Goal: Task Accomplishment & Management: Manage account settings

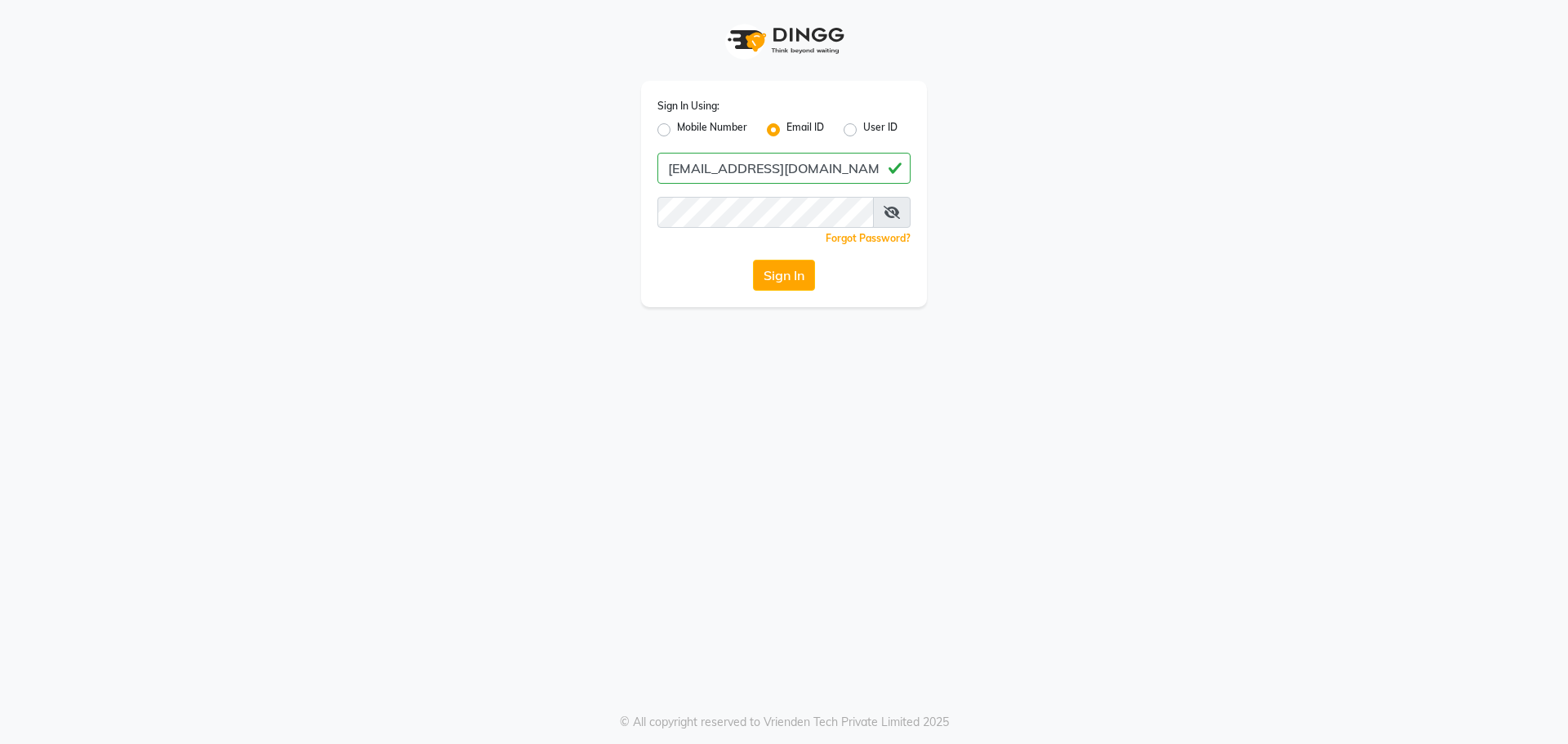
type input "[EMAIL_ADDRESS][DOMAIN_NAME]"
click at [753, 260] on button "Sign In" at bounding box center [784, 275] width 62 height 31
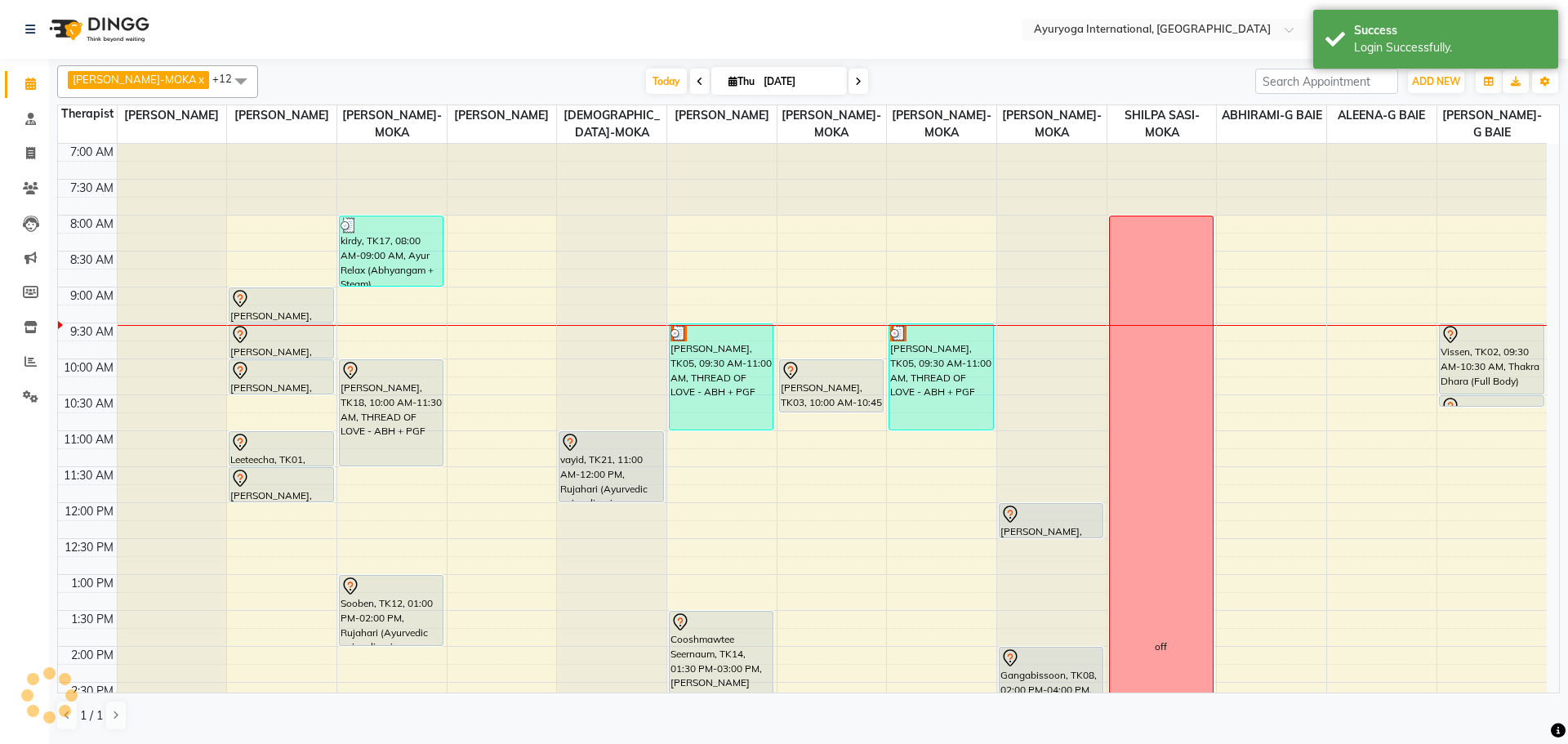
select select "en"
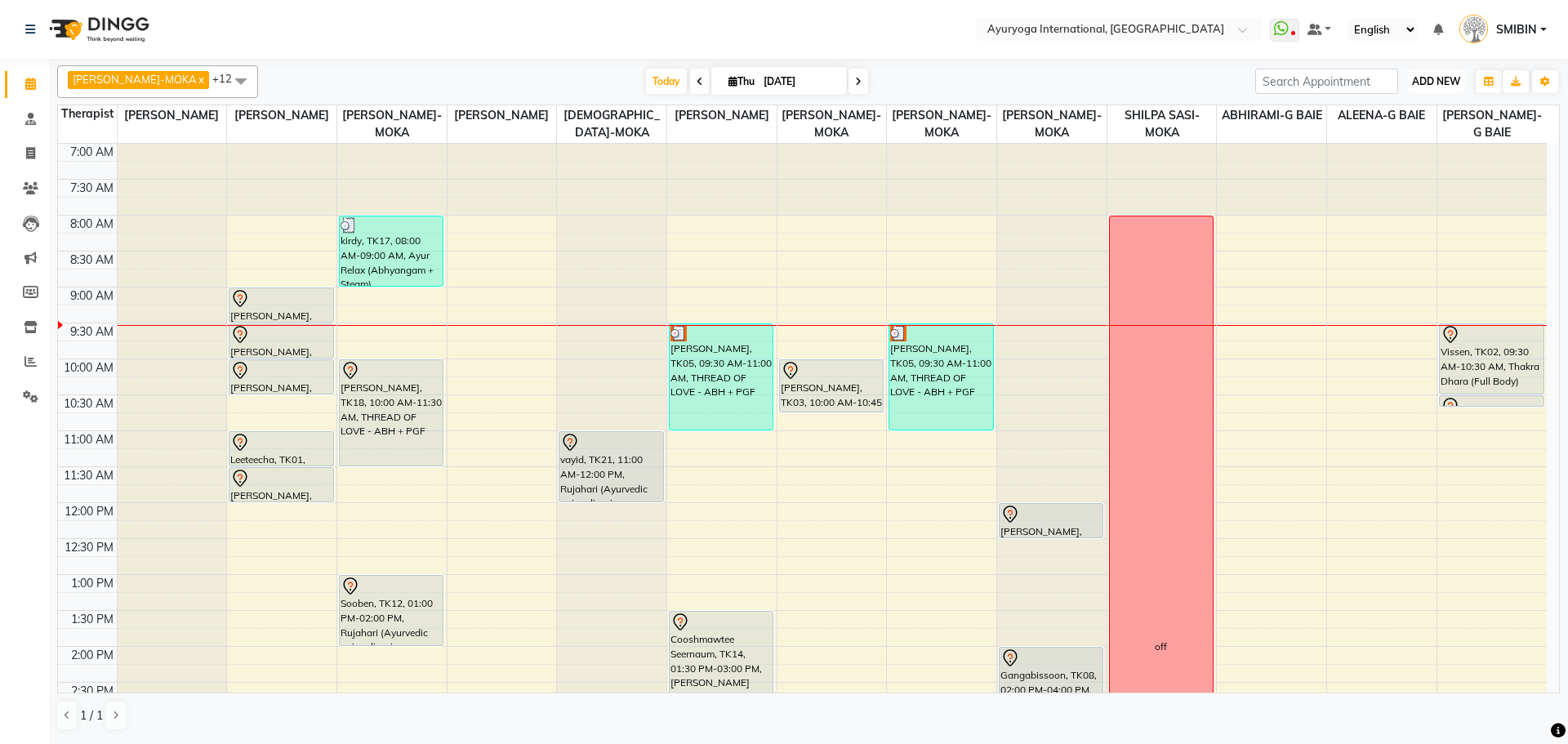
click at [1422, 78] on span "ADD NEW" at bounding box center [1436, 81] width 48 height 12
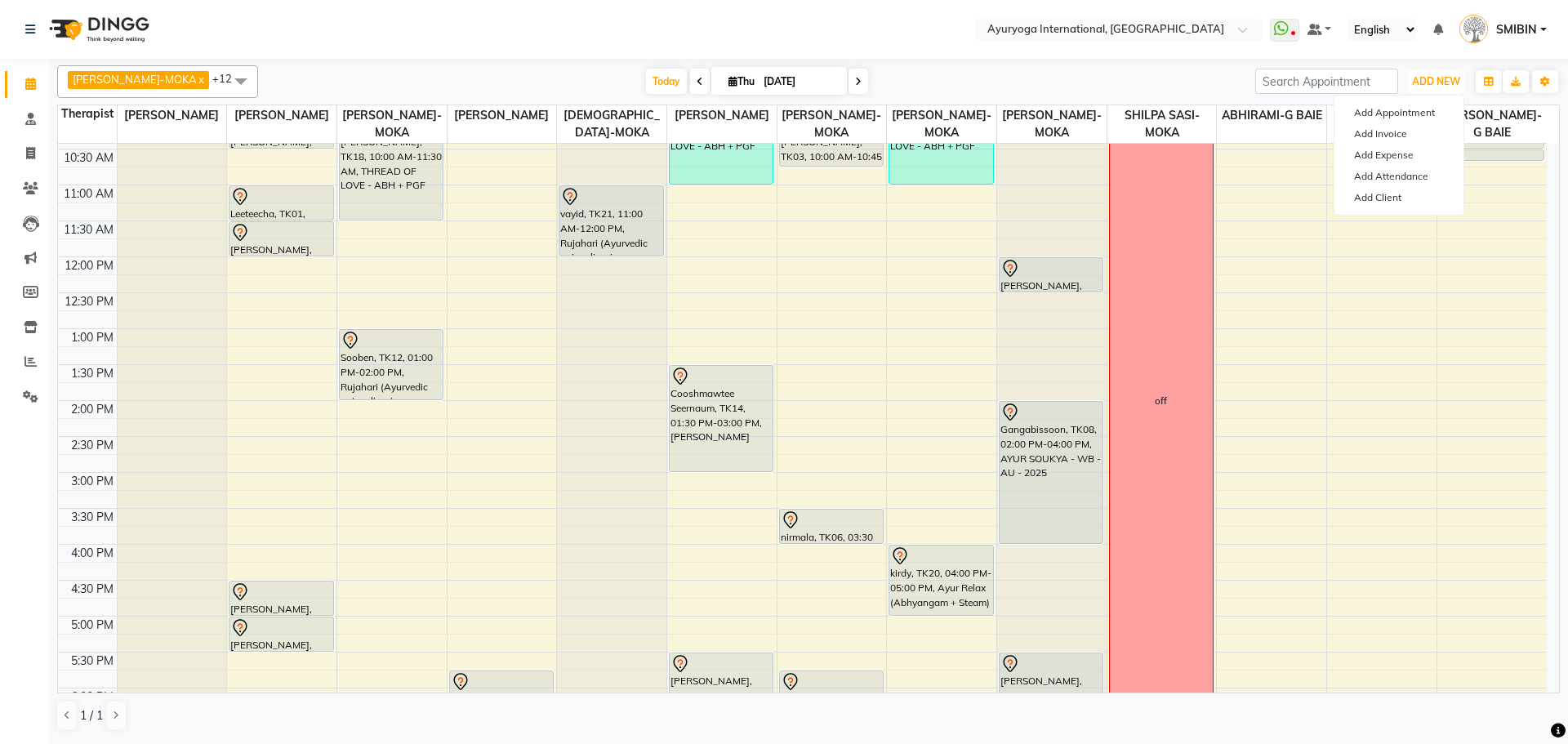
scroll to position [327, 0]
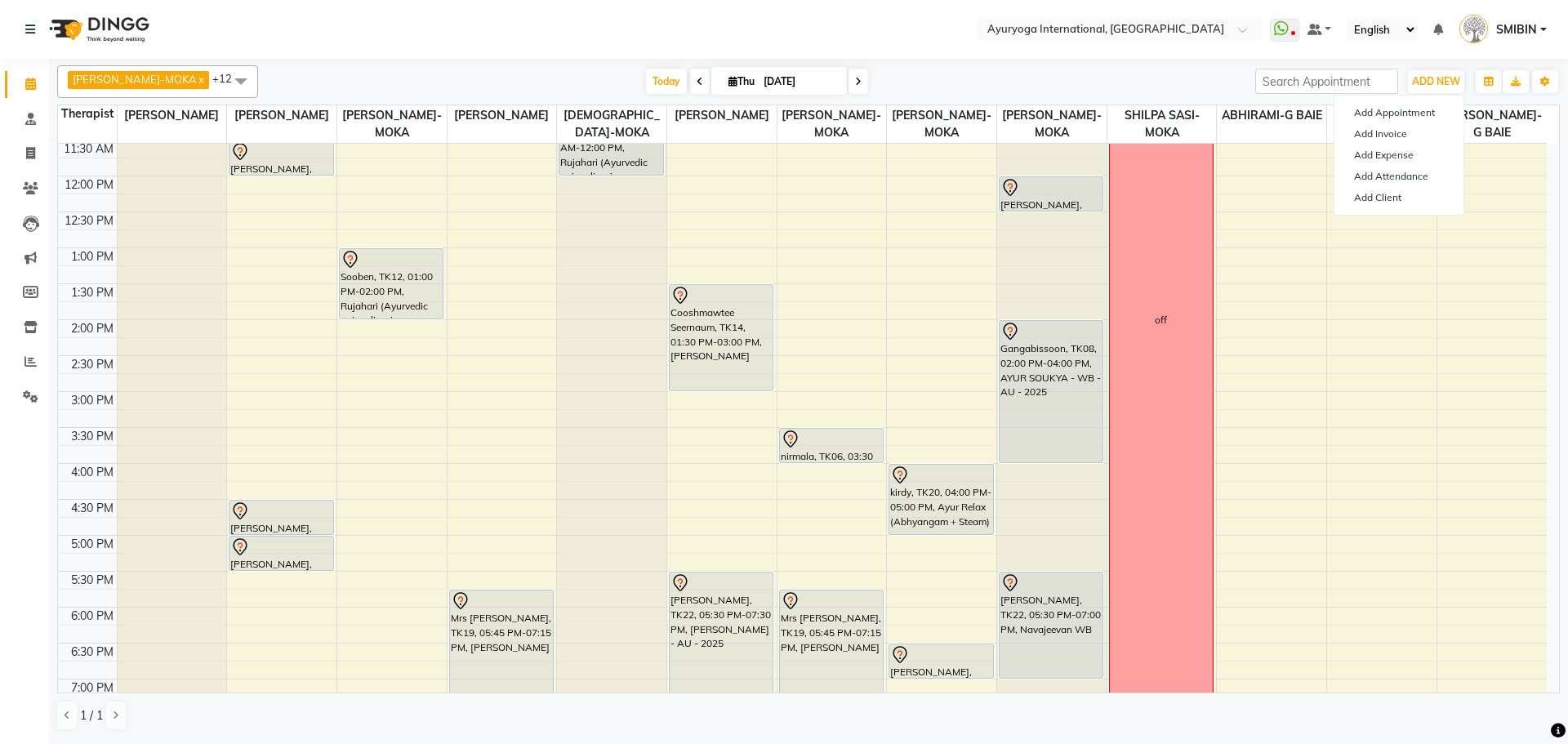
click at [1179, 88] on div "[DATE] [DATE]" at bounding box center [756, 81] width 981 height 25
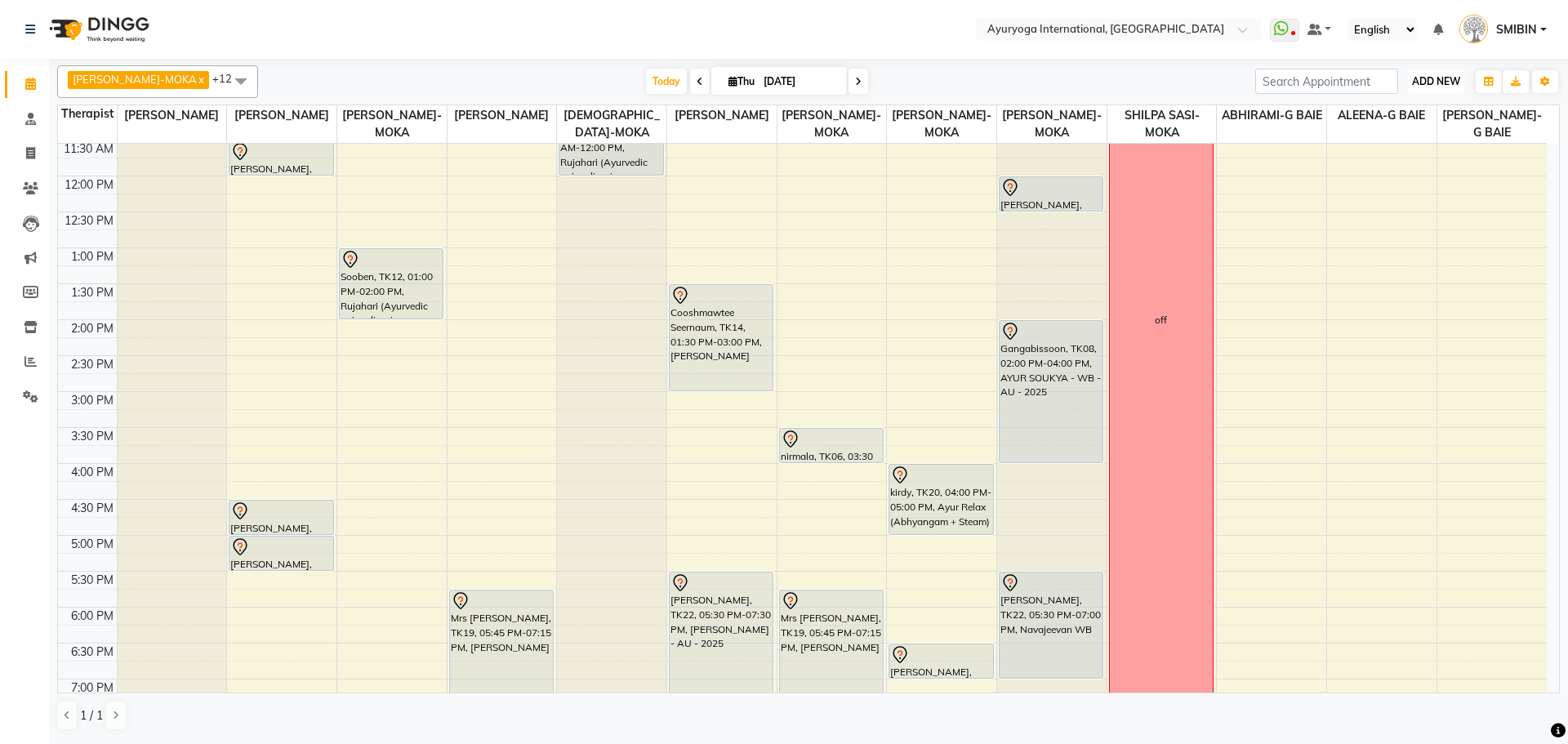
click at [1444, 74] on button "ADD NEW Toggle Dropdown" at bounding box center [1436, 81] width 57 height 23
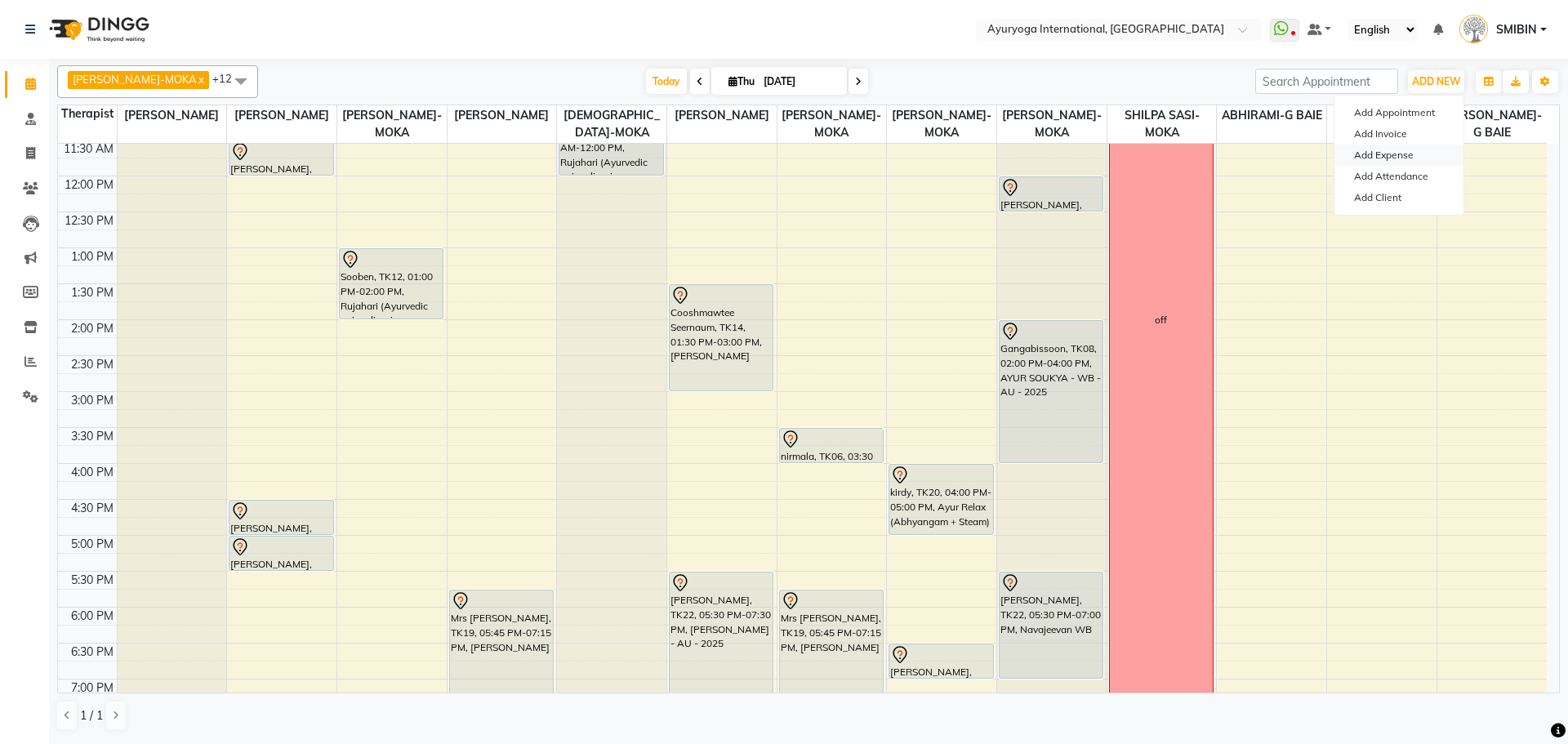
click at [1387, 153] on link "Add Expense" at bounding box center [1399, 155] width 129 height 21
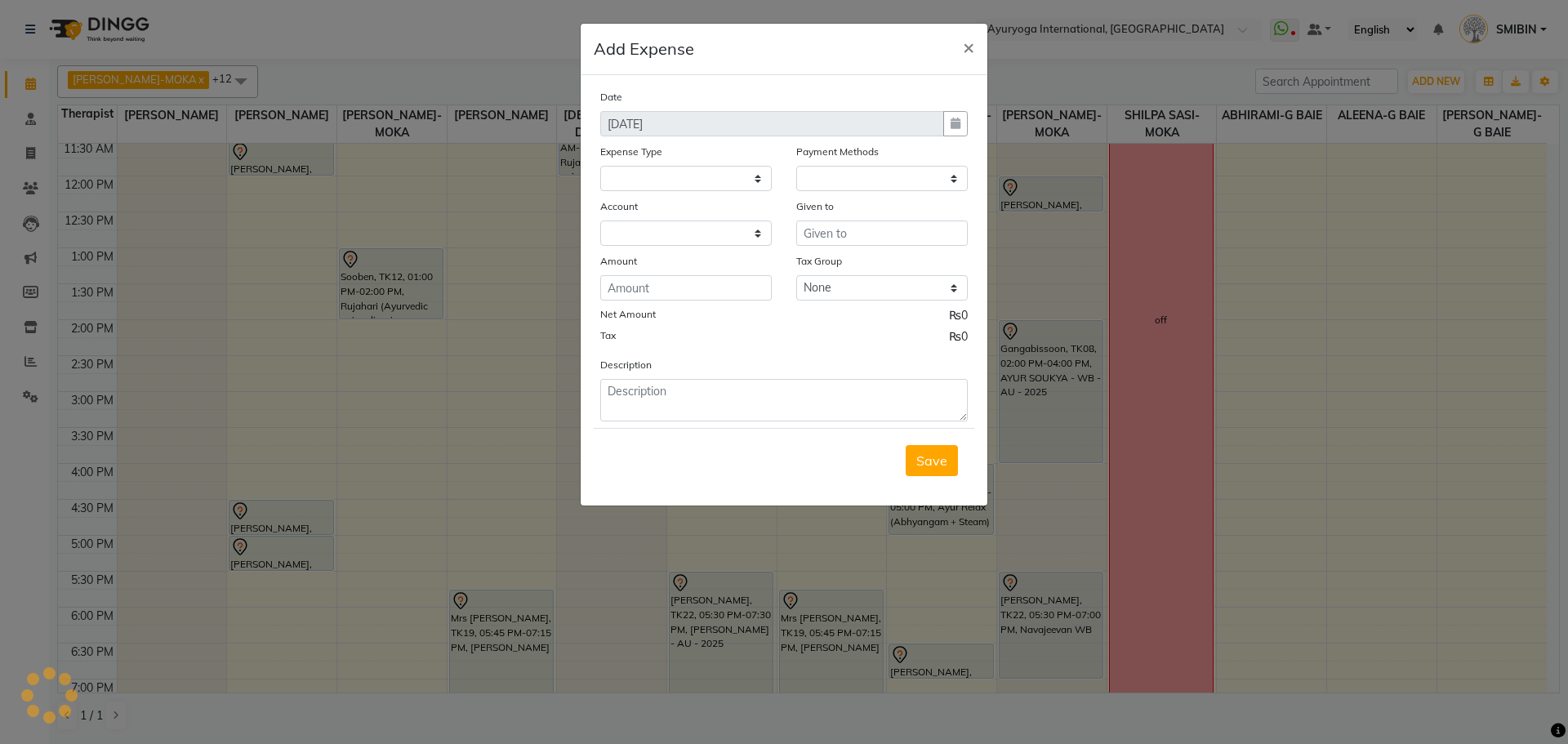
select select
select select "1"
select select "2477"
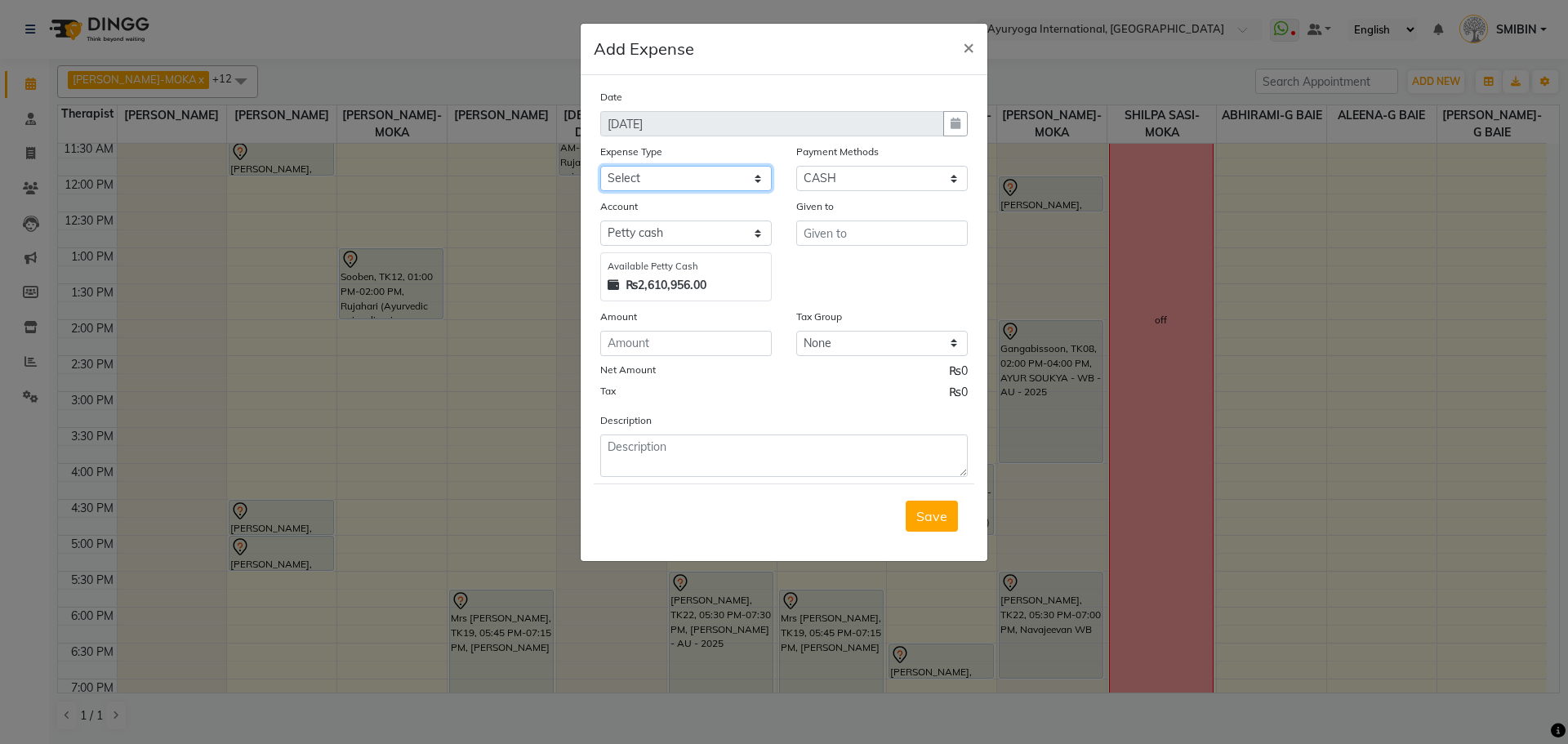
click at [666, 179] on select "Select Advertising and Promotional Expenses Audit Charge BANK CHARGES CAR LOAN …" at bounding box center [685, 179] width 172 height 25
select select "24382"
click at [600, 166] on select "Select Advertising and Promotional Expenses Audit Charge BANK CHARGES CAR LOAN …" at bounding box center [685, 179] width 172 height 25
click at [821, 176] on select "Select Cheque CASH CARD Prepaid Package Voucher Bank PhonePe Family Complimenta…" at bounding box center [882, 179] width 172 height 25
select select "2"
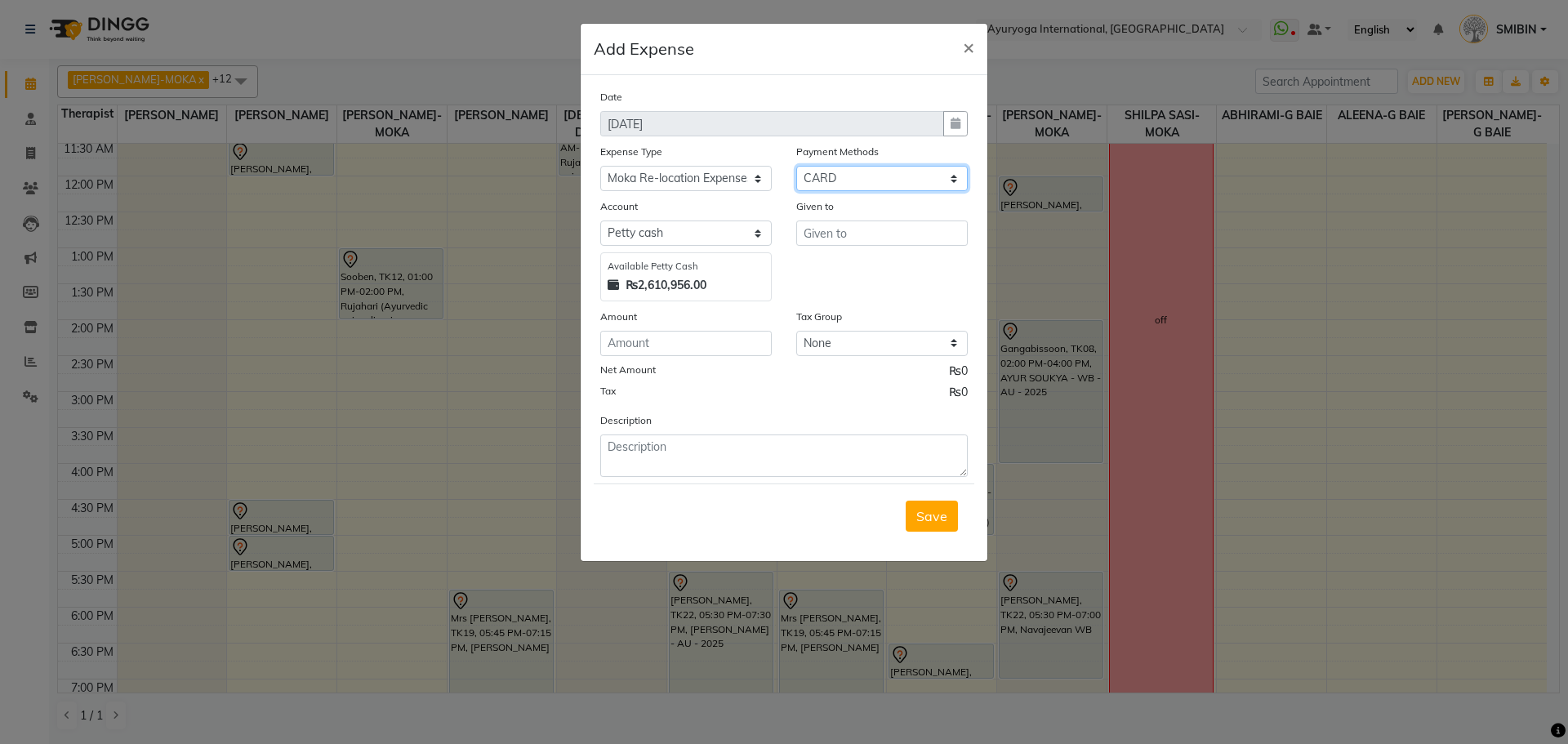
click at [796, 166] on select "Select Cheque CASH CARD Prepaid Package Voucher Bank PhonePe Family Complimenta…" at bounding box center [882, 179] width 172 height 25
select select "815"
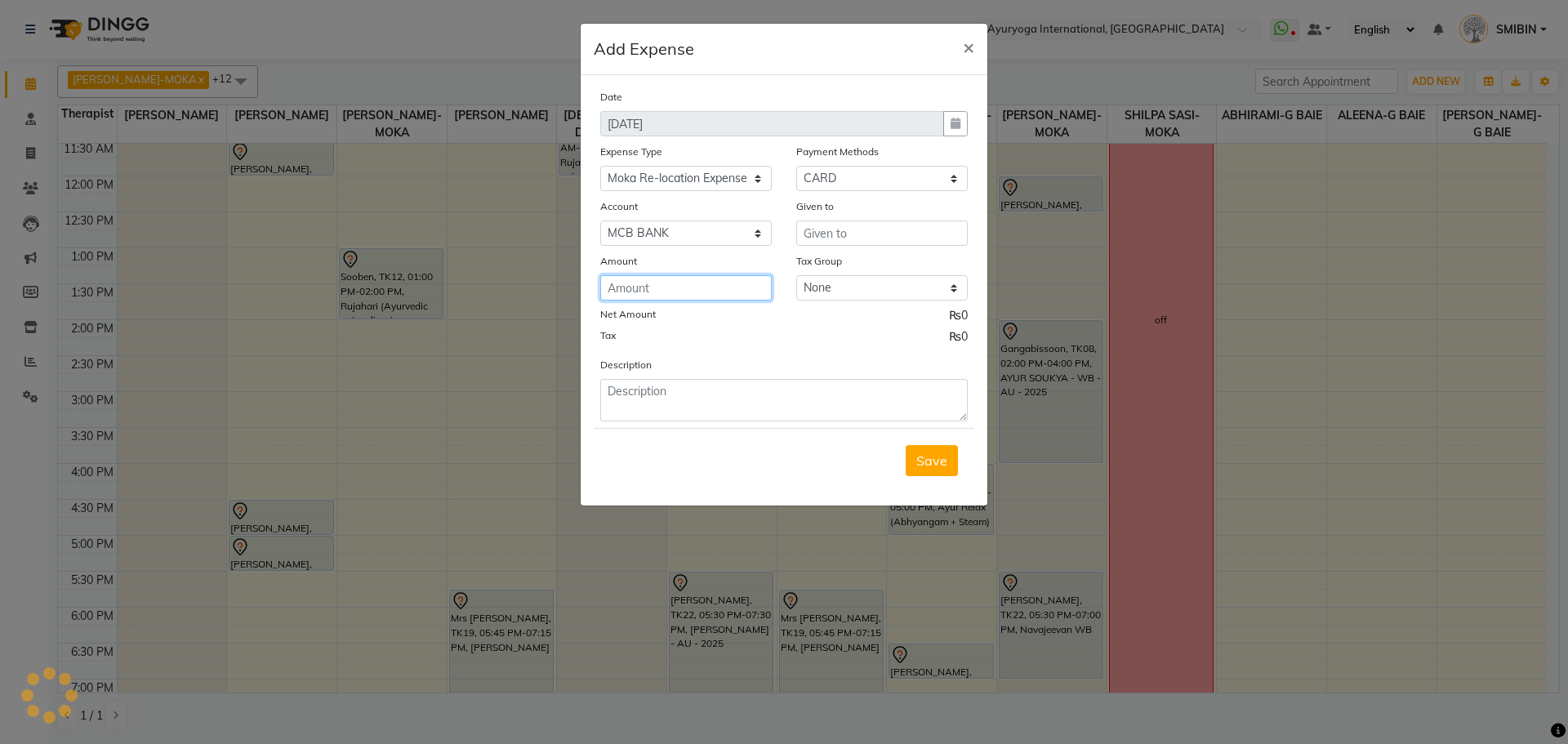
click at [653, 292] on input "number" at bounding box center [685, 288] width 172 height 25
type input "5925"
click at [818, 234] on input "text" at bounding box center [882, 234] width 172 height 25
type input "e"
type input "ECO AGE"
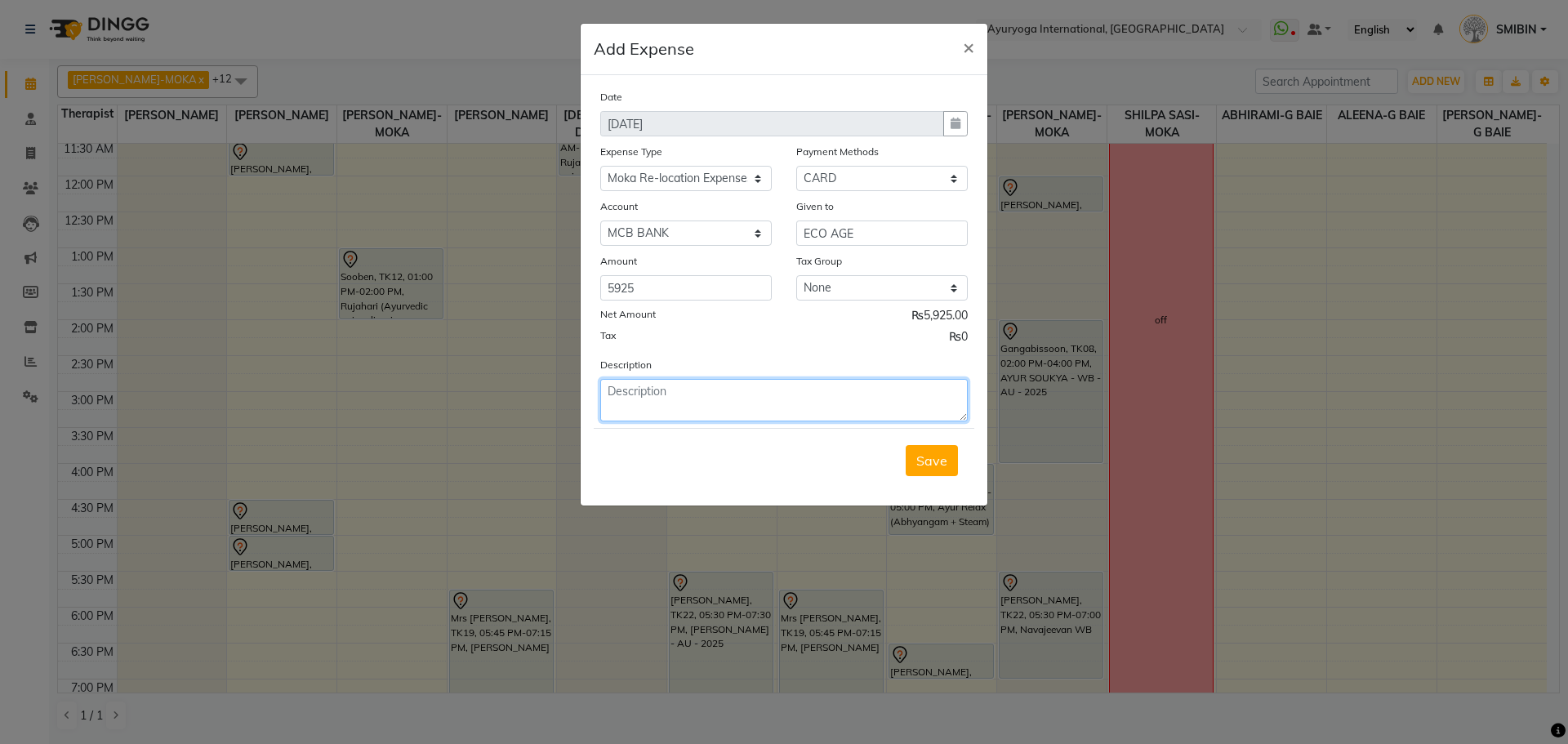
click at [651, 383] on textarea at bounding box center [784, 400] width 367 height 42
type textarea "s"
type textarea "Strip Light, Bulb etc."
click at [927, 468] on span "Save" at bounding box center [932, 460] width 31 height 16
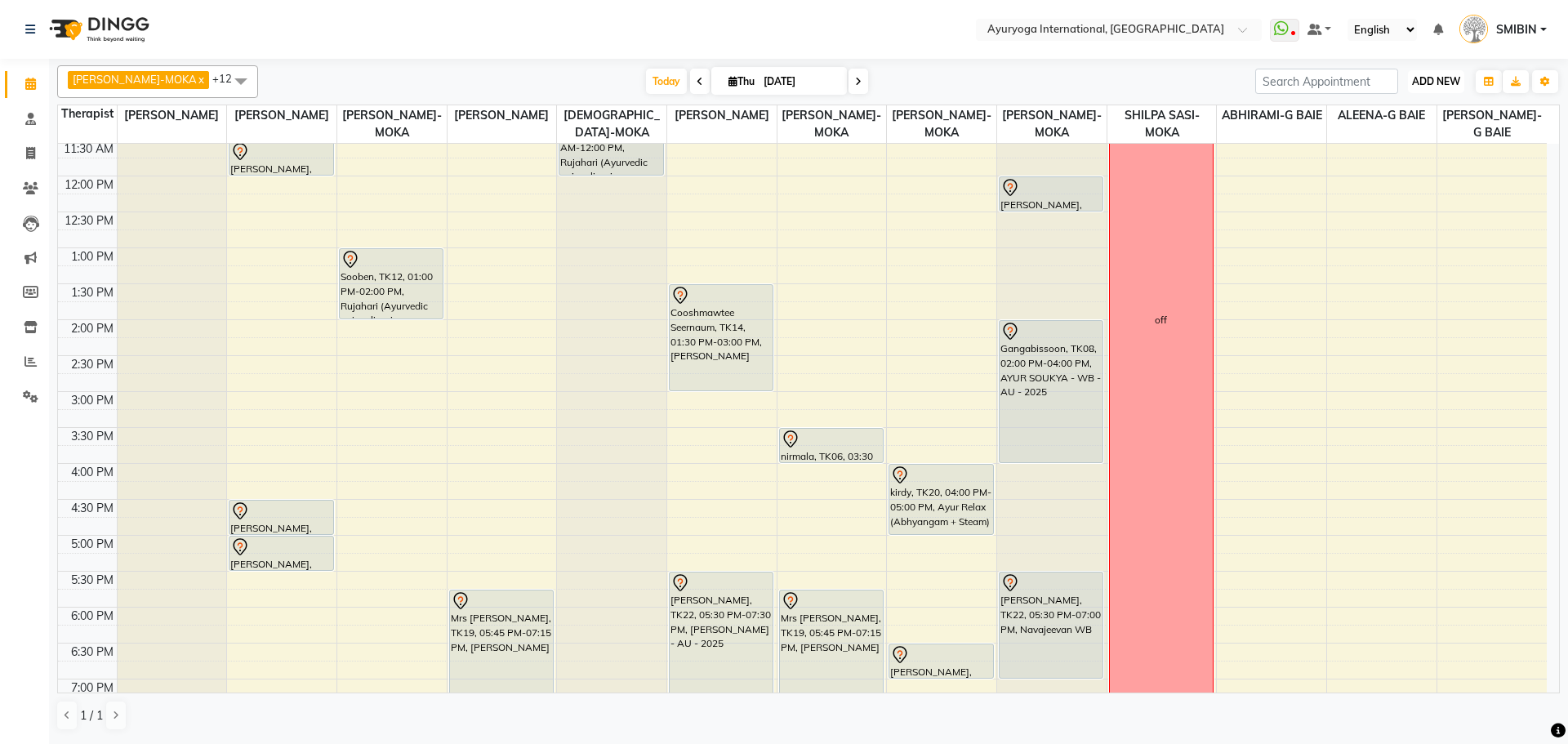
click at [1433, 82] on span "ADD NEW" at bounding box center [1436, 81] width 48 height 12
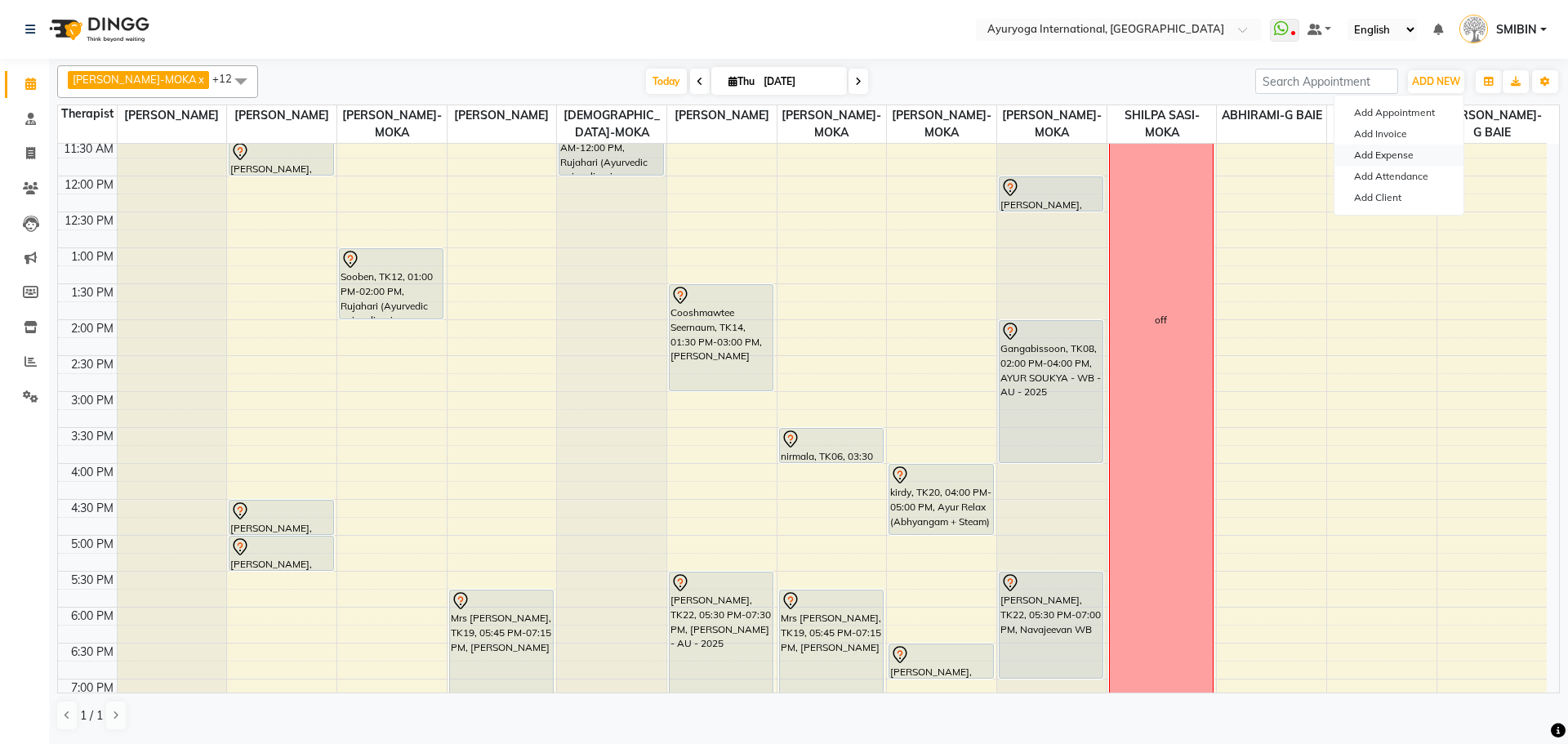
click at [1377, 155] on link "Add Expense" at bounding box center [1399, 155] width 129 height 21
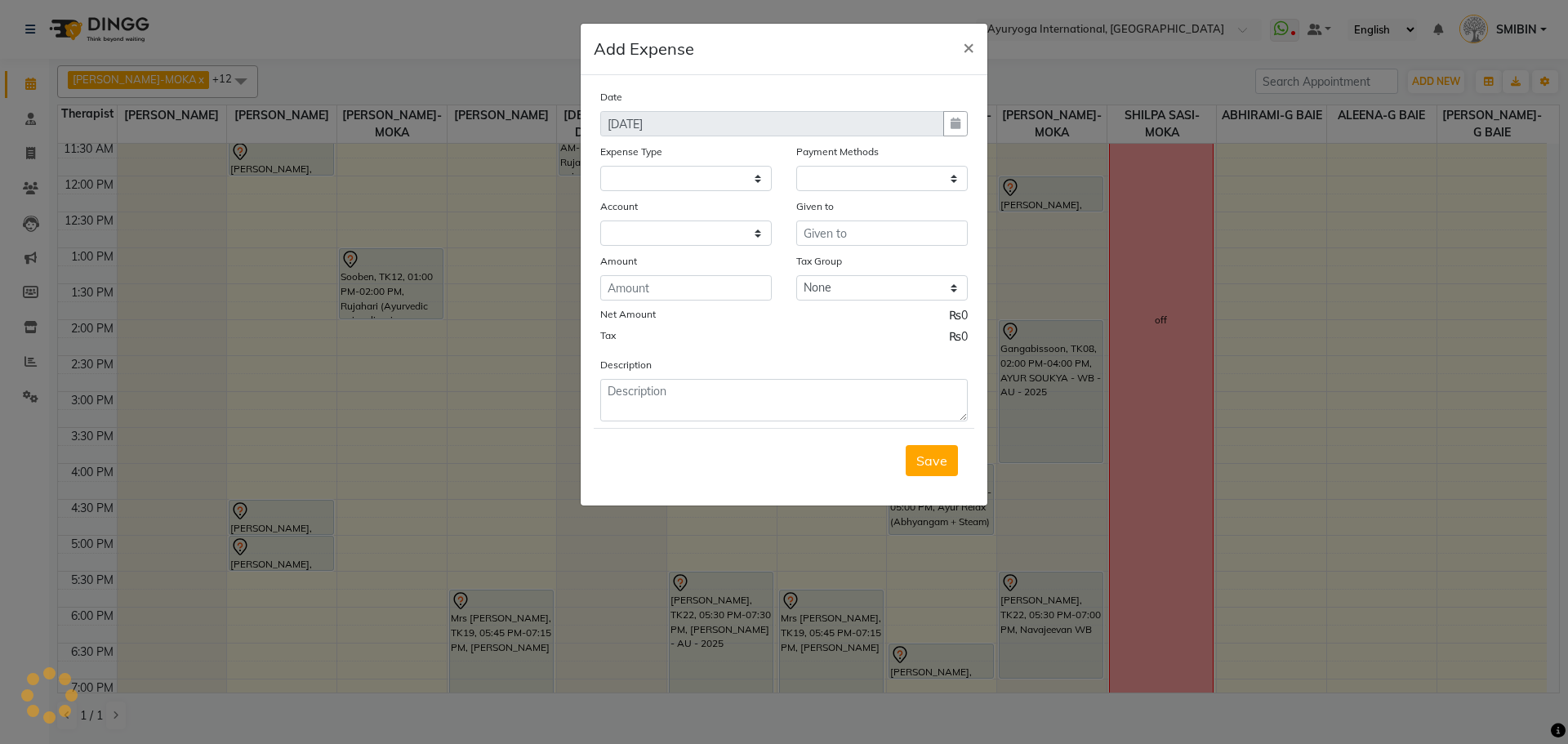
select select
select select "1"
select select "2477"
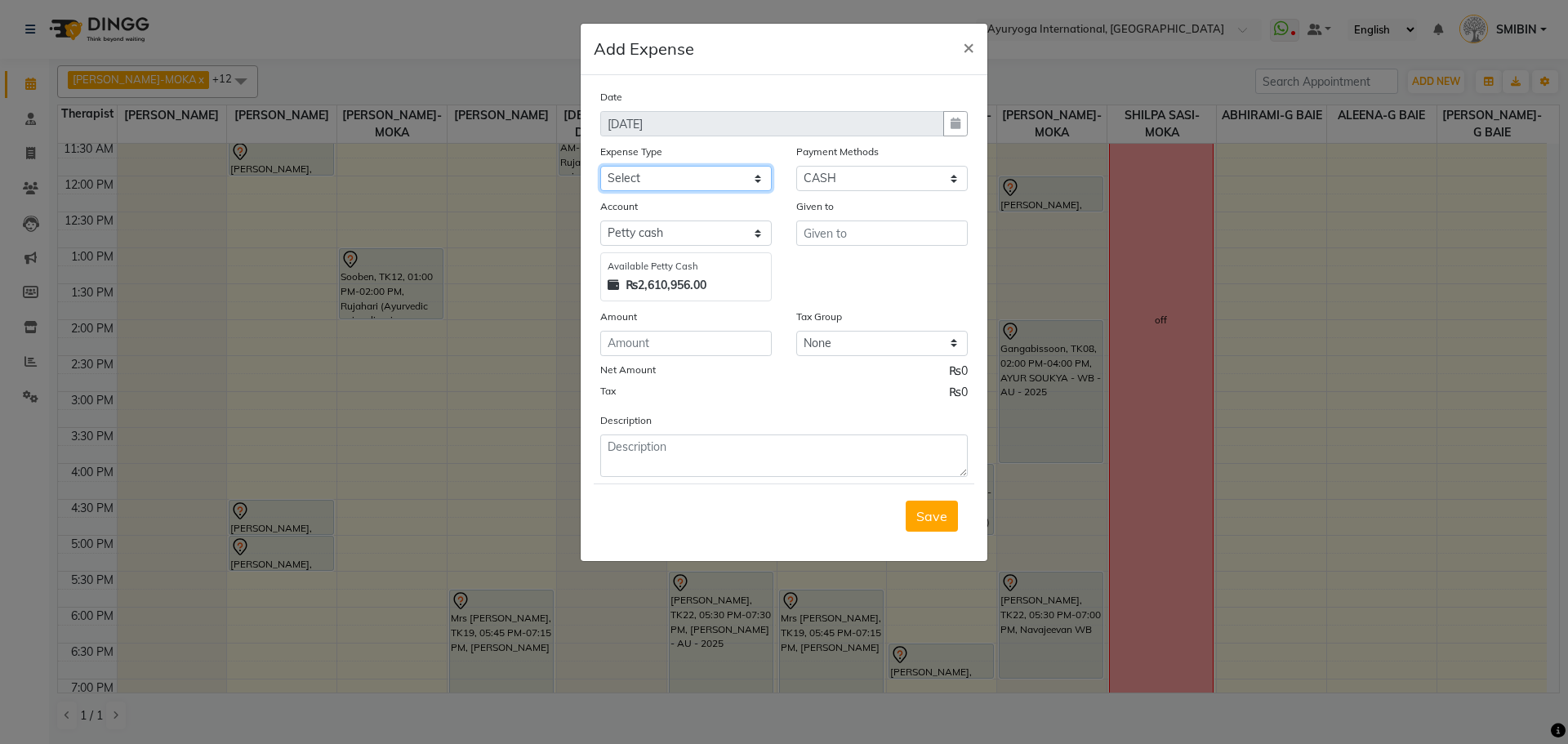
click at [684, 183] on select "Select Advertising and Promotional Expenses Audit Charge BANK CHARGES CAR LOAN …" at bounding box center [685, 179] width 172 height 25
select select "24382"
click at [600, 166] on select "Select Advertising and Promotional Expenses Audit Charge BANK CHARGES CAR LOAN …" at bounding box center [685, 179] width 172 height 25
click at [819, 173] on select "Select Cheque CASH CARD Prepaid Package Voucher Bank PhonePe Family Complimenta…" at bounding box center [882, 179] width 172 height 25
select select "2"
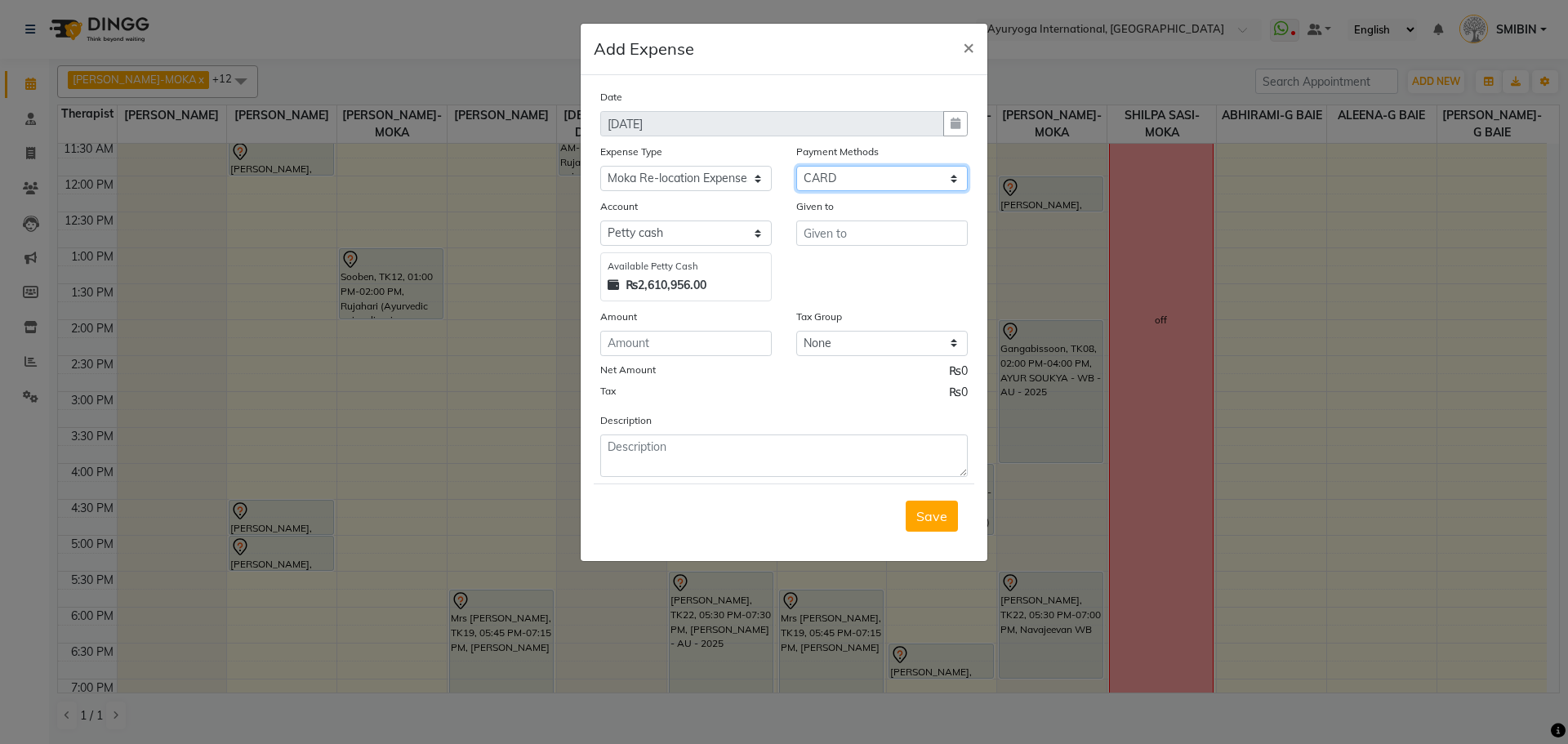
click at [796, 166] on select "Select Cheque CASH CARD Prepaid Package Voucher Bank PhonePe Family Complimenta…" at bounding box center [882, 179] width 172 height 25
select select "815"
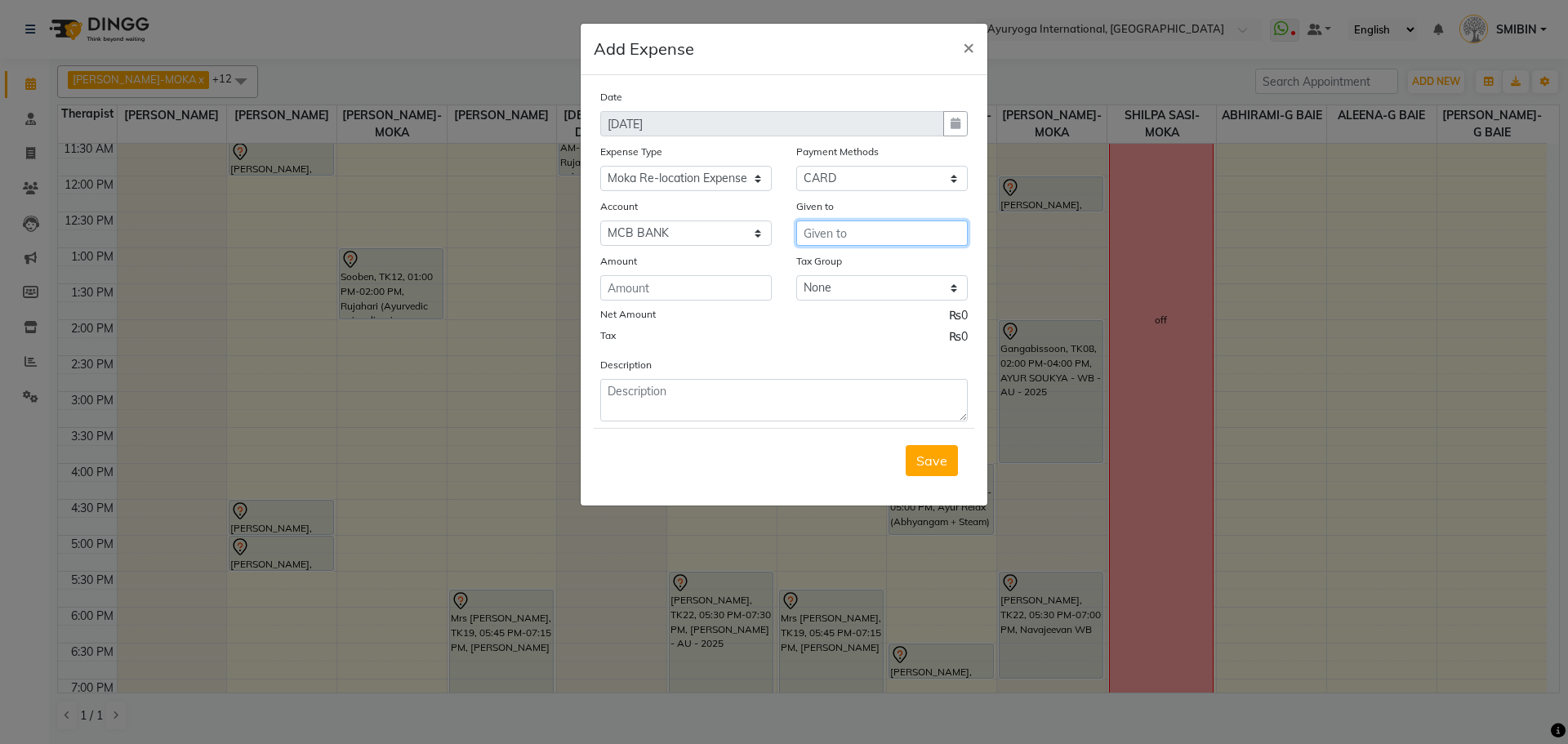
click at [829, 232] on input "text" at bounding box center [882, 234] width 172 height 25
type input "Gazella Ltd"
click at [681, 295] on input "number" at bounding box center [685, 288] width 172 height 25
type input "3510"
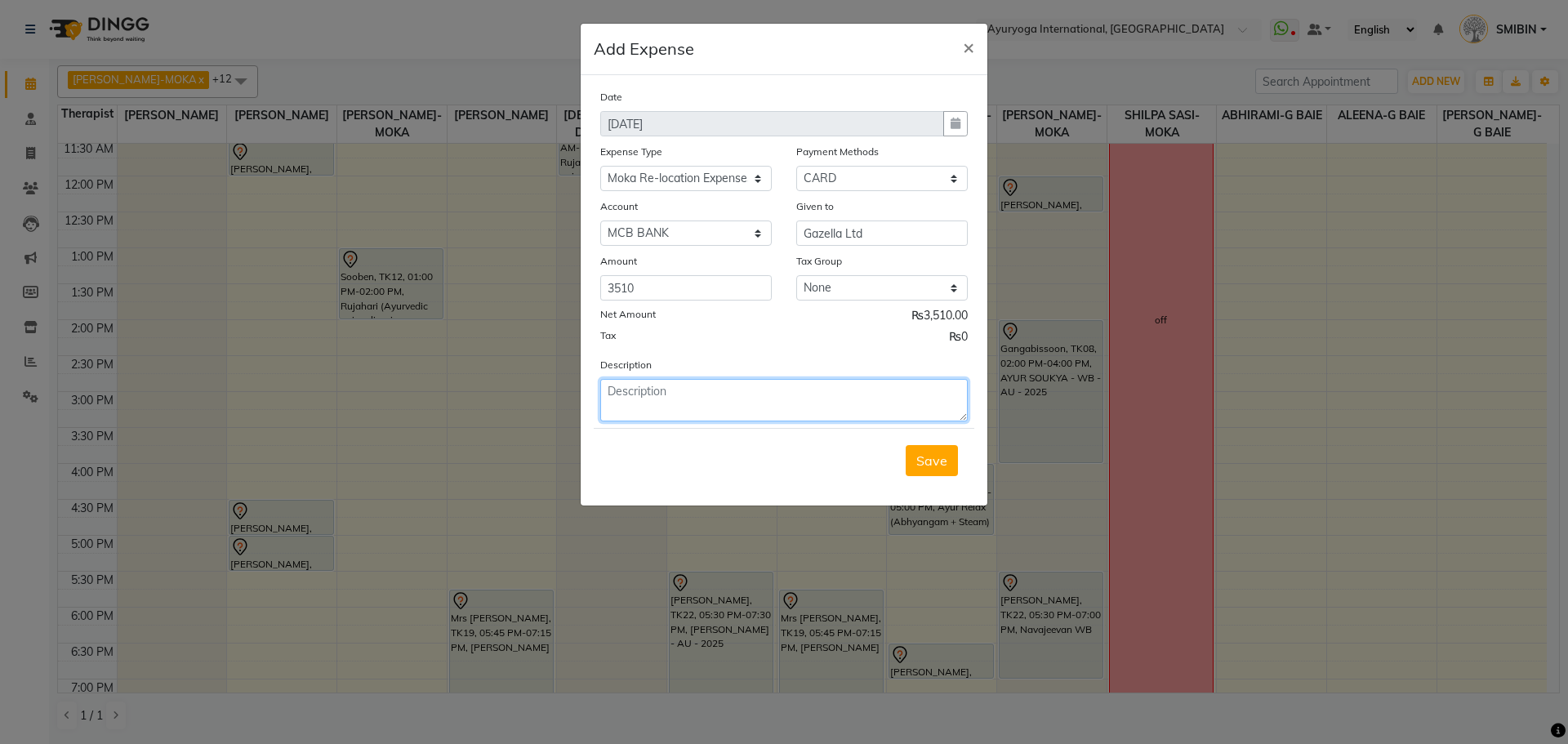
click at [655, 393] on textarea at bounding box center [784, 400] width 367 height 42
type textarea "Sofa Leather"
click at [930, 467] on span "Save" at bounding box center [932, 460] width 31 height 16
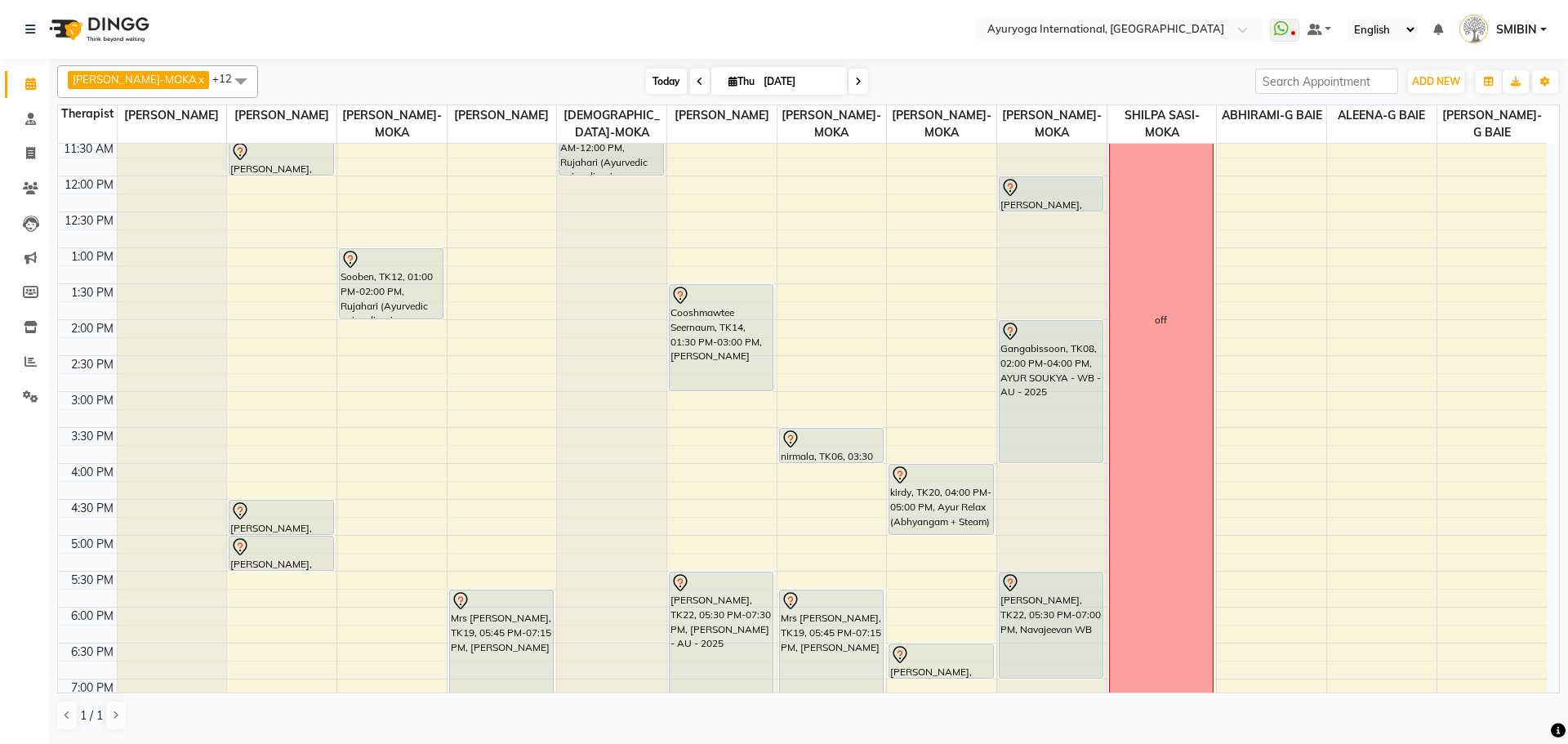
click at [646, 77] on span "Today" at bounding box center [667, 81] width 41 height 25
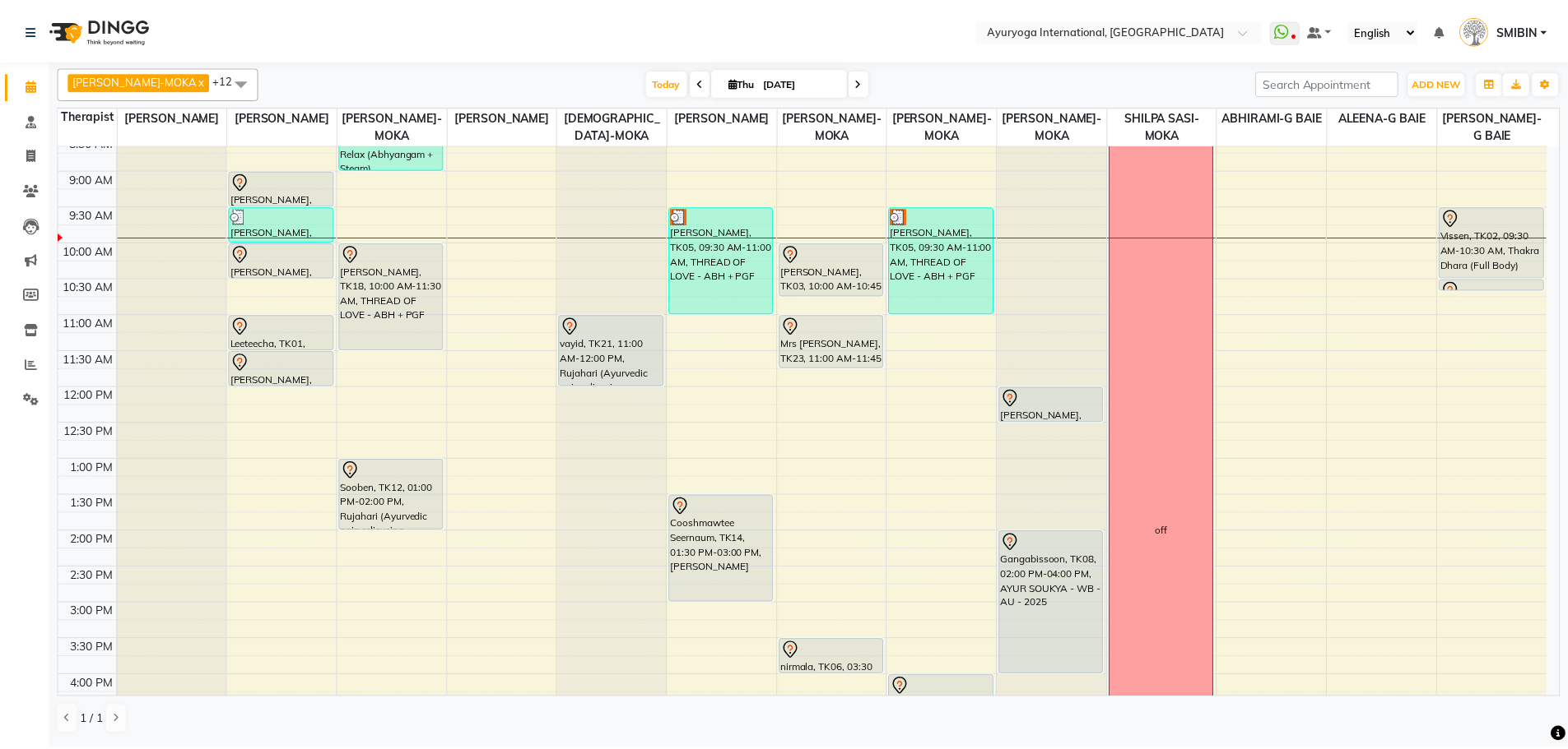
scroll to position [0, 0]
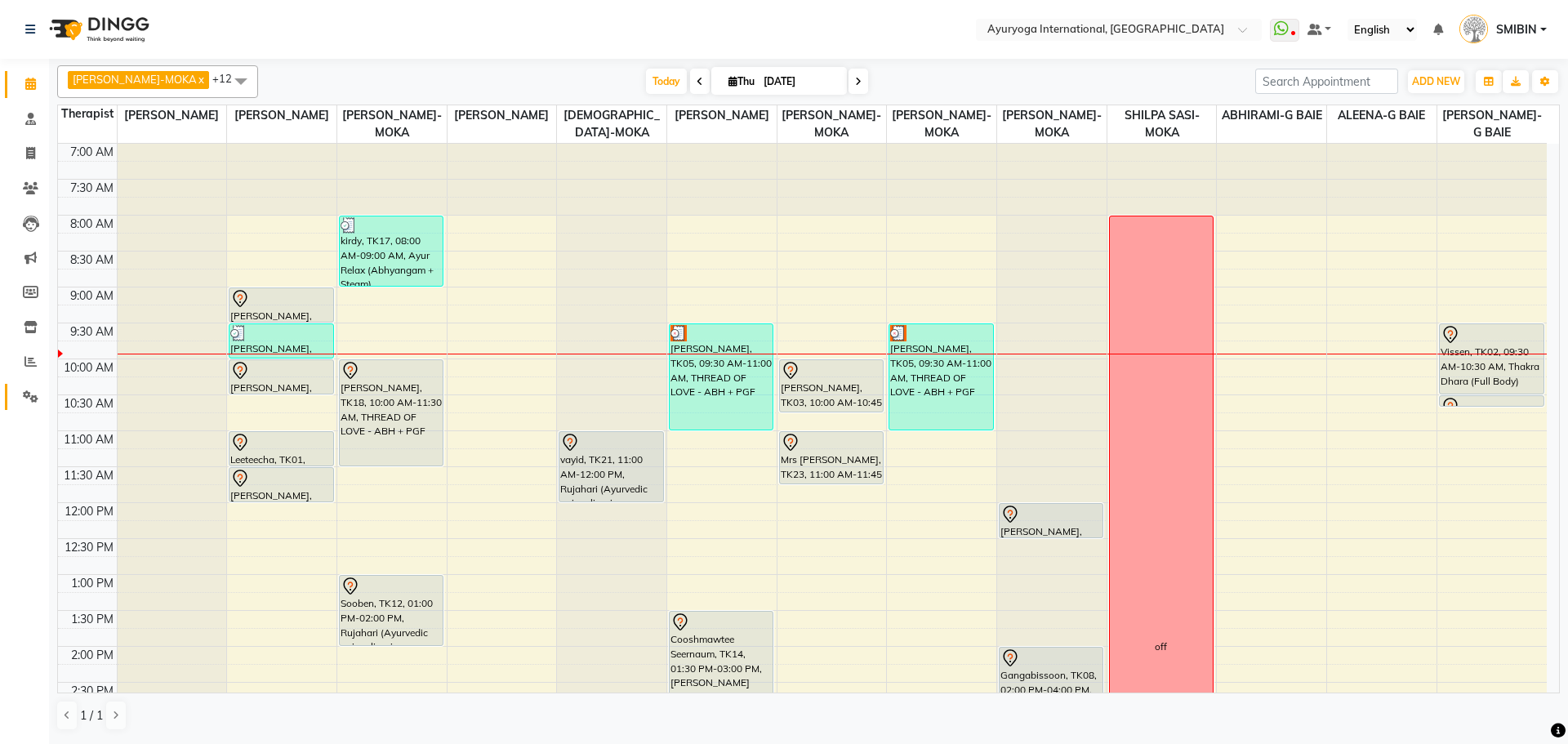
click at [30, 388] on span at bounding box center [30, 397] width 29 height 19
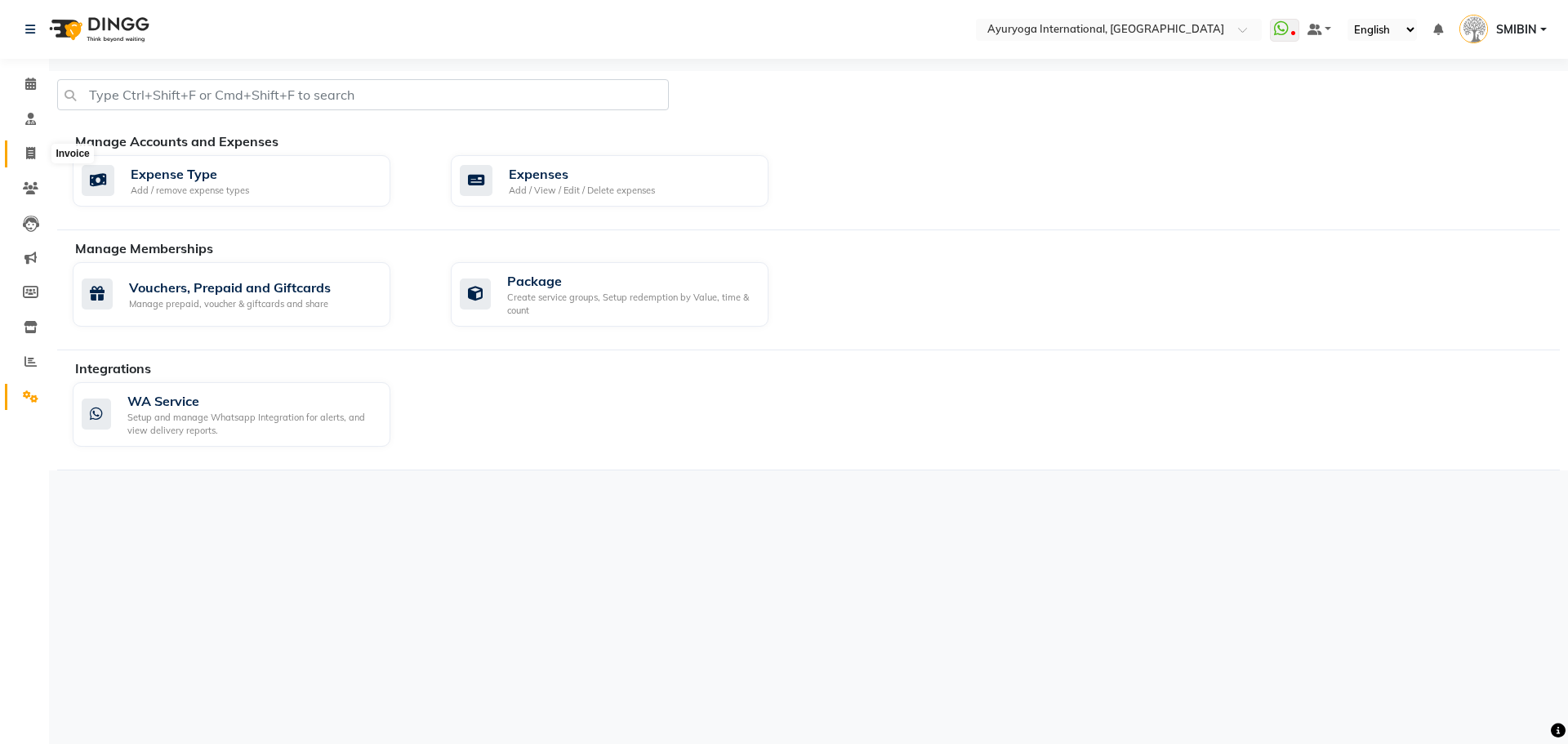
click at [31, 154] on icon at bounding box center [30, 153] width 9 height 12
select select "service"
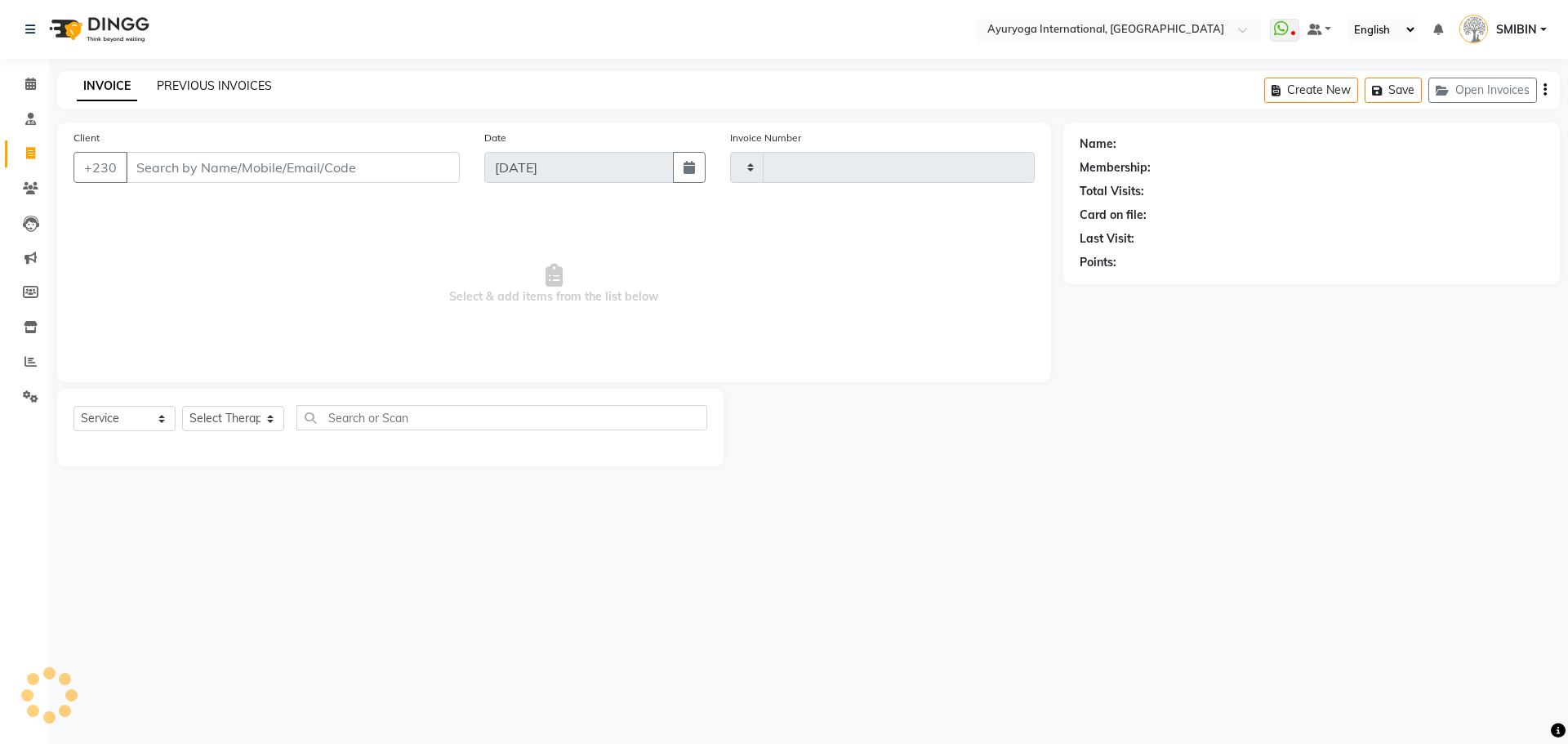
type input "5183"
select select "730"
click at [177, 84] on link "PREVIOUS INVOICES" at bounding box center [214, 85] width 115 height 14
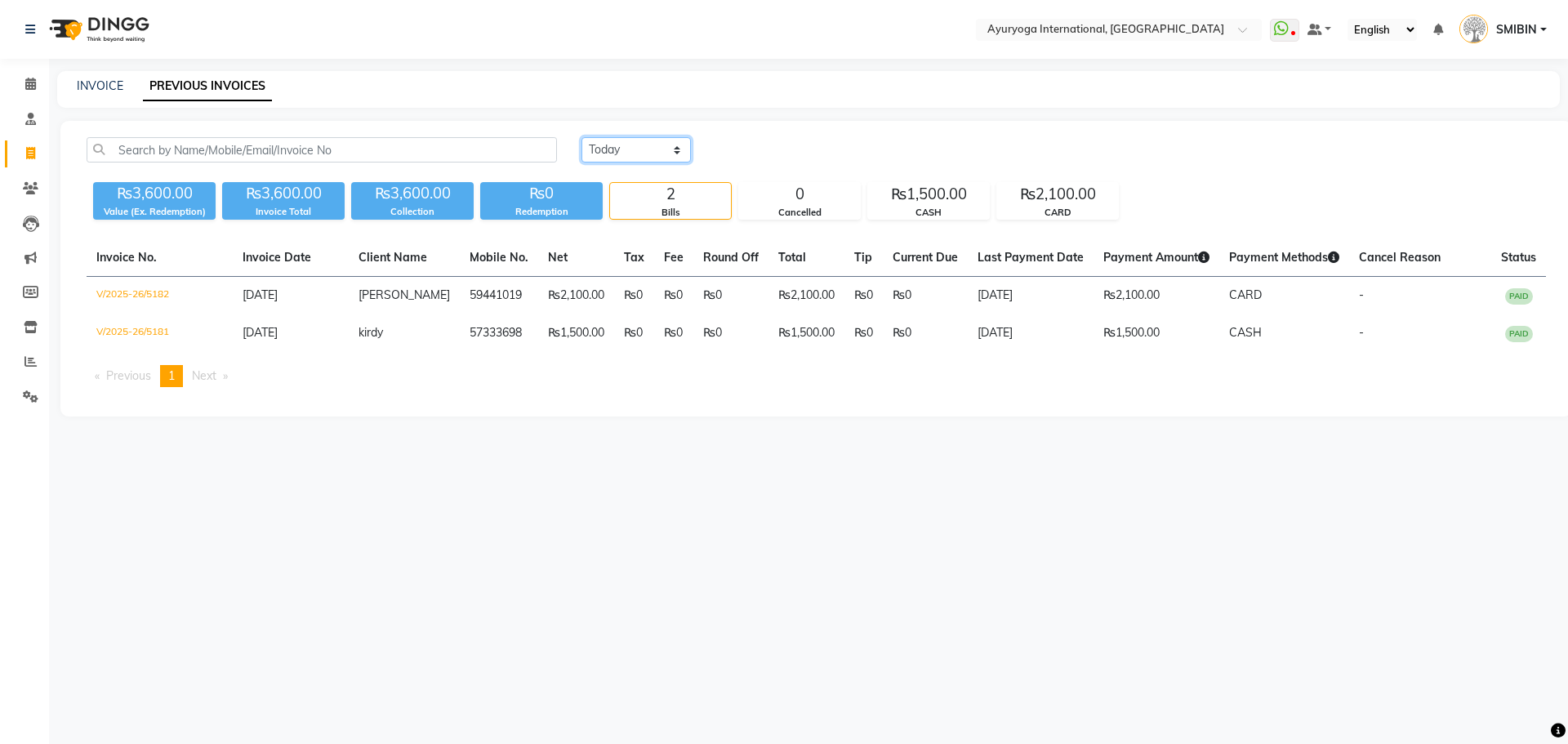
click at [641, 157] on select "[DATE] [DATE] Custom Range" at bounding box center [635, 150] width 109 height 25
select select "range"
click at [581, 137] on select "[DATE] [DATE] Custom Range" at bounding box center [635, 150] width 109 height 25
click at [802, 152] on input "[DATE]" at bounding box center [769, 150] width 114 height 23
select select "9"
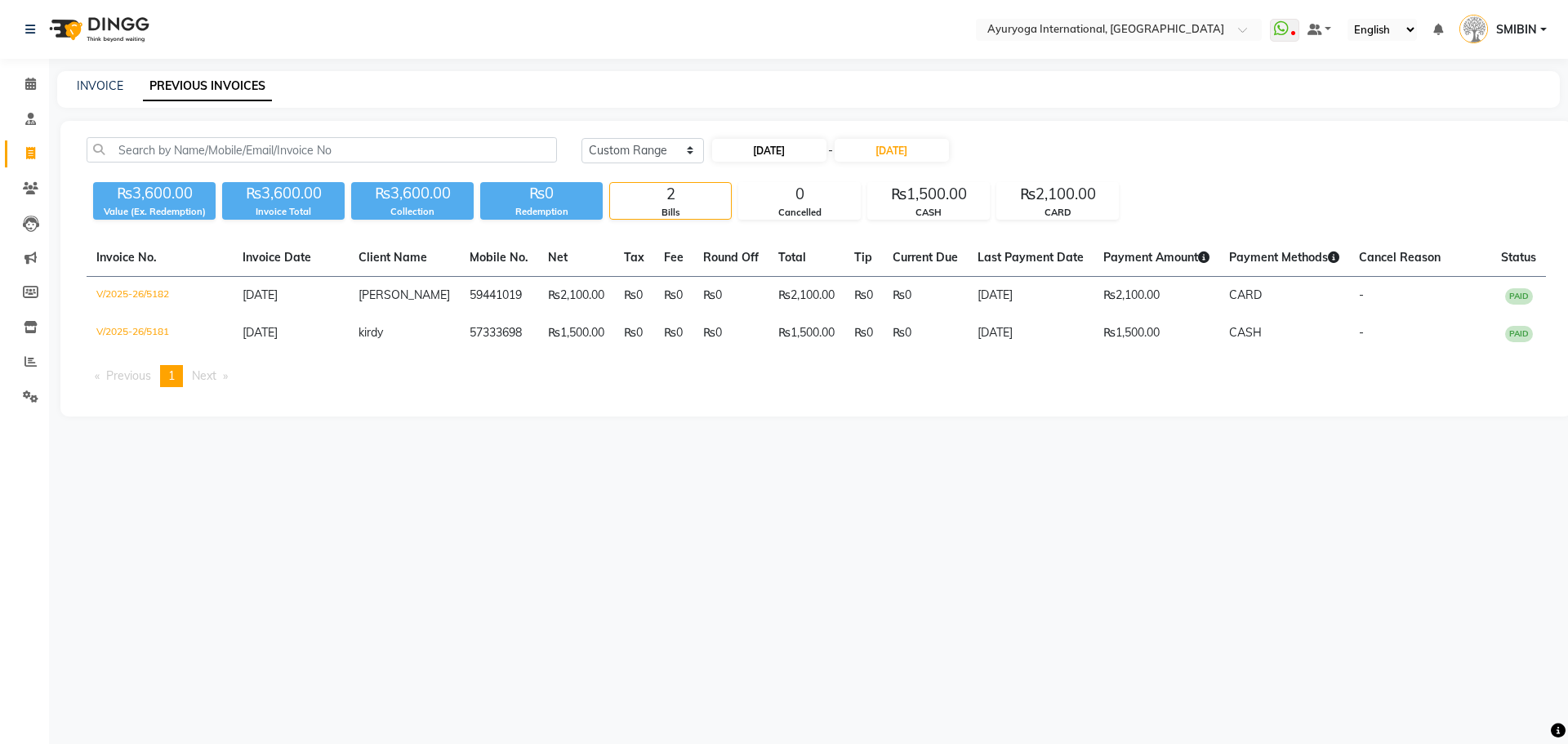
select select "2025"
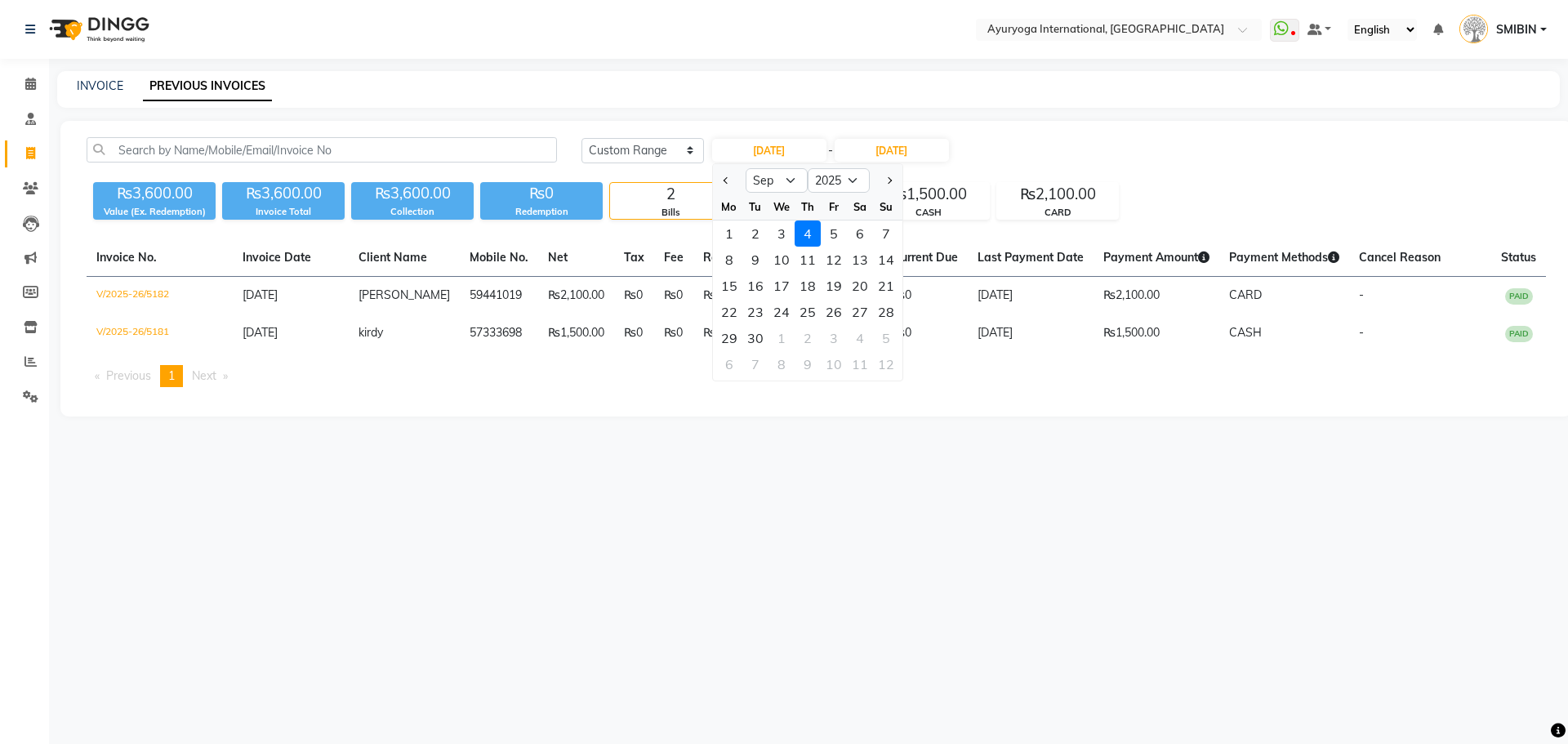
click at [734, 240] on div "1" at bounding box center [729, 234] width 26 height 26
type input "[DATE]"
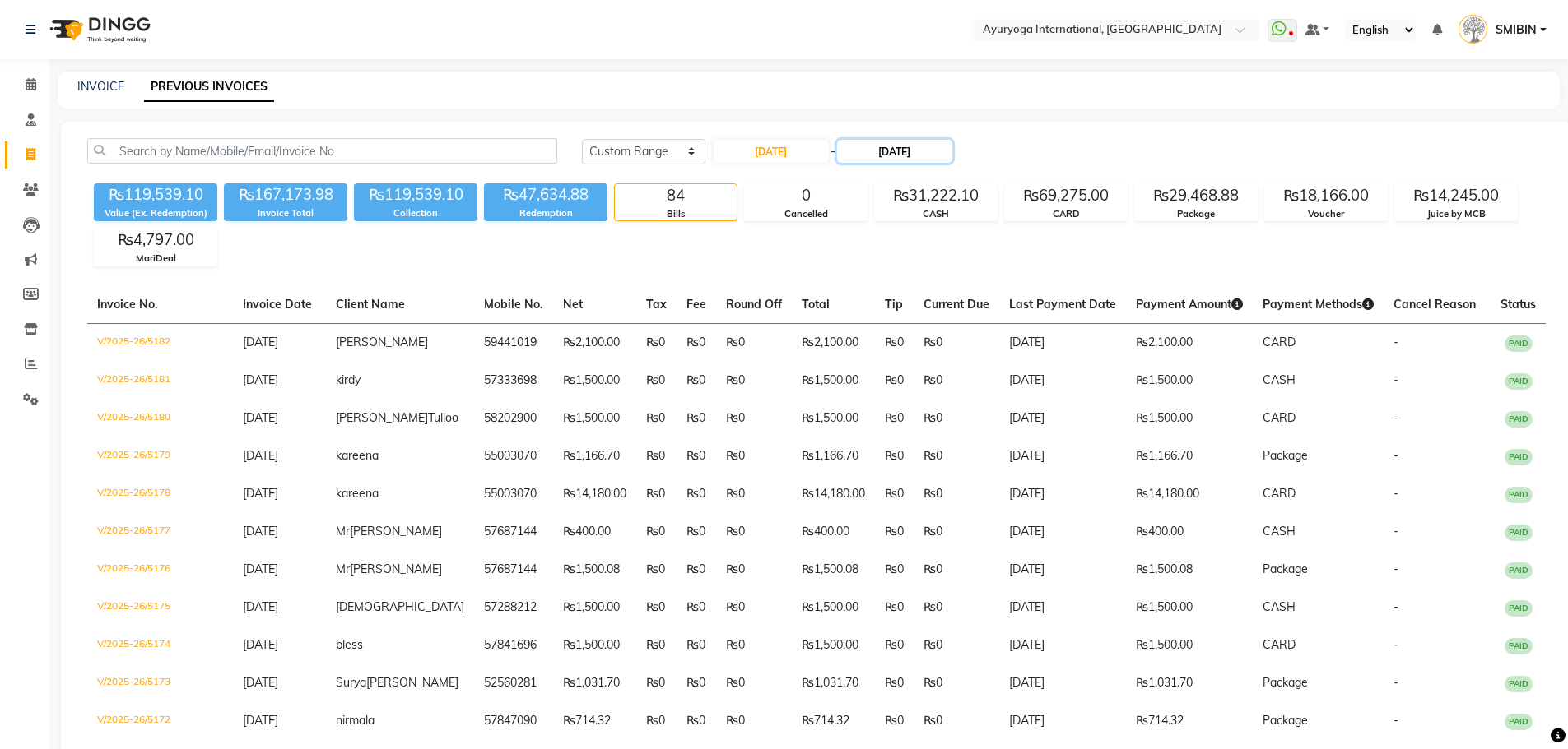
click at [909, 146] on input "[DATE]" at bounding box center [894, 151] width 115 height 23
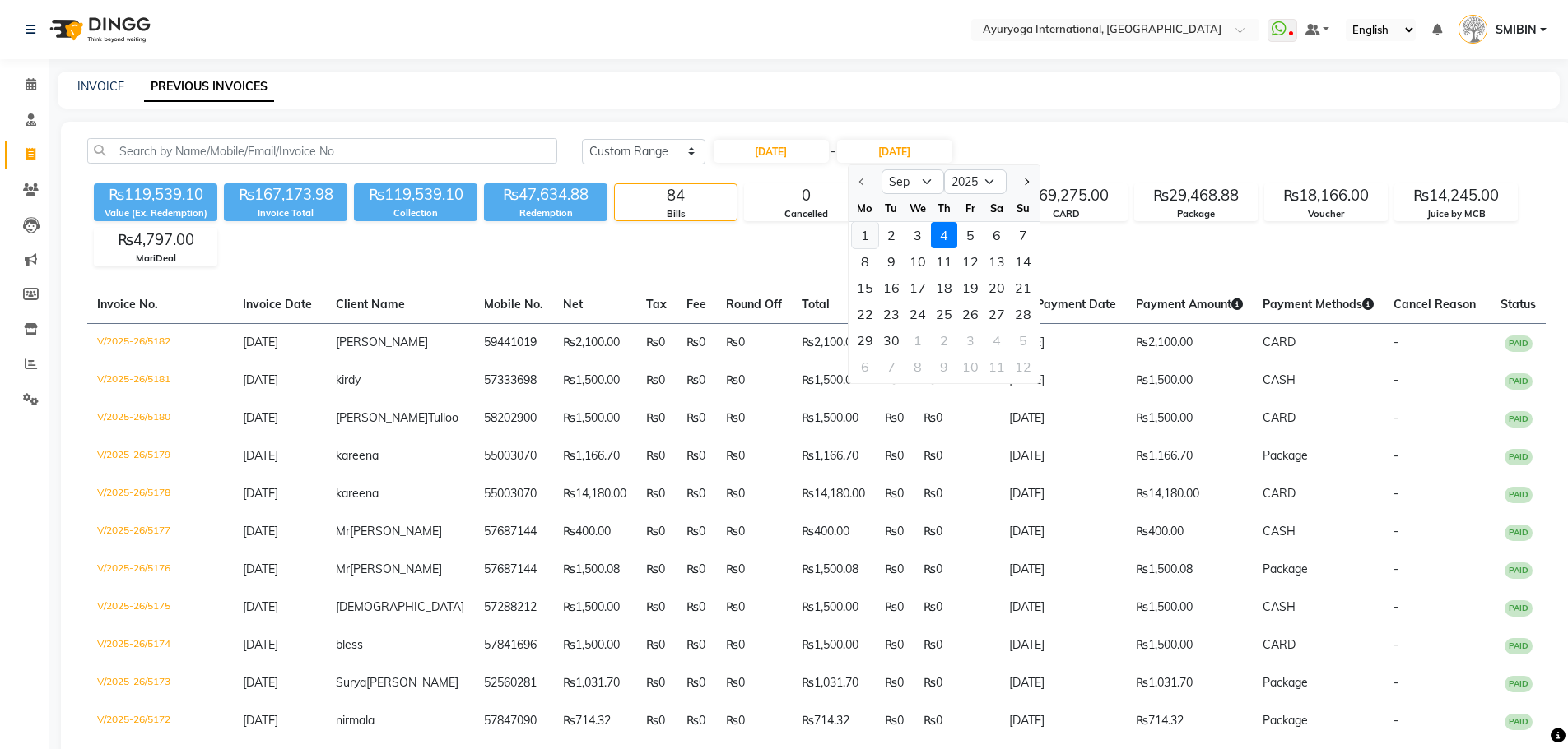
click at [866, 231] on div "1" at bounding box center [865, 235] width 26 height 26
type input "[DATE]"
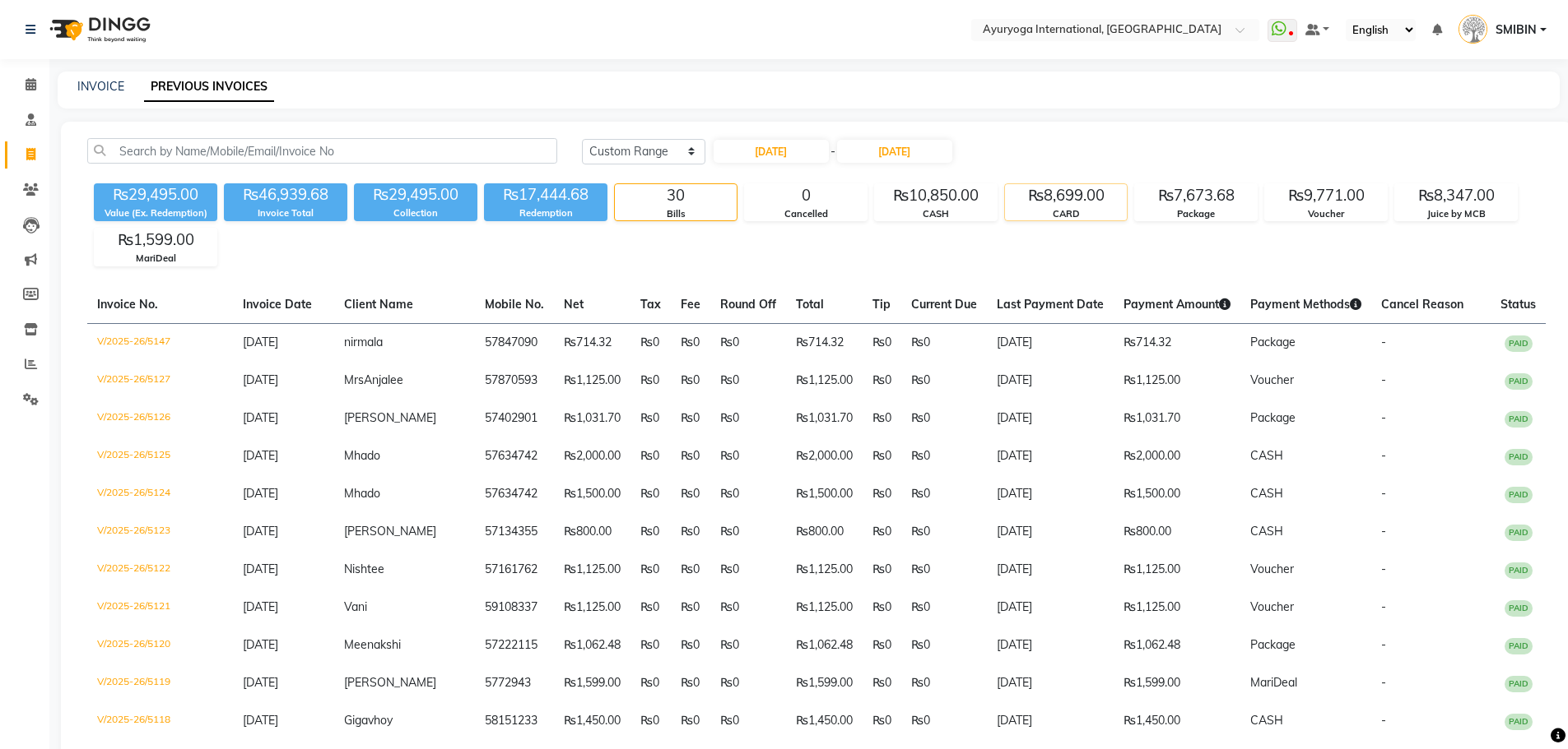
click at [1085, 195] on div "₨8,699.00" at bounding box center [1066, 195] width 122 height 23
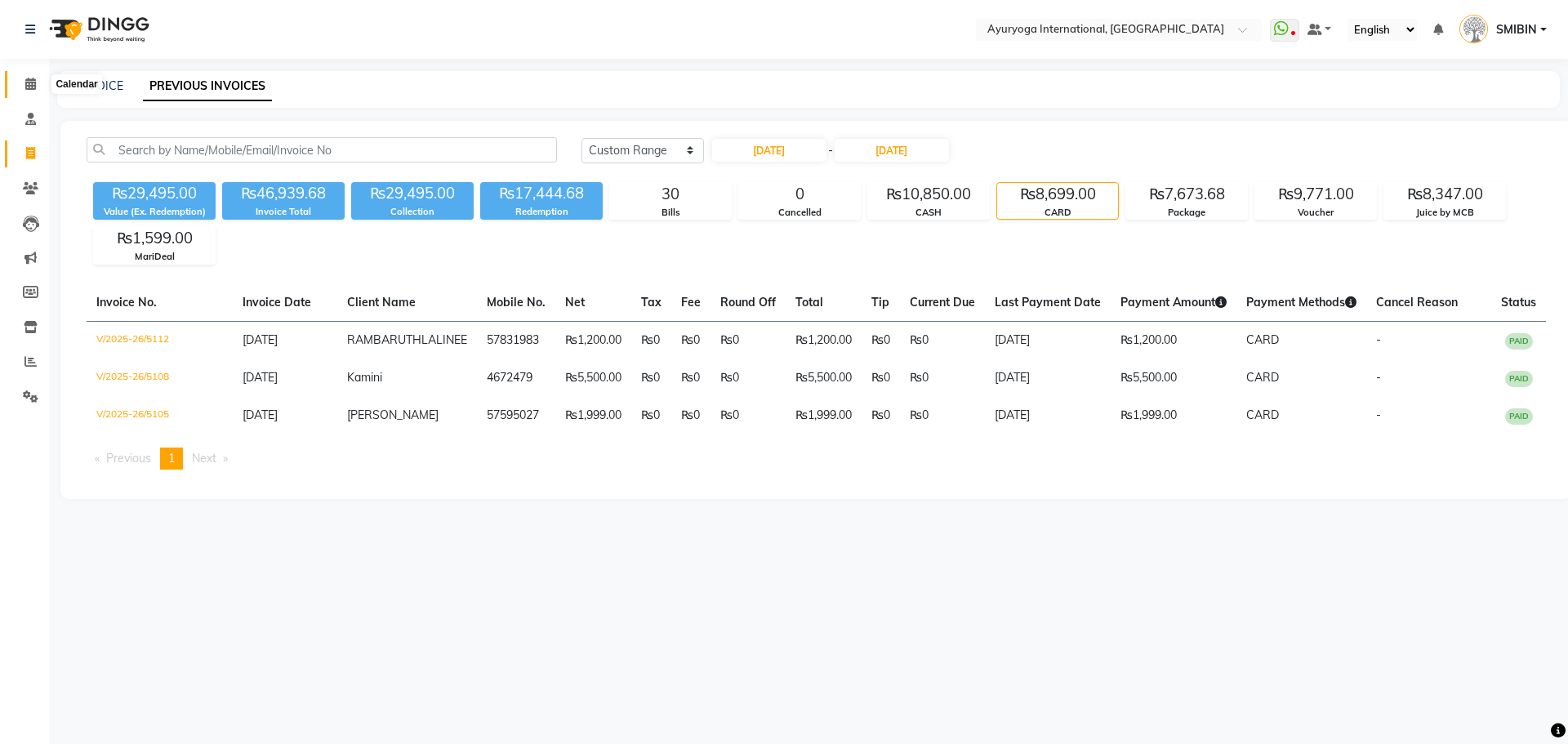
click at [35, 88] on icon at bounding box center [30, 84] width 11 height 12
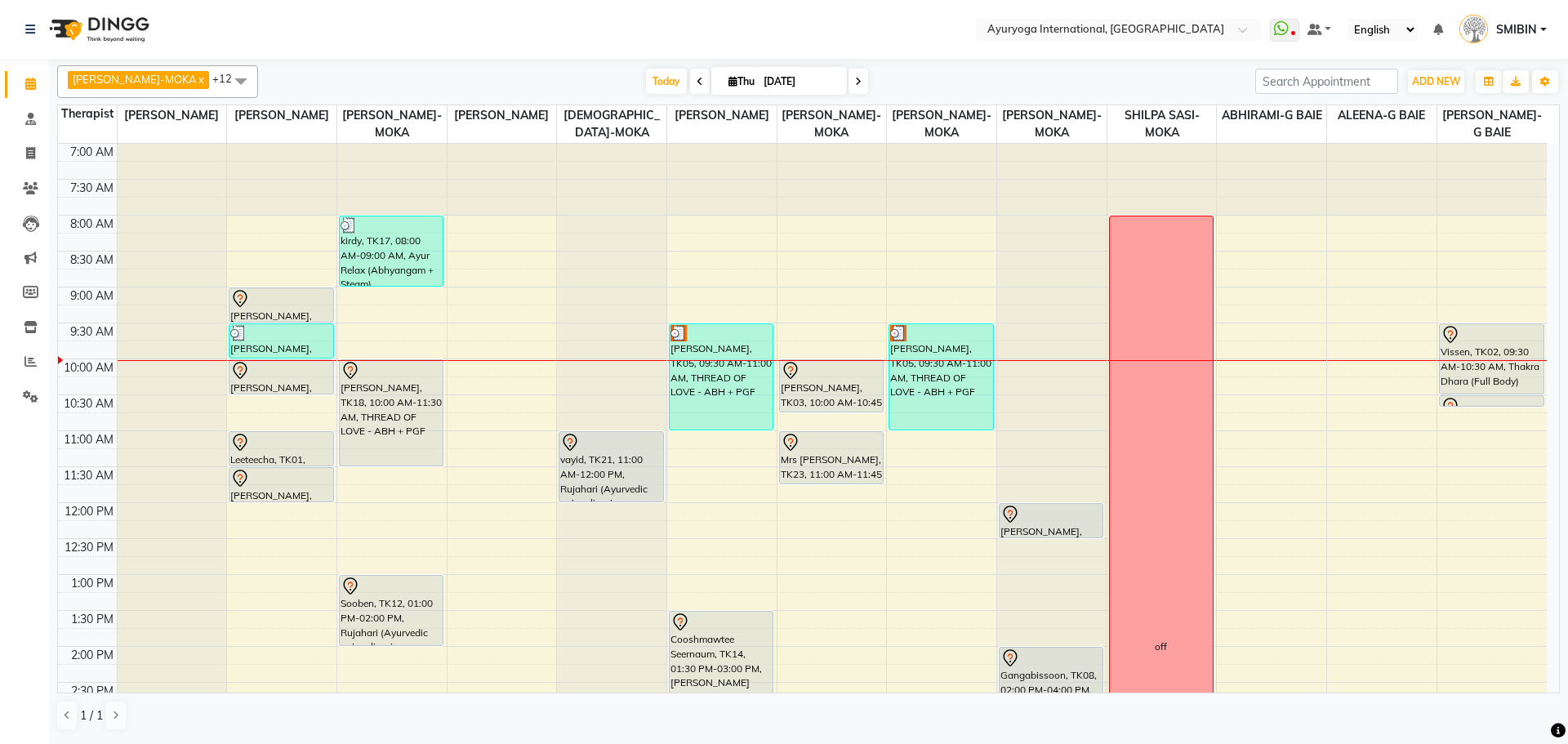
click at [856, 85] on icon at bounding box center [859, 82] width 7 height 10
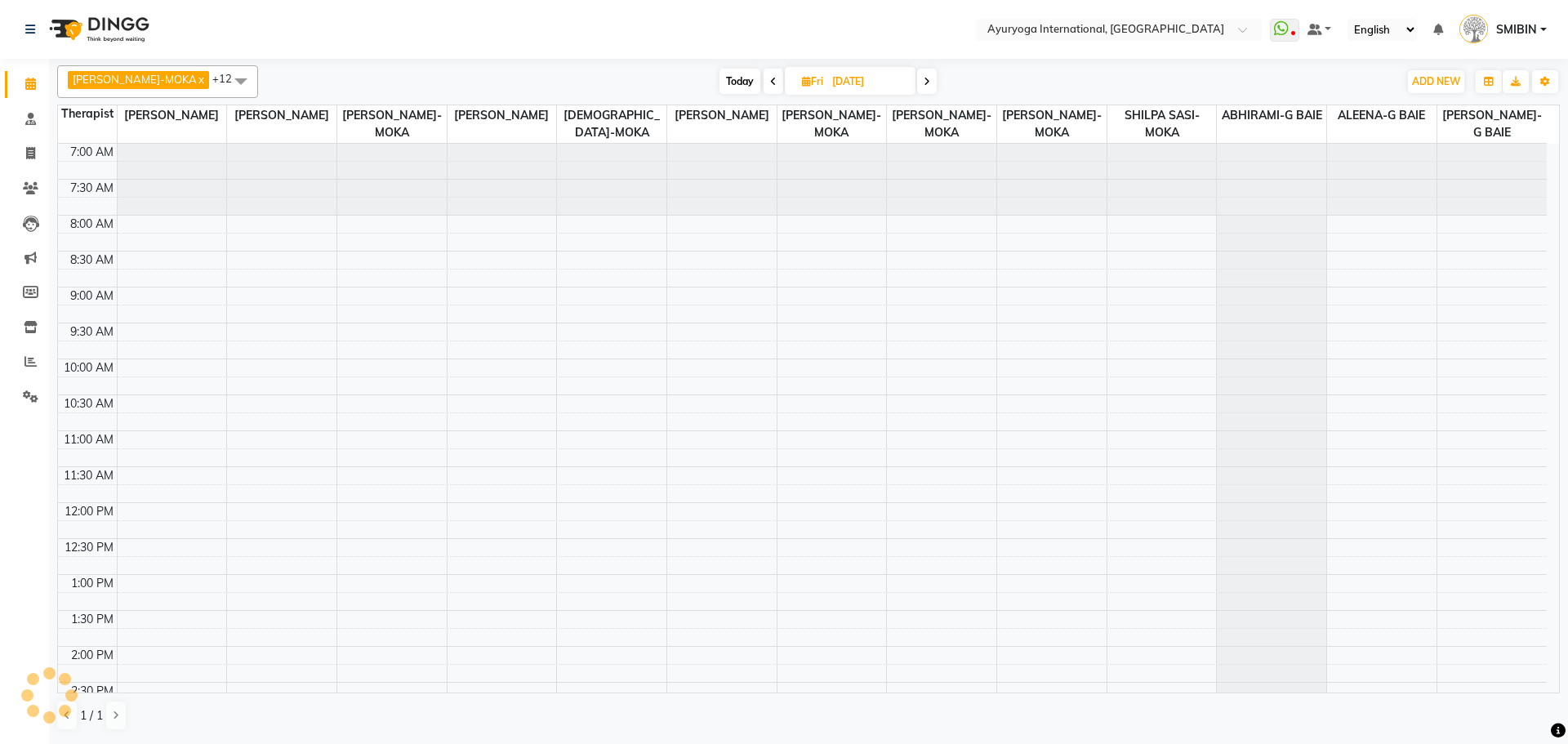
scroll to position [217, 0]
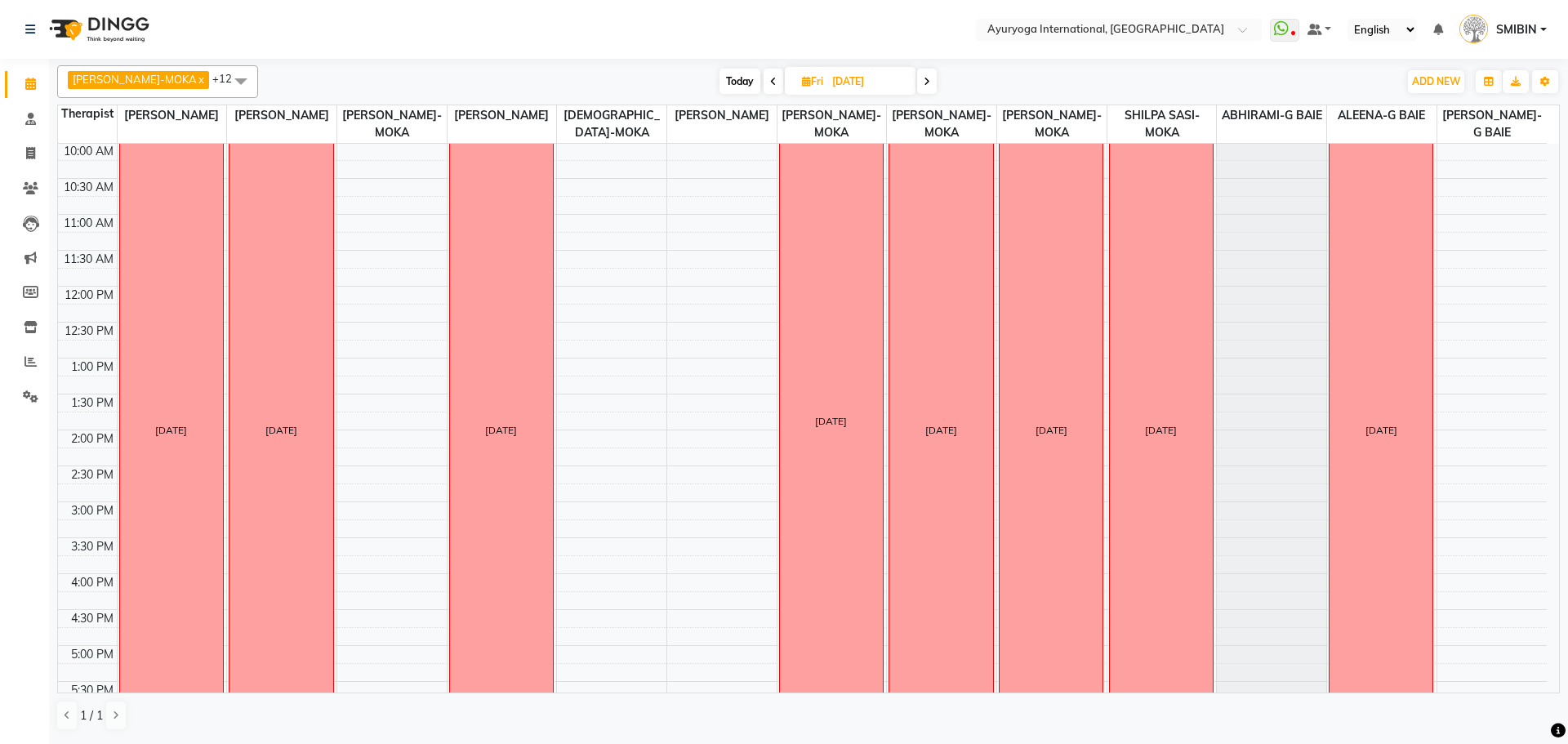
click at [924, 84] on icon at bounding box center [927, 82] width 7 height 10
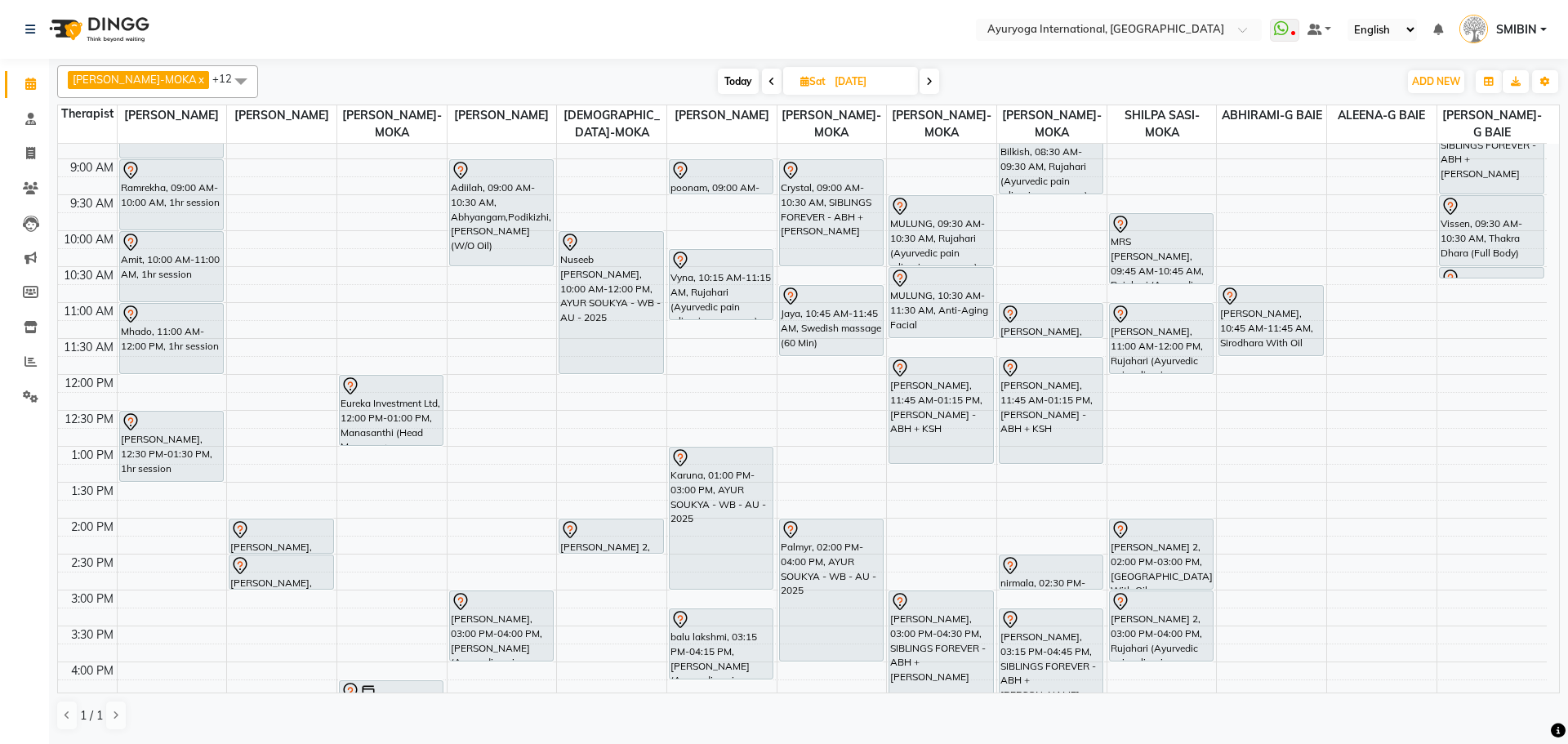
scroll to position [0, 0]
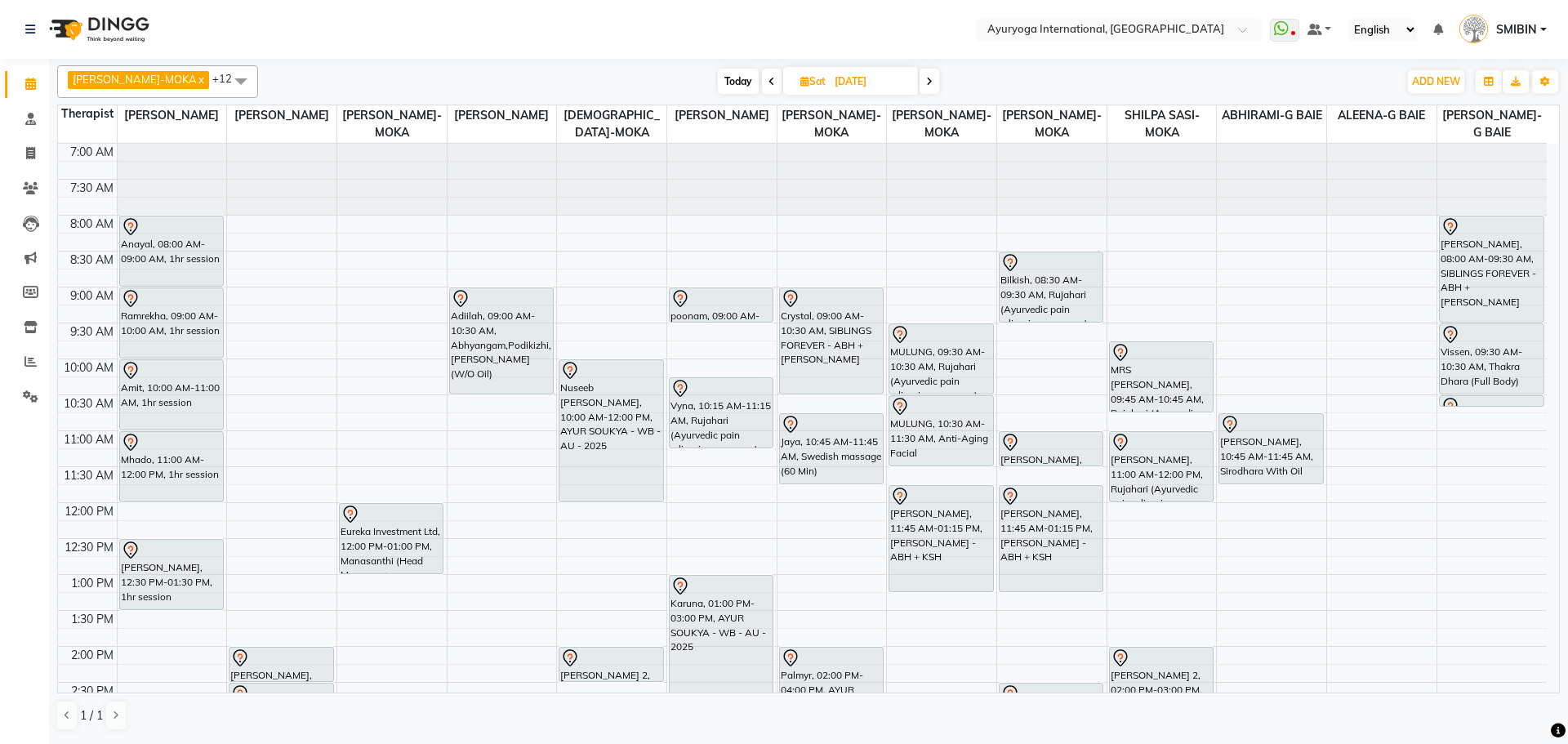
click at [719, 84] on span "Today" at bounding box center [738, 81] width 41 height 25
type input "[DATE]"
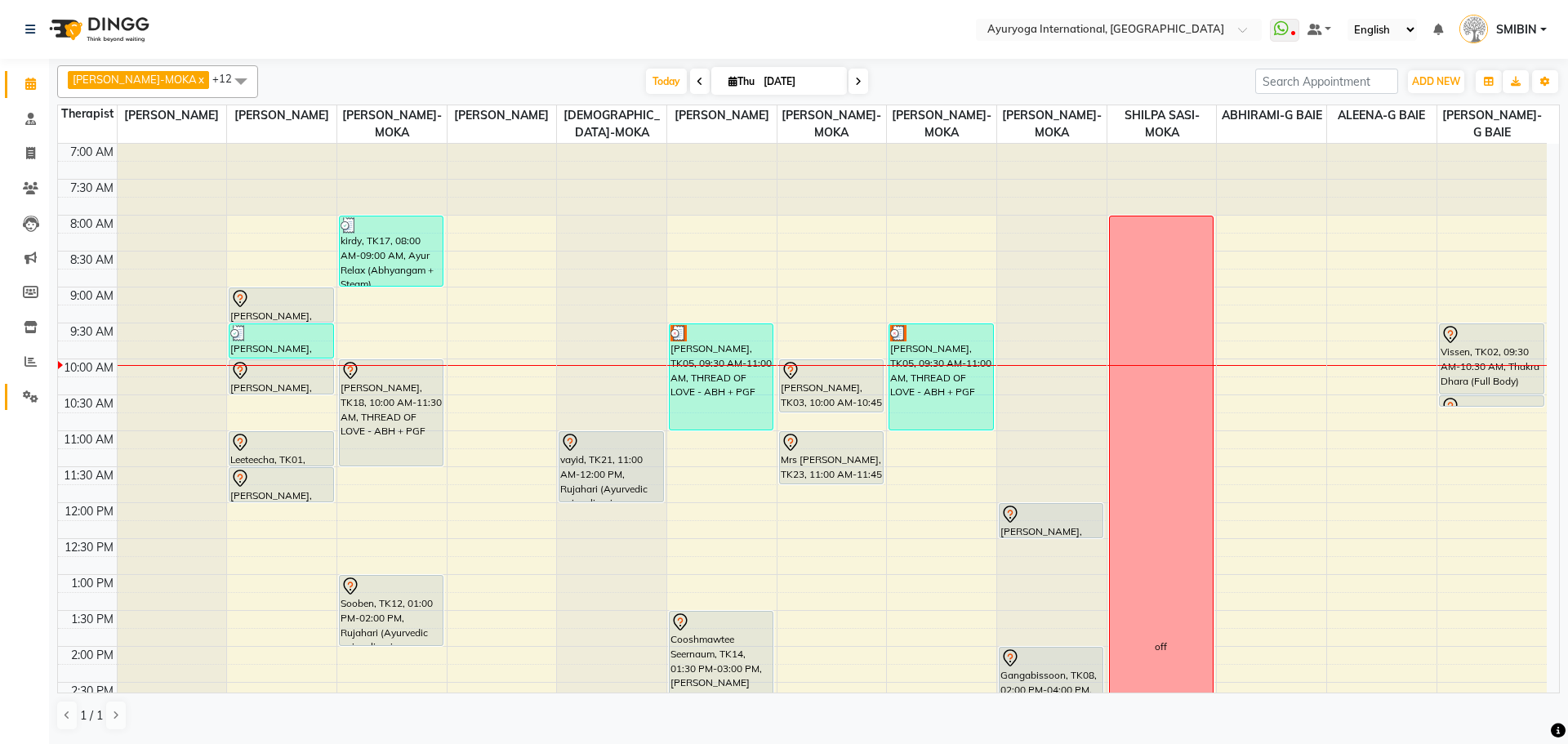
click at [36, 385] on link "Settings" at bounding box center [25, 398] width 39 height 27
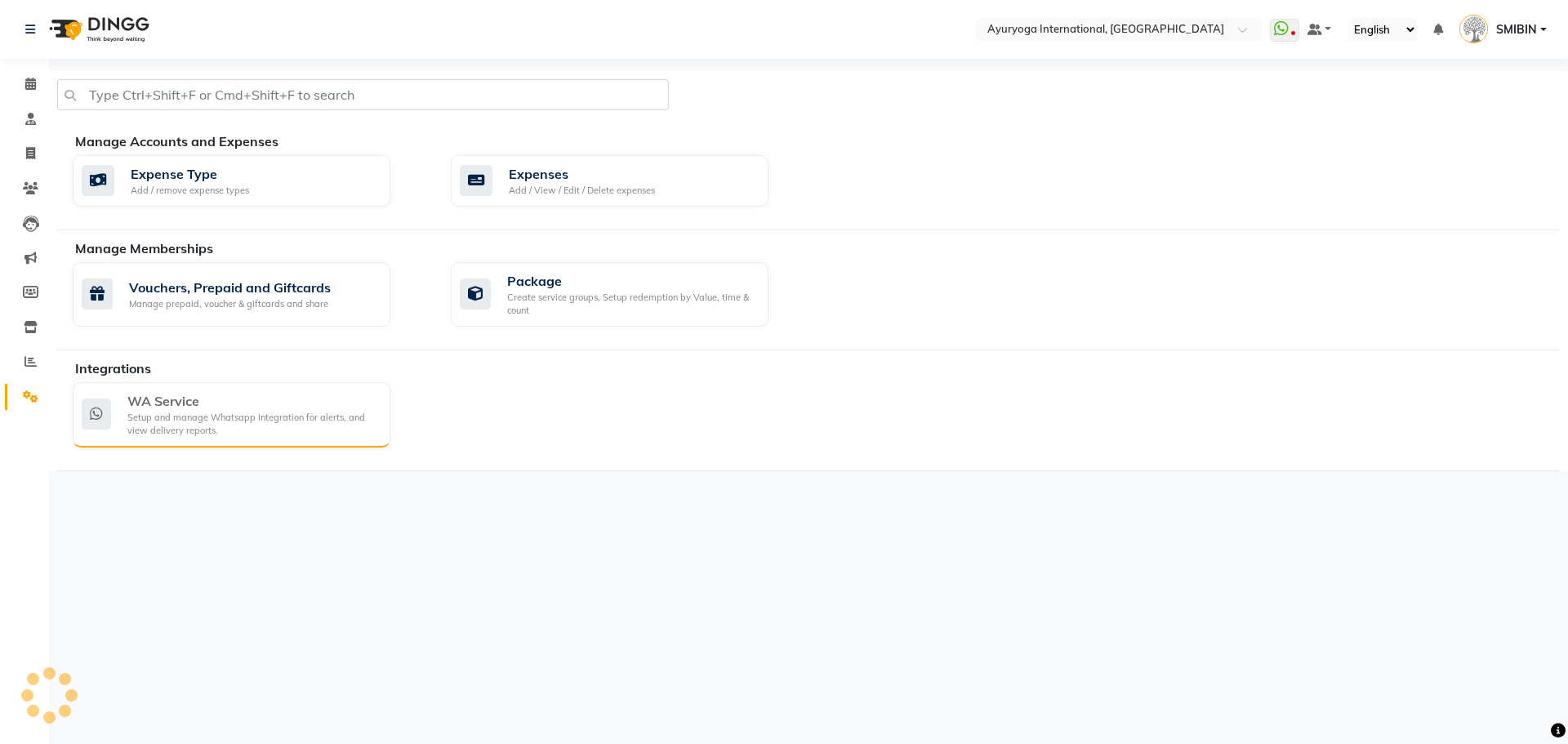
click at [204, 398] on div "WA Service" at bounding box center [252, 400] width 250 height 19
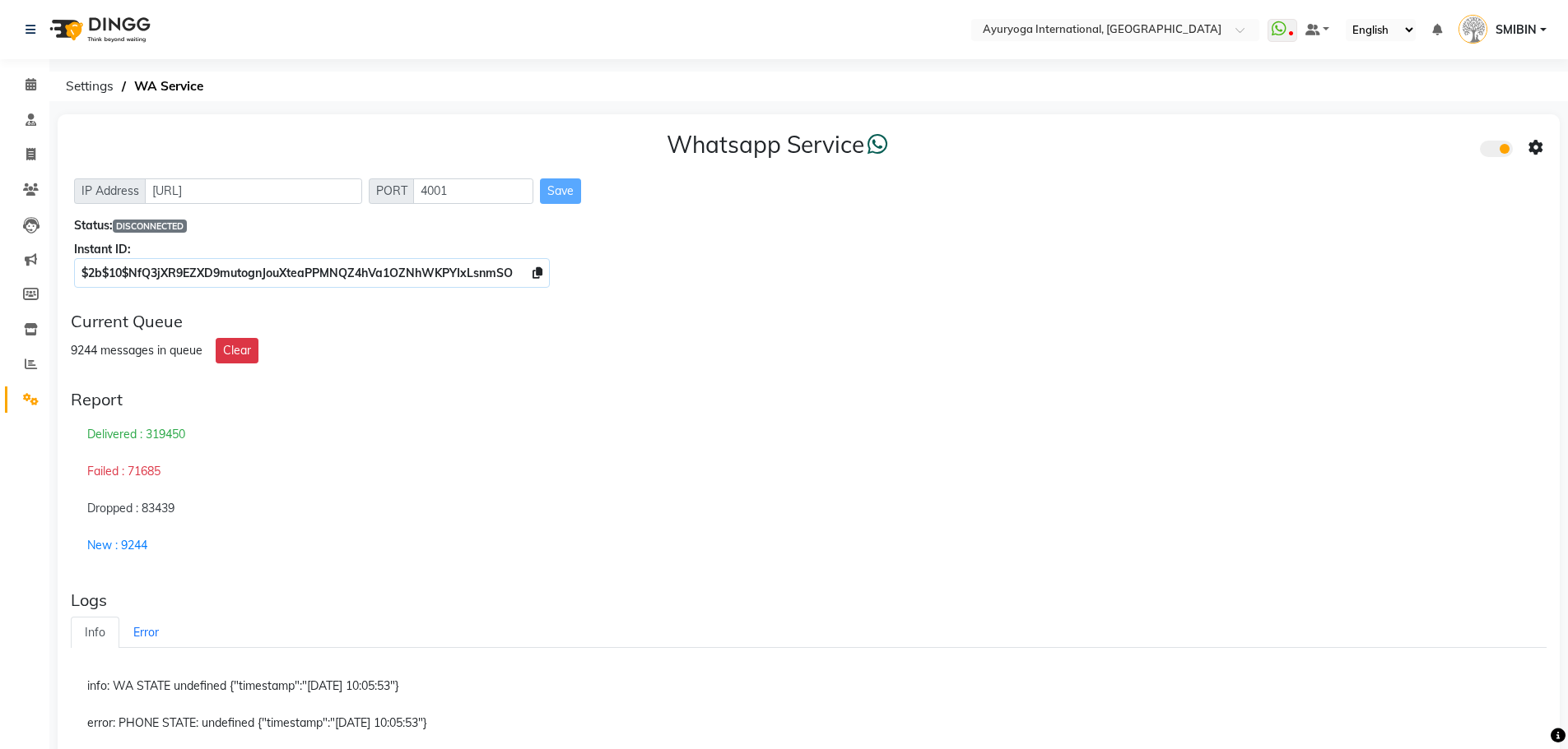
click at [183, 228] on span "DISCONNECTED" at bounding box center [149, 226] width 74 height 13
click at [324, 207] on div "Whatsapp Service IP Address [URL] PORT 4001 Save Status: DISCONNECTED Instant I…" at bounding box center [809, 206] width 1502 height 184
click at [330, 194] on input "[URL]" at bounding box center [253, 191] width 217 height 26
click at [1062, 507] on div "Dropped : 83439" at bounding box center [808, 509] width 1476 height 37
click at [31, 91] on span at bounding box center [31, 85] width 29 height 19
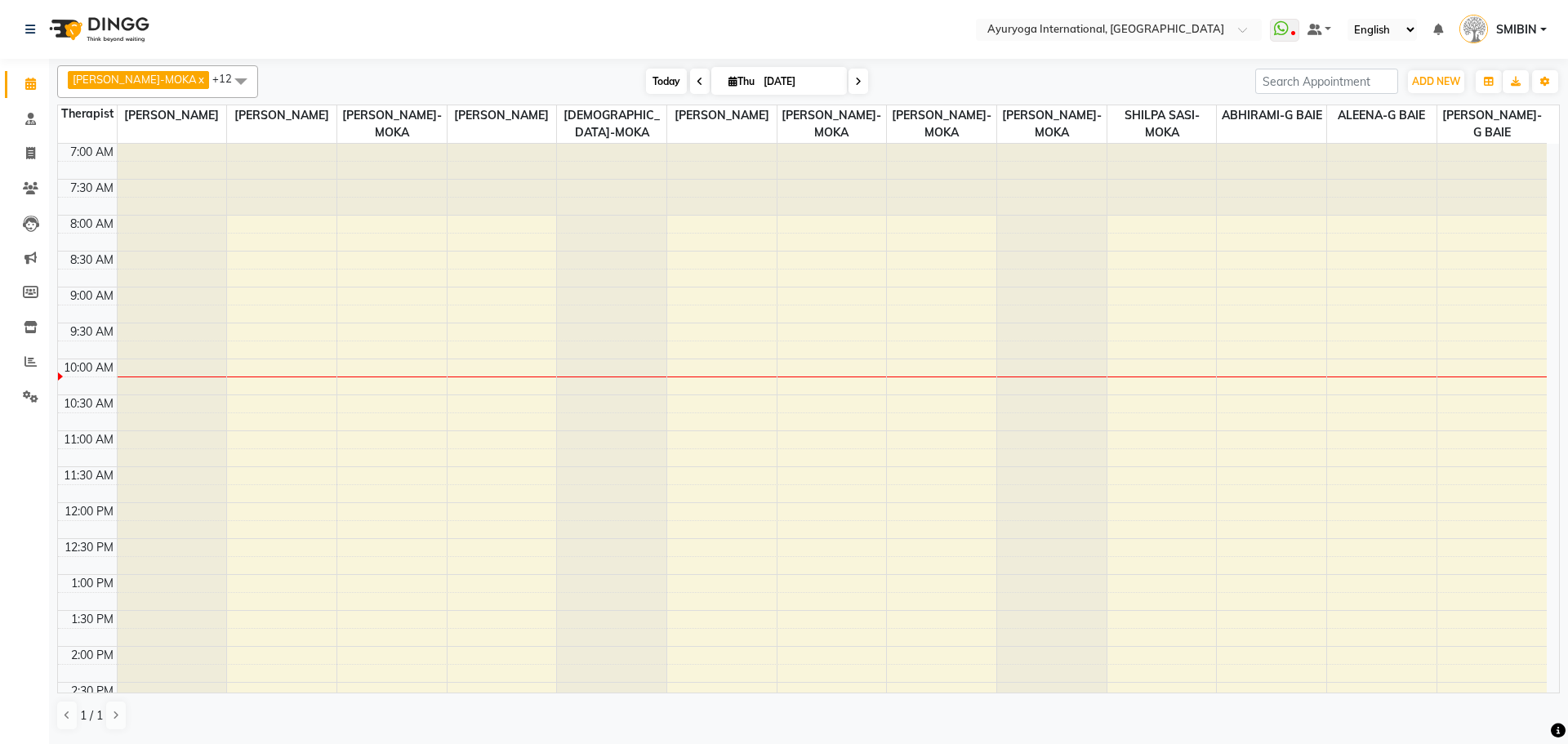
click at [652, 80] on span "Today" at bounding box center [667, 81] width 41 height 25
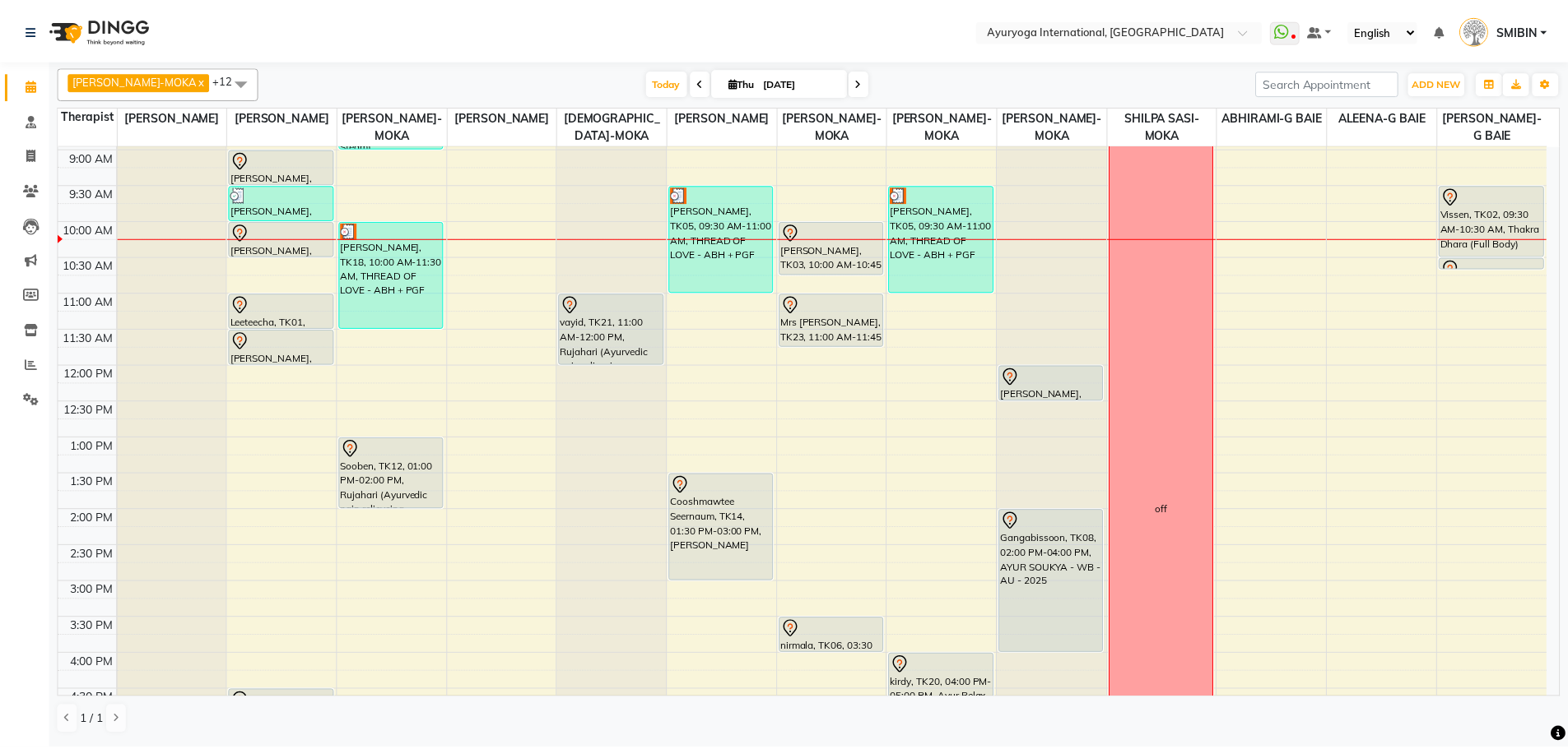
scroll to position [135, 0]
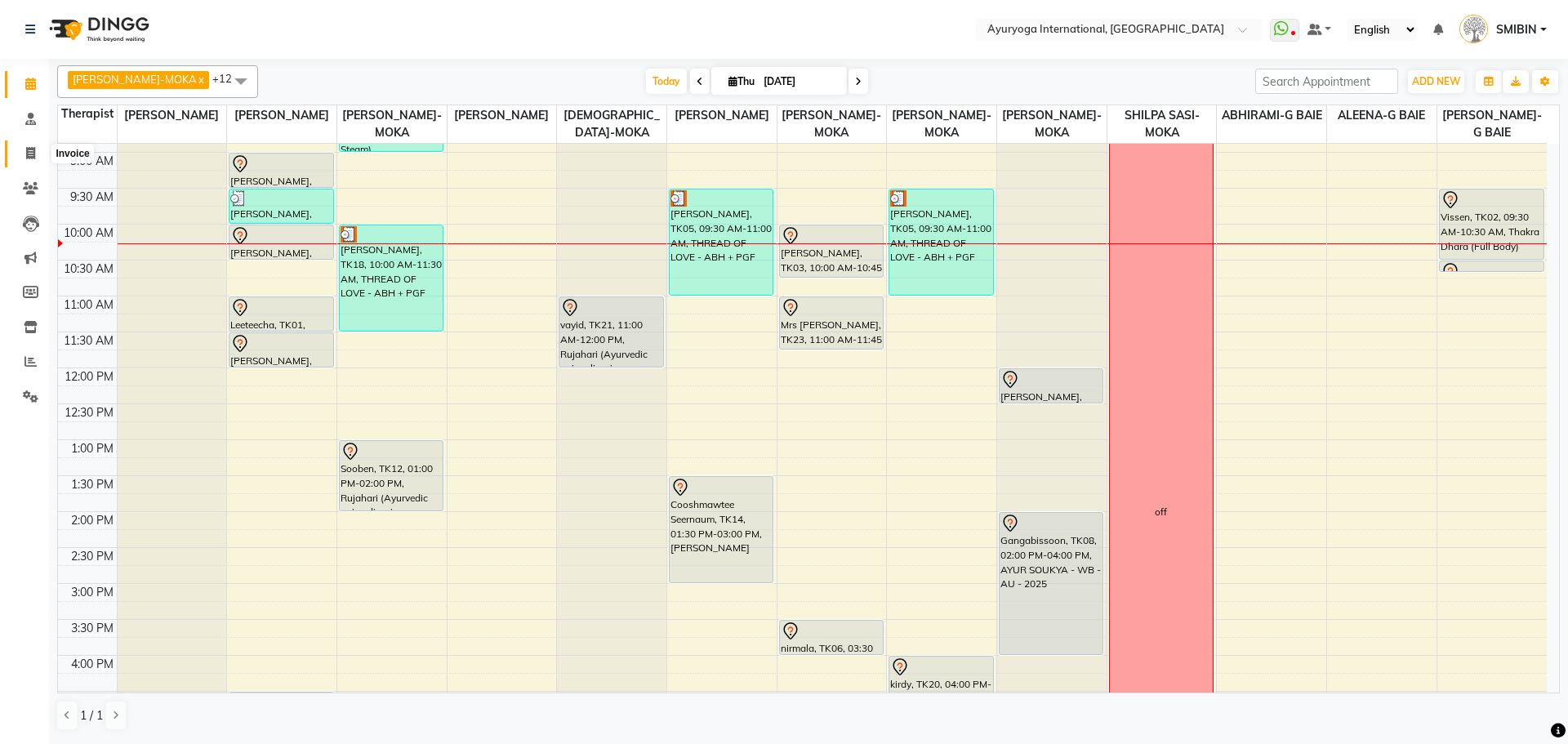
click at [16, 154] on span at bounding box center [30, 154] width 29 height 19
select select "service"
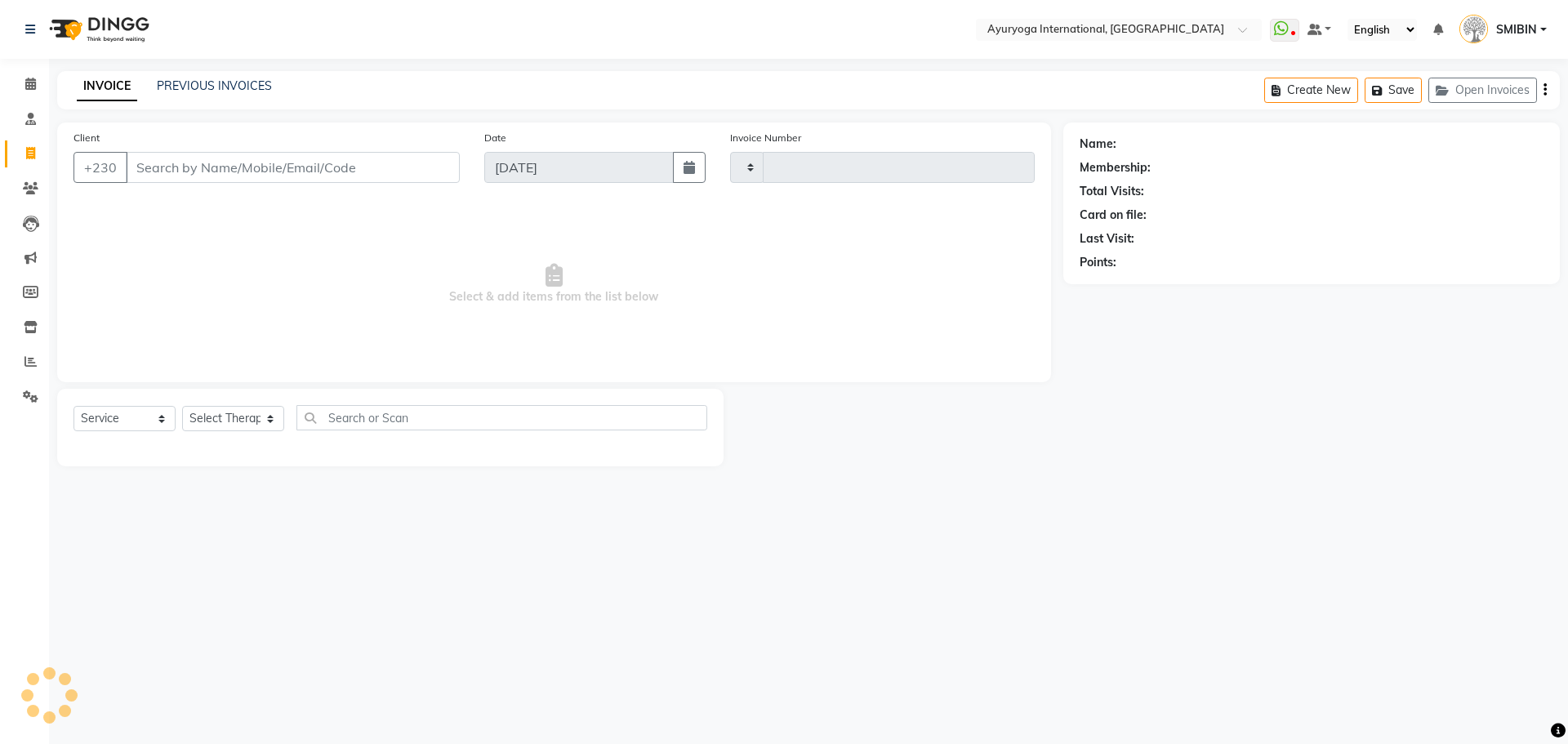
type input "5183"
select select "730"
click at [218, 85] on link "PREVIOUS INVOICES" at bounding box center [214, 85] width 115 height 14
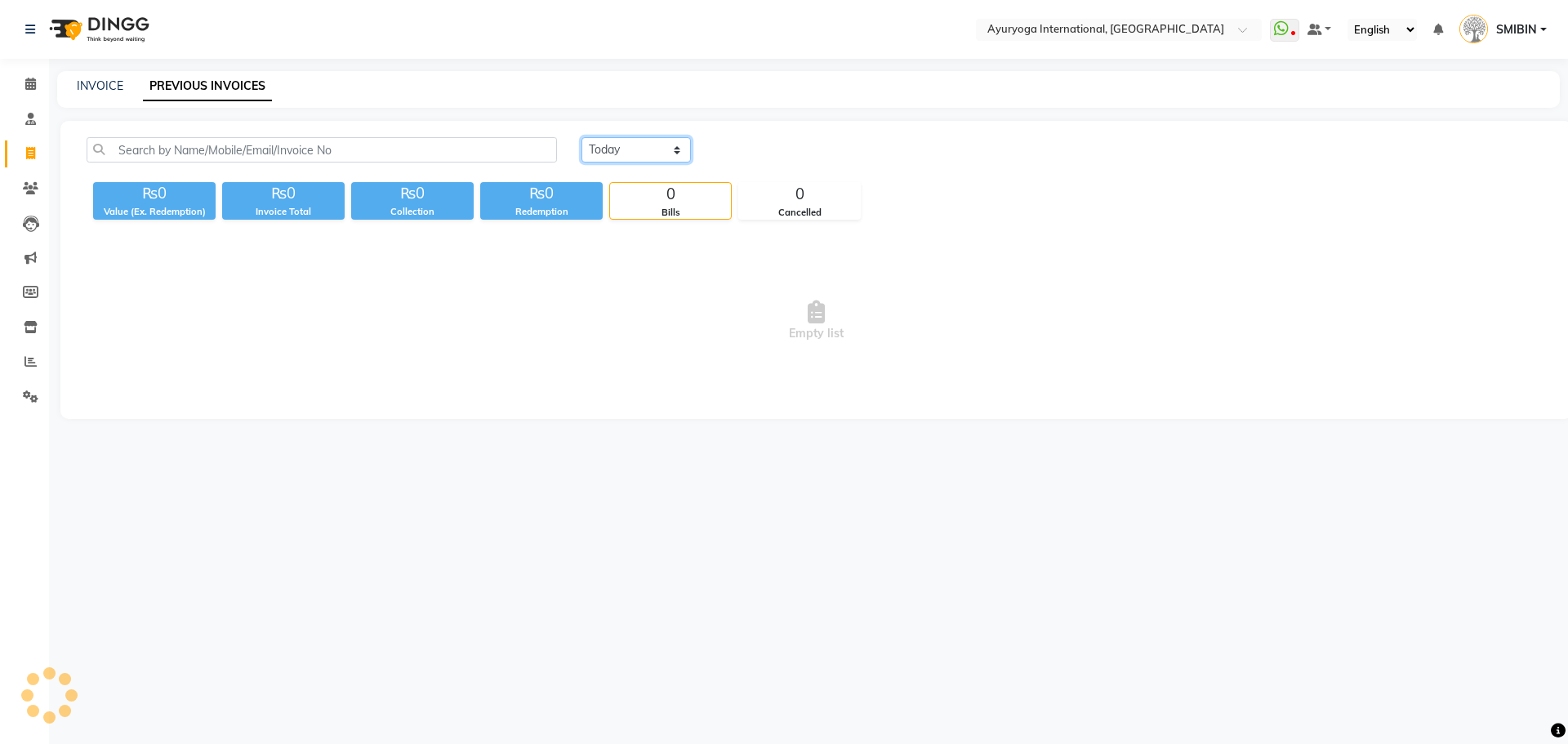
click at [673, 142] on select "[DATE] [DATE] Custom Range" at bounding box center [635, 150] width 109 height 25
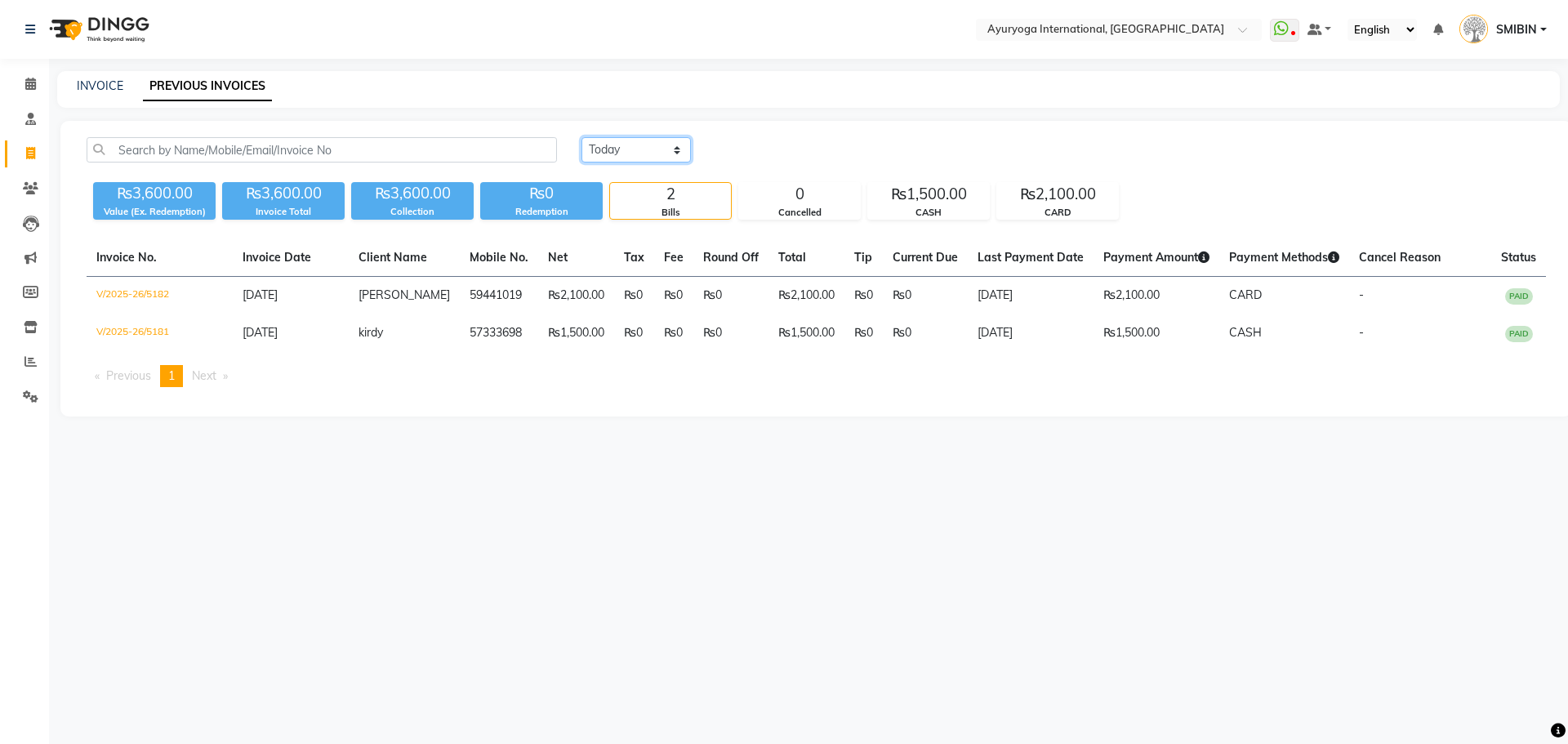
select select "range"
click at [581, 137] on select "[DATE] [DATE] Custom Range" at bounding box center [635, 150] width 109 height 25
click at [770, 154] on input "[DATE]" at bounding box center [769, 150] width 114 height 23
select select "9"
select select "2025"
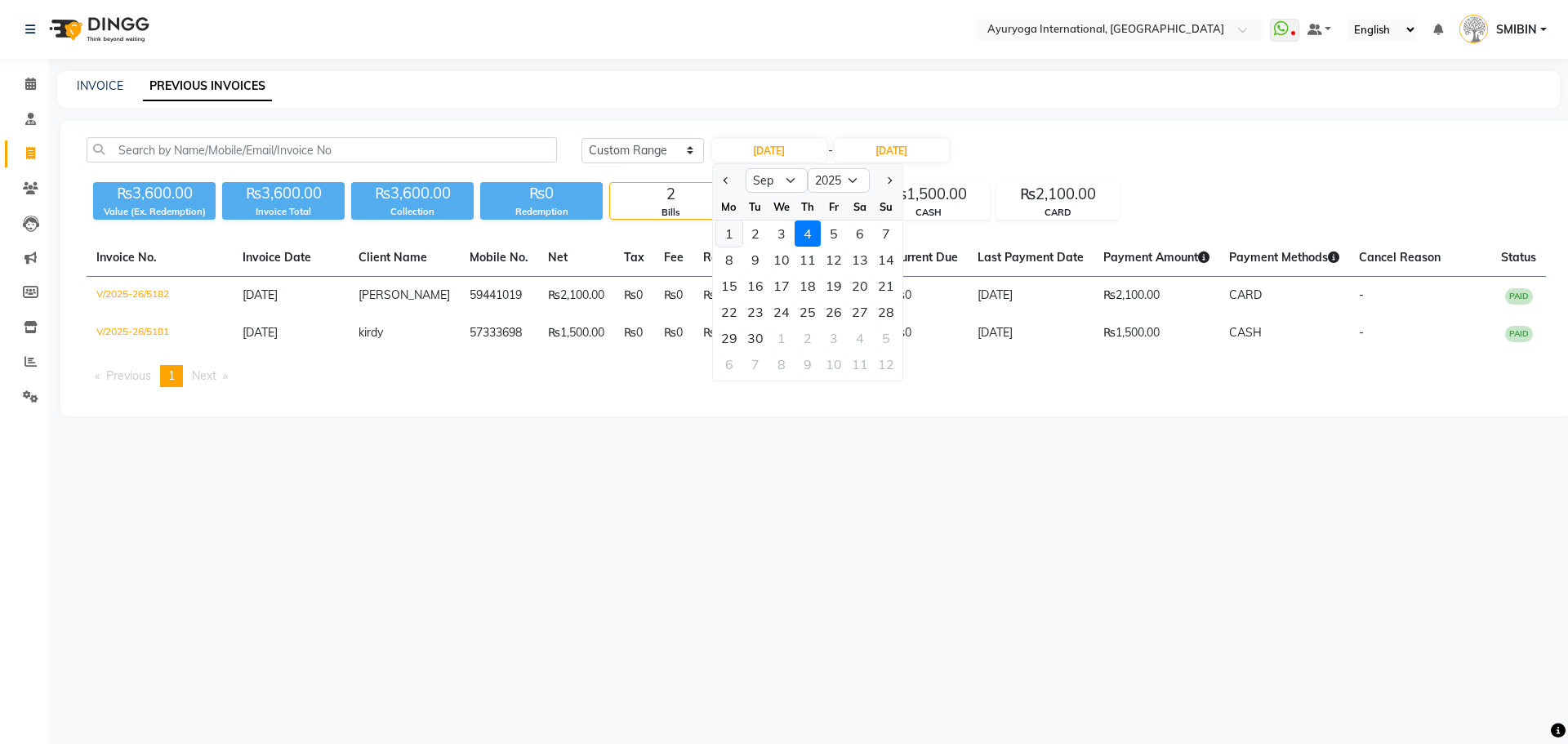
click at [734, 234] on div "1" at bounding box center [729, 234] width 26 height 26
type input "[DATE]"
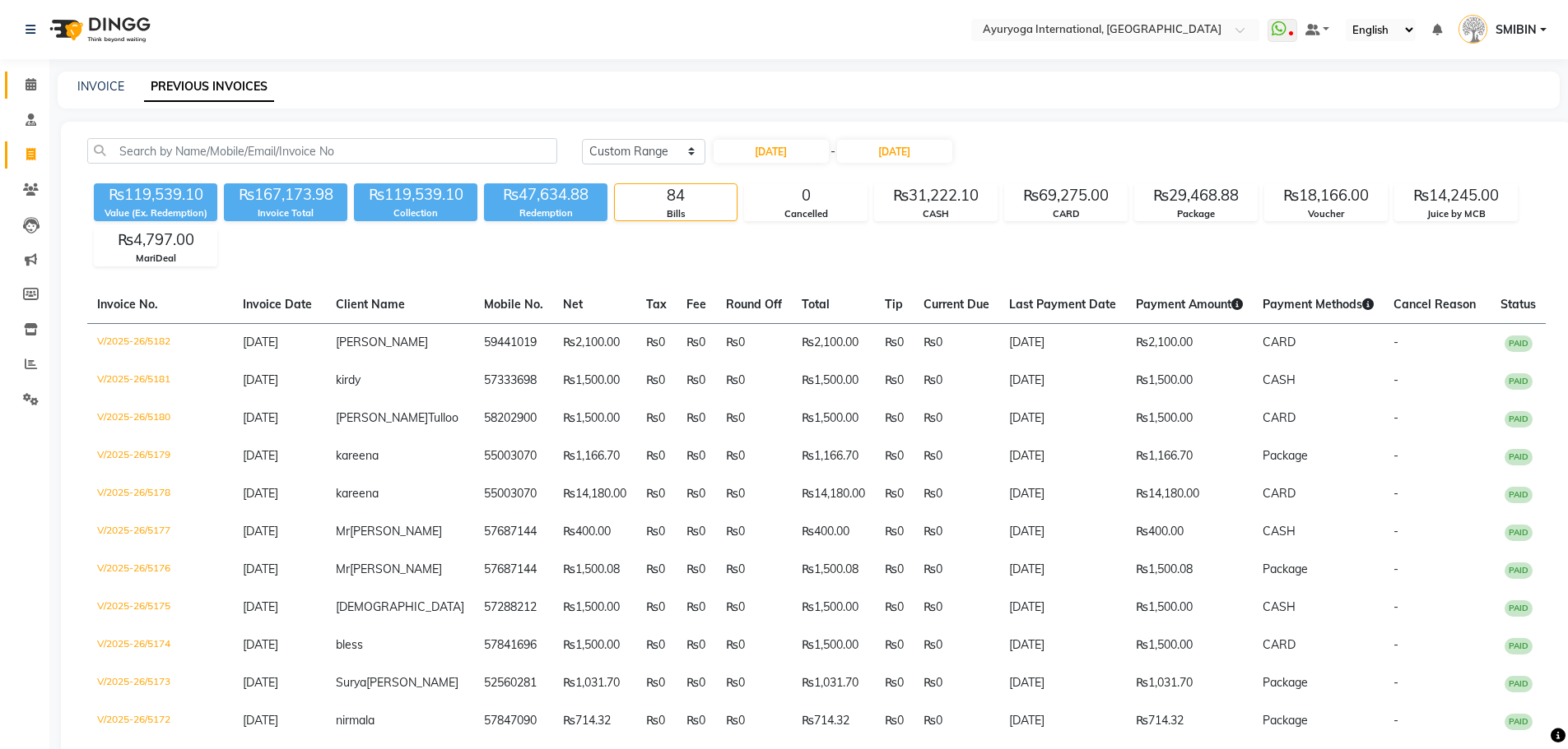
click at [25, 75] on link "Calendar" at bounding box center [25, 85] width 39 height 27
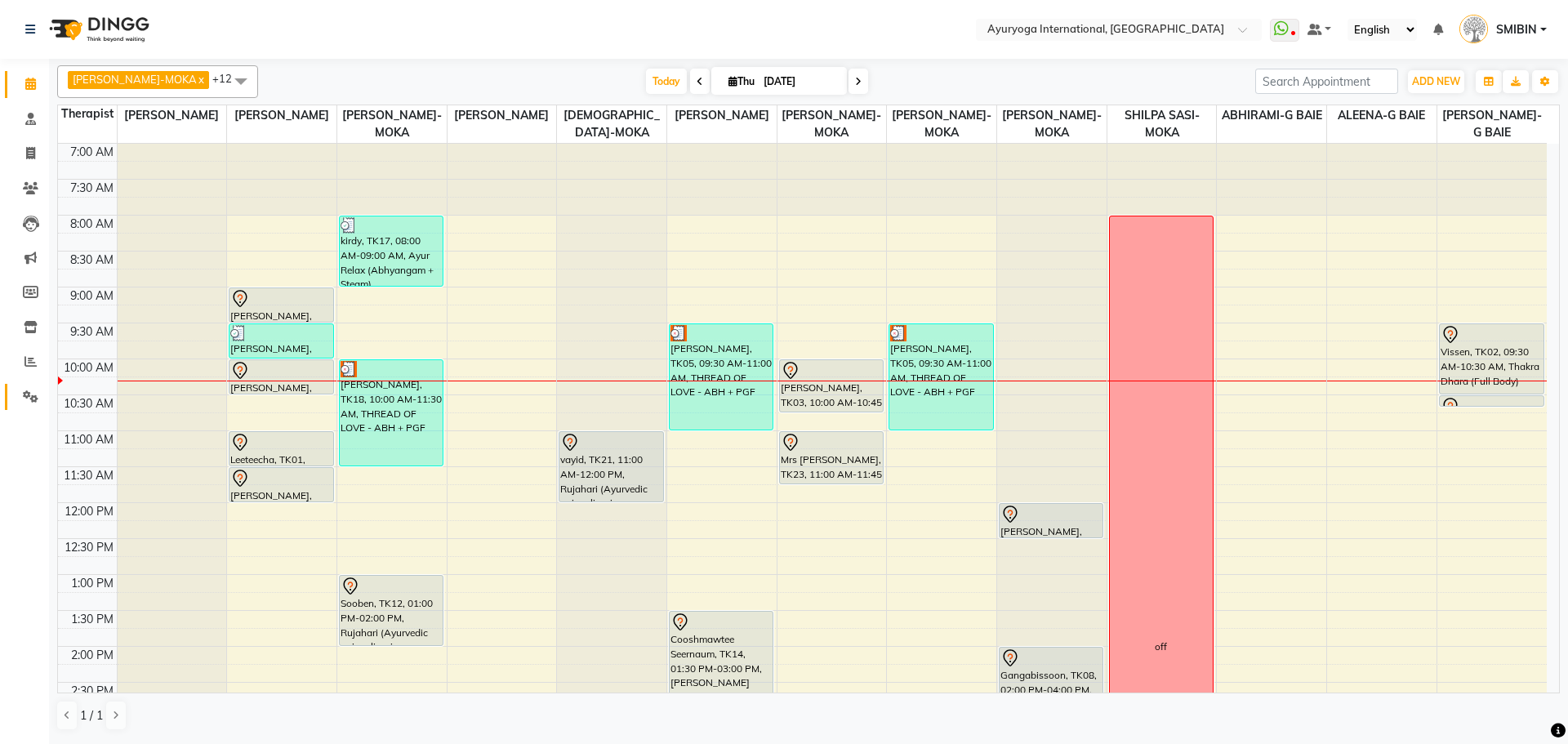
click at [21, 401] on span at bounding box center [30, 397] width 29 height 19
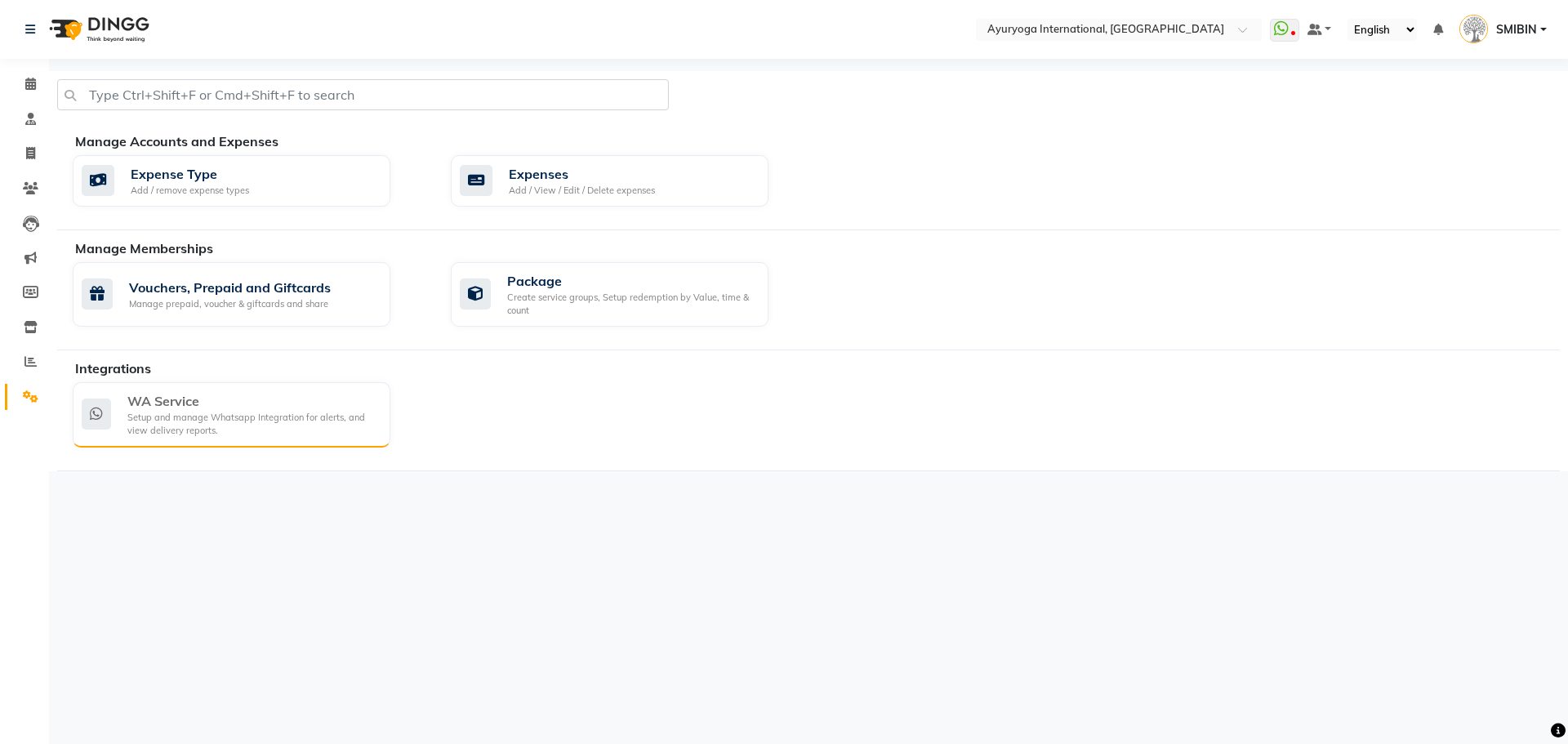
click at [232, 400] on div "WA Service" at bounding box center [252, 400] width 250 height 19
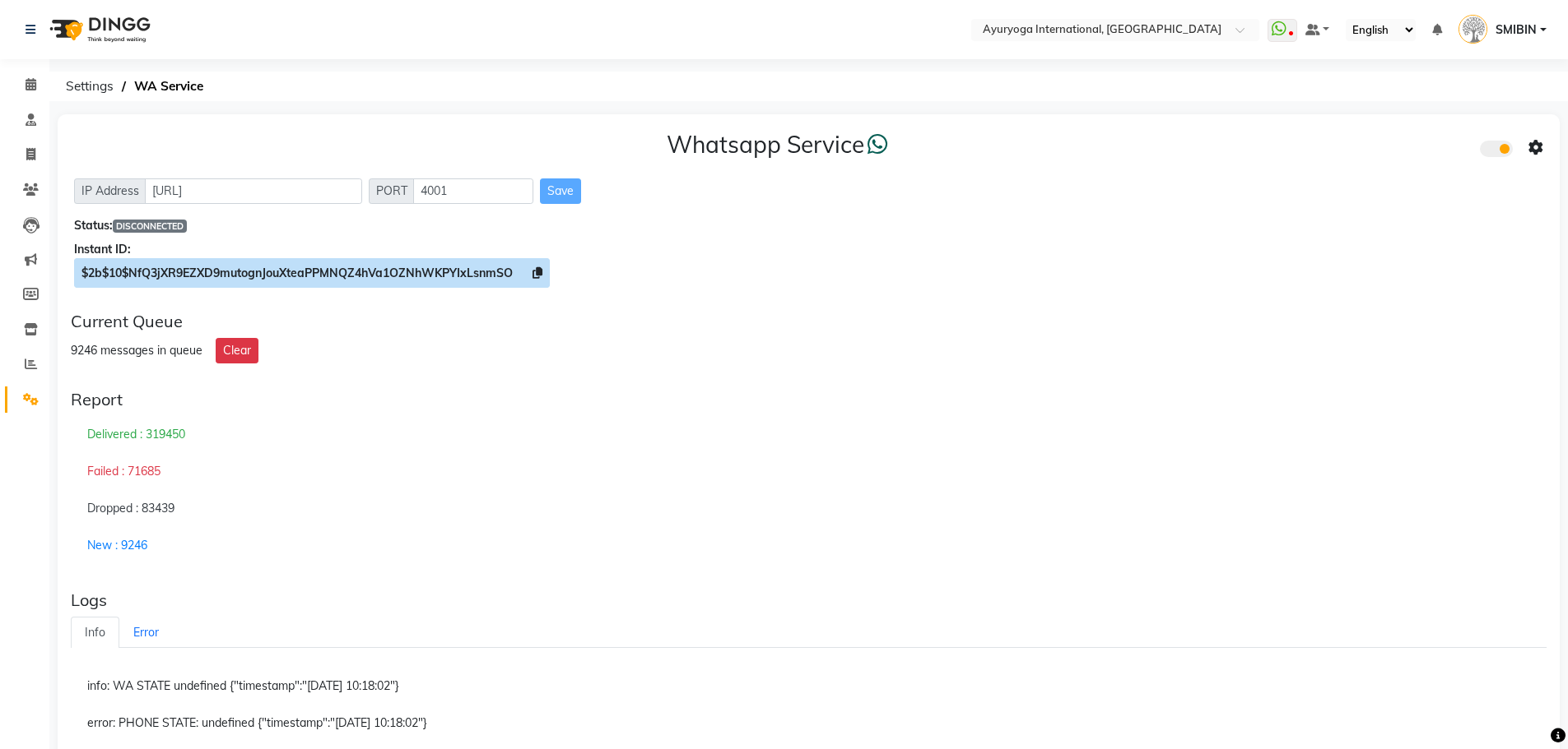
click at [535, 277] on icon at bounding box center [538, 274] width 10 height 12
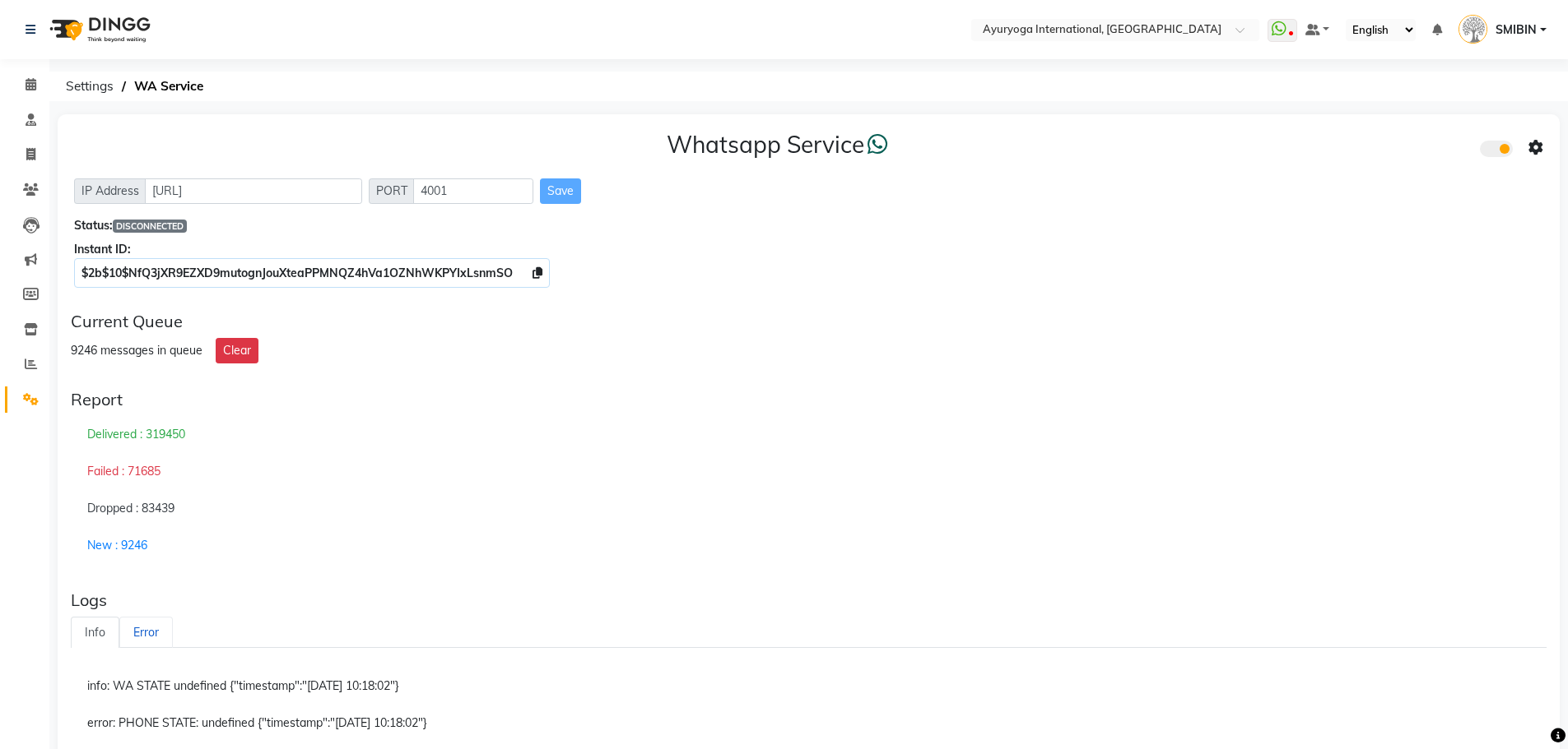
click at [134, 627] on link "Error" at bounding box center [146, 633] width 54 height 32
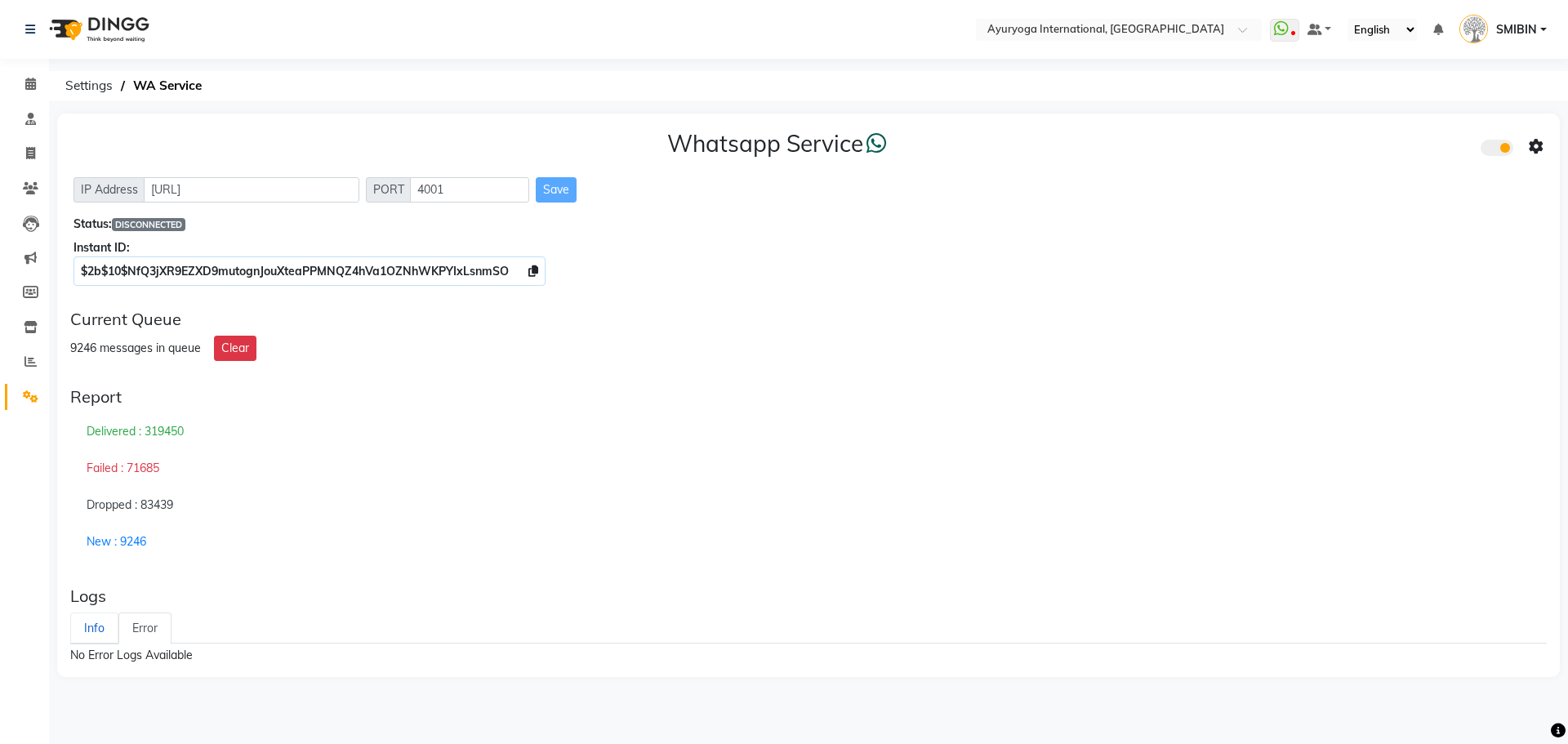
click at [92, 627] on link "Info" at bounding box center [94, 629] width 48 height 32
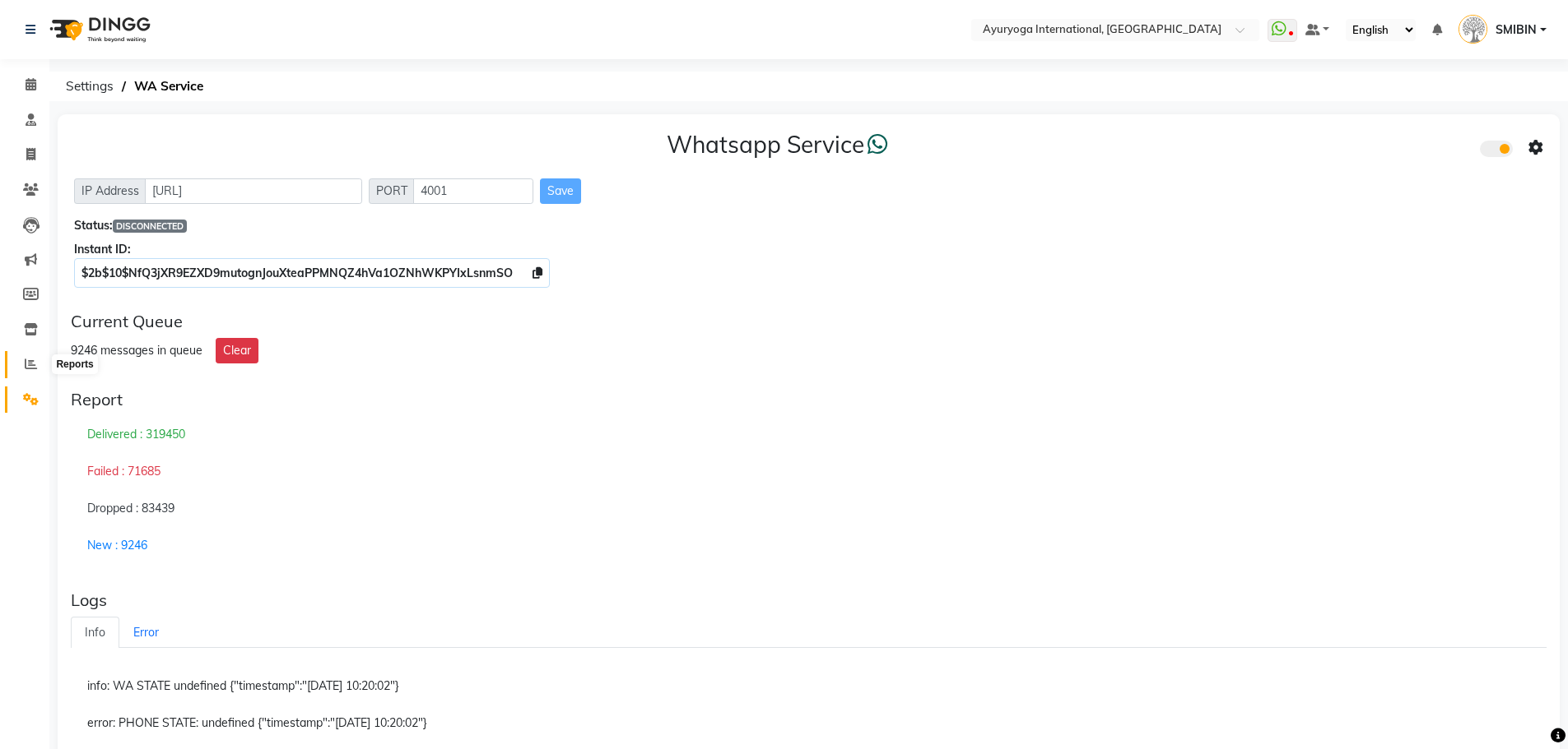
click at [26, 359] on icon at bounding box center [31, 364] width 12 height 12
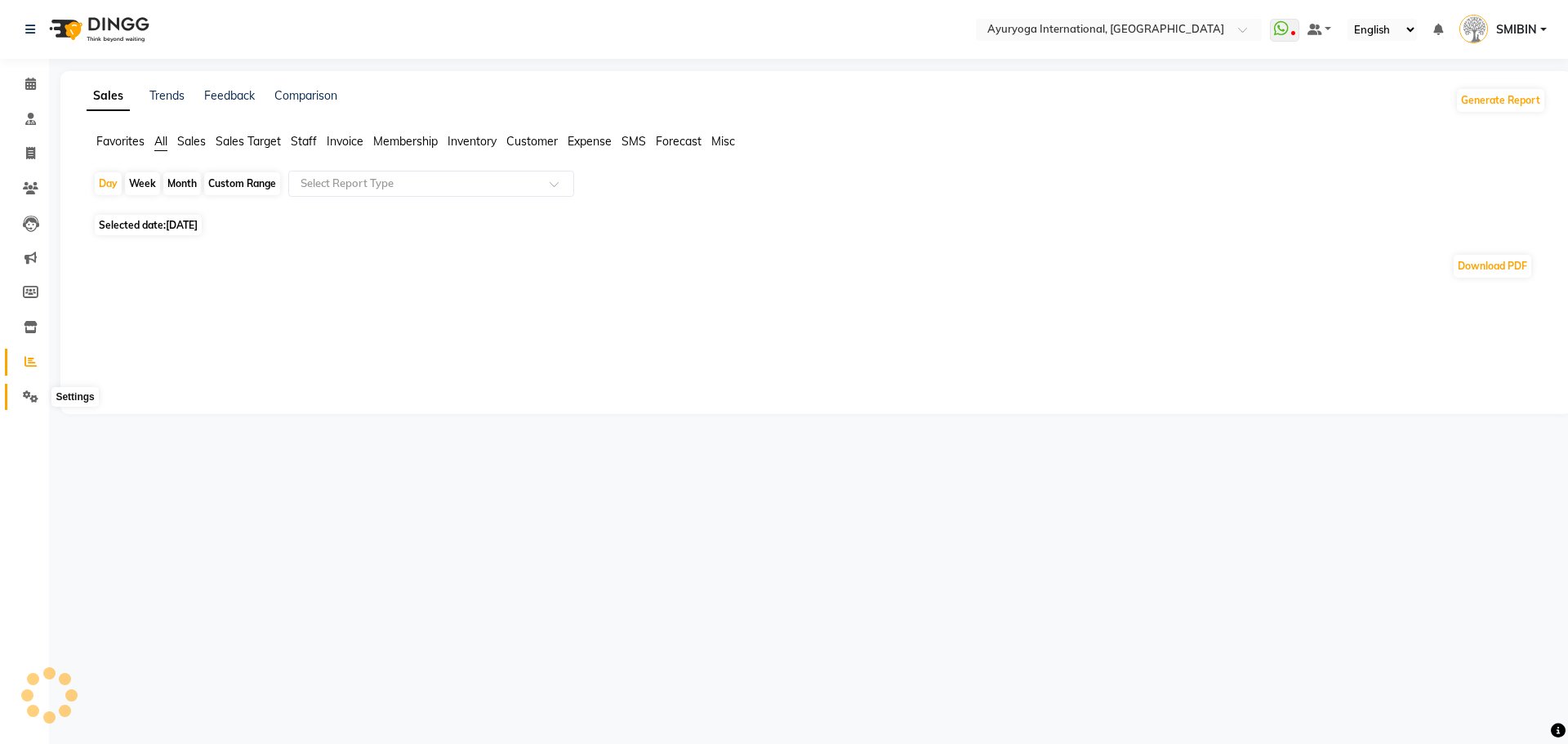
click at [25, 388] on span at bounding box center [30, 397] width 29 height 19
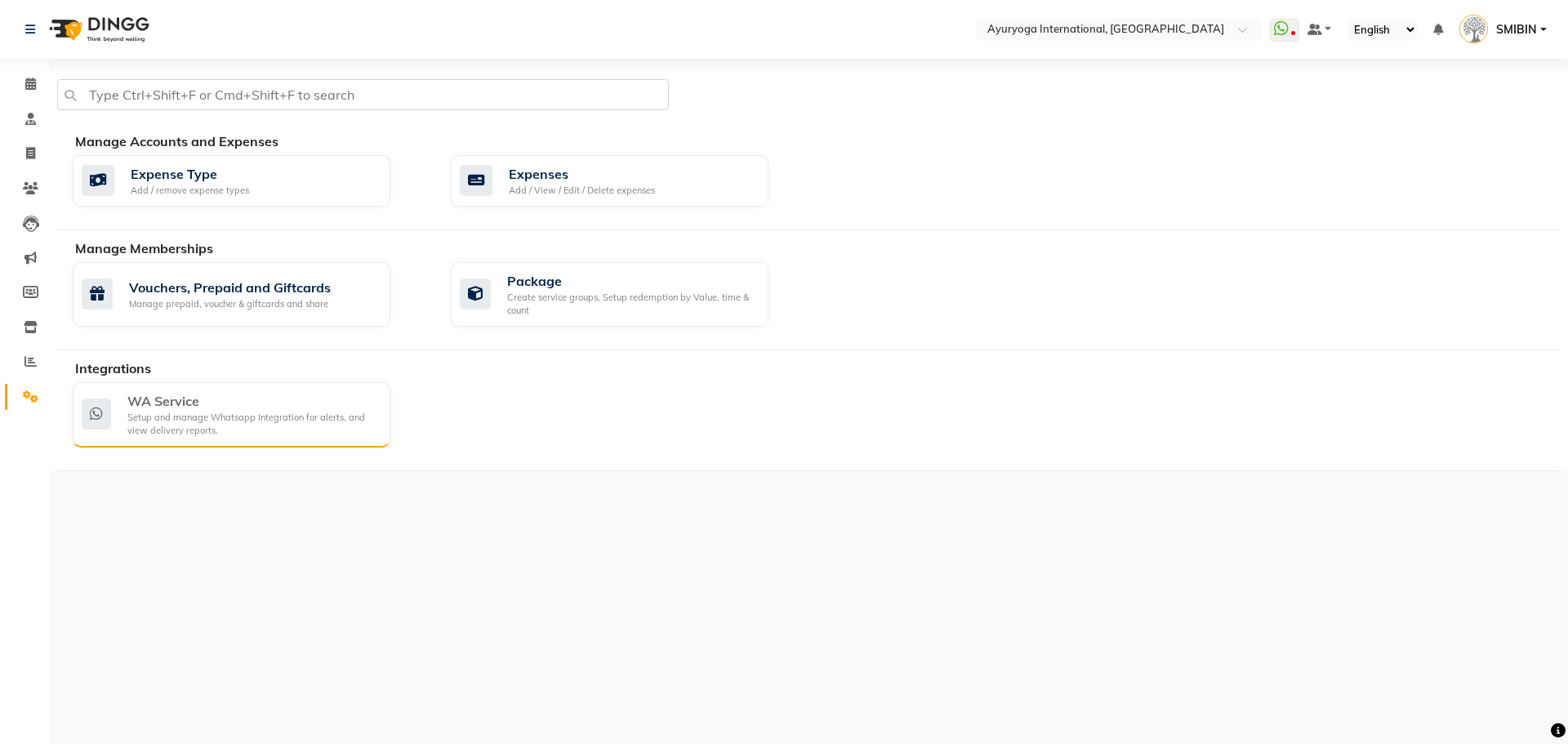
click at [138, 398] on div "WA Service" at bounding box center [252, 400] width 250 height 19
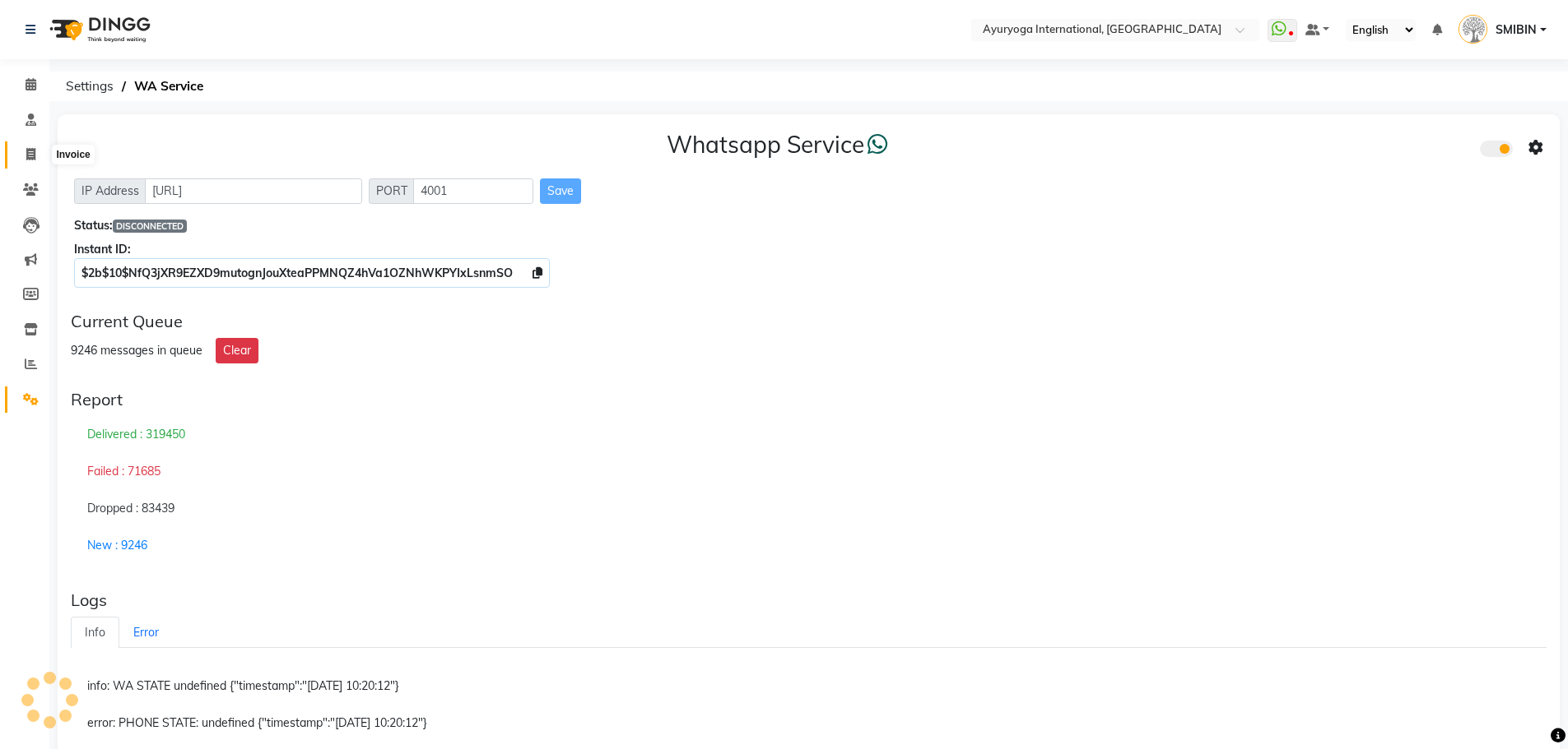
click at [25, 153] on span at bounding box center [31, 155] width 29 height 19
select select "service"
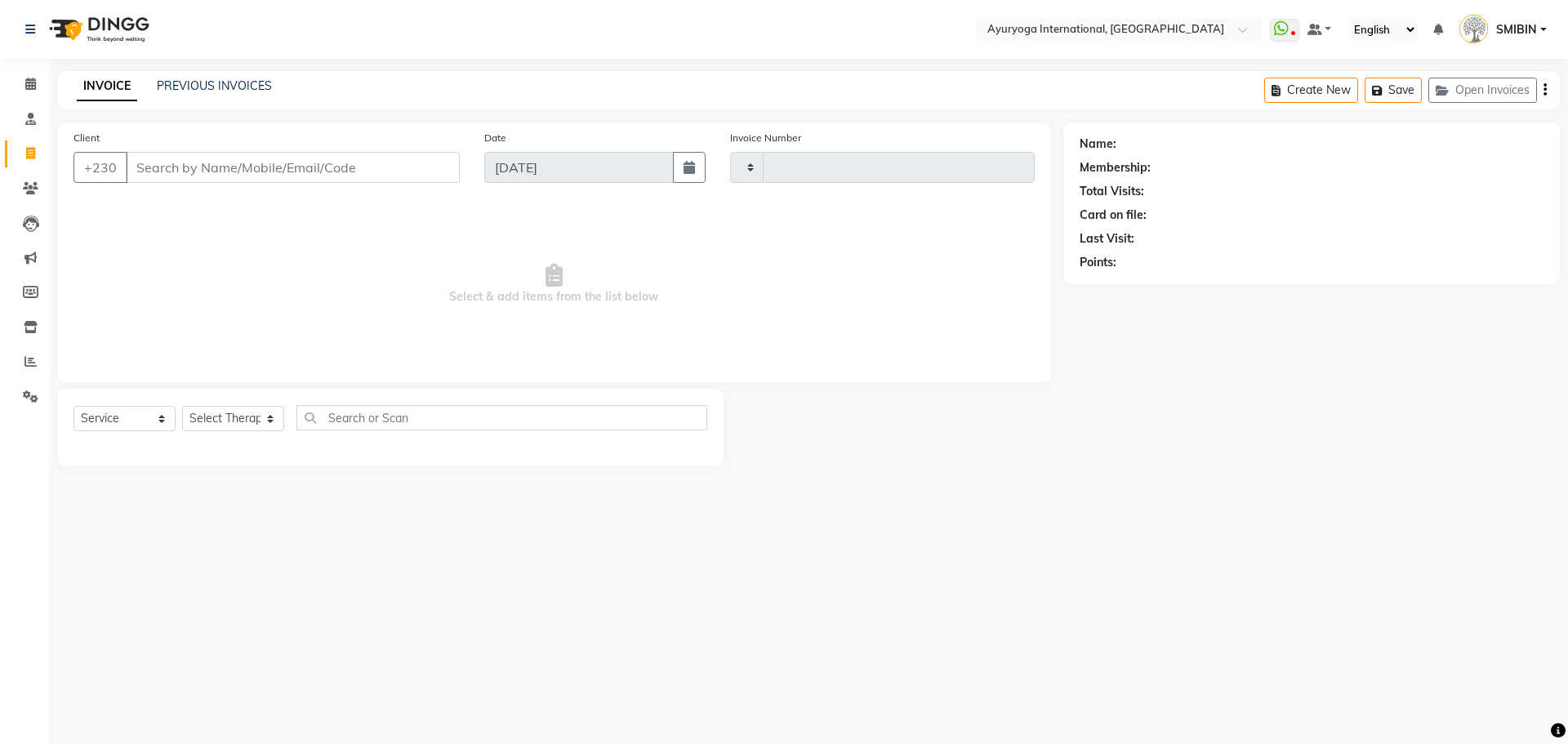
type input "5183"
select select "730"
click at [217, 84] on link "PREVIOUS INVOICES" at bounding box center [214, 85] width 115 height 14
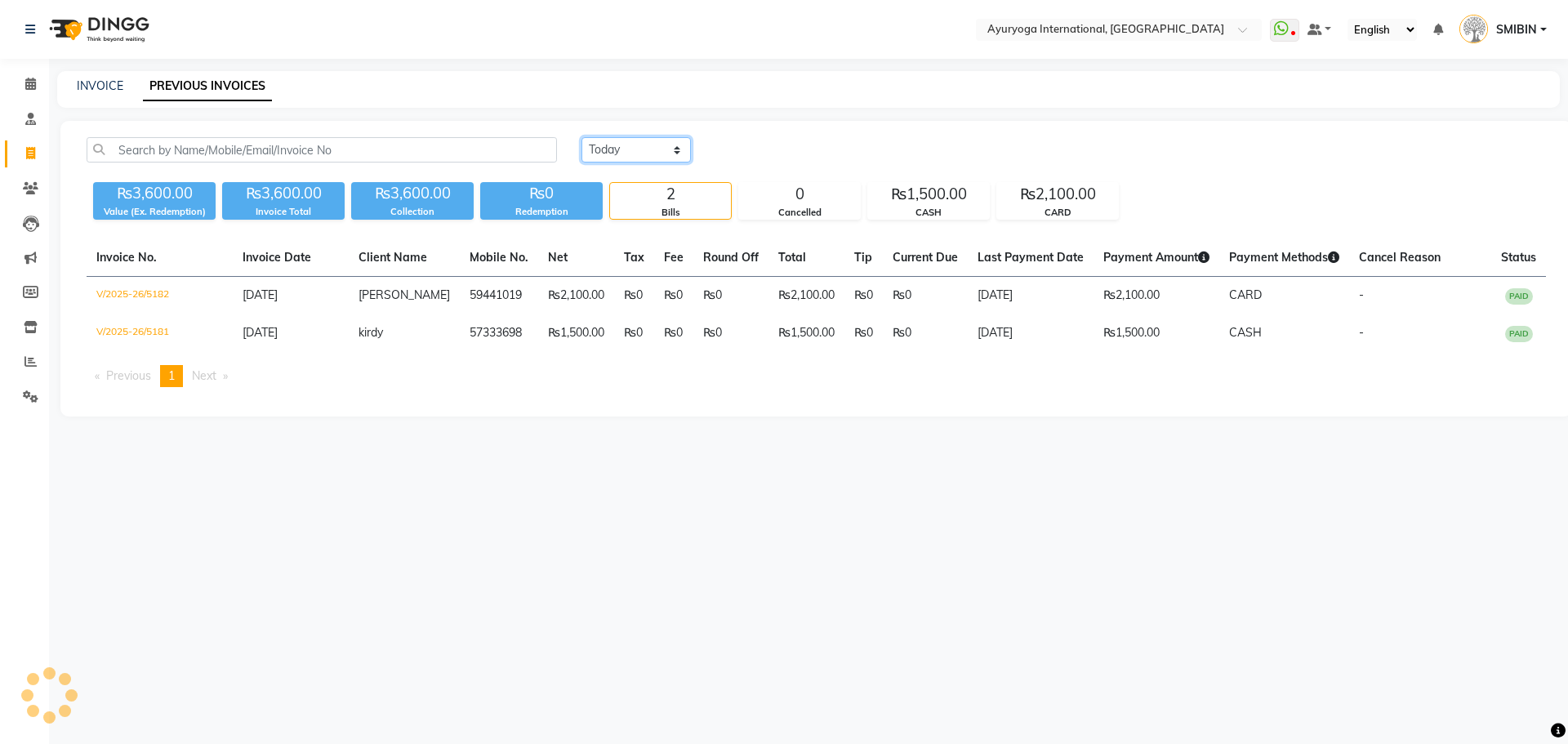
click at [619, 154] on select "[DATE] [DATE] Custom Range" at bounding box center [635, 150] width 109 height 25
select select "range"
click at [581, 137] on select "[DATE] [DATE] Custom Range" at bounding box center [635, 150] width 109 height 25
click at [784, 151] on input "[DATE]" at bounding box center [769, 150] width 114 height 23
select select "9"
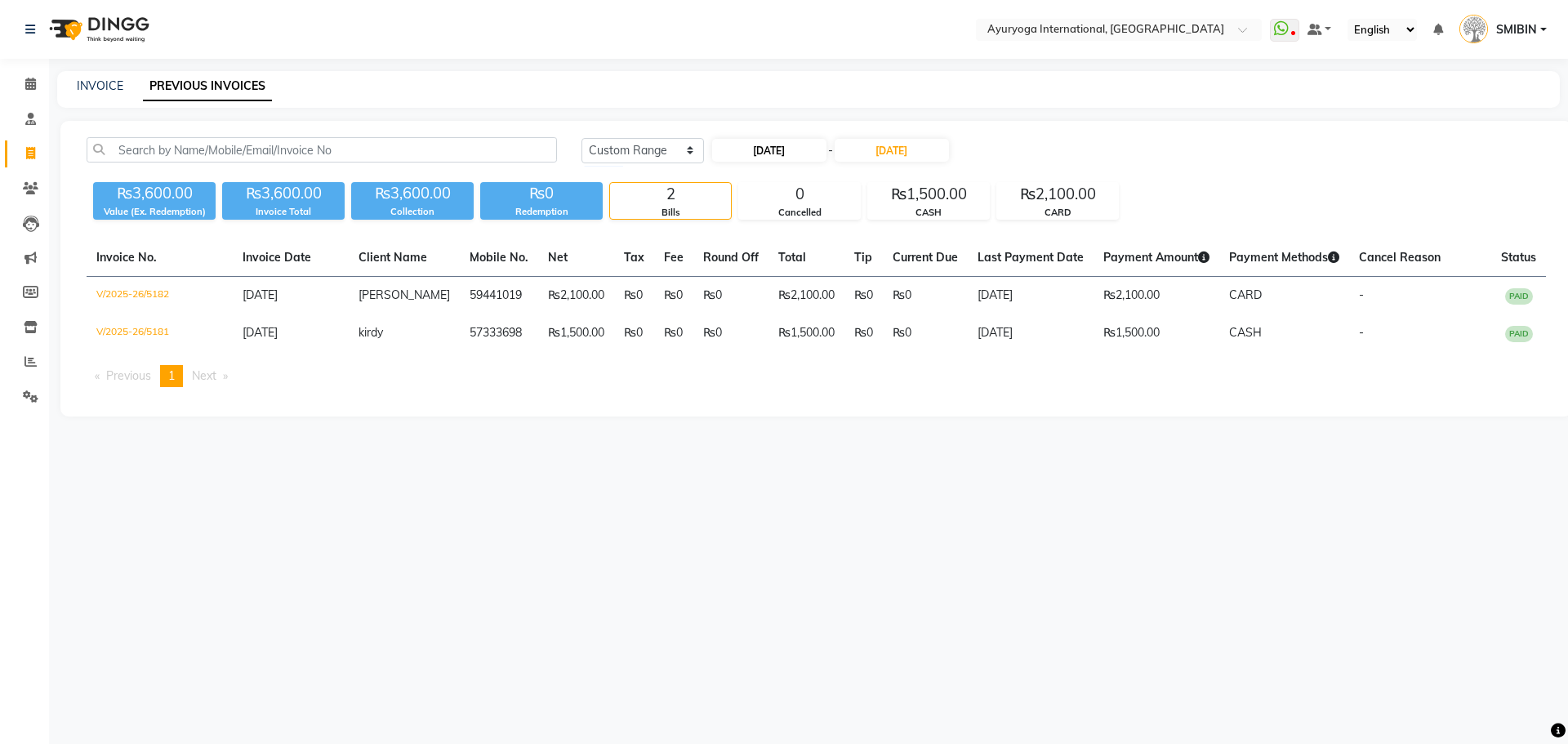
select select "2025"
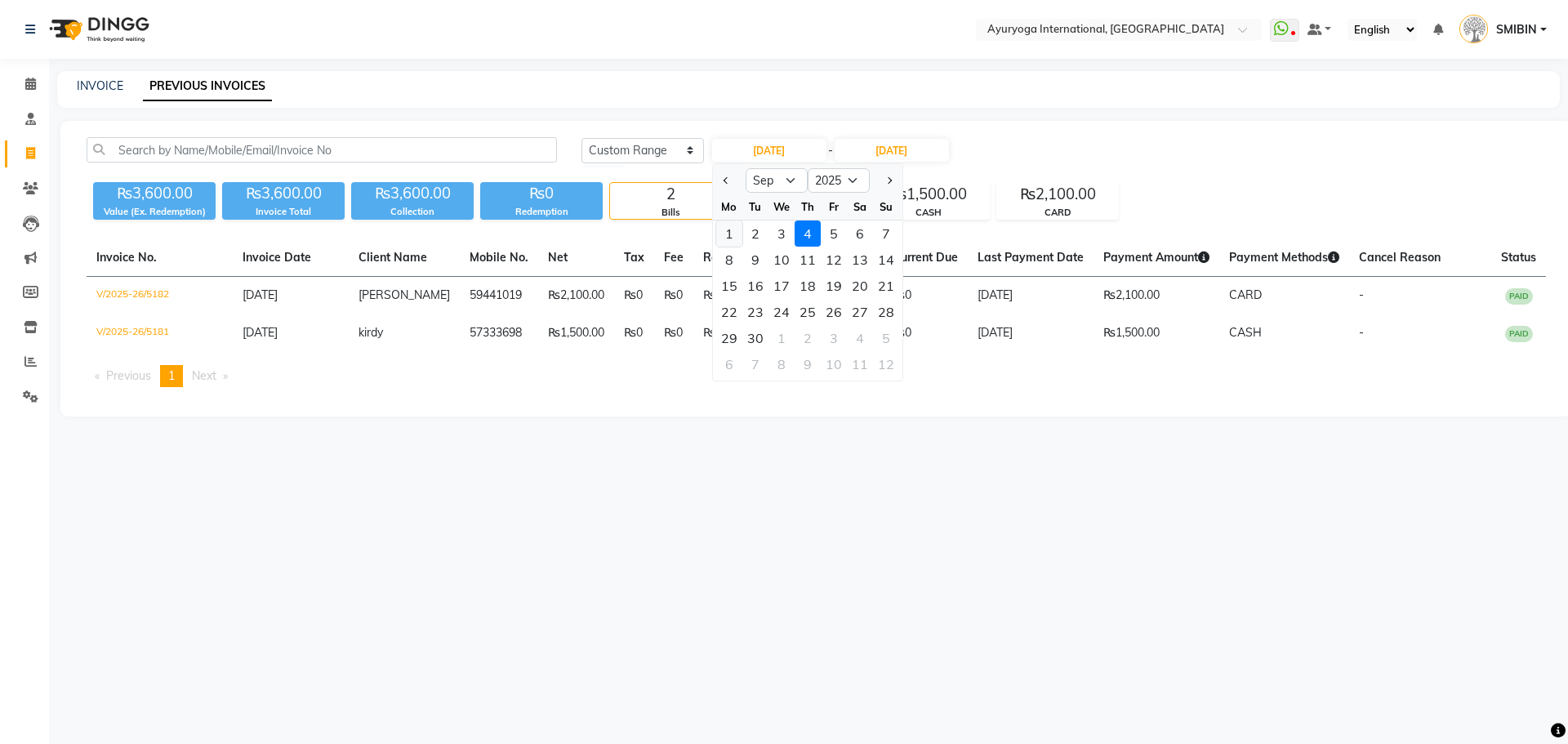
click at [728, 229] on div "1" at bounding box center [729, 234] width 26 height 26
type input "[DATE]"
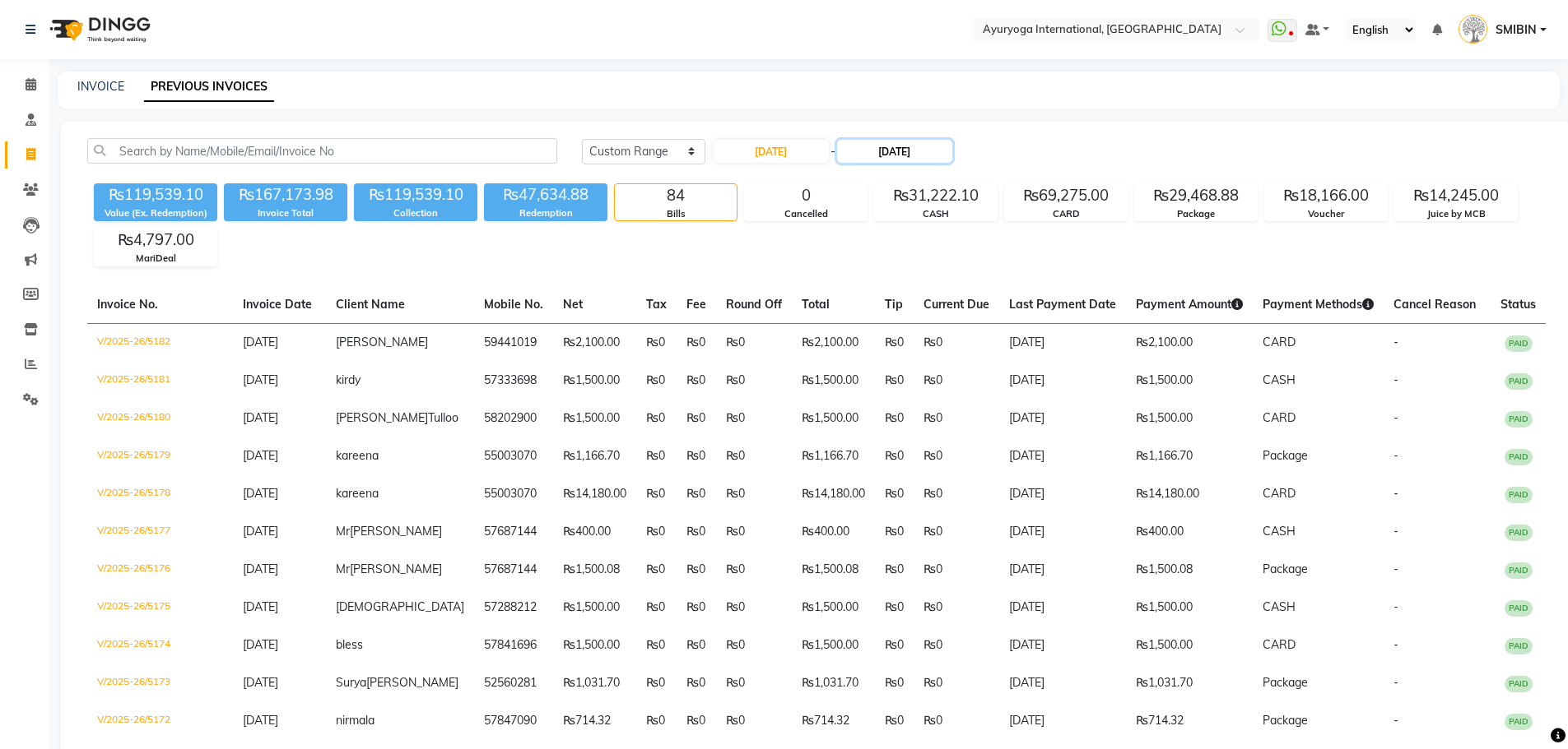
click at [910, 153] on input "[DATE]" at bounding box center [894, 151] width 115 height 23
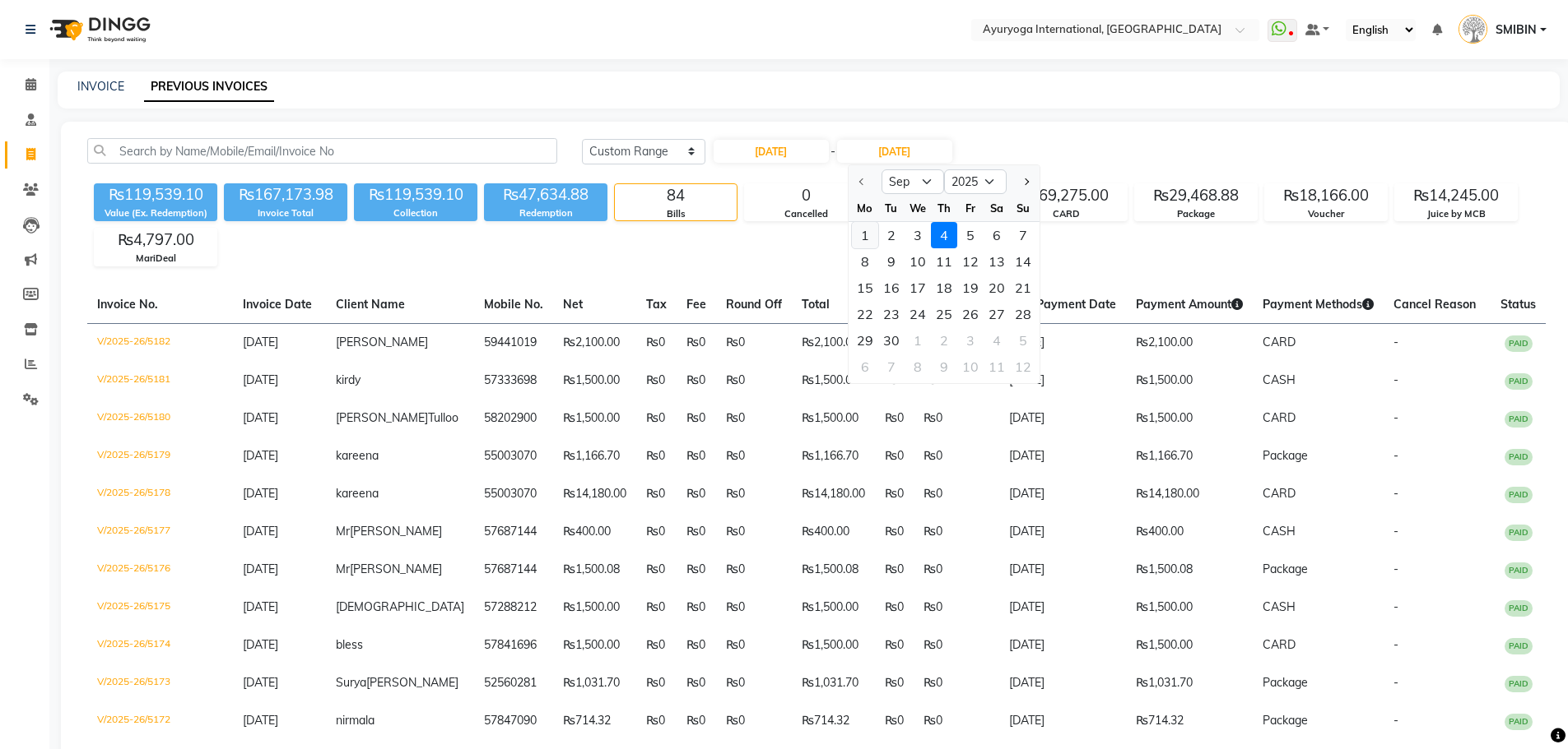
click at [863, 240] on div "1" at bounding box center [865, 235] width 26 height 26
type input "[DATE]"
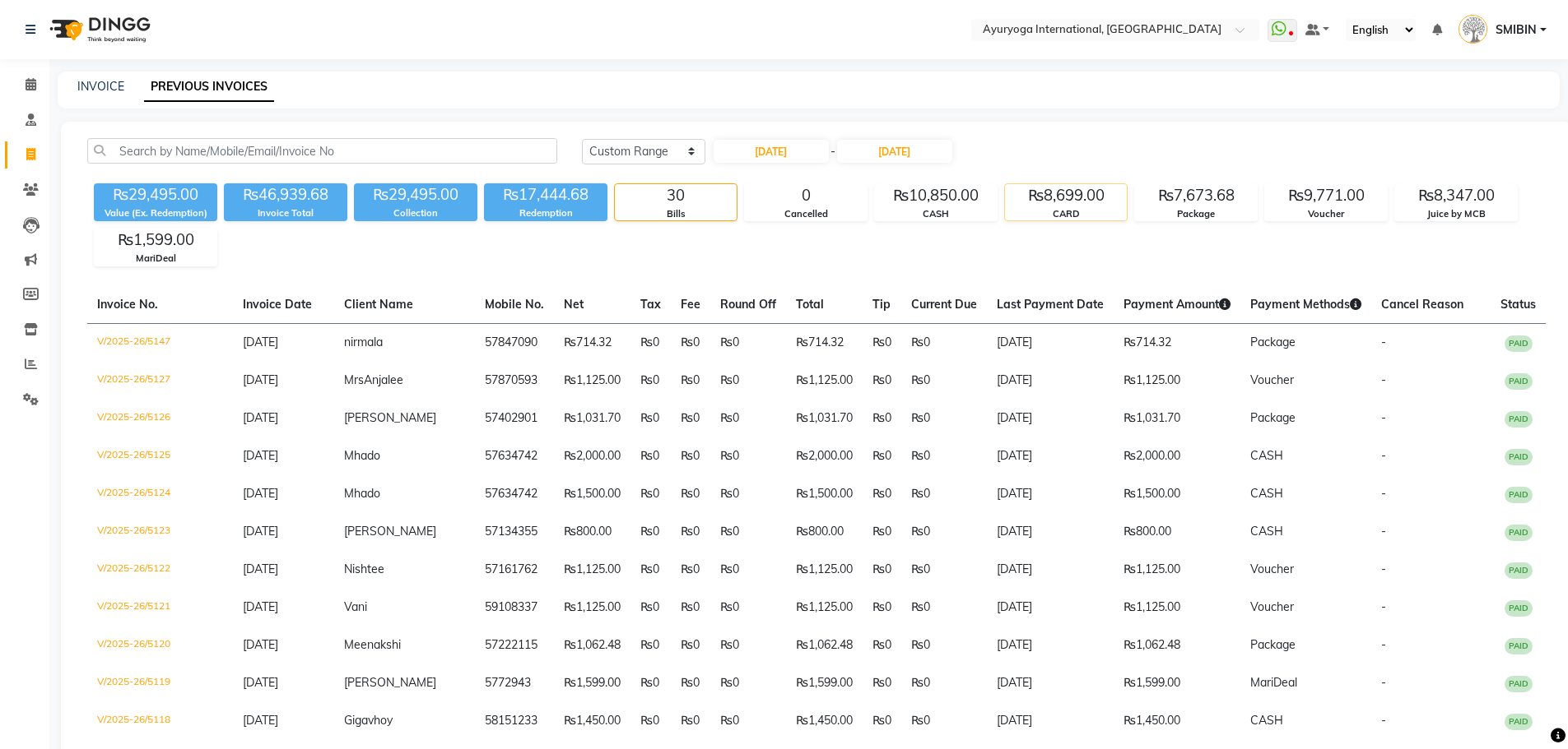
click at [1063, 207] on div "CARD" at bounding box center [1066, 214] width 122 height 14
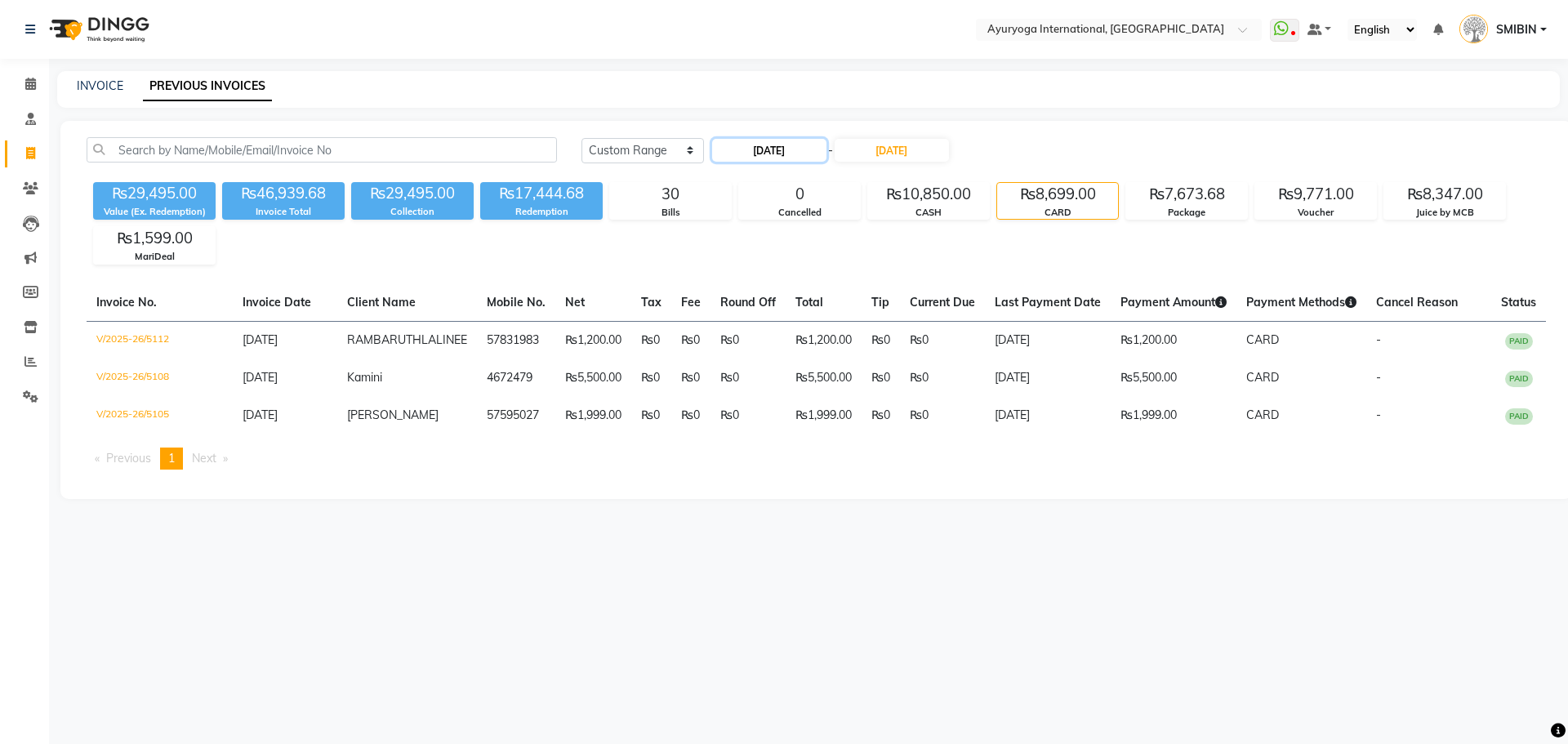
click at [781, 157] on input "[DATE]" at bounding box center [769, 150] width 114 height 23
select select "9"
select select "2025"
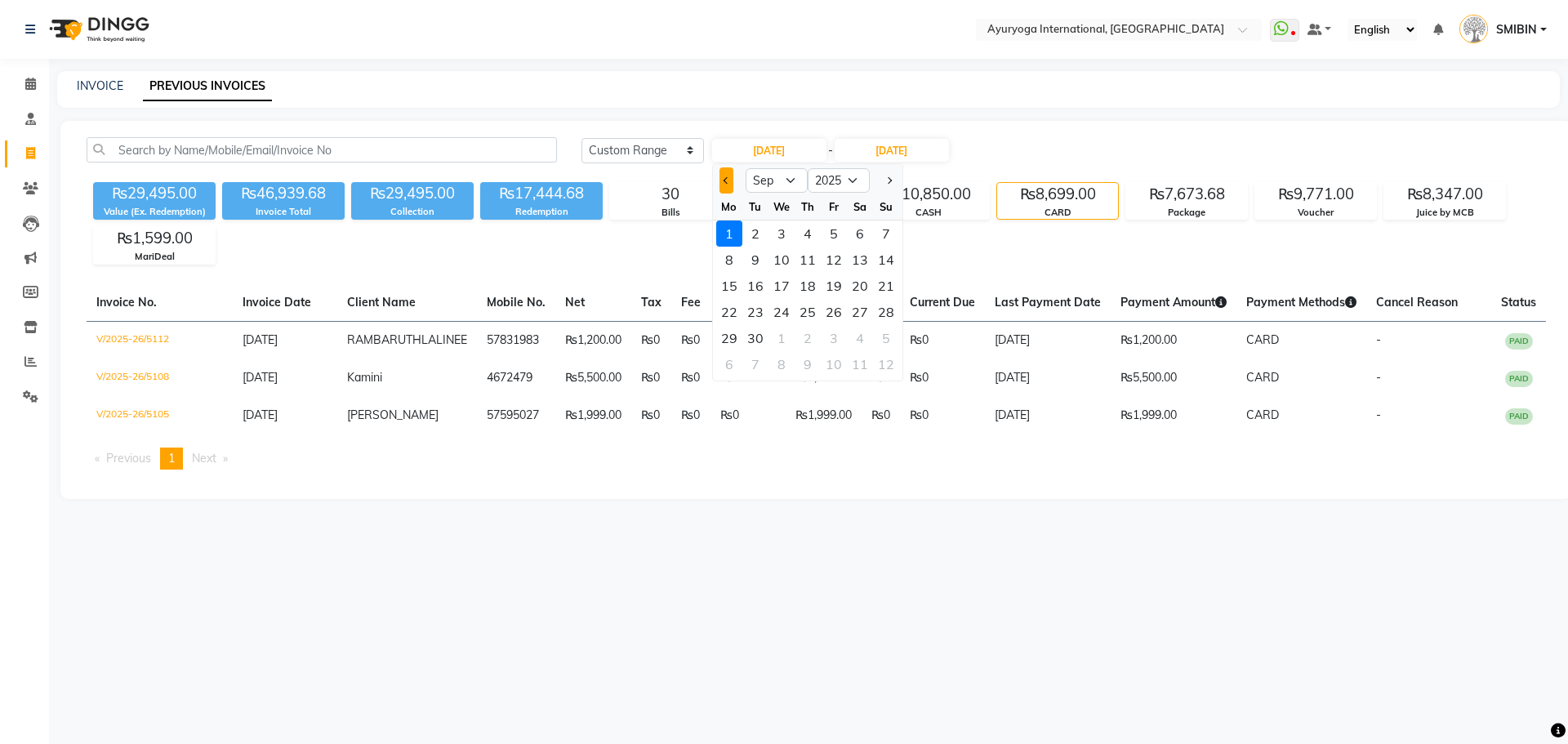
click at [725, 182] on span "Previous month" at bounding box center [726, 180] width 7 height 7
select select "8"
click at [886, 338] on div "31" at bounding box center [886, 338] width 26 height 26
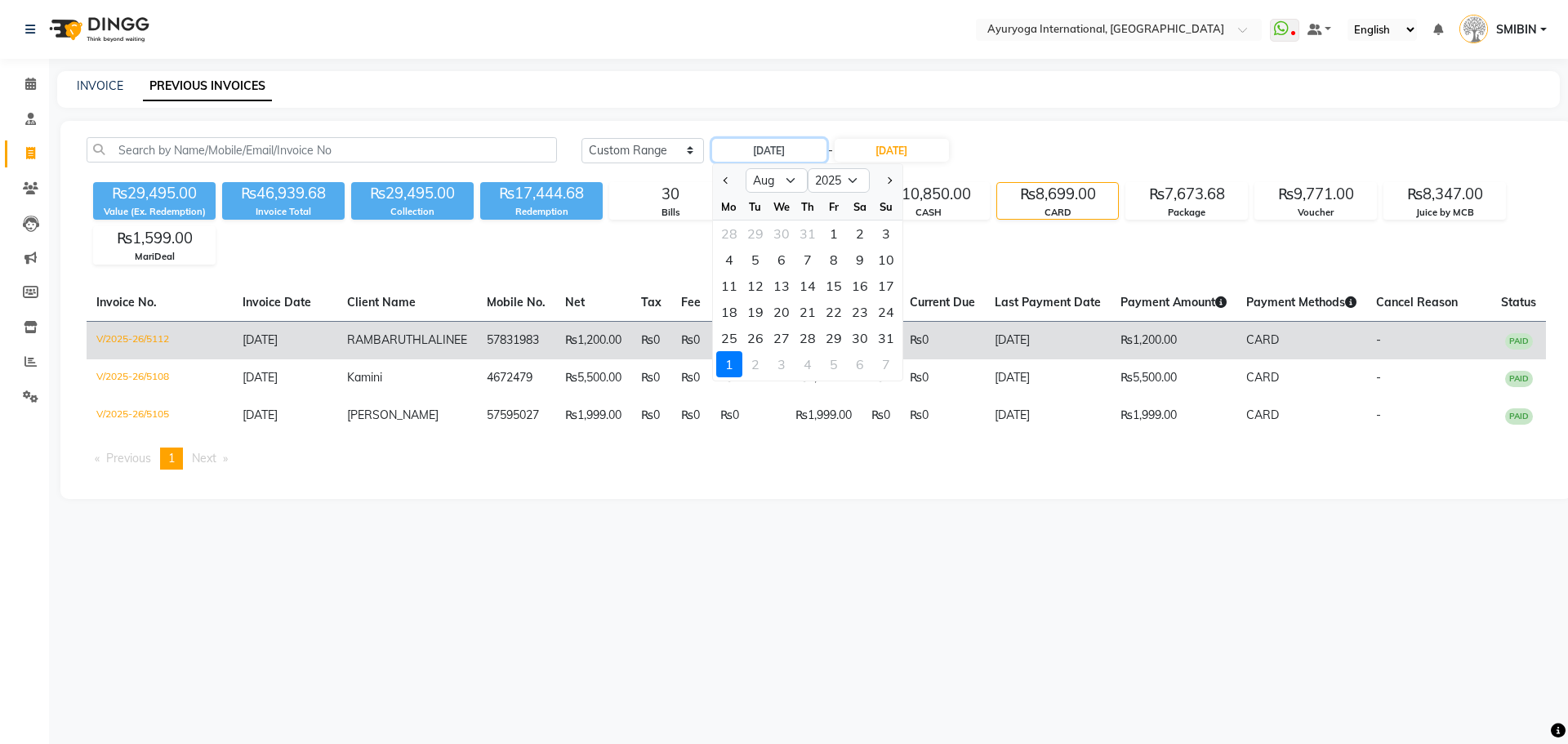
type input "[DATE]"
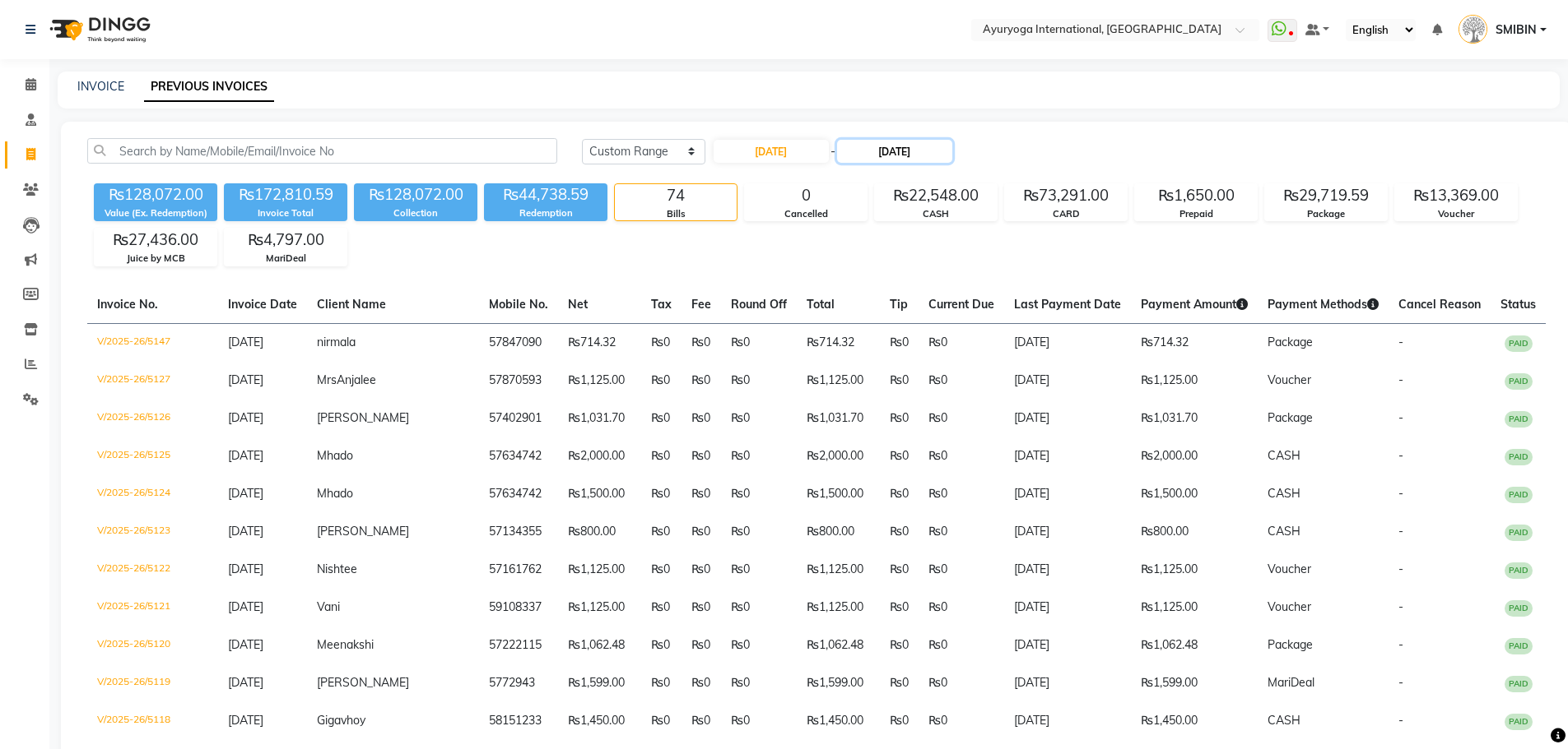
click at [914, 147] on input "[DATE]" at bounding box center [894, 151] width 115 height 23
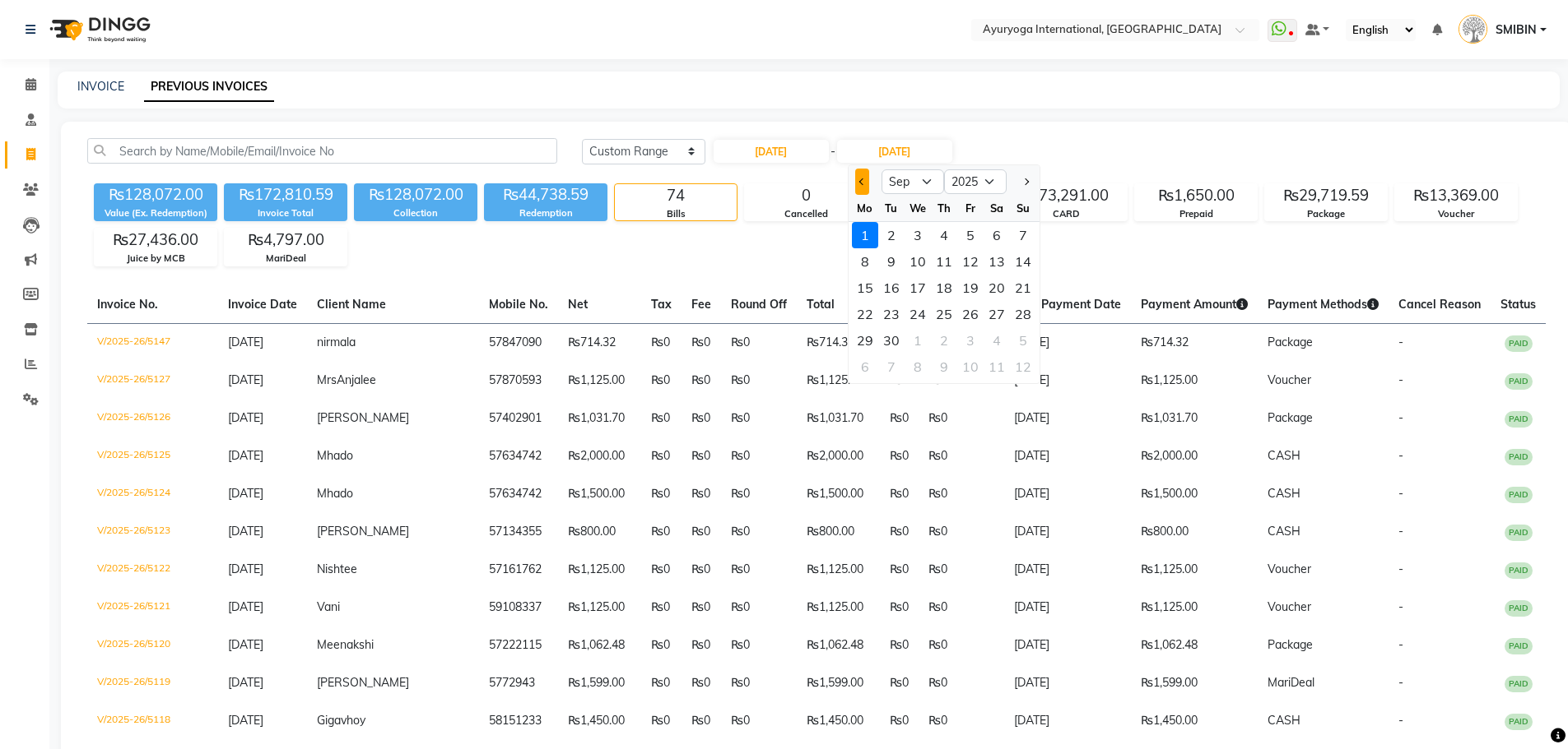
click at [860, 184] on button "Previous month" at bounding box center [862, 181] width 14 height 26
select select "8"
click at [1027, 341] on div "31" at bounding box center [1022, 340] width 26 height 26
type input "[DATE]"
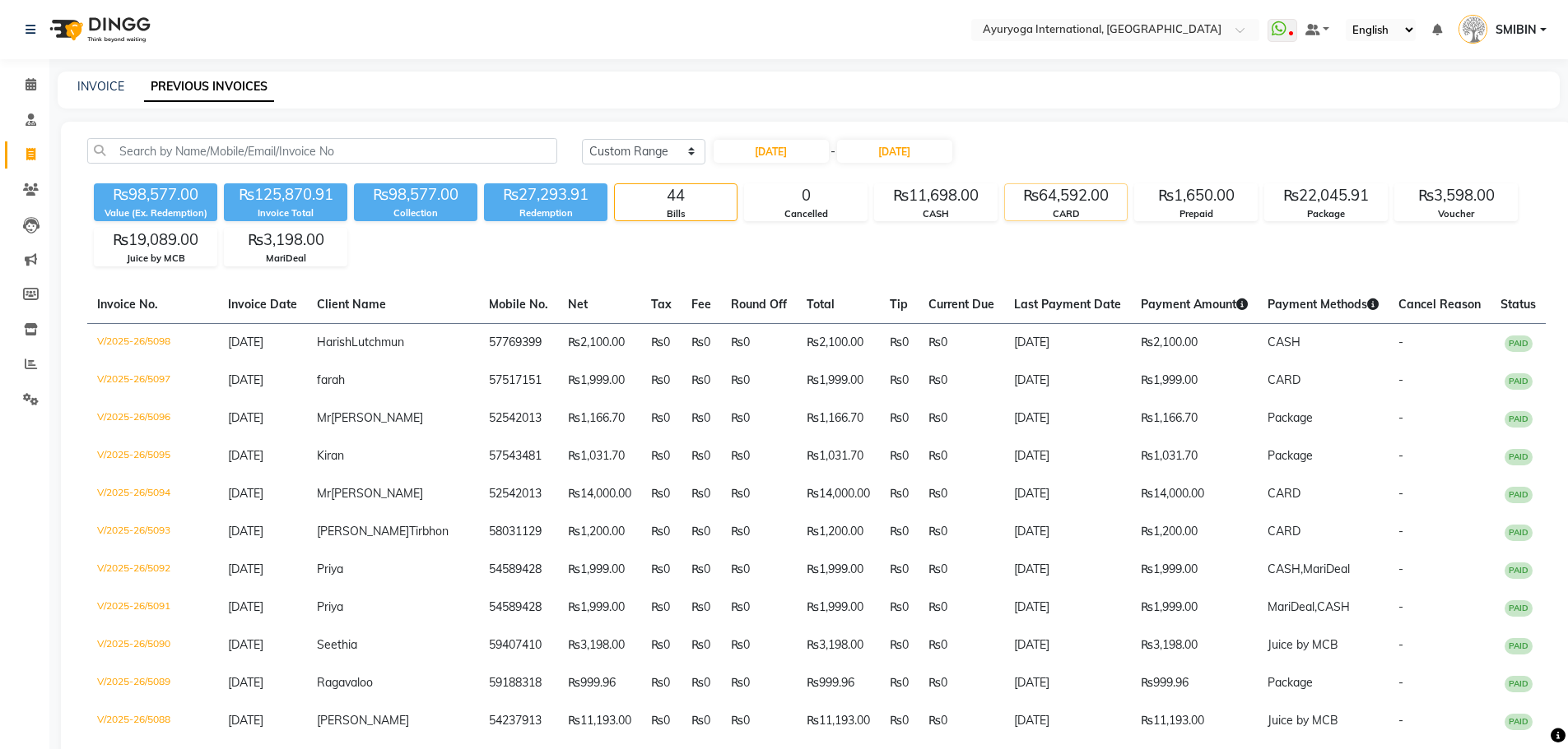
click at [1033, 191] on div "₨64,592.00" at bounding box center [1066, 195] width 122 height 23
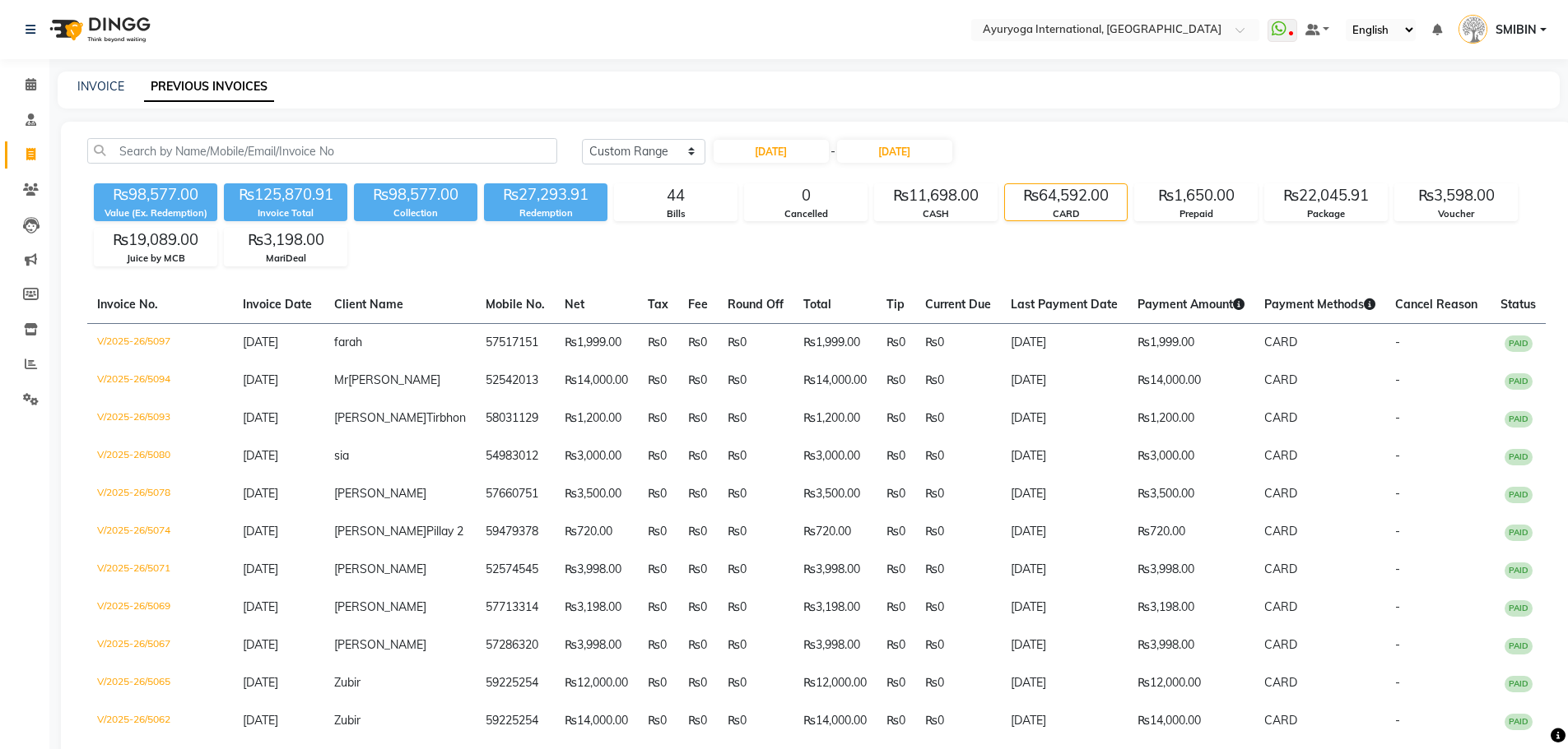
click at [540, 32] on nav "Select Location × Ayuryoga International, [GEOGRAPHIC_DATA] Rd WhatsApp Status …" at bounding box center [784, 29] width 1568 height 59
click at [34, 88] on icon at bounding box center [31, 84] width 11 height 12
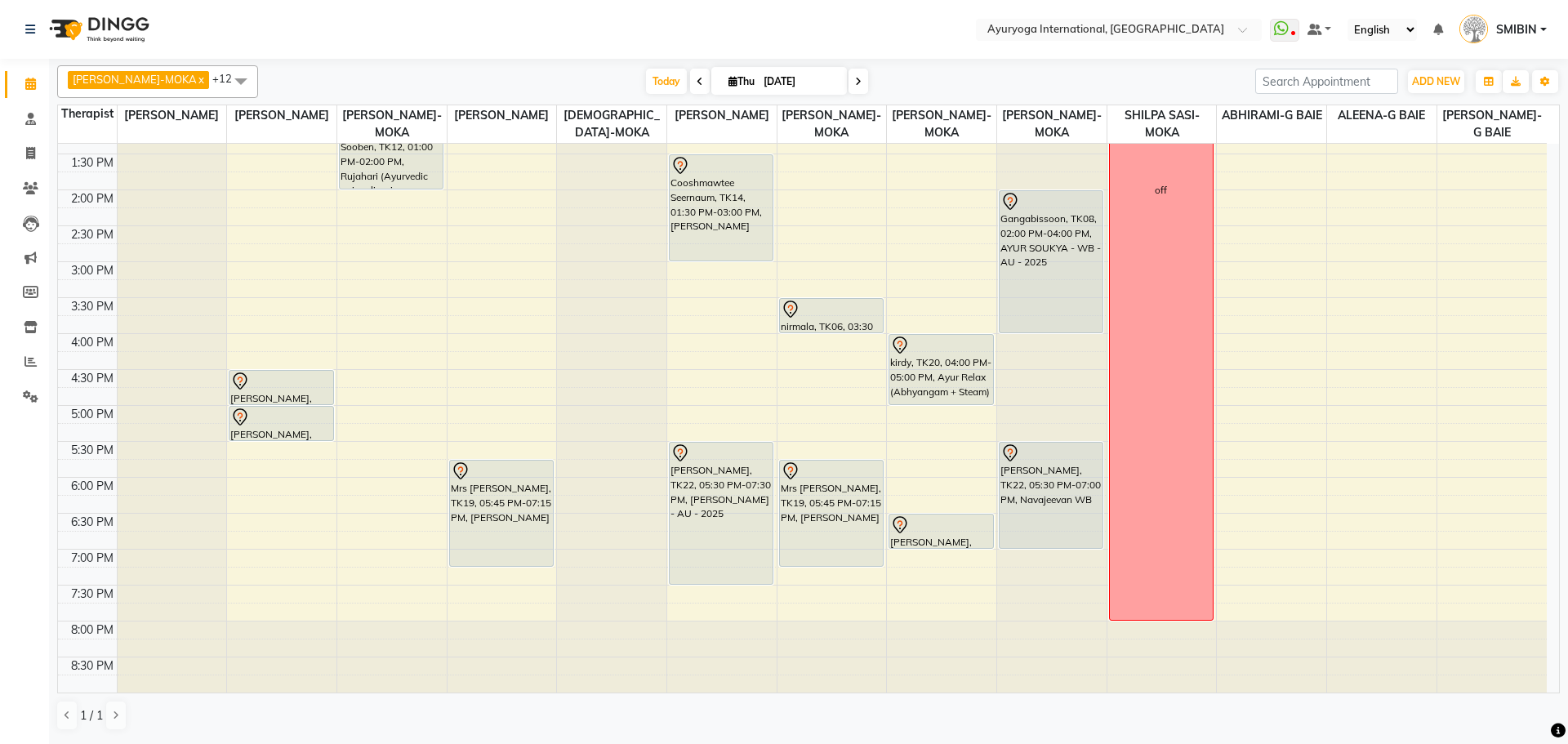
scroll to position [474, 0]
click at [856, 81] on icon at bounding box center [859, 82] width 7 height 10
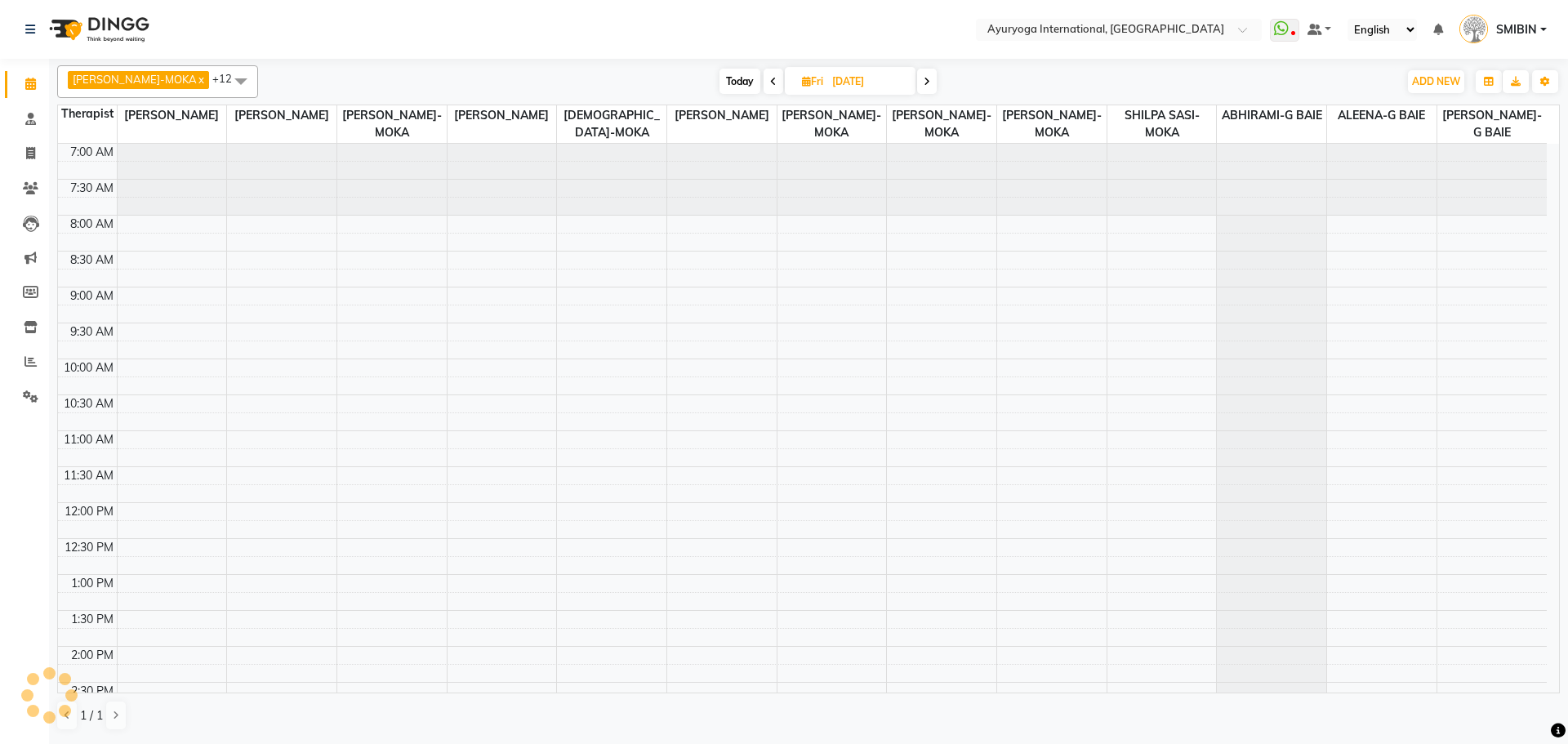
scroll to position [217, 0]
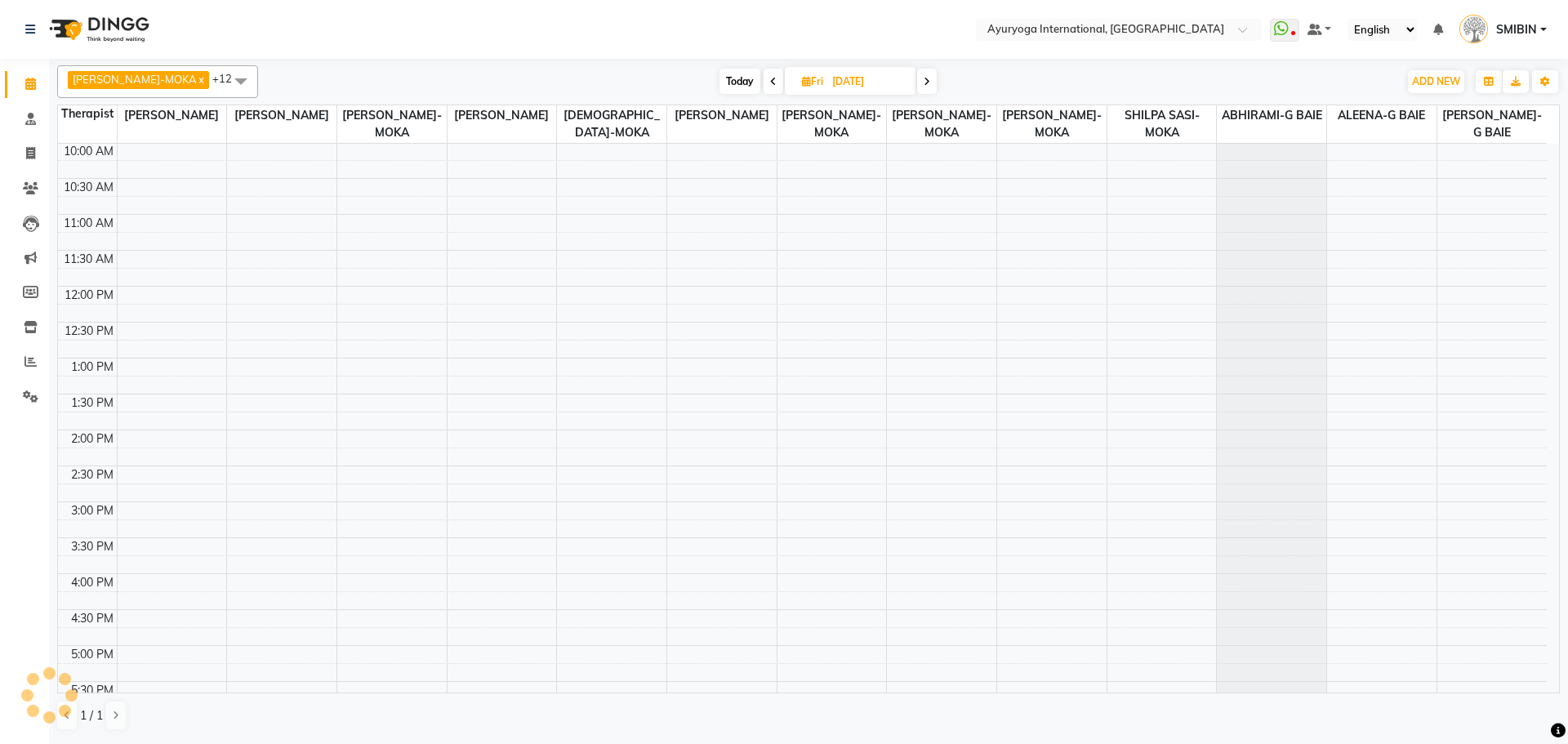
click at [924, 85] on icon at bounding box center [927, 82] width 7 height 10
type input "[DATE]"
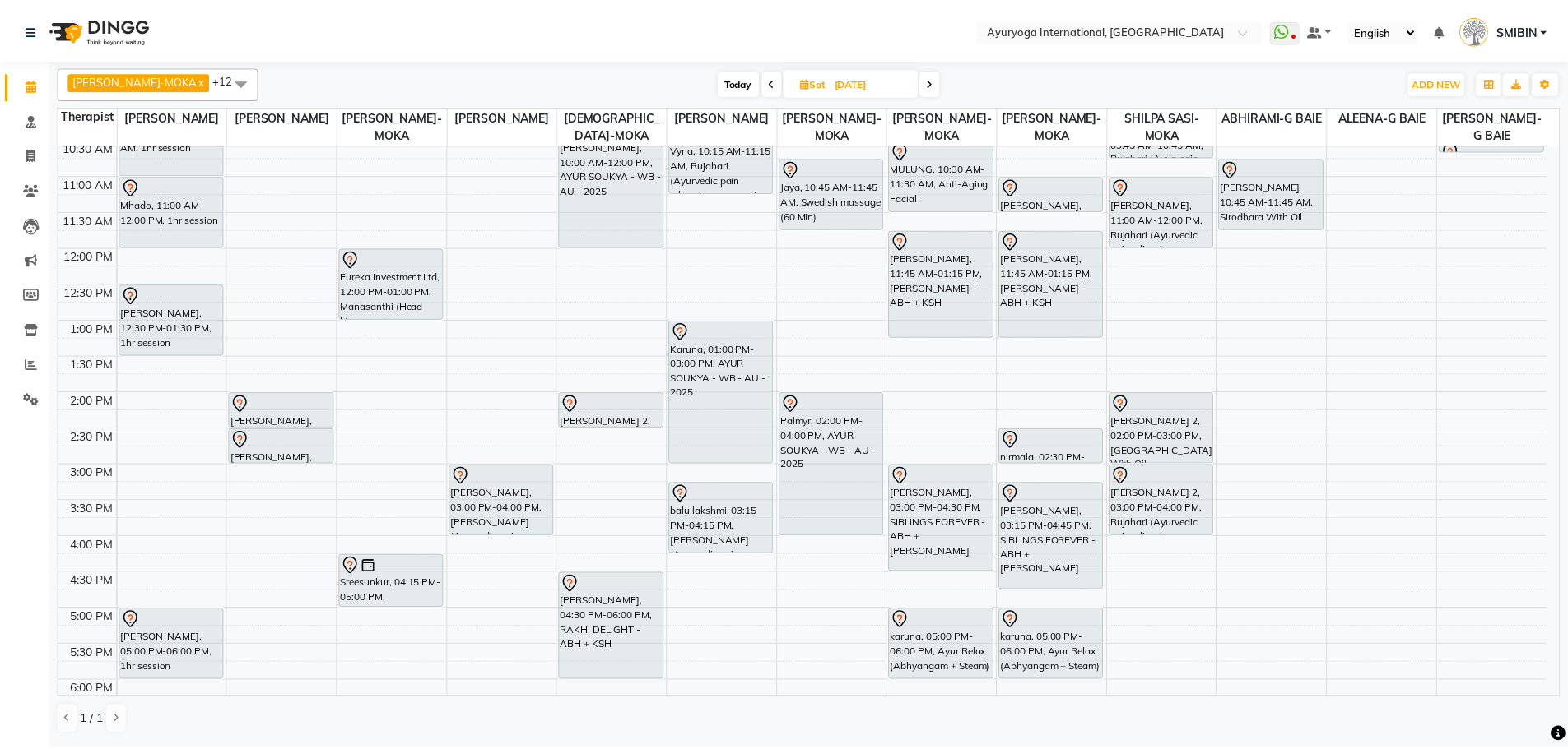
scroll to position [148, 0]
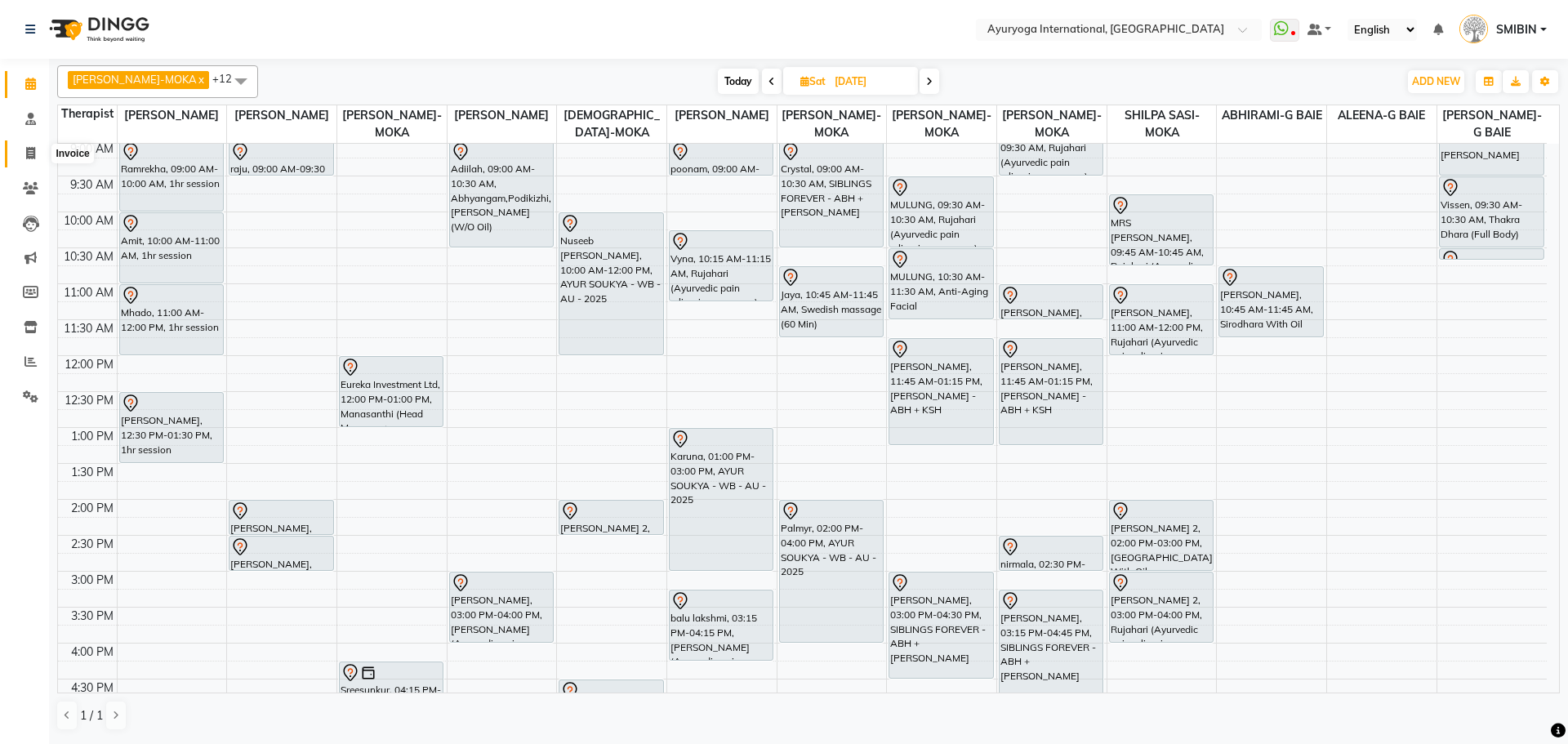
click at [27, 156] on icon at bounding box center [30, 153] width 9 height 12
select select "service"
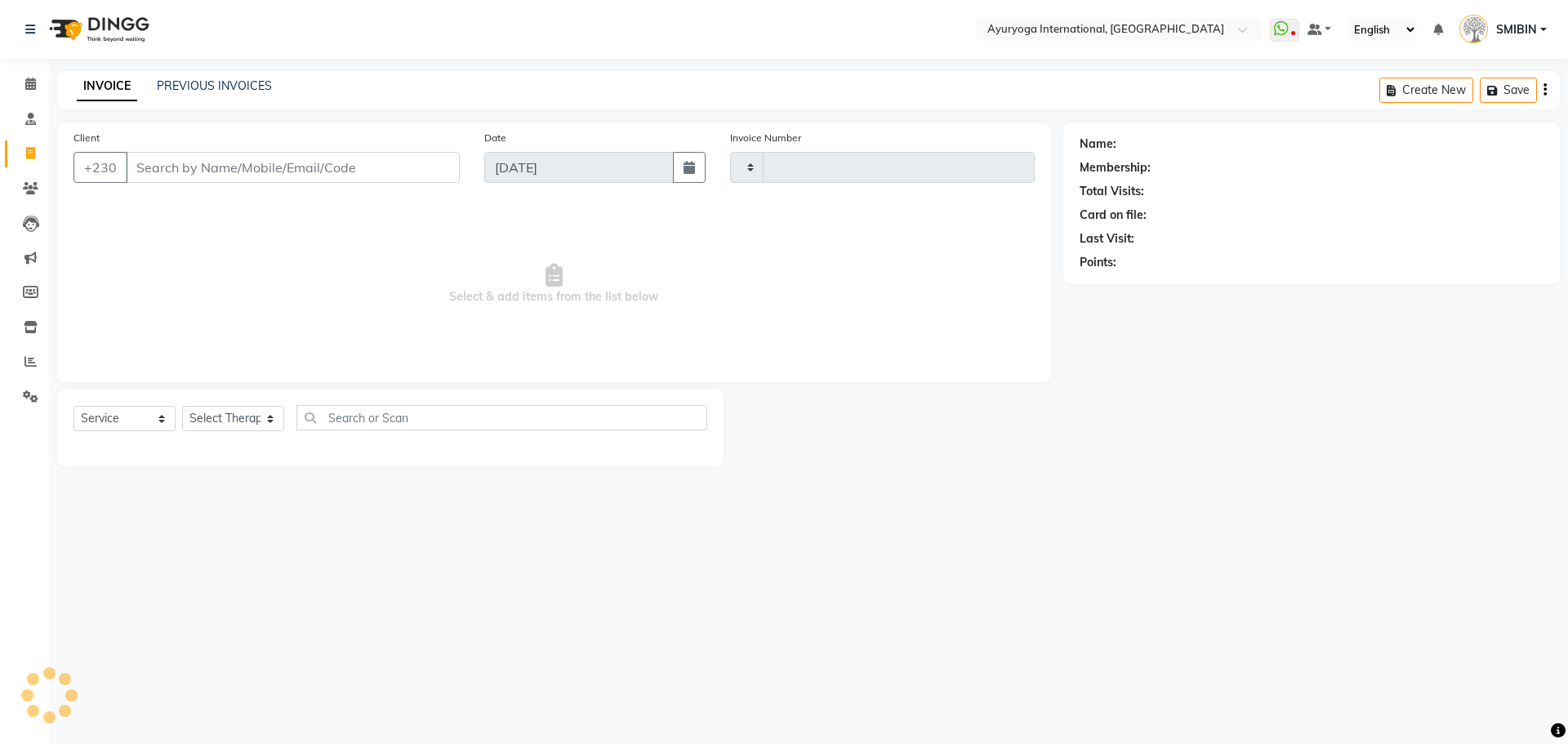
type input "5183"
select select "730"
click at [218, 83] on link "PREVIOUS INVOICES" at bounding box center [214, 85] width 115 height 14
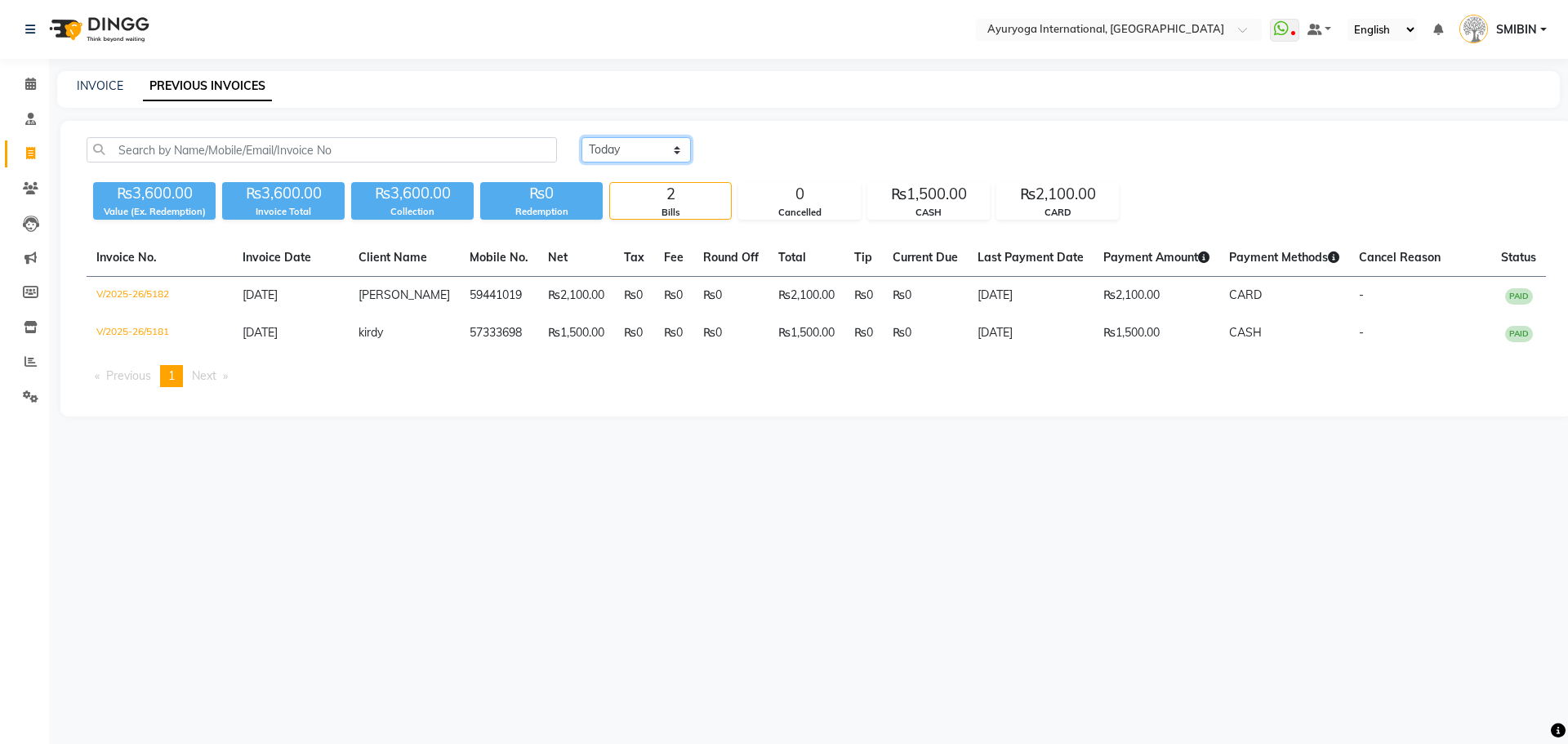
click at [627, 152] on select "[DATE] [DATE] Custom Range" at bounding box center [635, 150] width 109 height 25
select select "range"
click at [581, 137] on select "[DATE] [DATE] Custom Range" at bounding box center [635, 150] width 109 height 25
click at [755, 151] on input "[DATE]" at bounding box center [769, 150] width 114 height 23
select select "9"
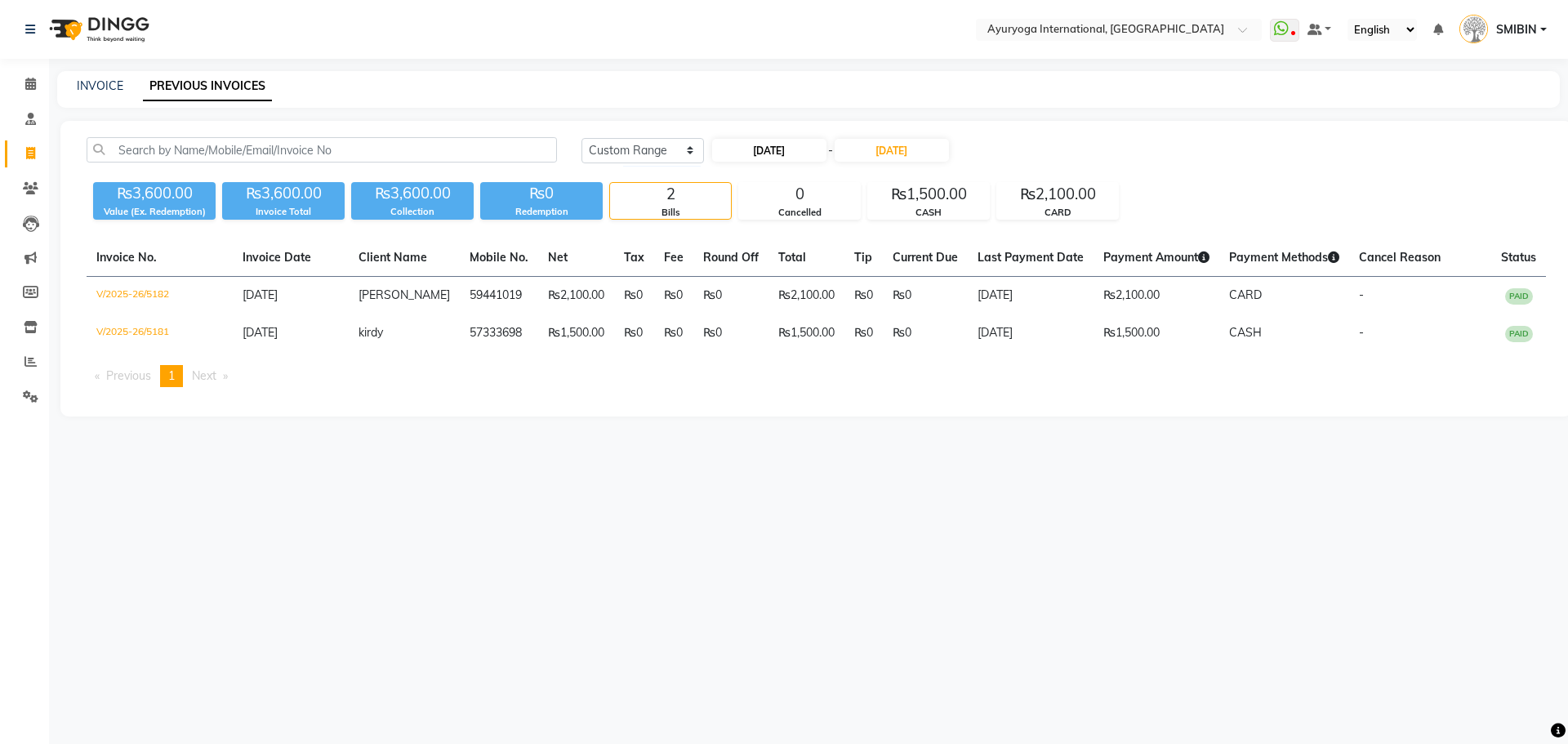
select select "2025"
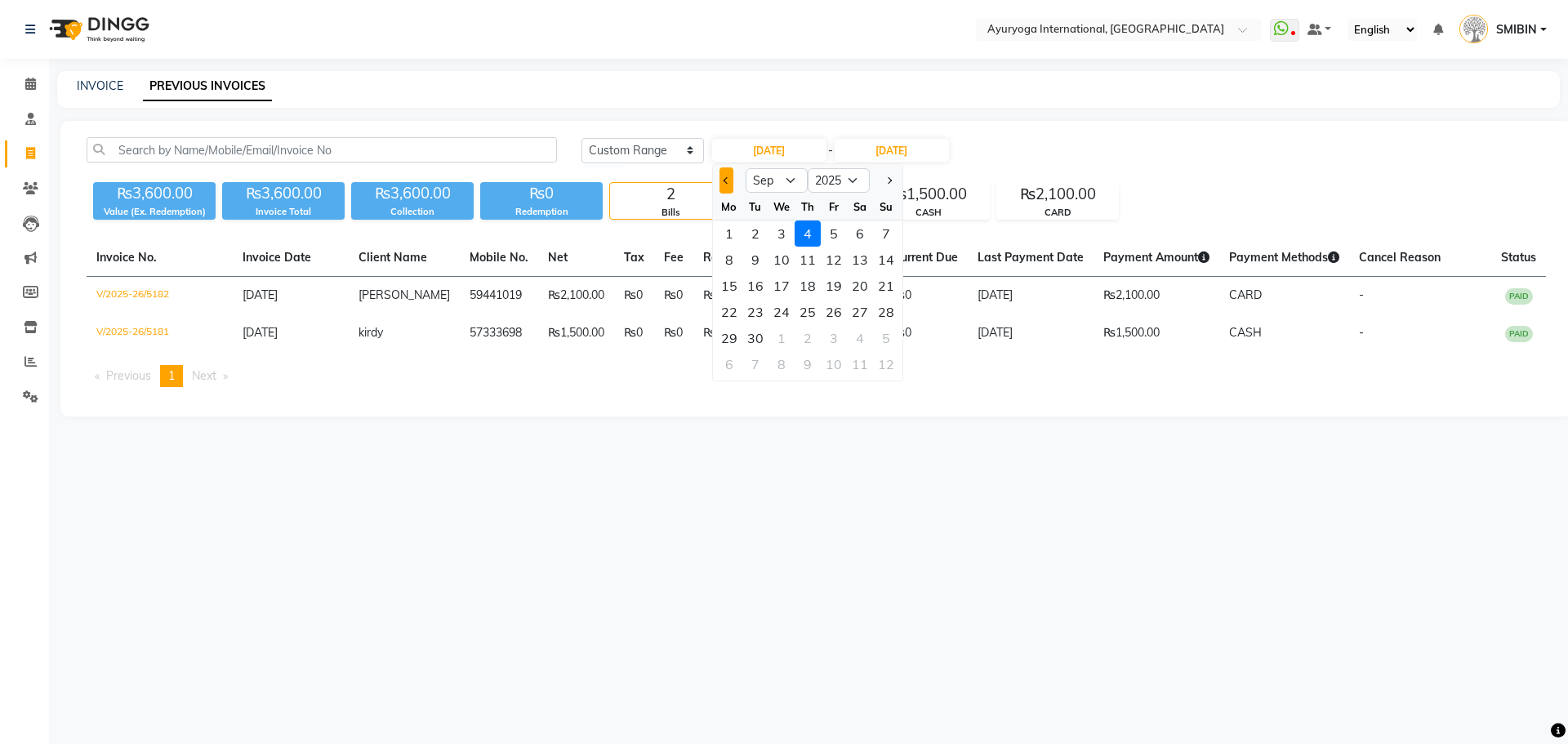
click at [718, 179] on div at bounding box center [729, 180] width 33 height 26
click at [729, 185] on button "Previous month" at bounding box center [726, 180] width 14 height 26
select select "8"
click at [886, 336] on div "31" at bounding box center [886, 338] width 26 height 26
type input "[DATE]"
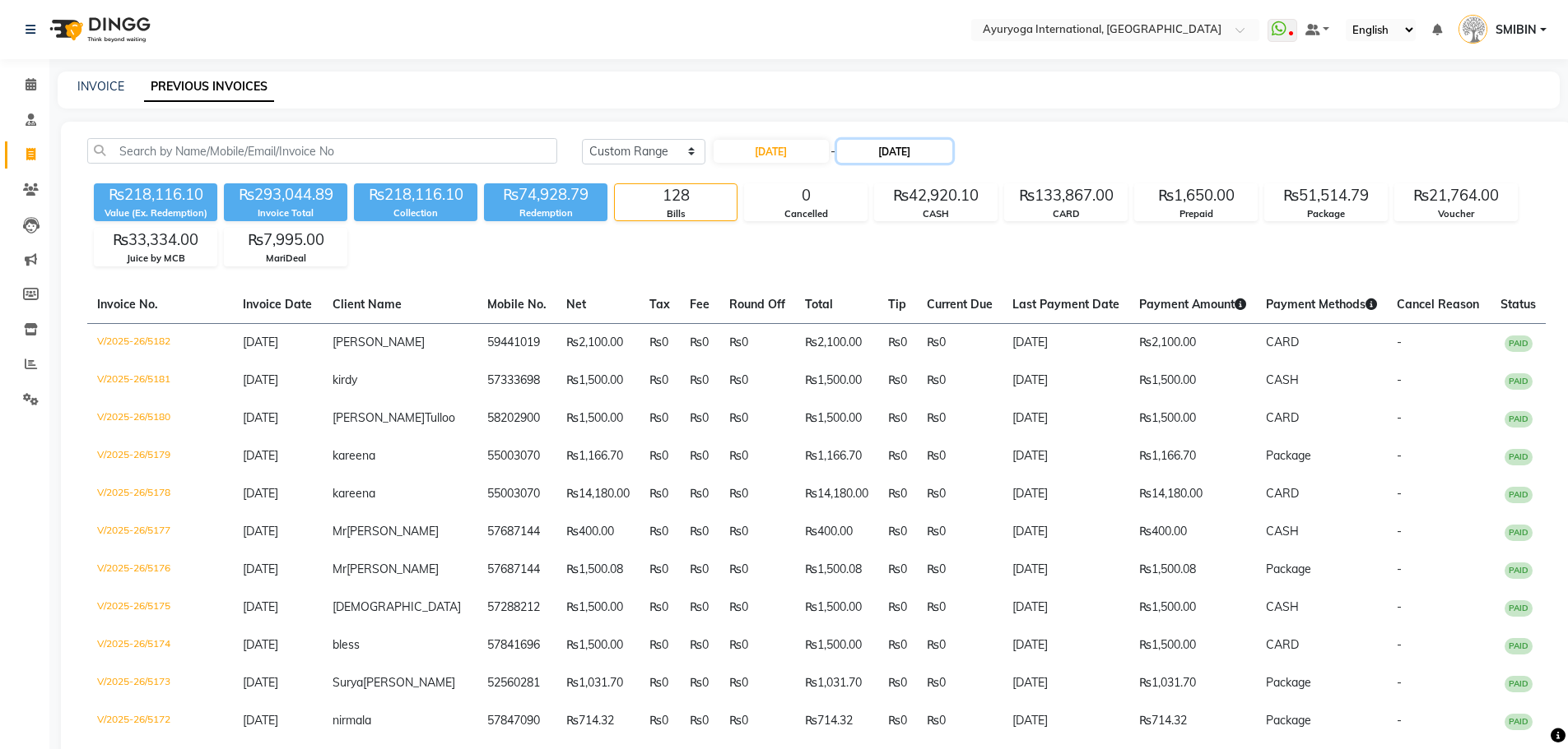
click at [905, 161] on input "[DATE]" at bounding box center [894, 151] width 115 height 23
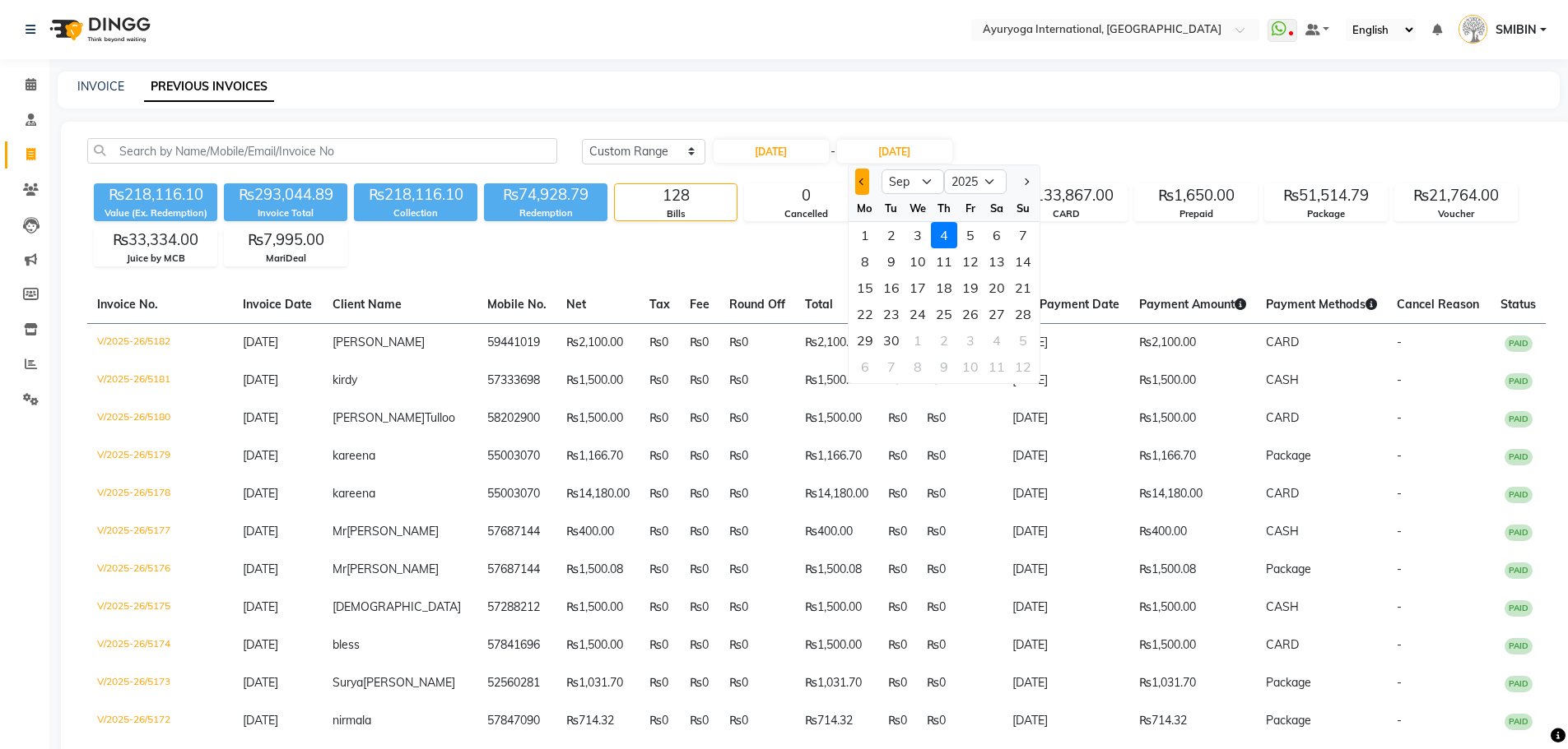
click at [863, 187] on button "Previous month" at bounding box center [862, 181] width 14 height 26
select select "8"
click at [1015, 343] on div "31" at bounding box center [1022, 340] width 26 height 26
type input "[DATE]"
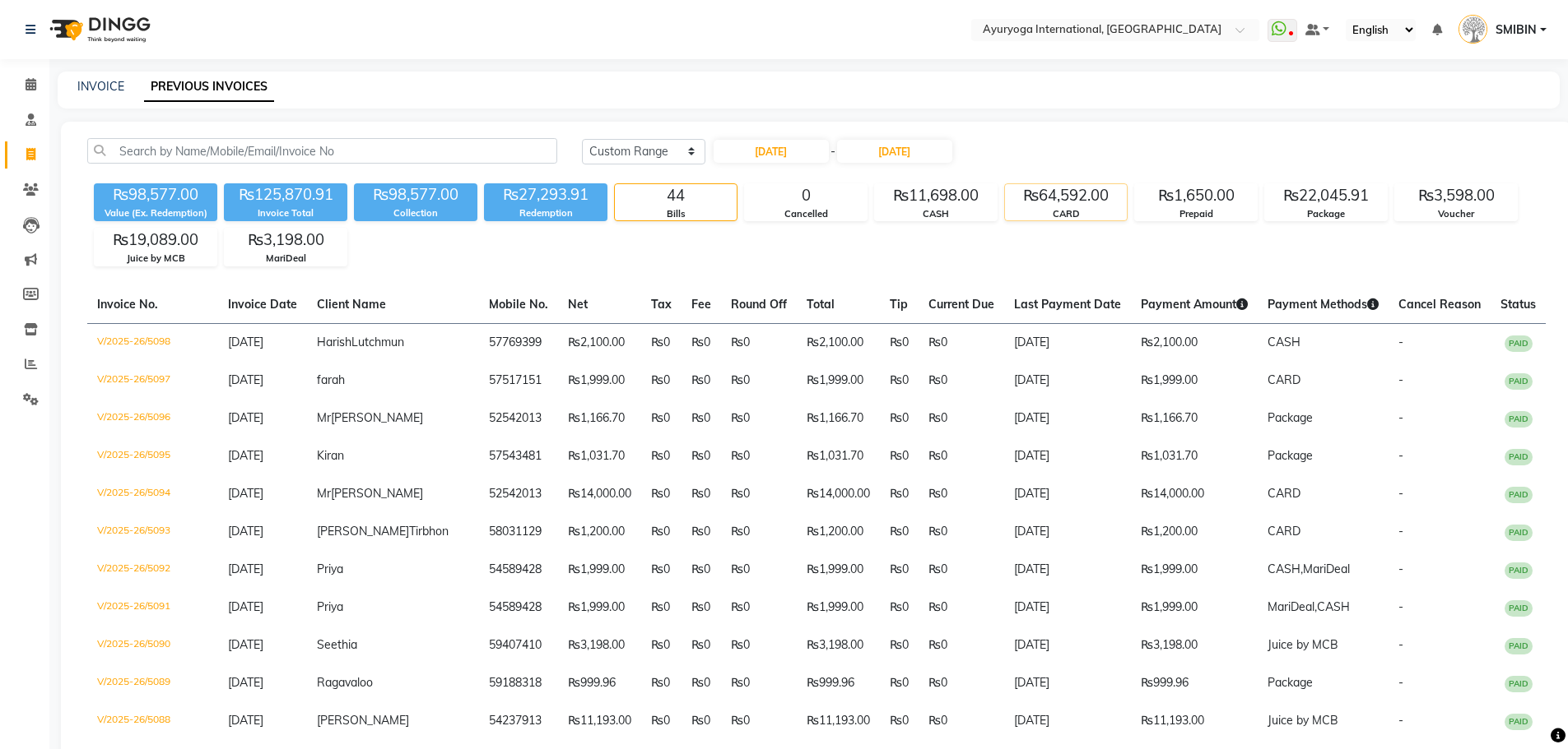
click at [1063, 215] on div "CARD" at bounding box center [1066, 214] width 122 height 14
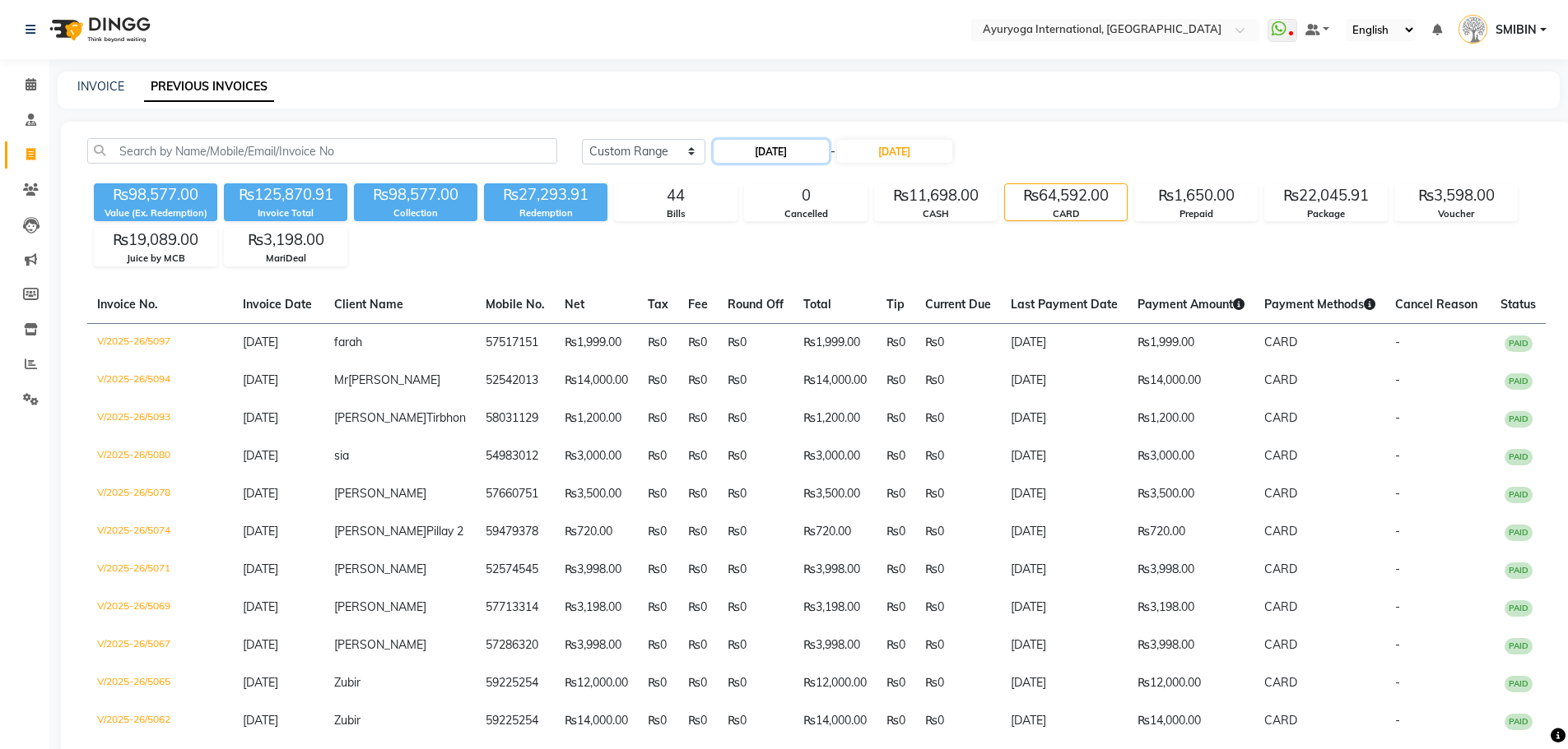
click at [746, 156] on input "[DATE]" at bounding box center [771, 151] width 115 height 23
select select "8"
select select "2025"
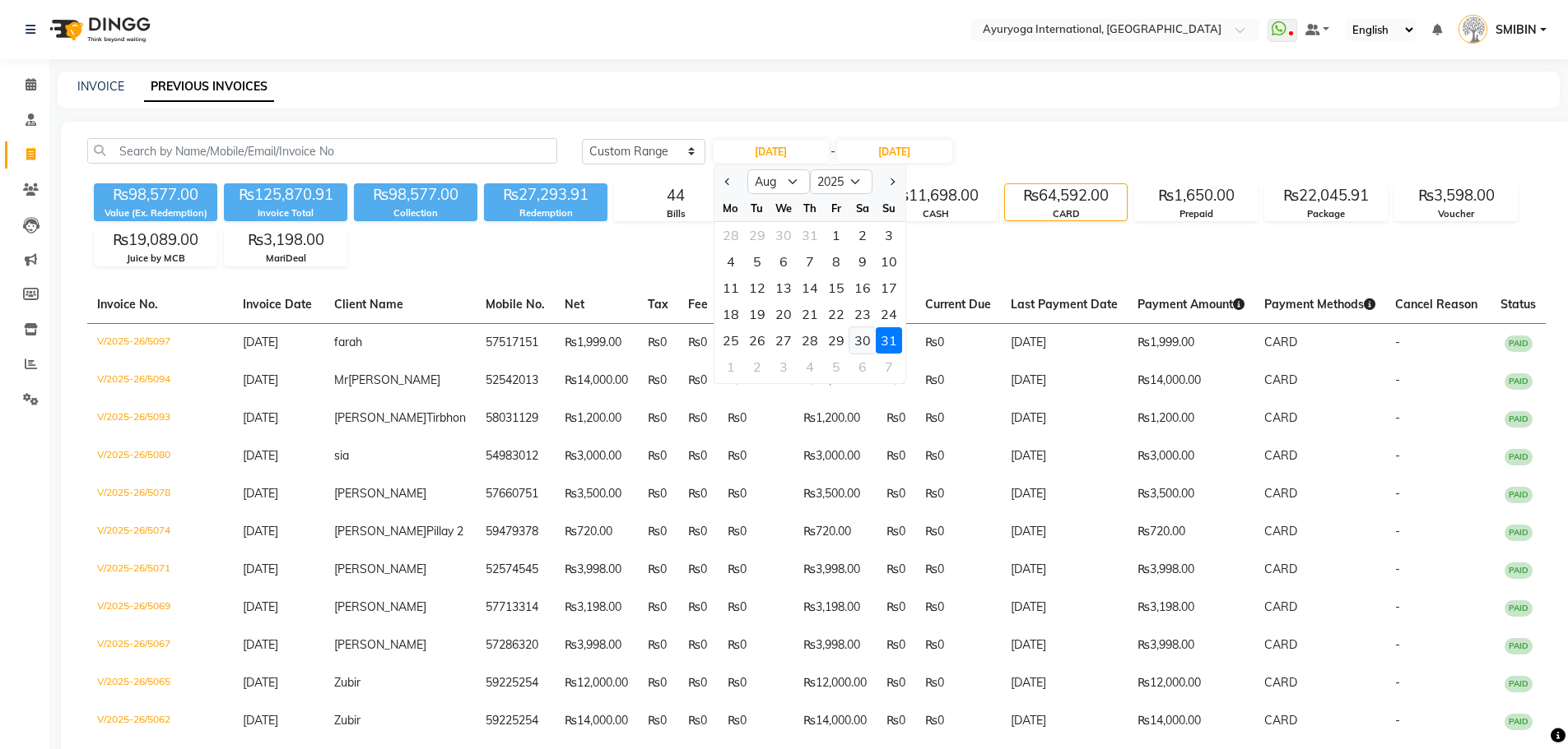
click at [861, 339] on div "30" at bounding box center [862, 340] width 26 height 26
type input "[DATE]"
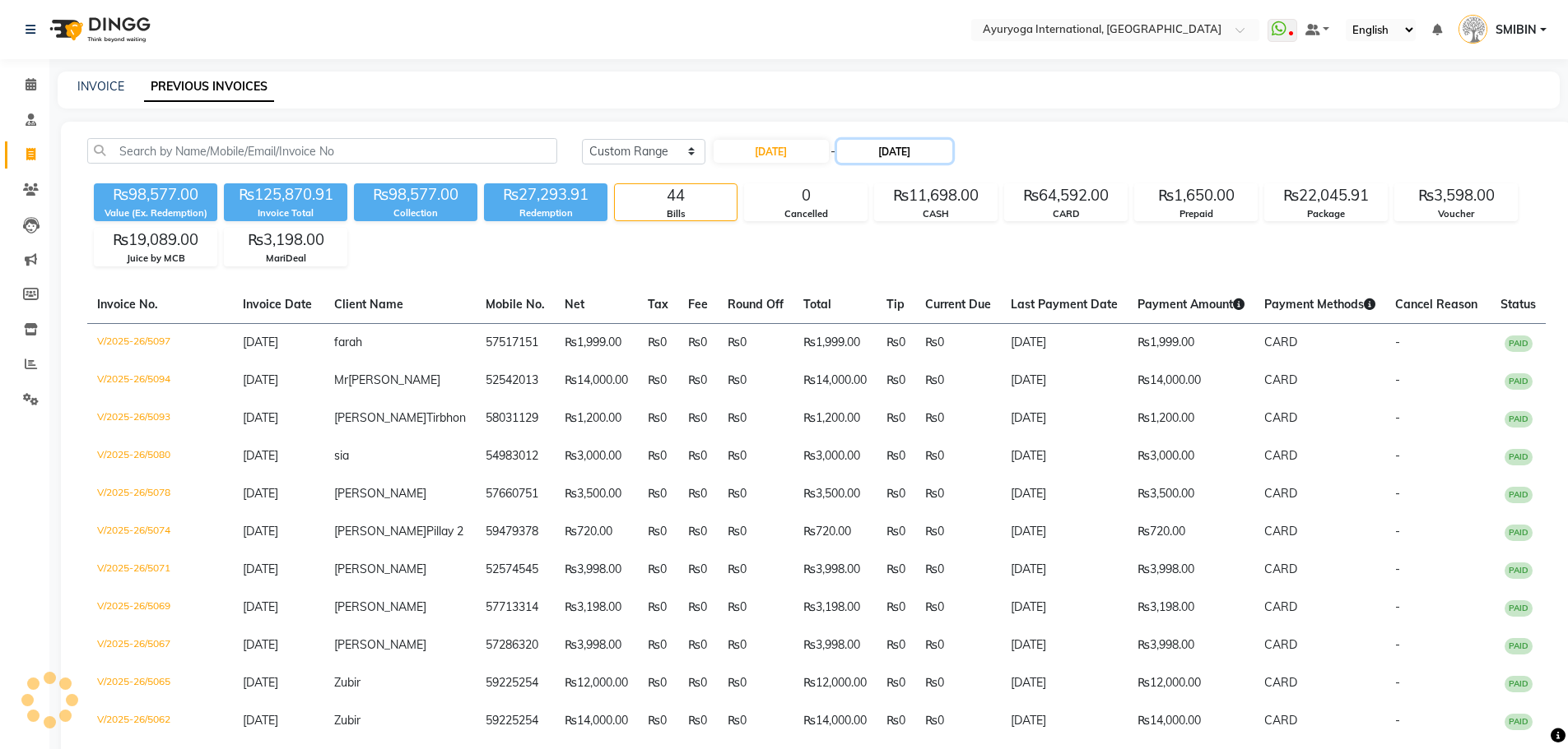
click at [908, 154] on input "[DATE]" at bounding box center [894, 151] width 115 height 23
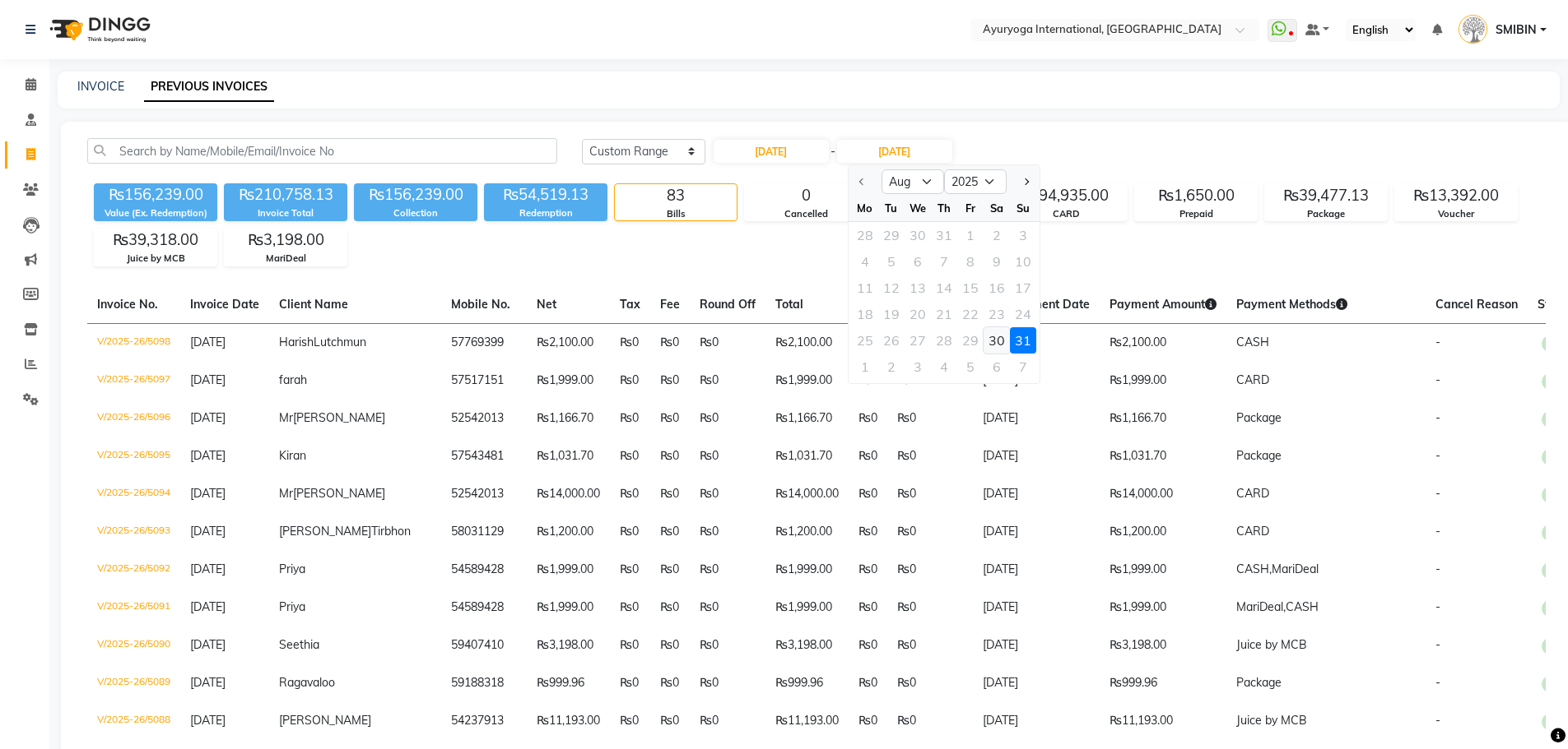
click at [991, 343] on div "30" at bounding box center [996, 340] width 26 height 26
type input "[DATE]"
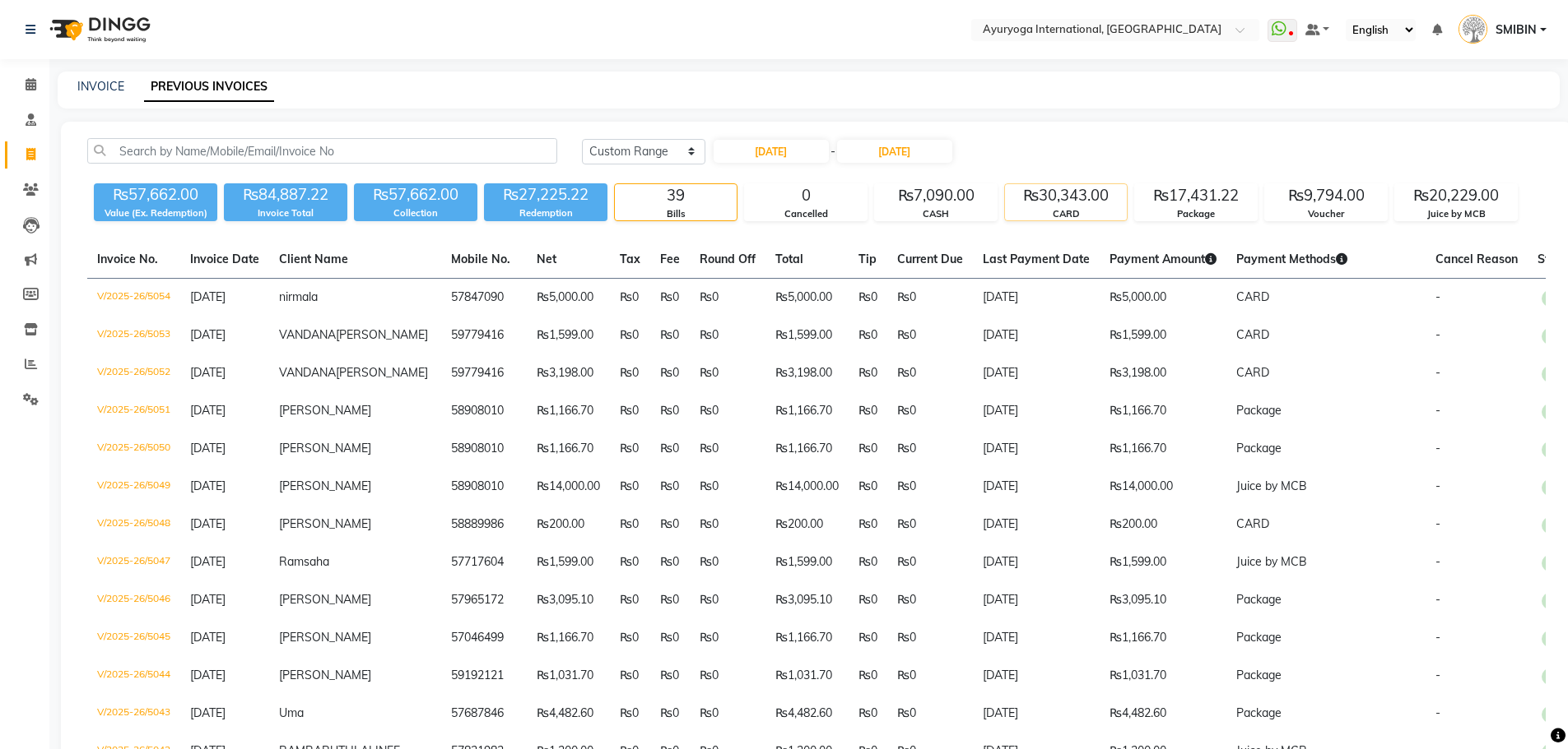
click at [1061, 214] on div "CARD" at bounding box center [1066, 214] width 122 height 14
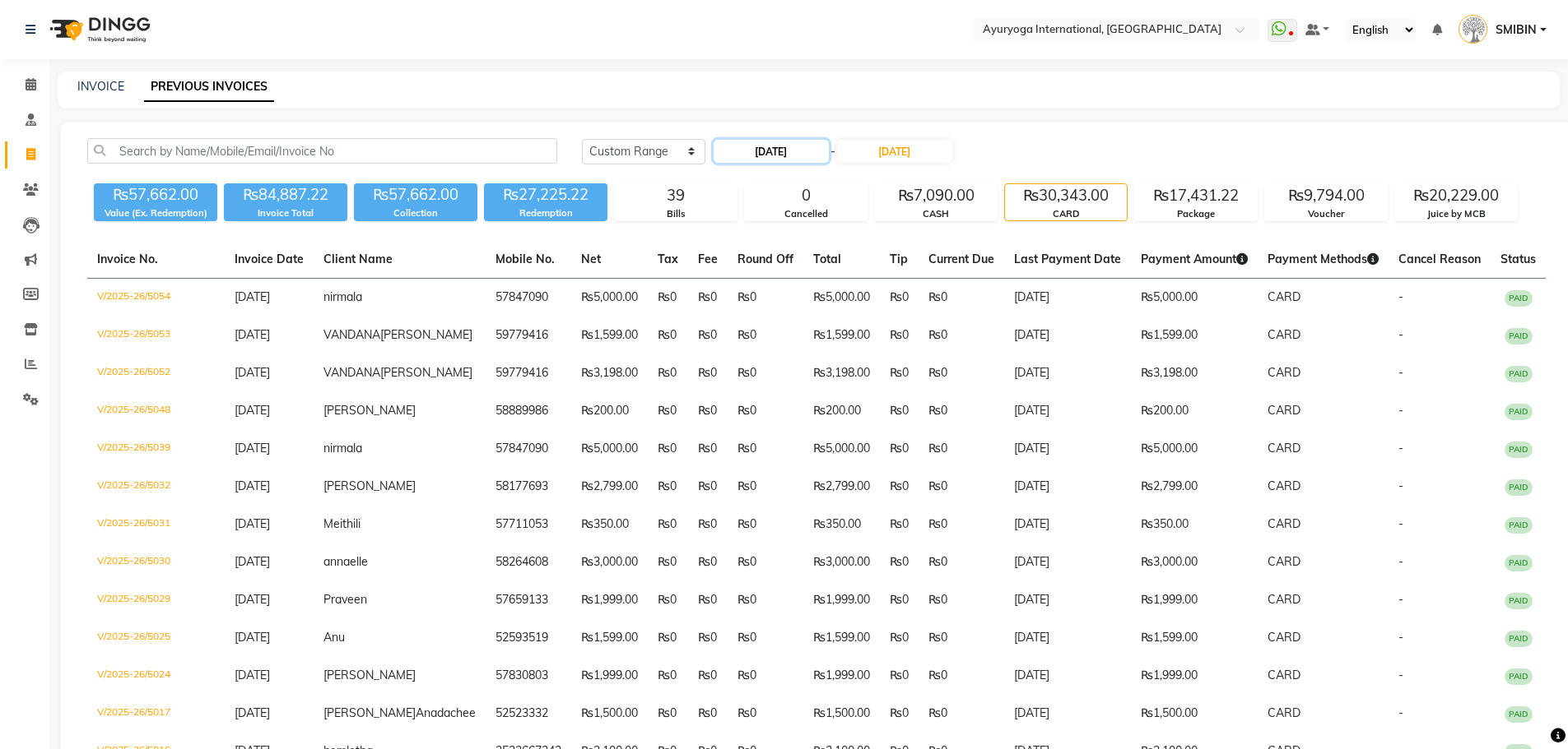
click at [783, 154] on input "[DATE]" at bounding box center [771, 151] width 115 height 23
select select "8"
select select "2025"
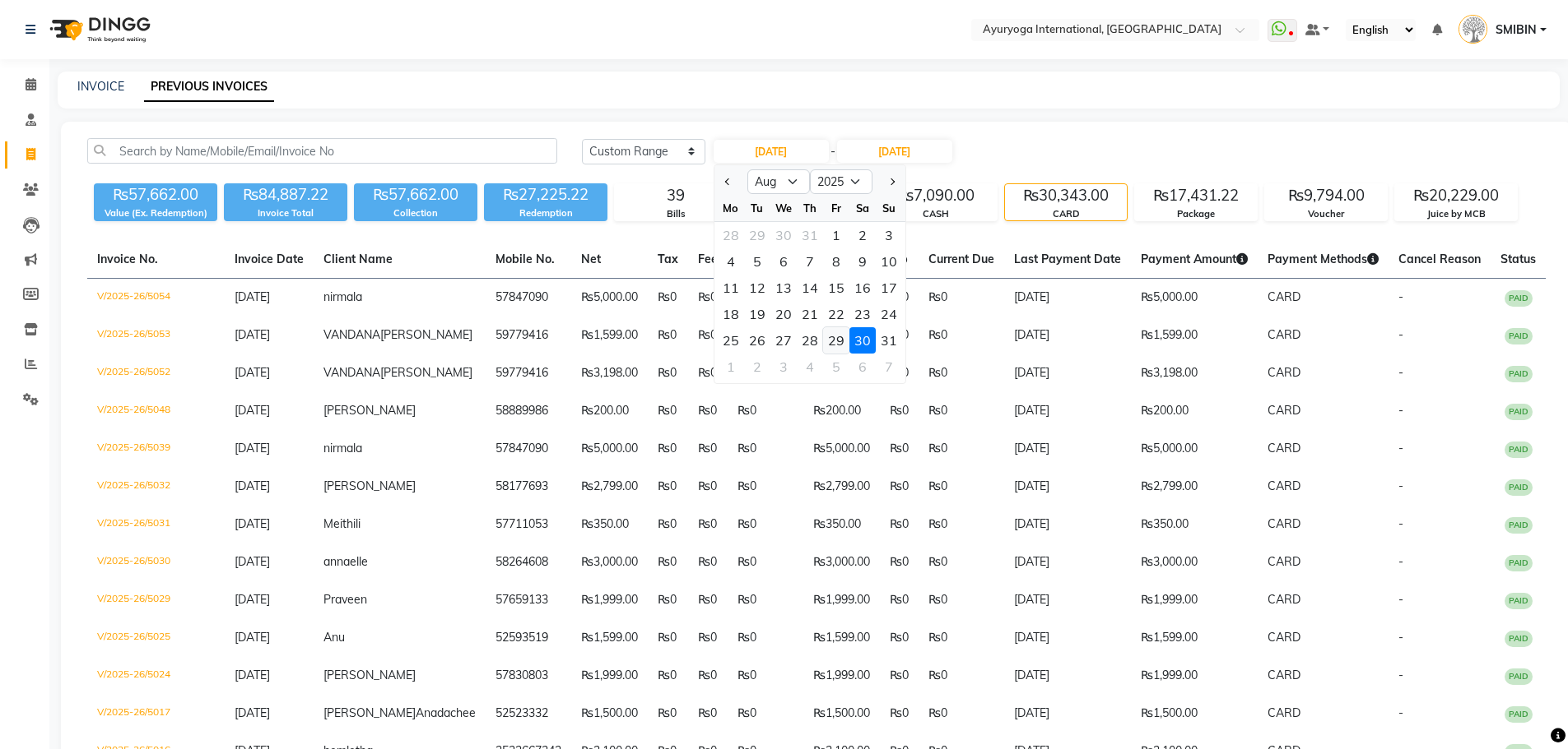
click at [842, 335] on div "29" at bounding box center [836, 340] width 26 height 26
type input "[DATE]"
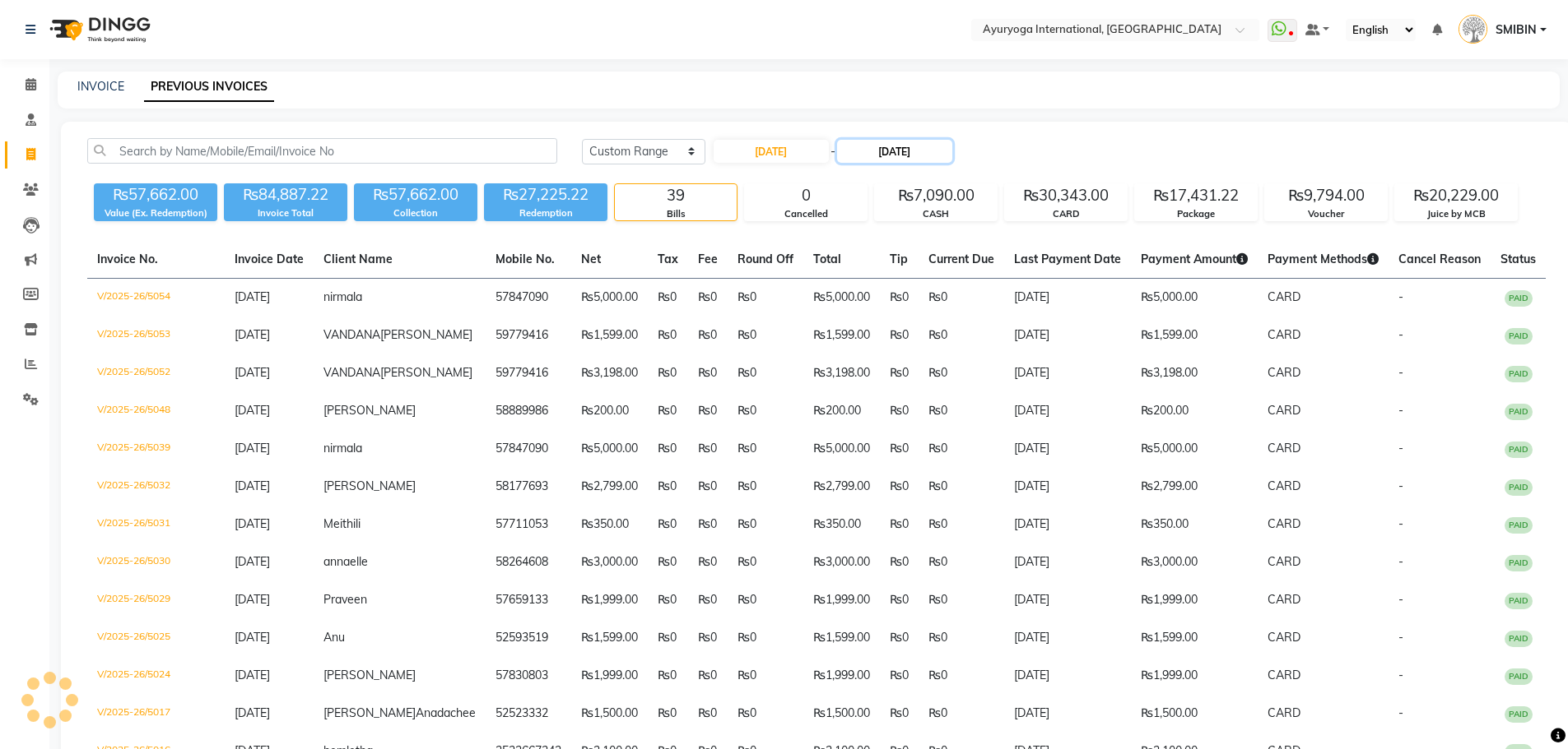
click at [888, 145] on input "[DATE]" at bounding box center [894, 151] width 115 height 23
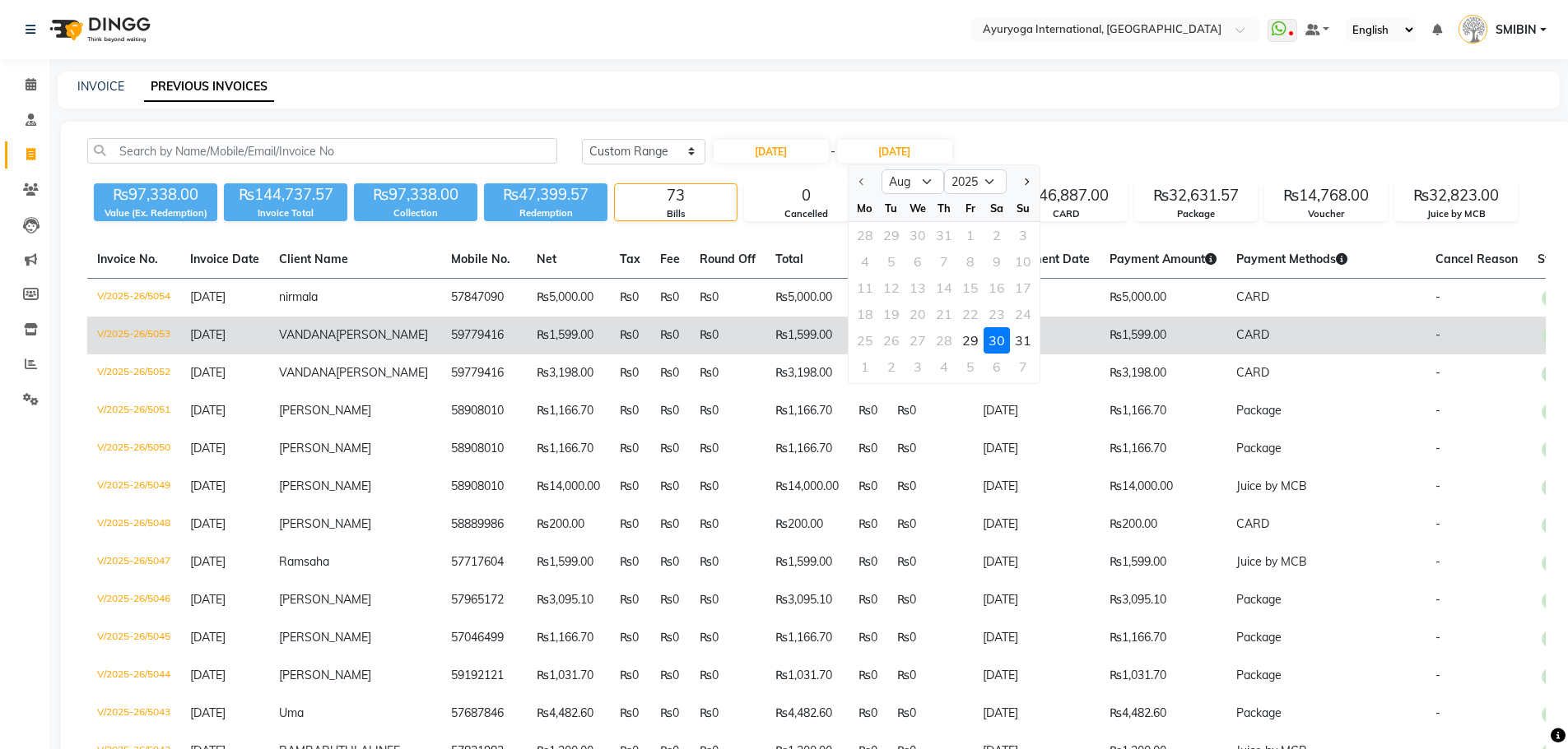
click at [967, 337] on div "29" at bounding box center [970, 340] width 26 height 26
type input "[DATE]"
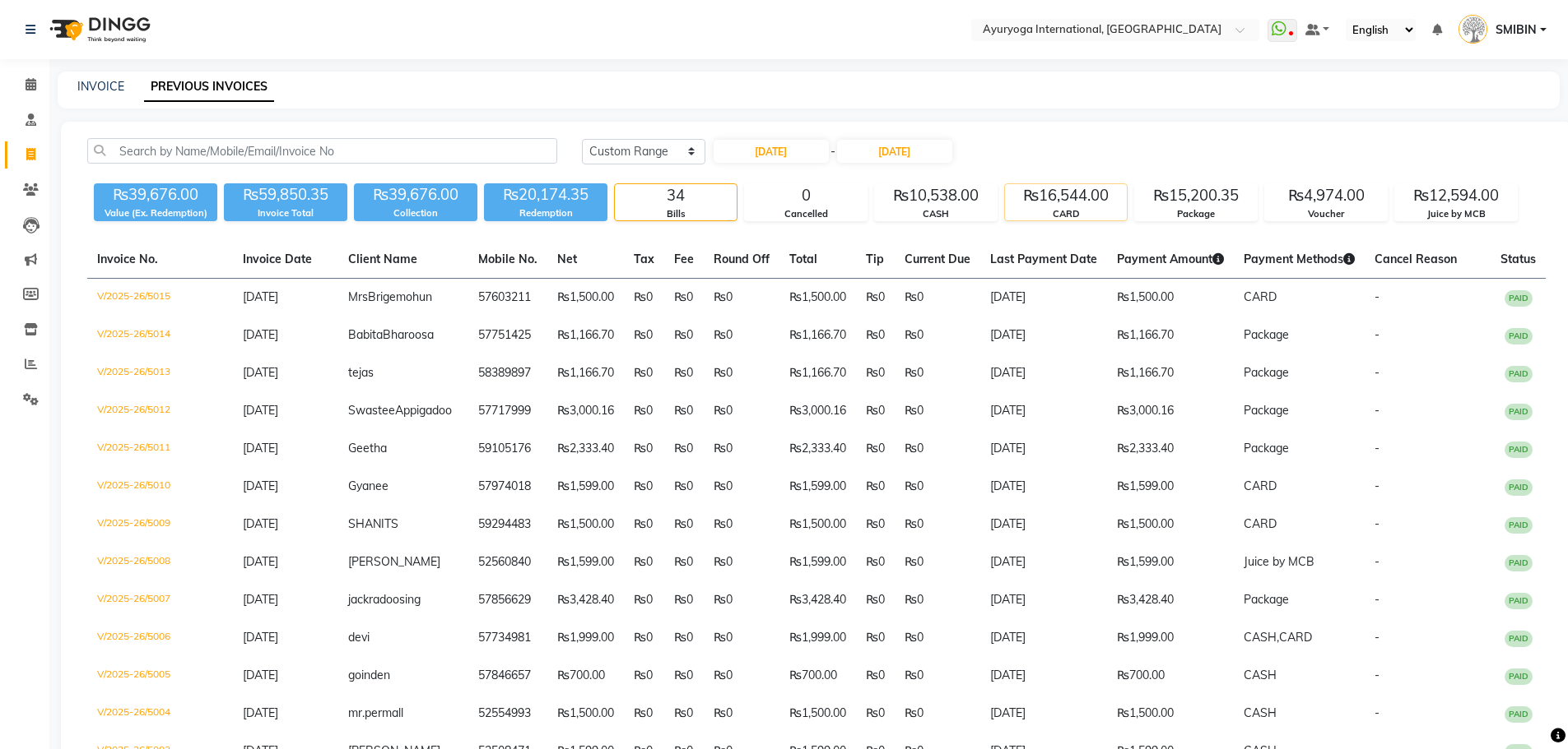
click at [1061, 205] on div "₨16,544.00" at bounding box center [1066, 195] width 122 height 23
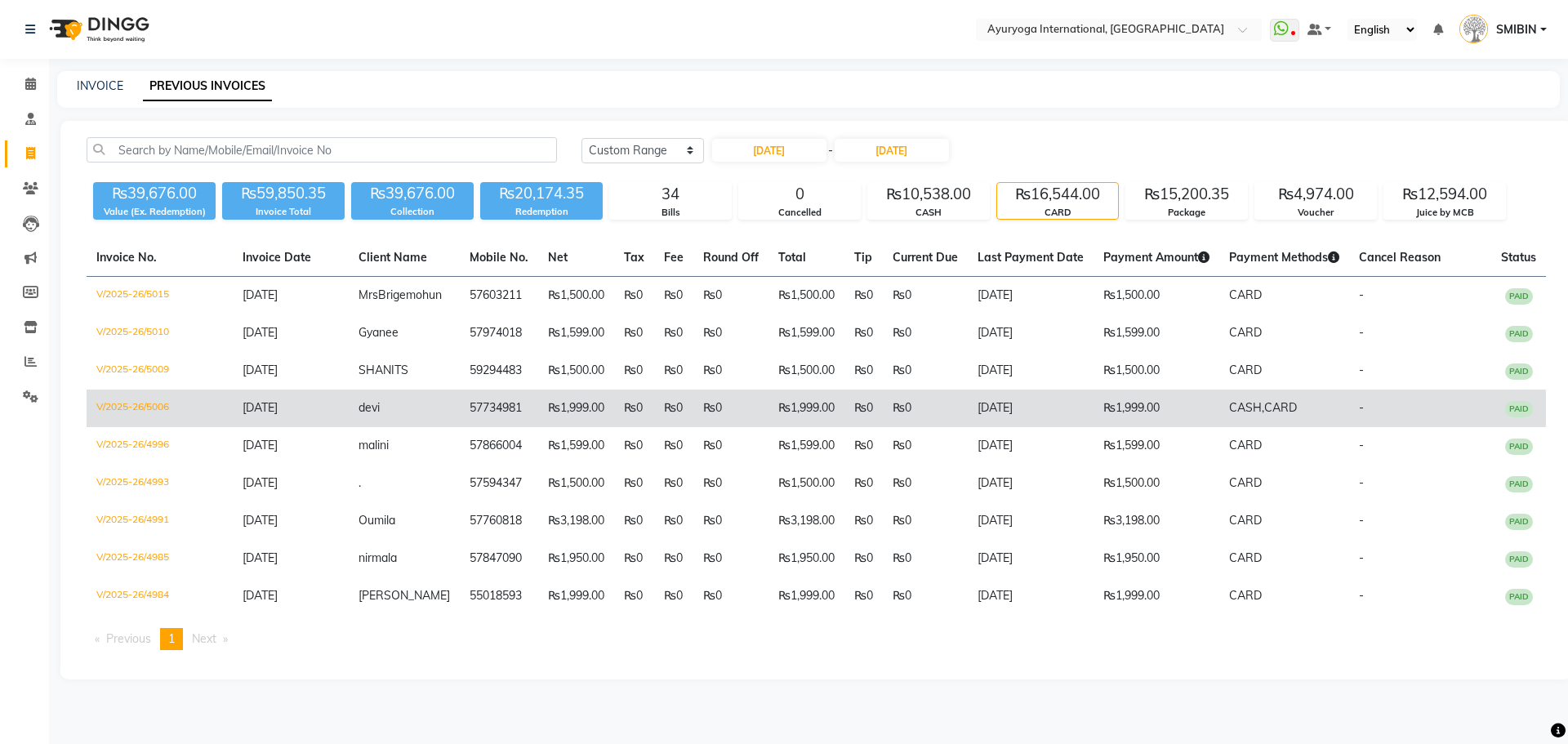
click at [1174, 421] on td "₨1,999.00" at bounding box center [1156, 408] width 126 height 37
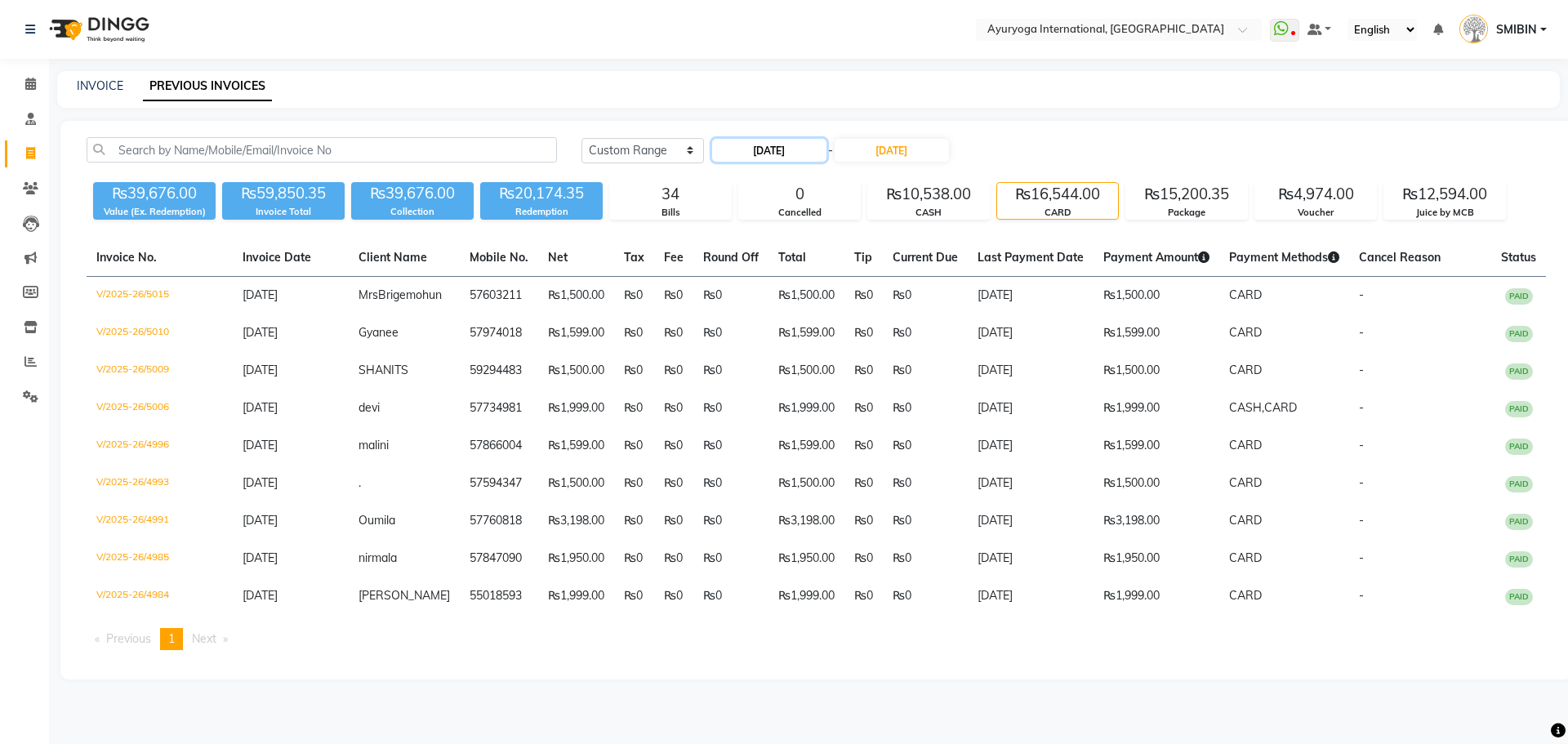
click at [802, 142] on input "[DATE]" at bounding box center [769, 150] width 114 height 23
select select "8"
select select "2025"
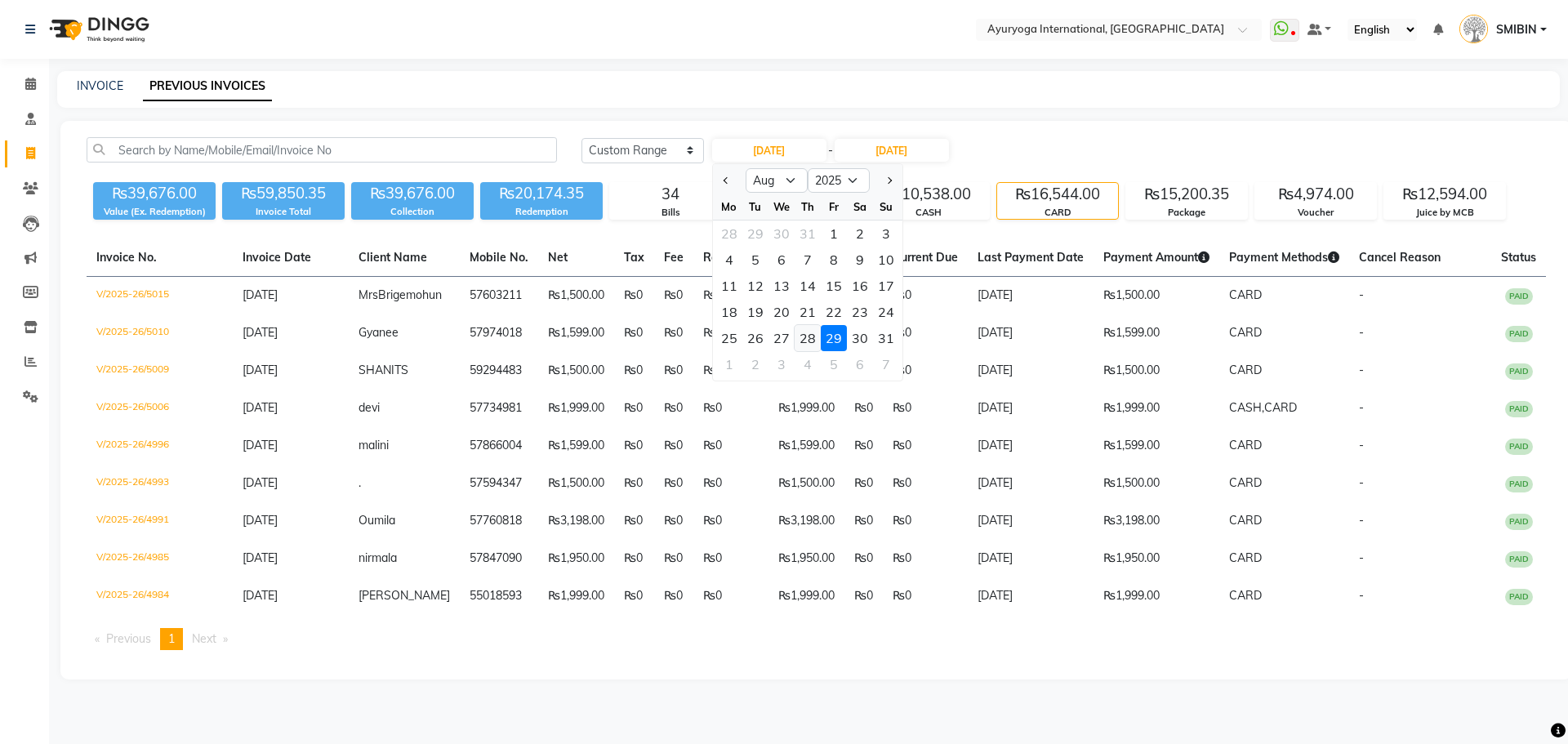
click at [810, 337] on div "28" at bounding box center [807, 338] width 26 height 26
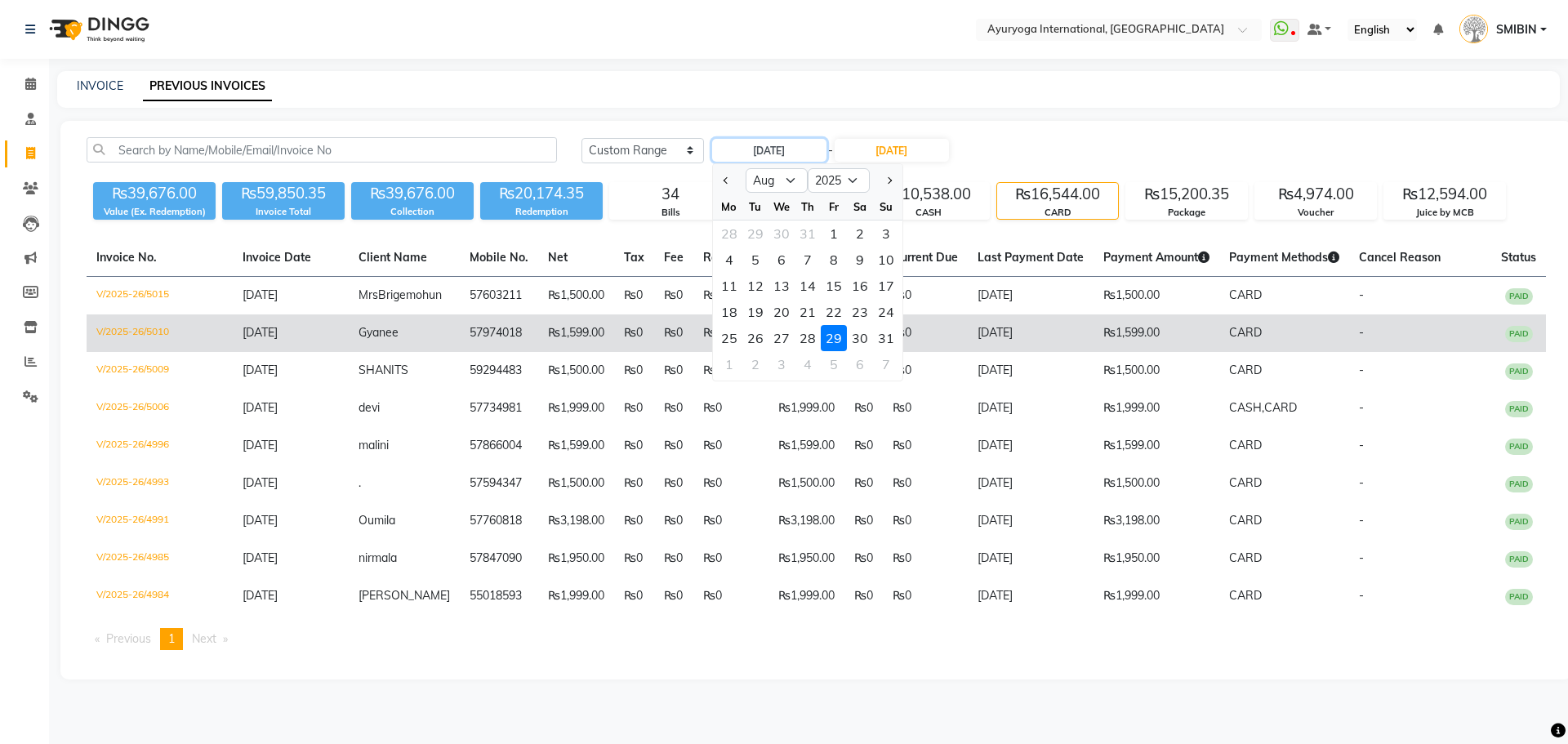
type input "[DATE]"
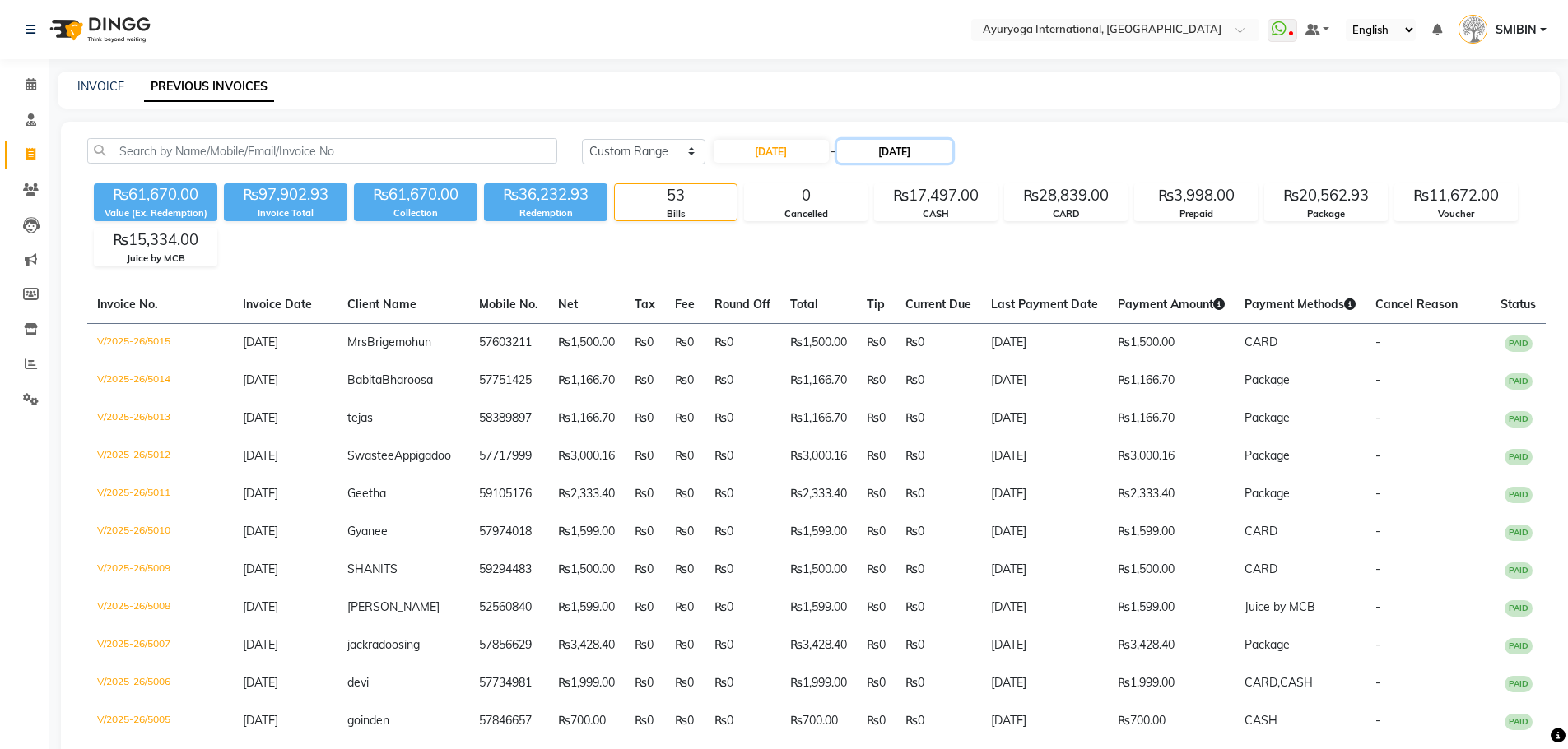
click at [911, 153] on input "[DATE]" at bounding box center [894, 151] width 115 height 23
click at [948, 343] on div "28" at bounding box center [944, 340] width 26 height 26
type input "[DATE]"
click at [1079, 212] on div "CARD" at bounding box center [1066, 214] width 122 height 14
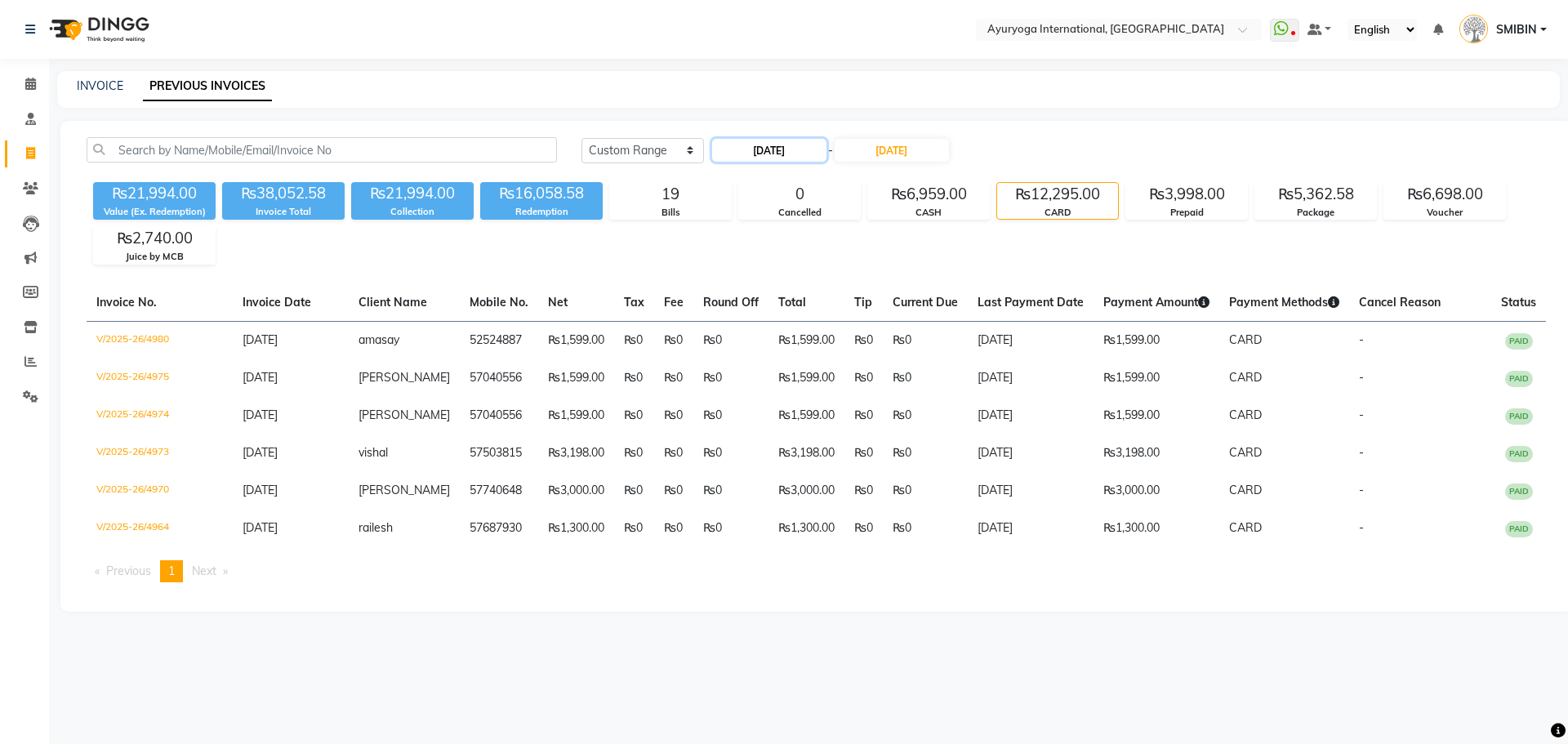
click at [766, 140] on input "[DATE]" at bounding box center [769, 150] width 114 height 23
select select "8"
select select "2025"
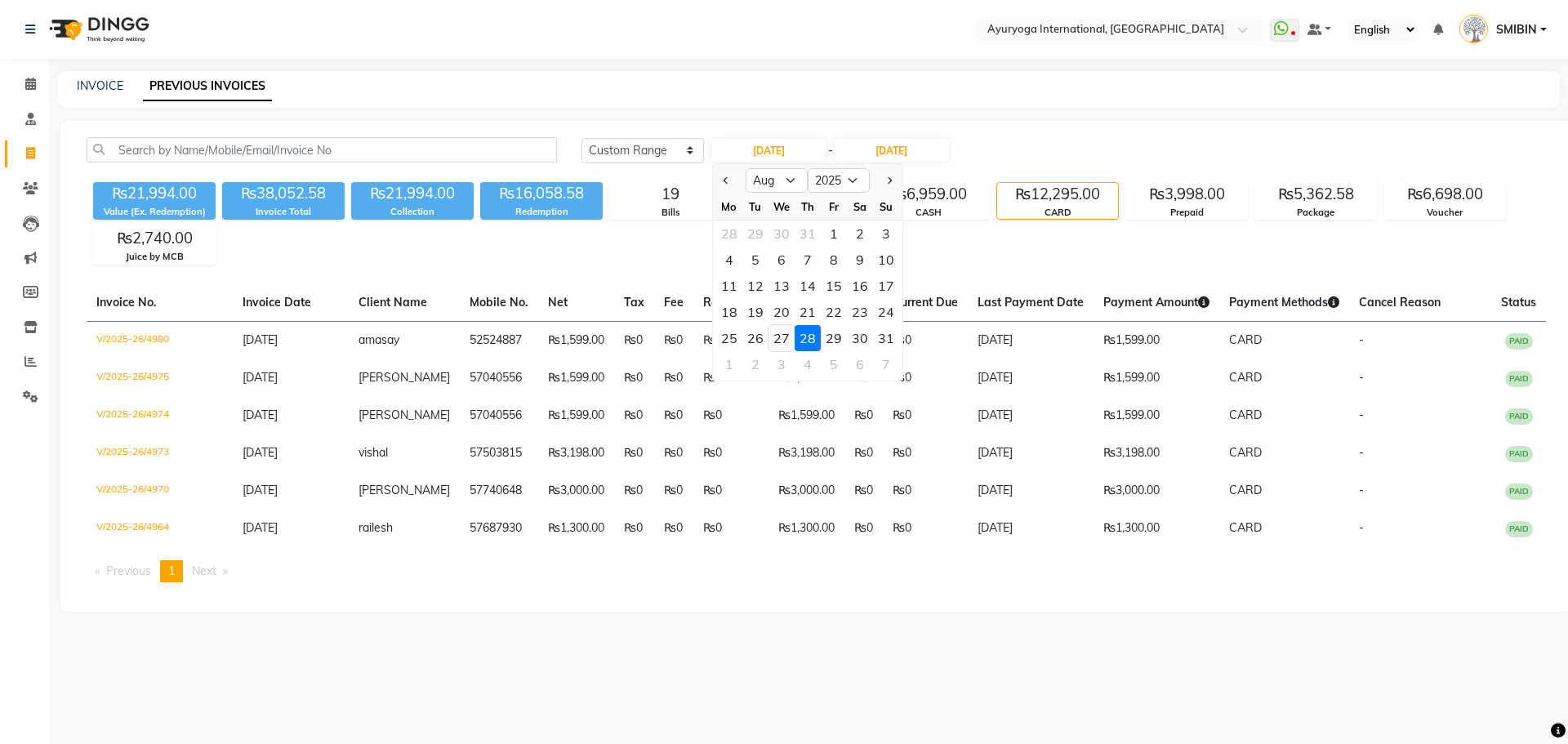
click at [781, 328] on div "27" at bounding box center [781, 338] width 26 height 26
type input "[DATE]"
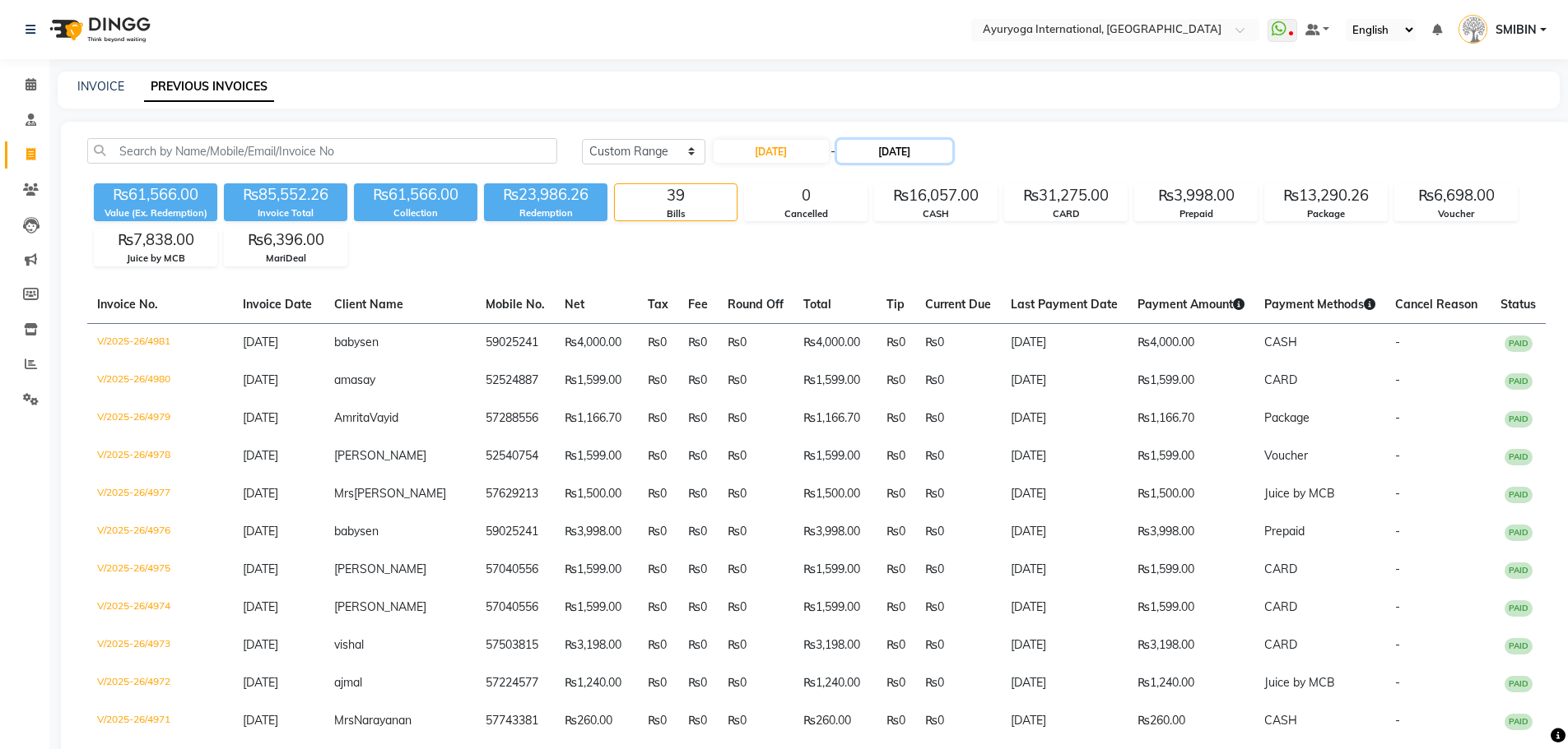
click at [908, 157] on input "[DATE]" at bounding box center [894, 151] width 115 height 23
click at [911, 338] on div "27" at bounding box center [917, 340] width 26 height 26
type input "[DATE]"
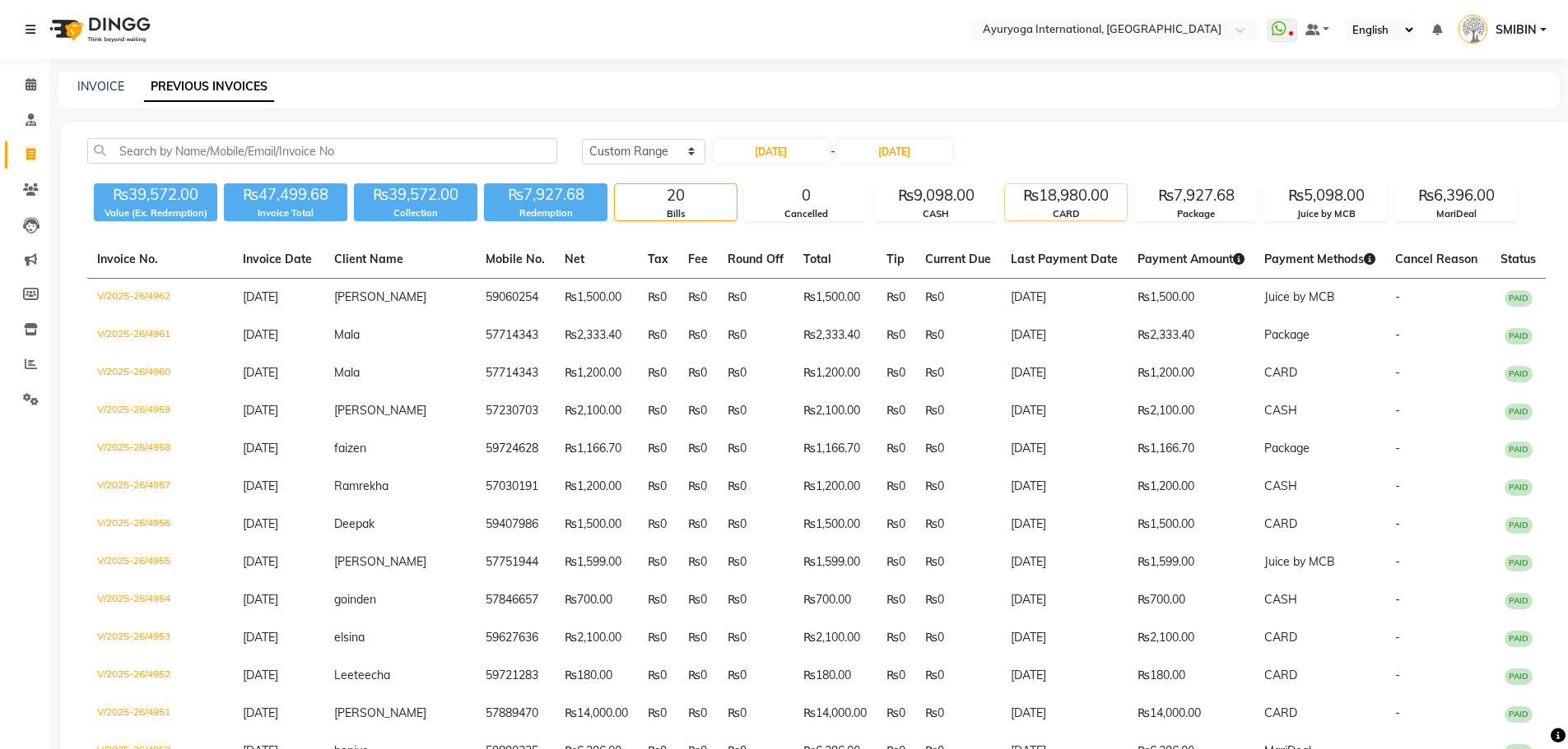
click at [1072, 212] on div "CARD" at bounding box center [1066, 214] width 122 height 14
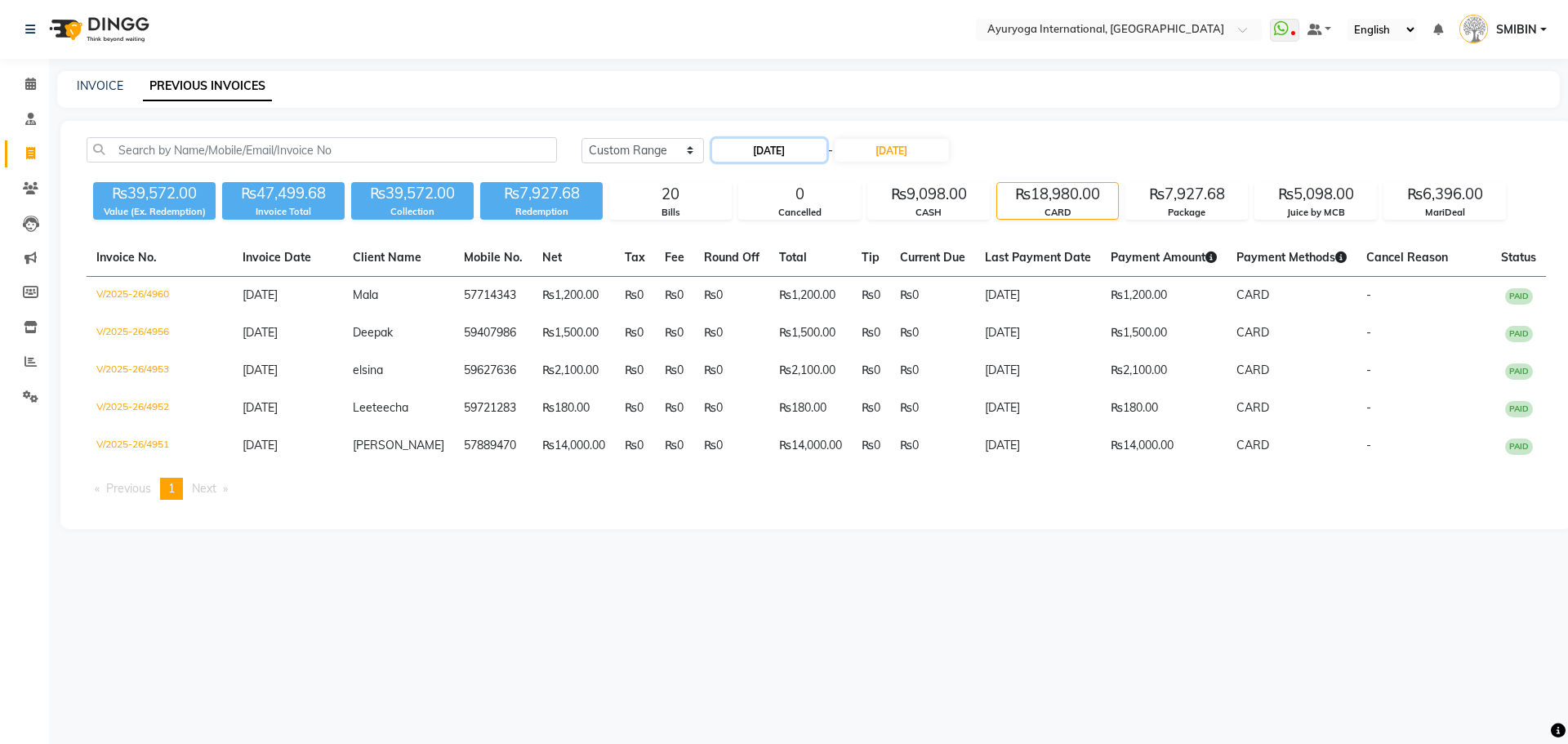
click at [788, 147] on input "[DATE]" at bounding box center [769, 150] width 114 height 23
select select "8"
select select "2025"
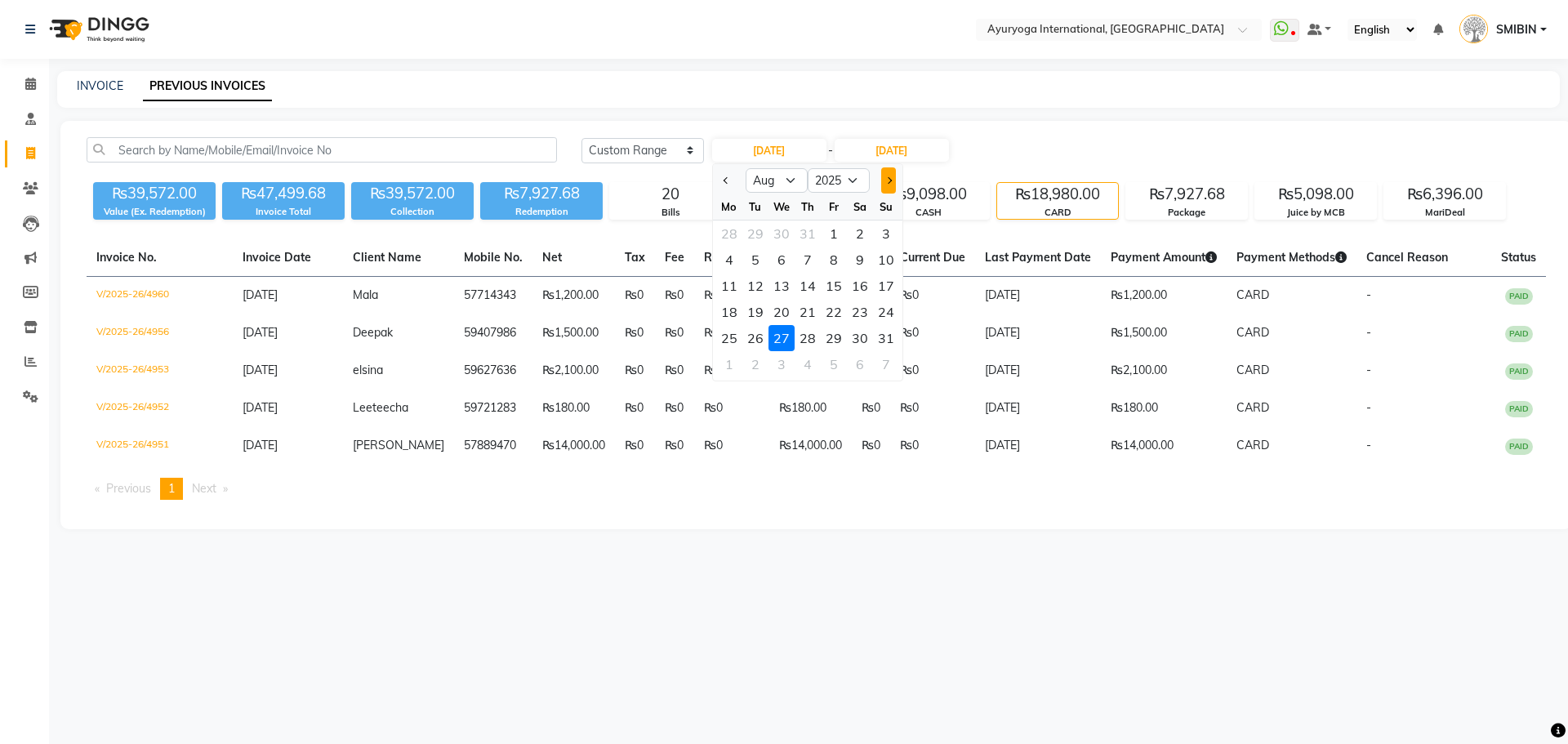
click at [893, 179] on button "Next month" at bounding box center [889, 180] width 14 height 26
select select "9"
click at [725, 228] on div "1" at bounding box center [729, 234] width 26 height 26
type input "[DATE]"
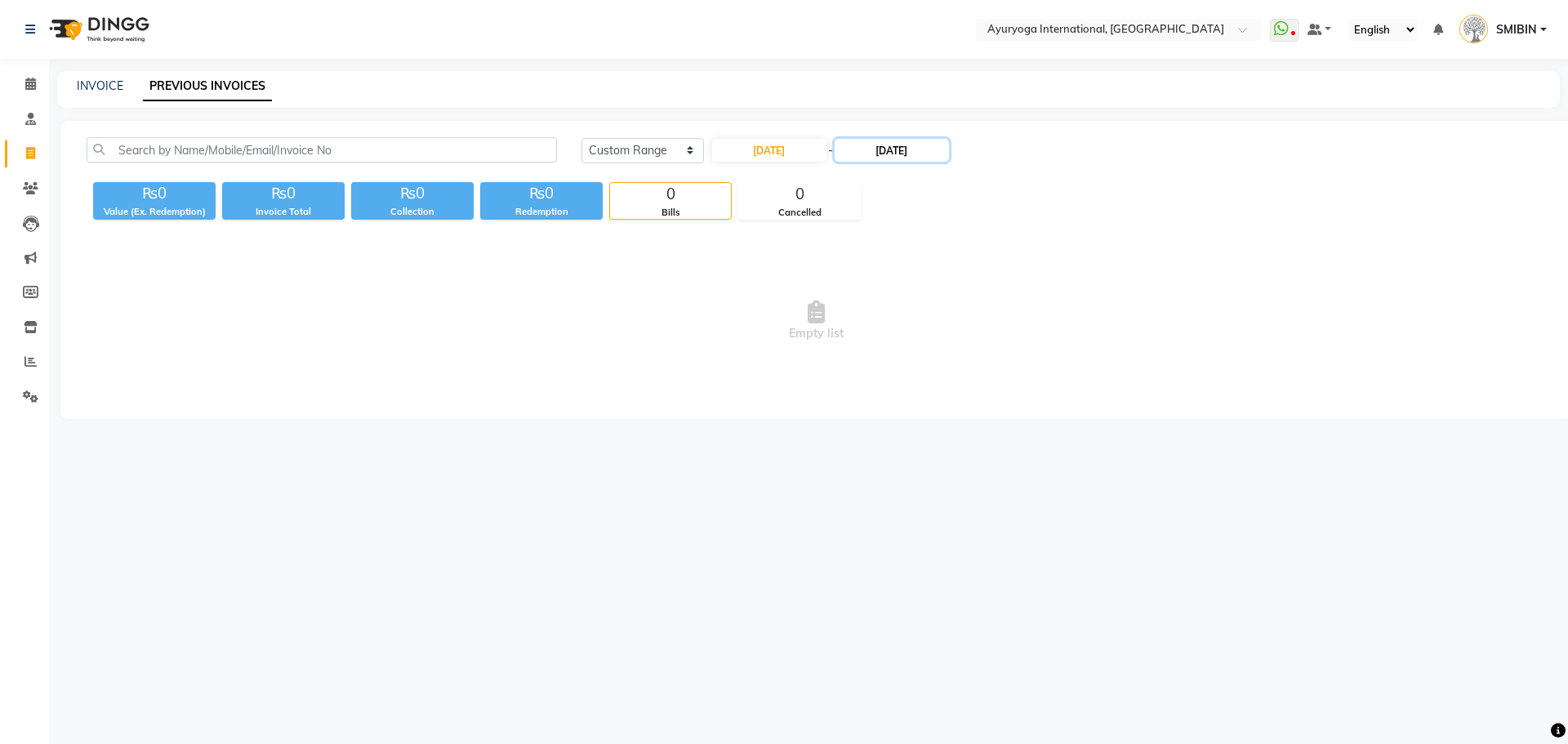
click at [893, 148] on input "[DATE]" at bounding box center [891, 150] width 114 height 23
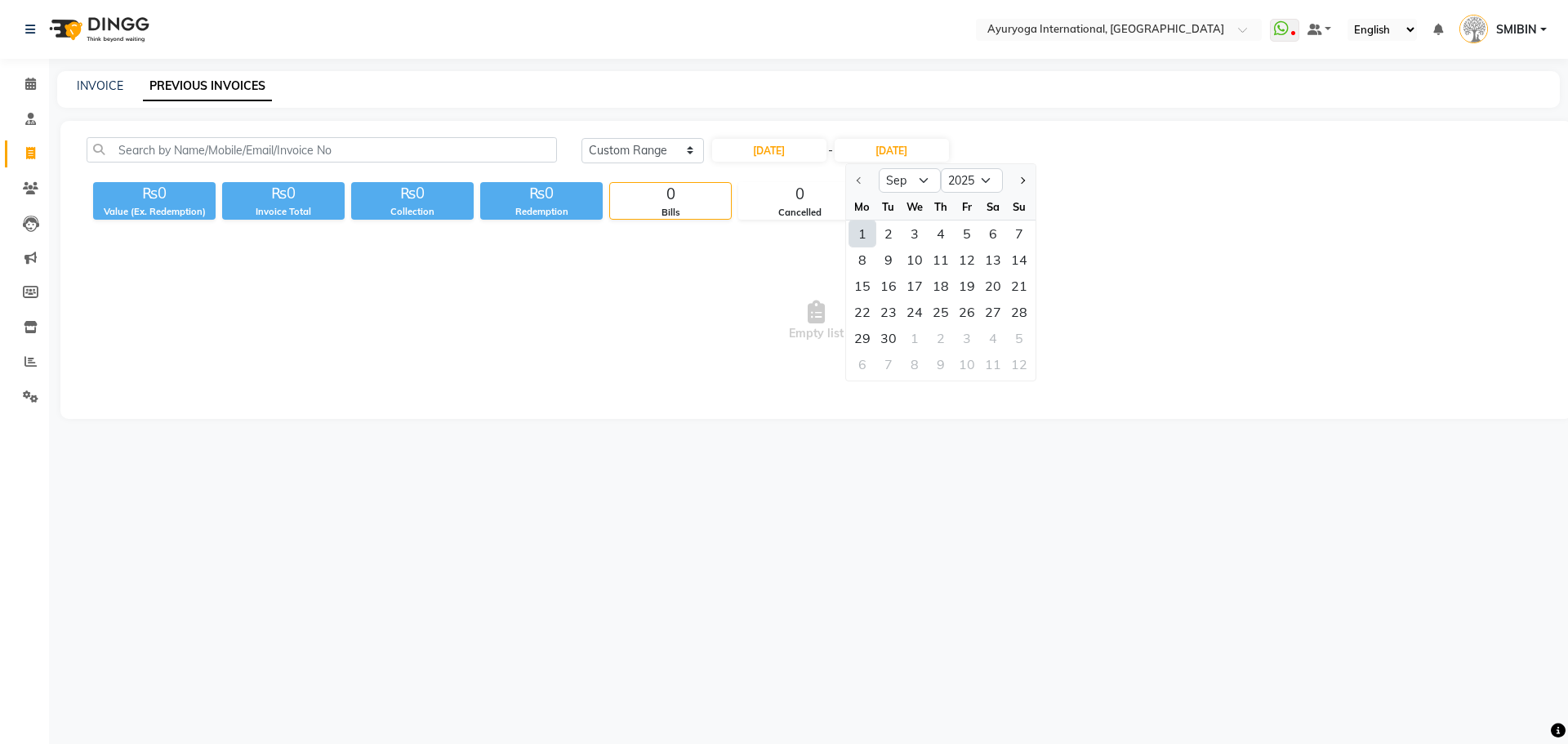
click at [872, 235] on div "1" at bounding box center [862, 234] width 26 height 26
type input "[DATE]"
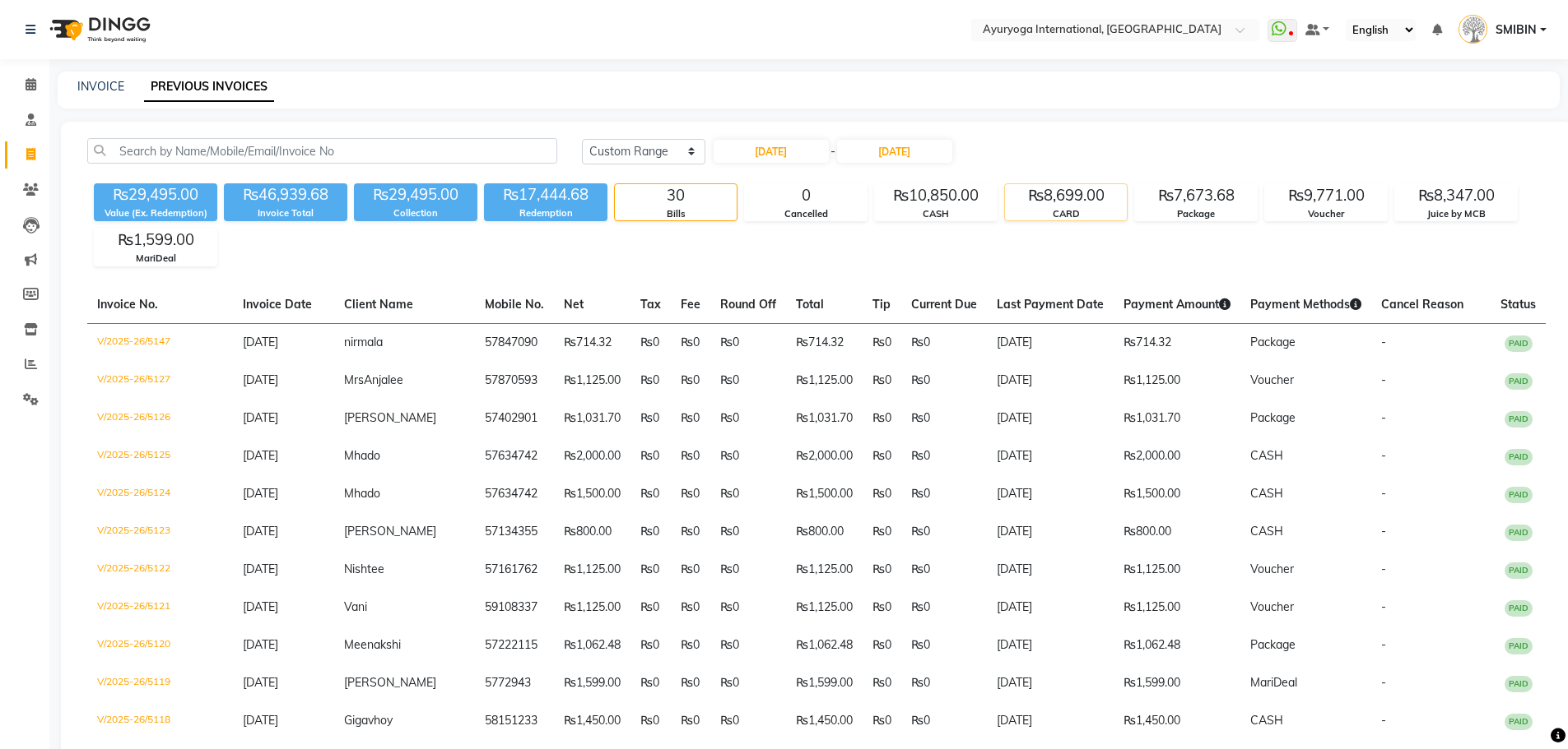
click at [1054, 205] on div "₨8,699.00" at bounding box center [1066, 195] width 122 height 23
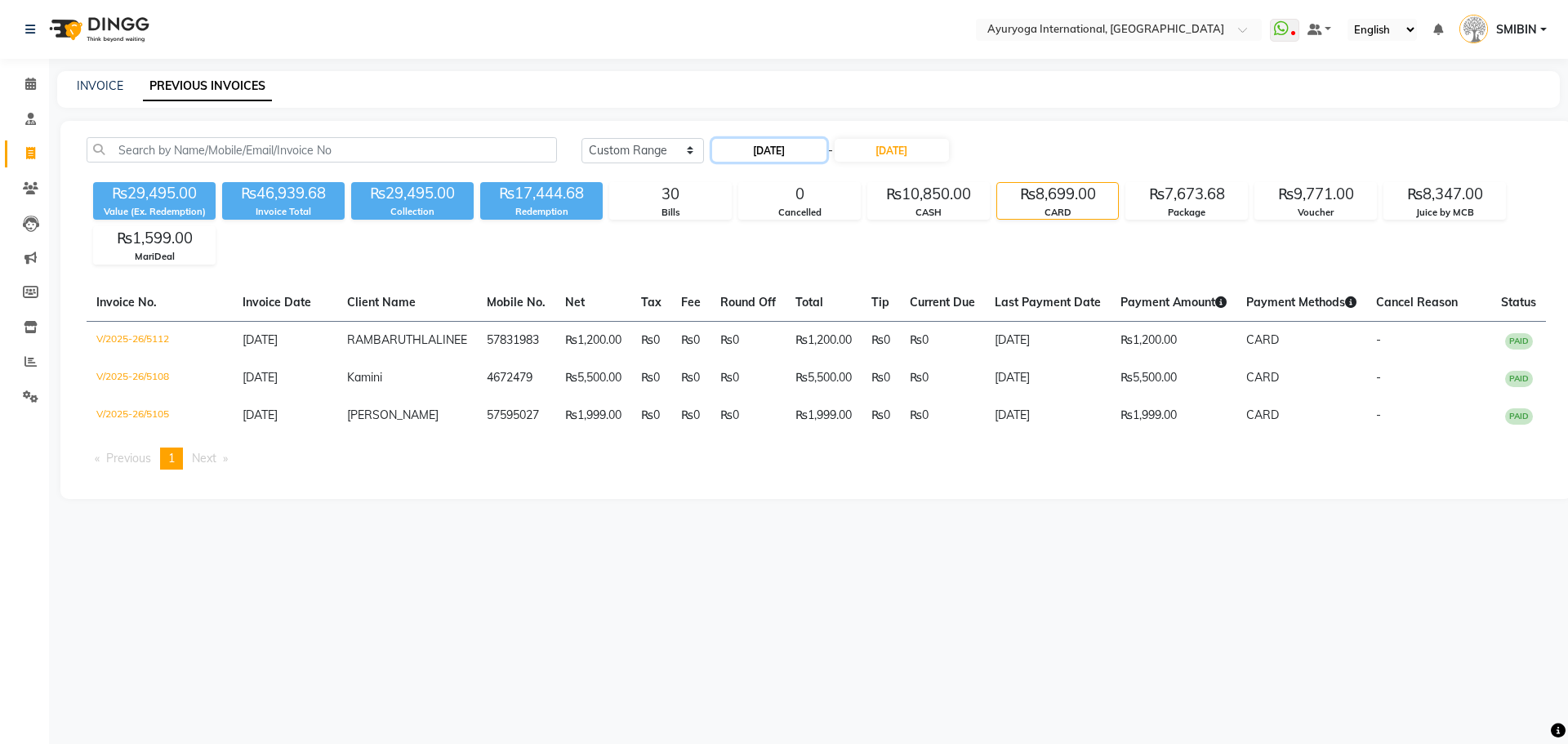
click at [792, 152] on input "[DATE]" at bounding box center [769, 150] width 114 height 23
select select "9"
select select "2025"
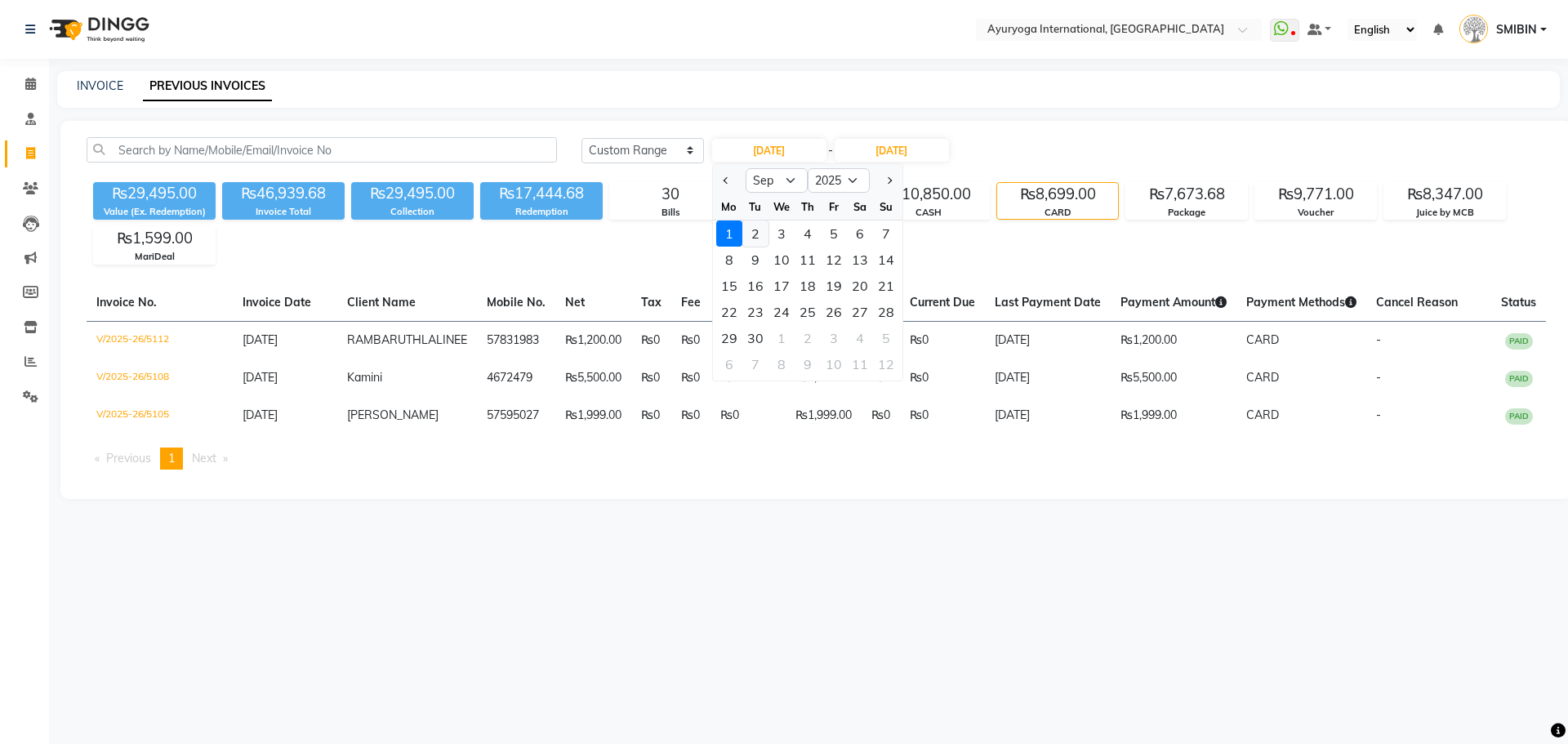
click at [756, 228] on div "2" at bounding box center [755, 234] width 26 height 26
type input "[DATE]"
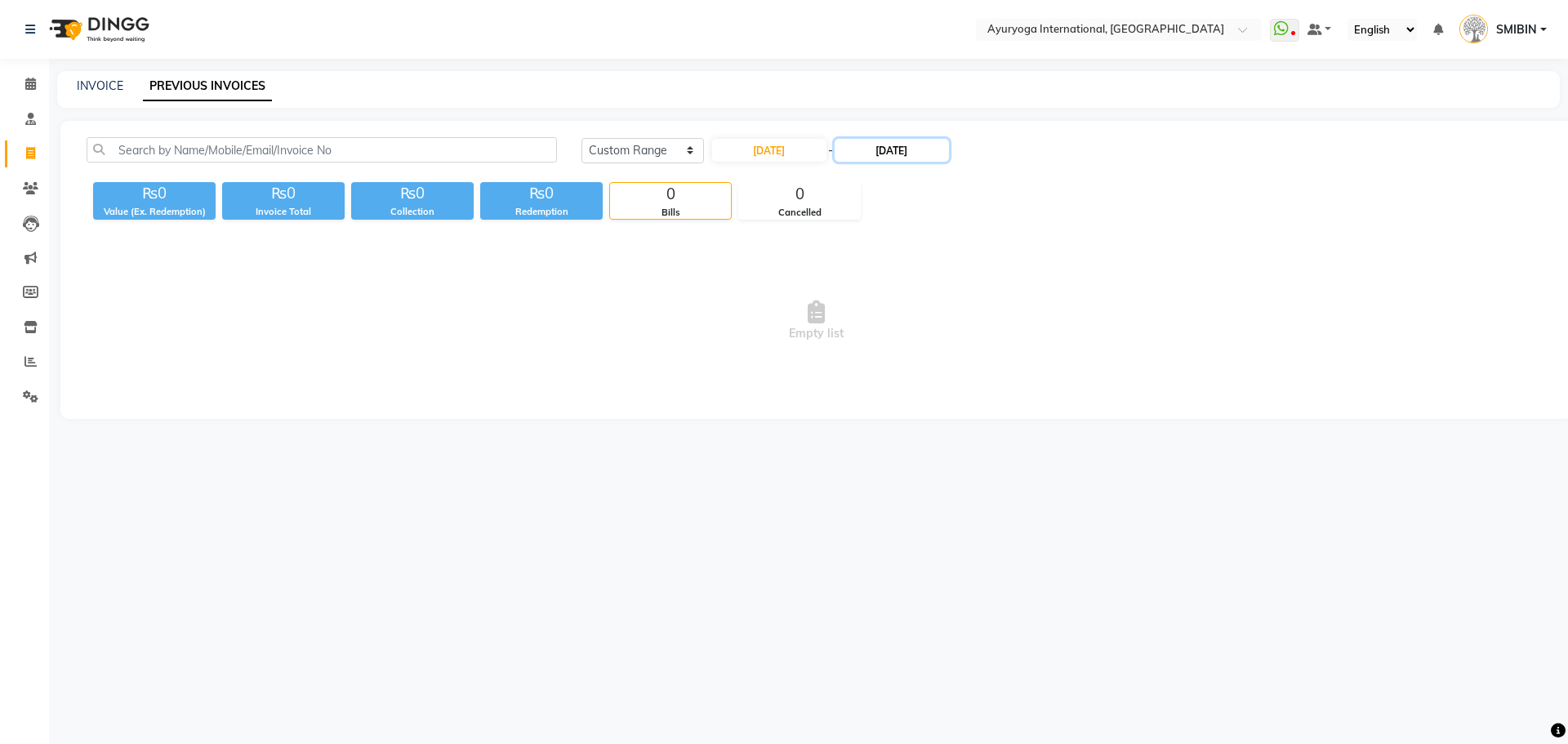
click at [883, 142] on input "[DATE]" at bounding box center [891, 150] width 114 height 23
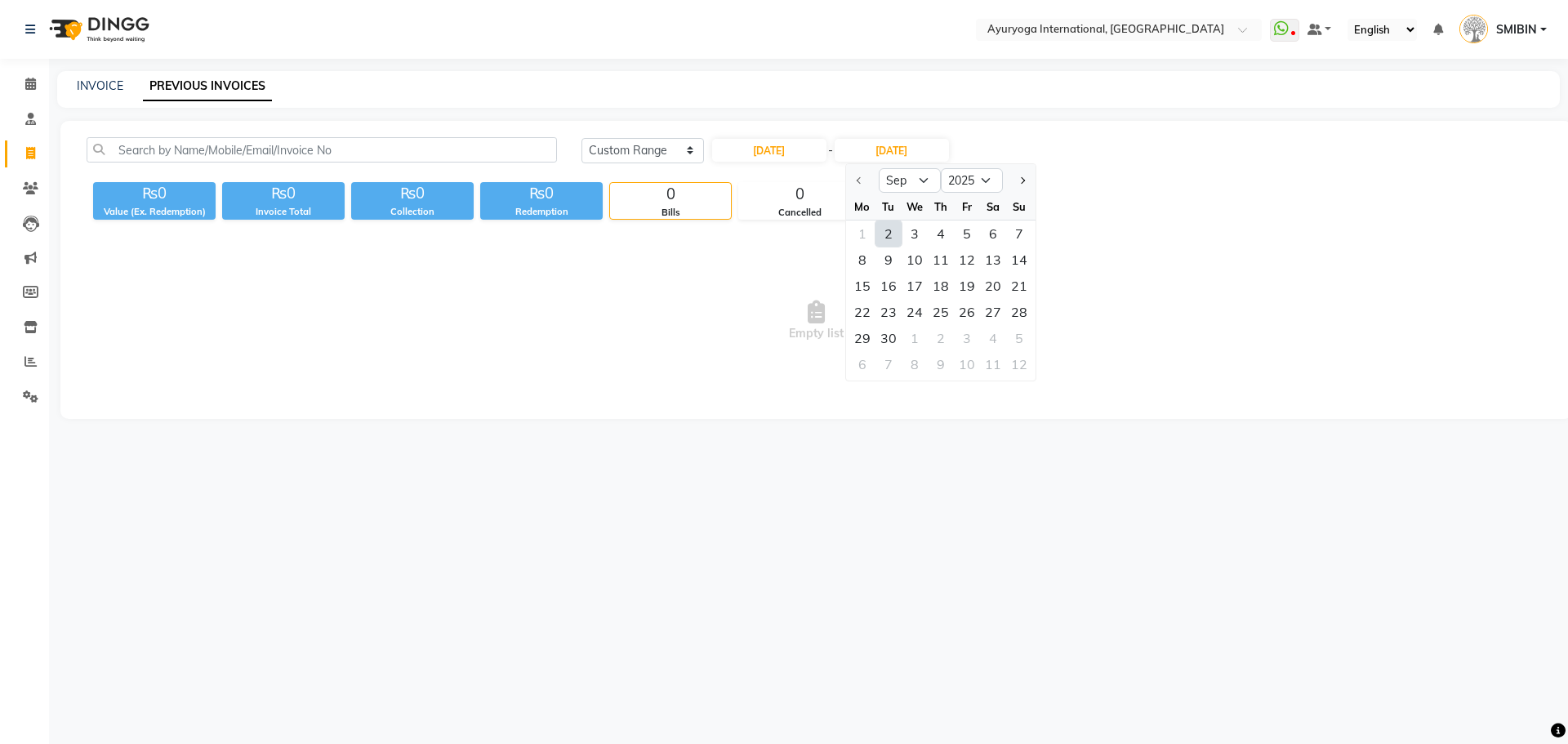
click at [894, 243] on div "2" at bounding box center [889, 234] width 26 height 26
type input "[DATE]"
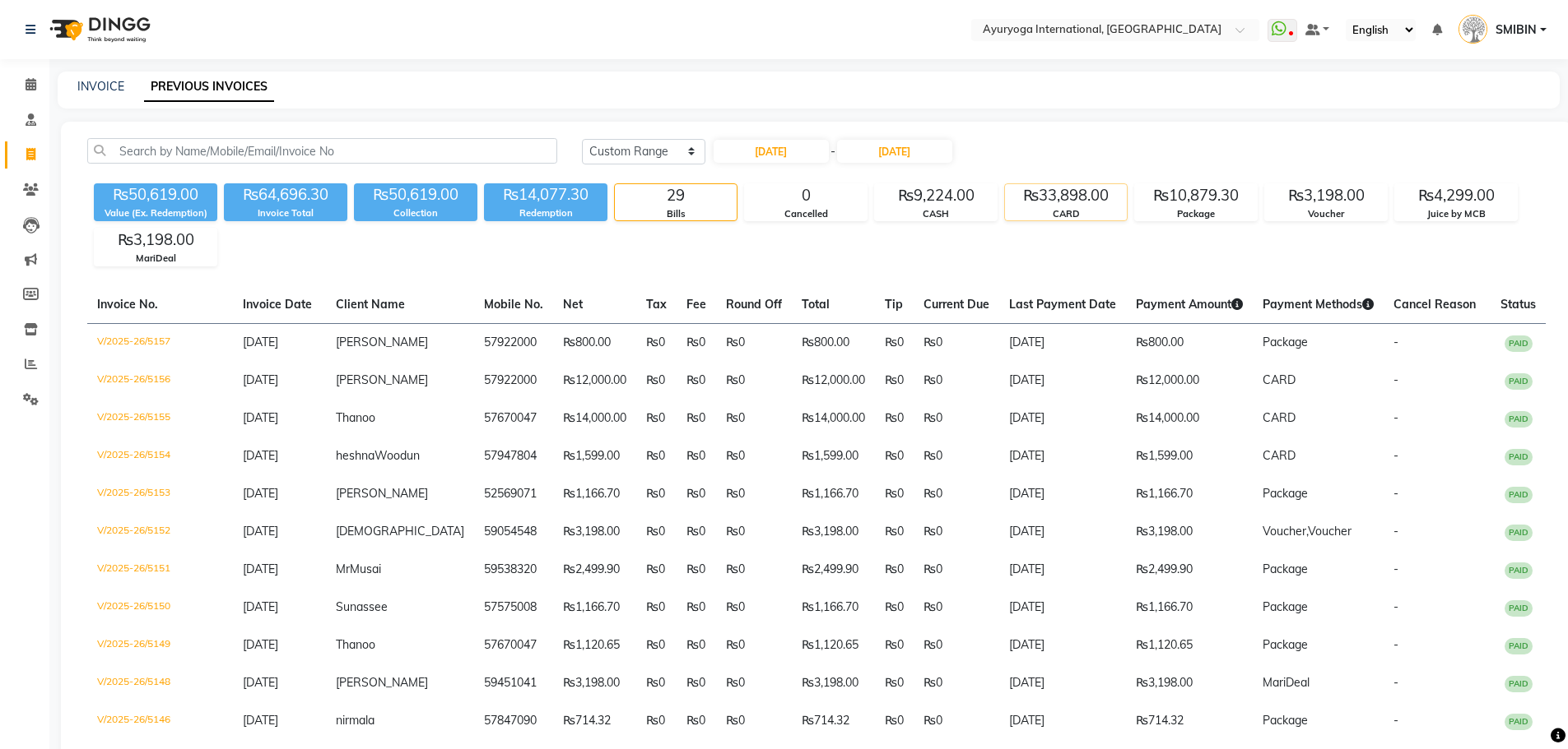
click at [1060, 205] on div "₨33,898.00" at bounding box center [1066, 195] width 122 height 23
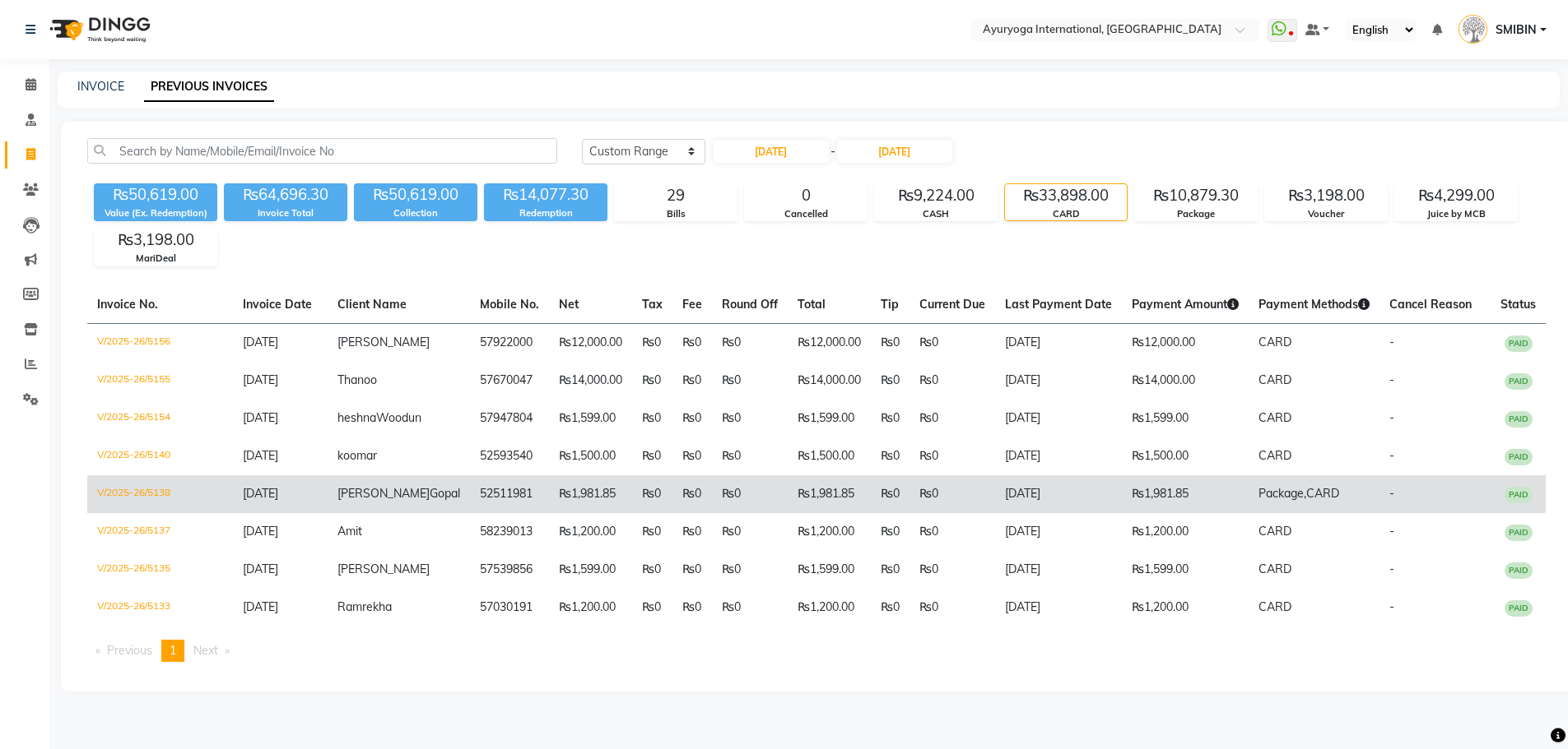
click at [1122, 513] on td "₨1,981.85" at bounding box center [1185, 494] width 127 height 37
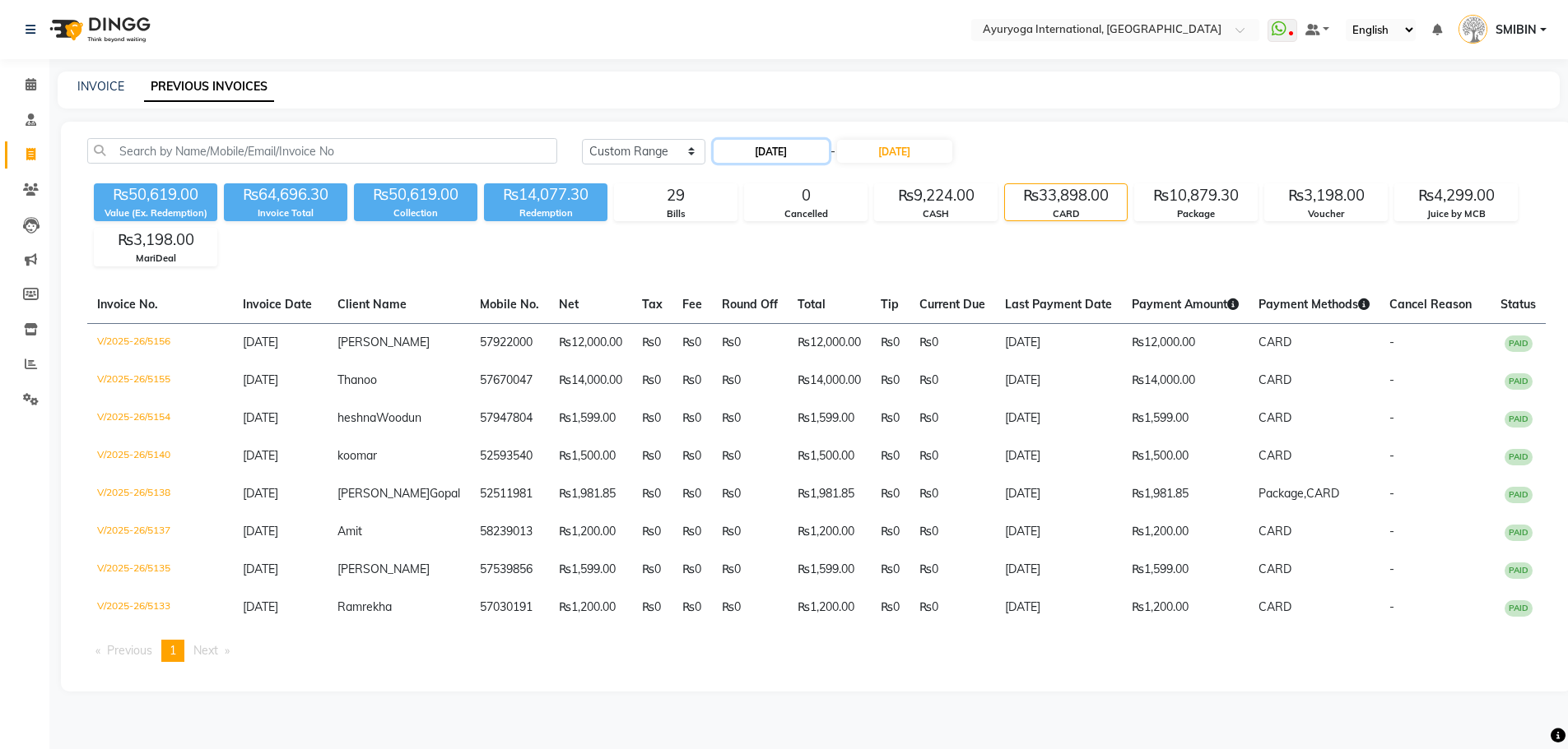
click at [760, 154] on input "[DATE]" at bounding box center [771, 151] width 115 height 23
select select "9"
select select "2025"
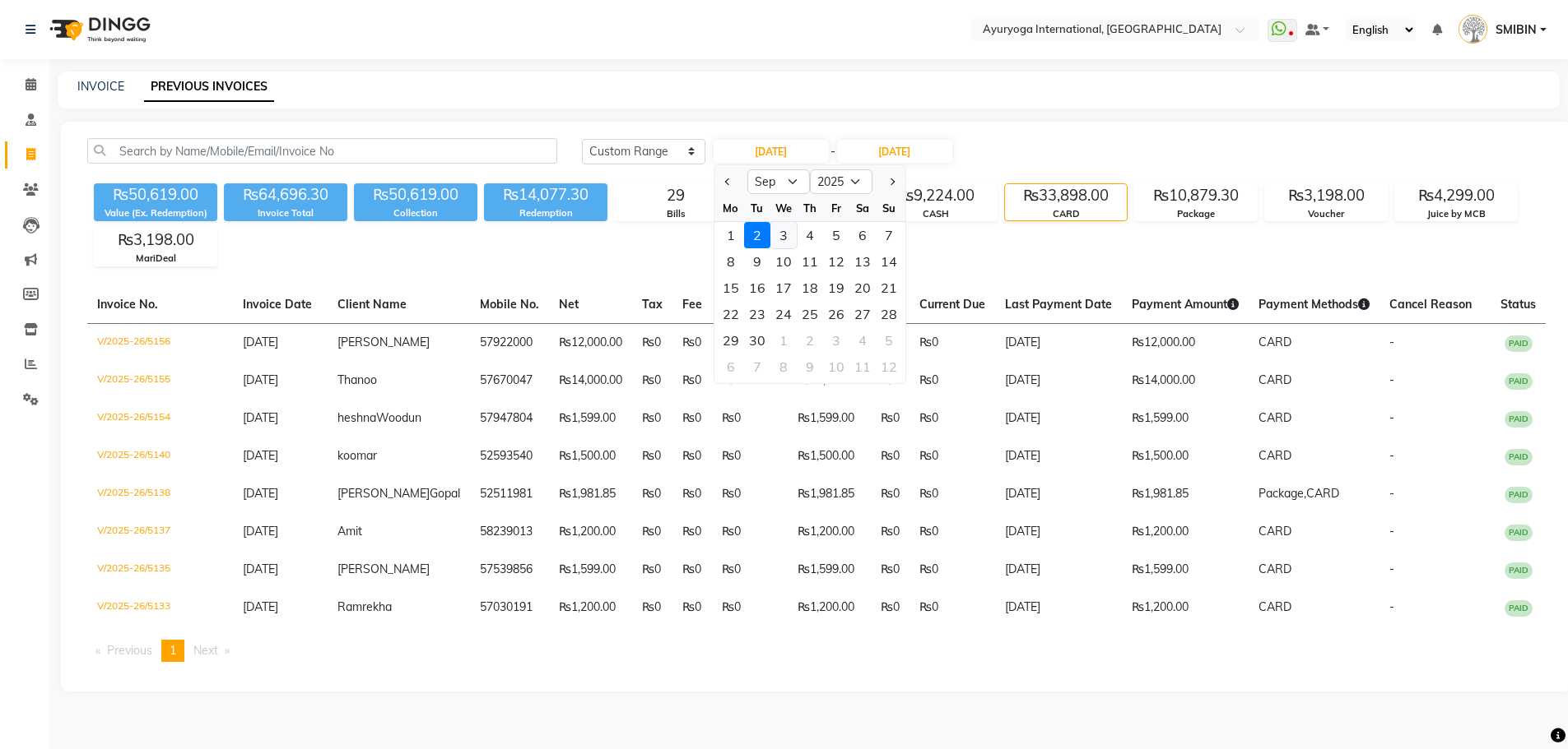
click at [790, 229] on div "3" at bounding box center [783, 235] width 26 height 26
type input "[DATE]"
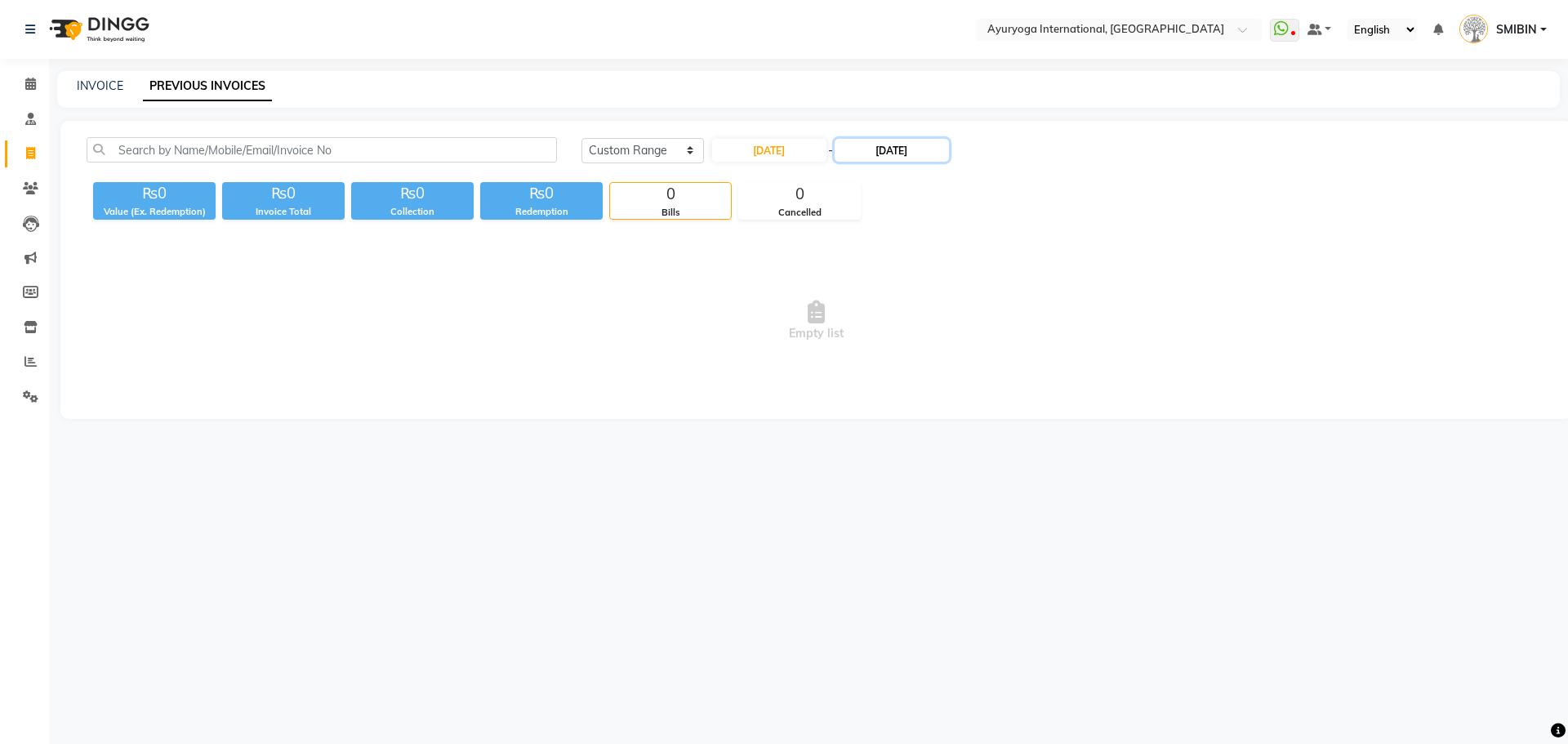
click at [878, 156] on input "[DATE]" at bounding box center [891, 150] width 114 height 23
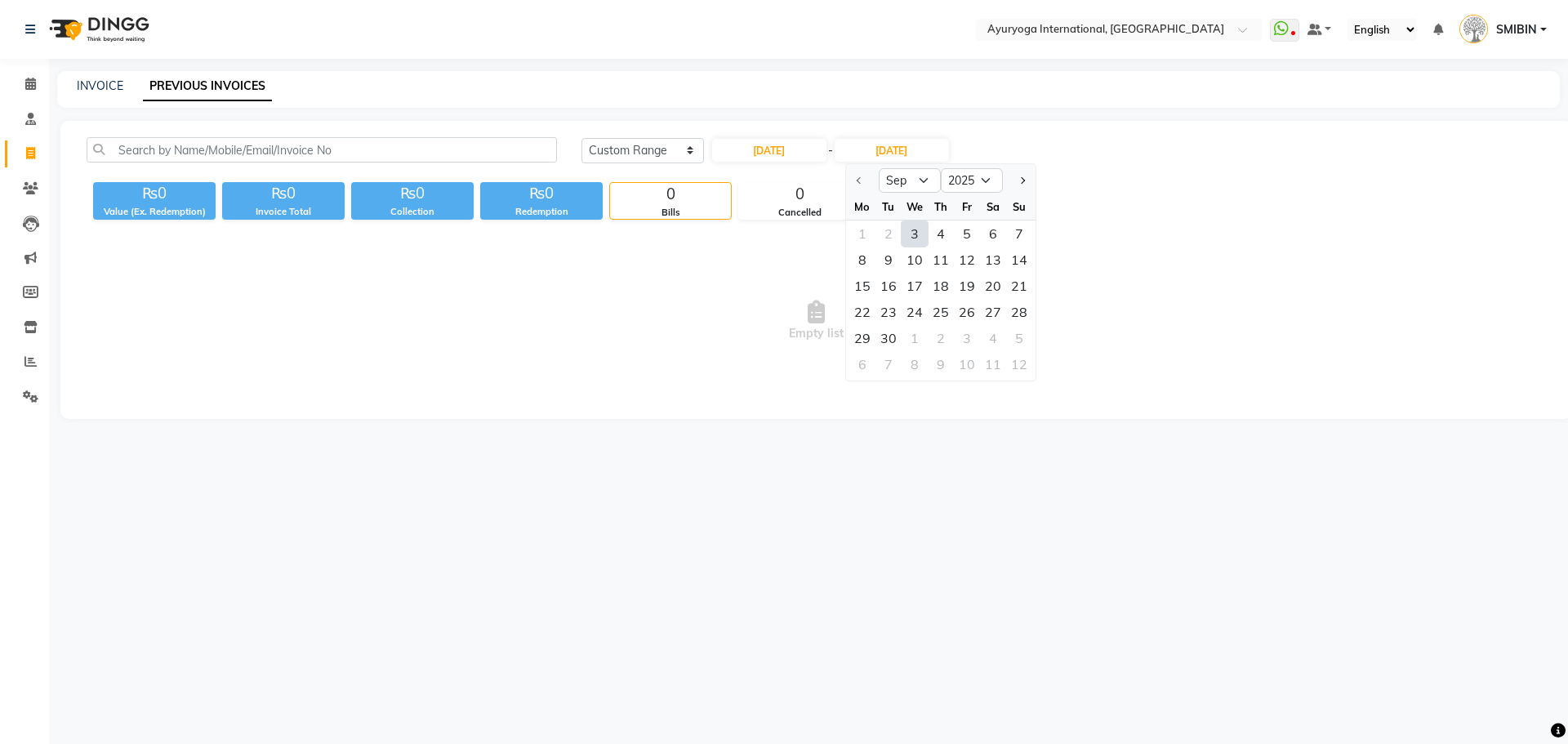
click at [916, 233] on div "3" at bounding box center [915, 234] width 26 height 26
type input "[DATE]"
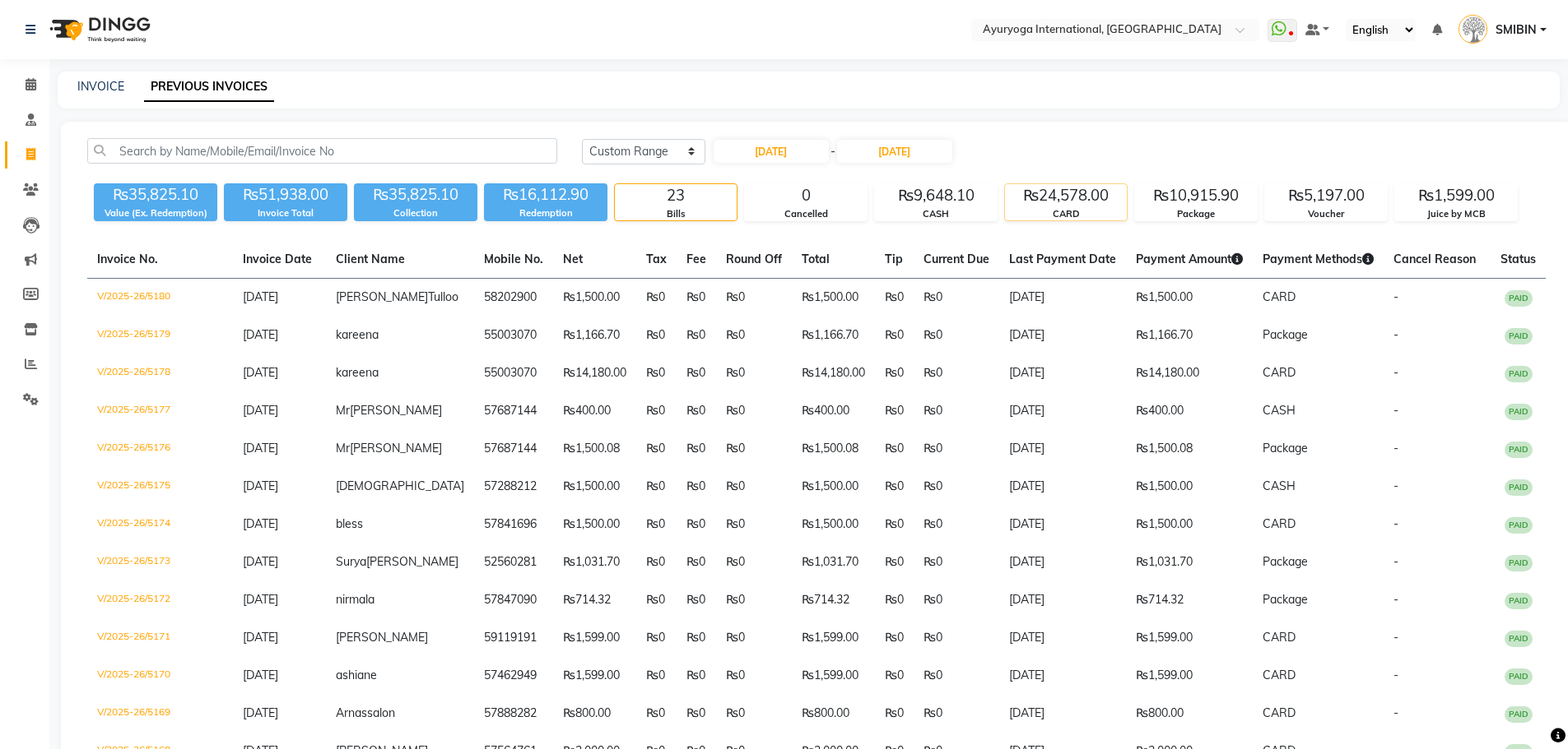
click at [1027, 208] on div "CARD" at bounding box center [1066, 214] width 122 height 14
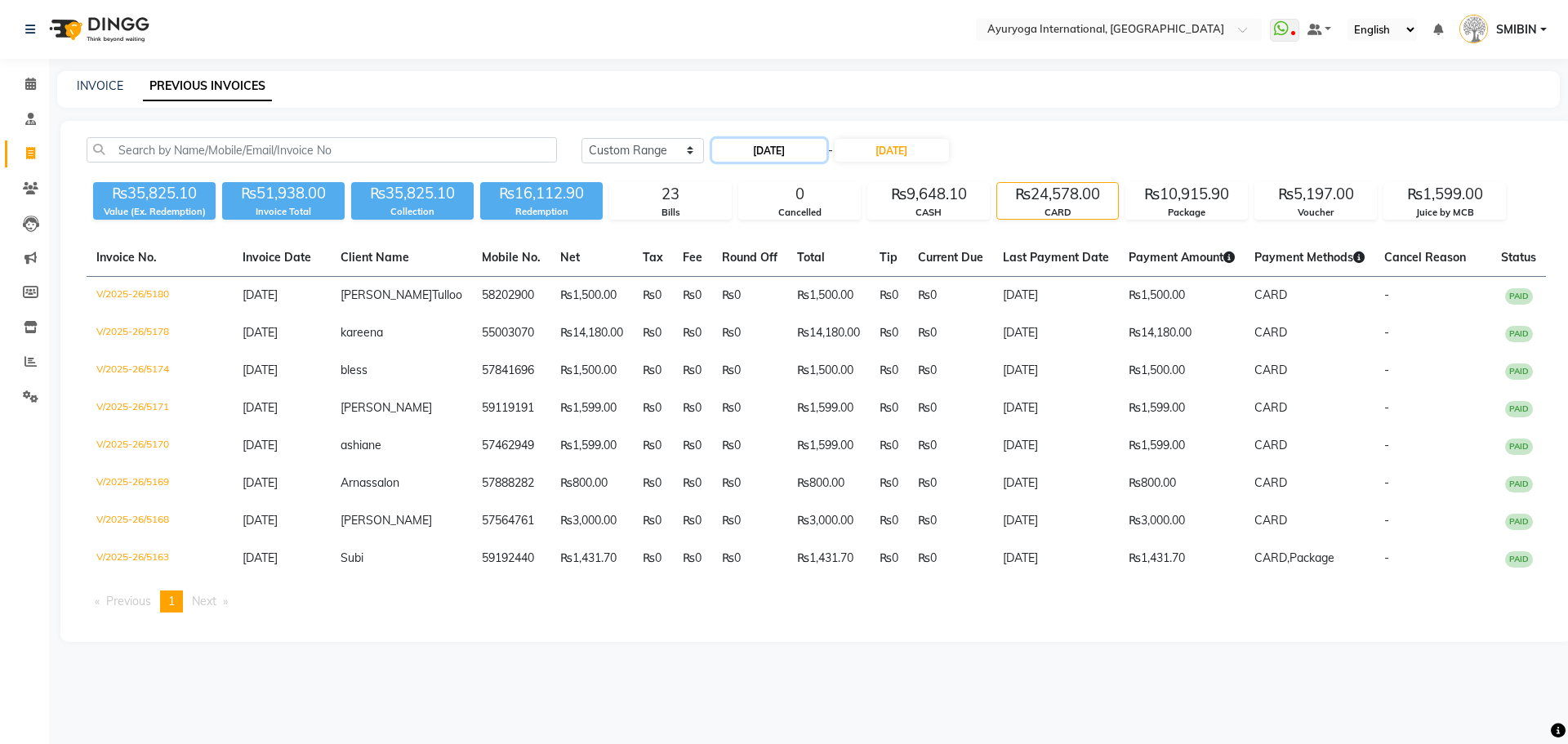
click at [770, 157] on input "[DATE]" at bounding box center [769, 150] width 114 height 23
select select "9"
select select "2025"
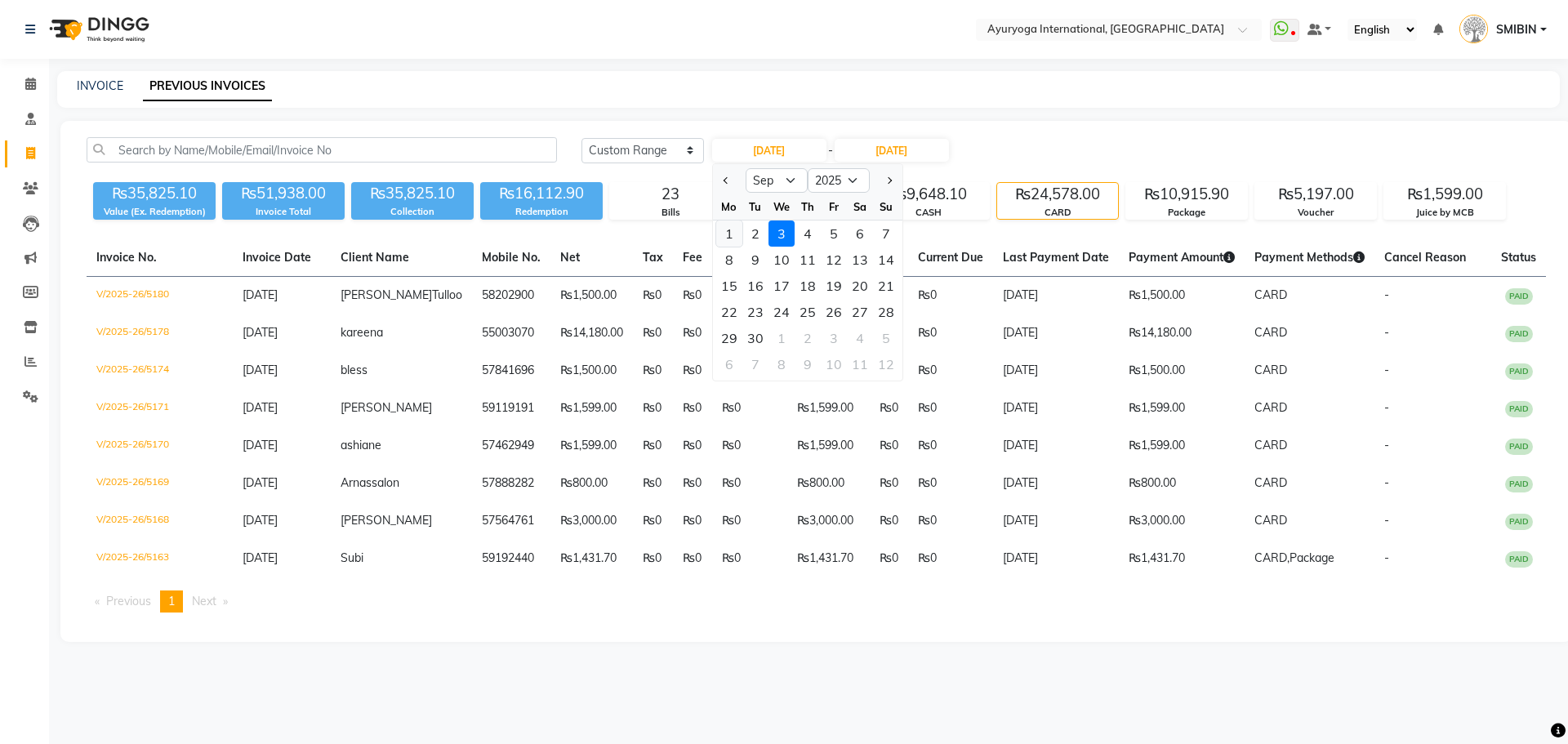
click at [728, 225] on div "1" at bounding box center [729, 234] width 26 height 26
type input "[DATE]"
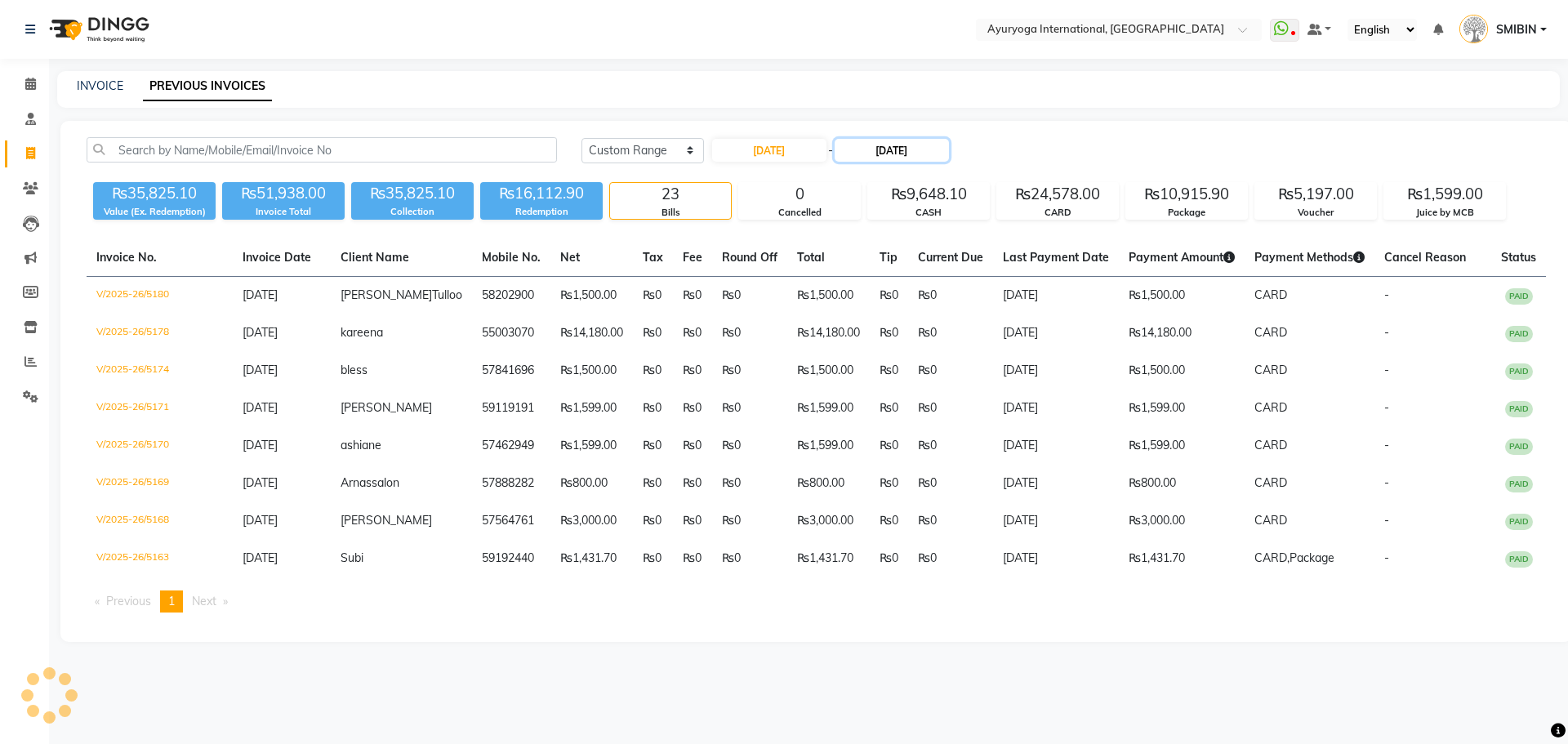
click at [949, 146] on input "[DATE]" at bounding box center [891, 150] width 114 height 23
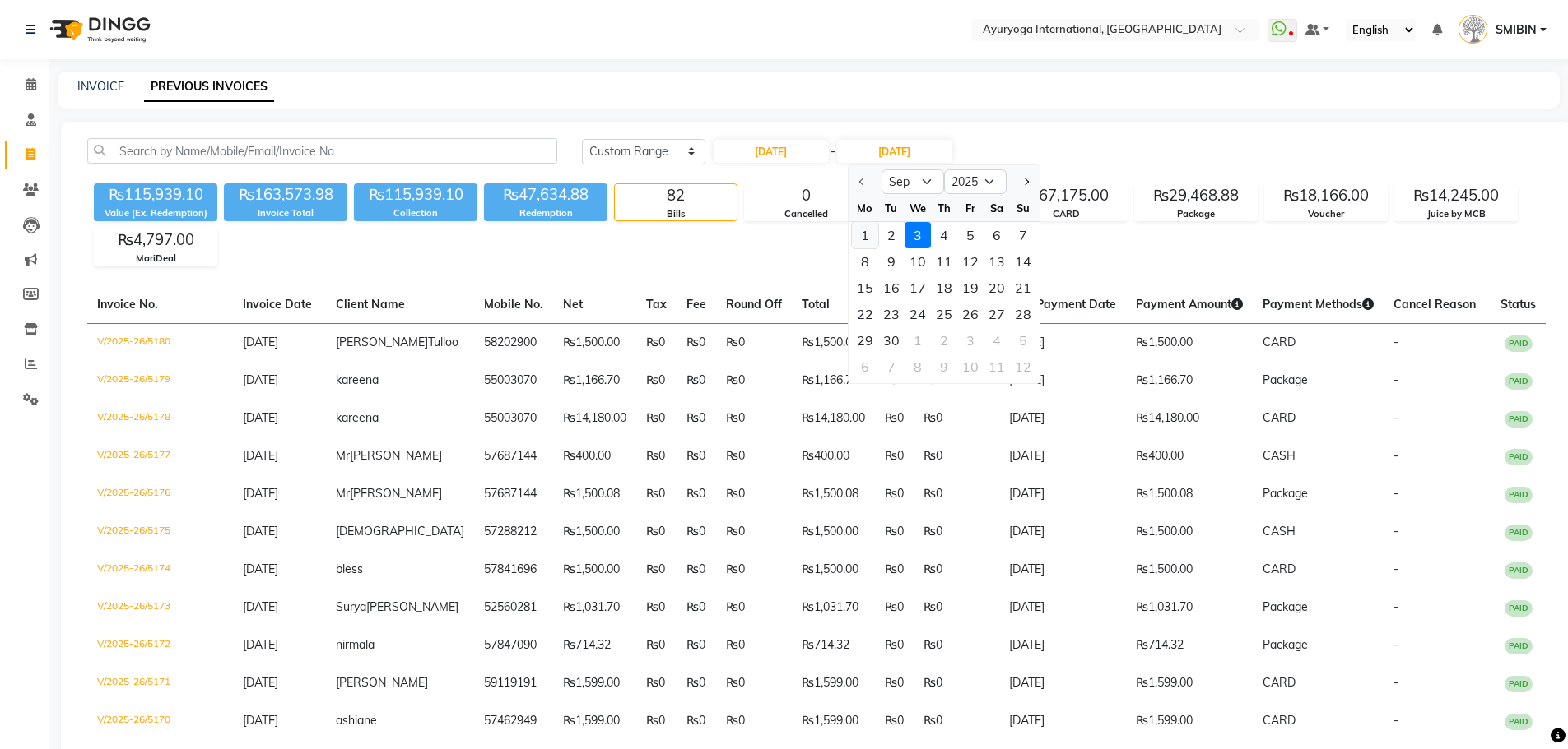
click at [864, 233] on div "1" at bounding box center [865, 235] width 26 height 26
type input "[DATE]"
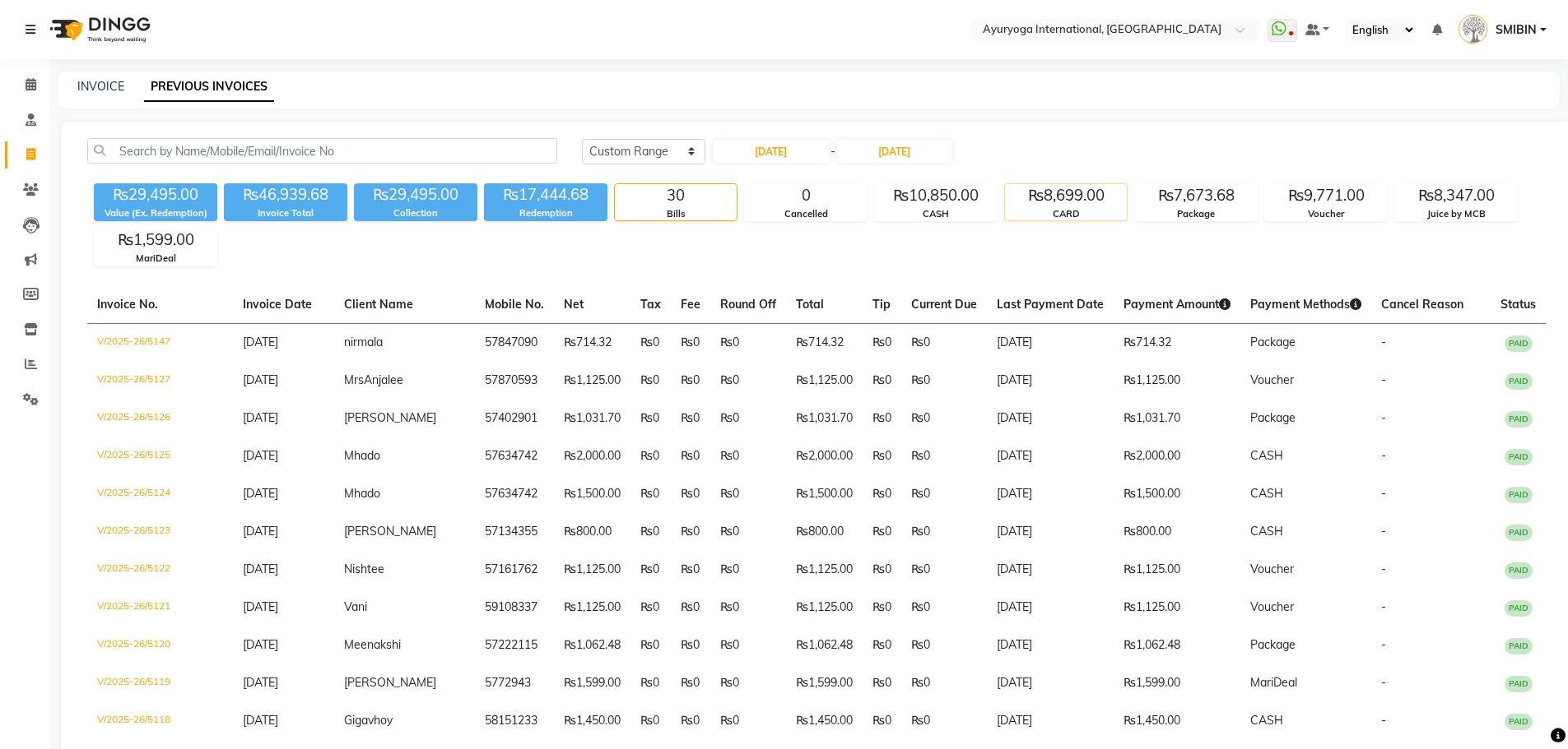
click at [1070, 199] on div "₨8,699.00" at bounding box center [1066, 195] width 122 height 23
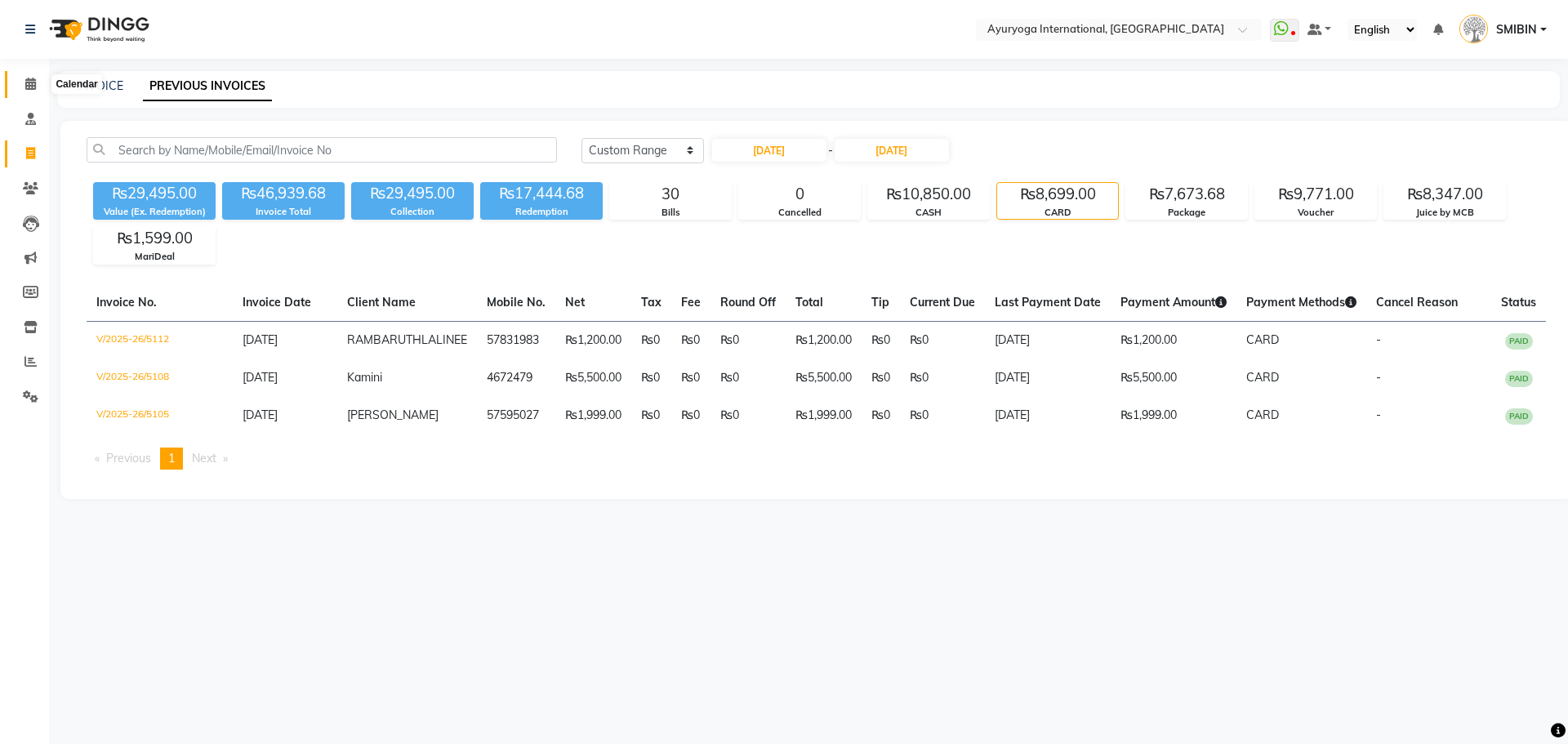
click at [36, 80] on icon at bounding box center [30, 84] width 11 height 12
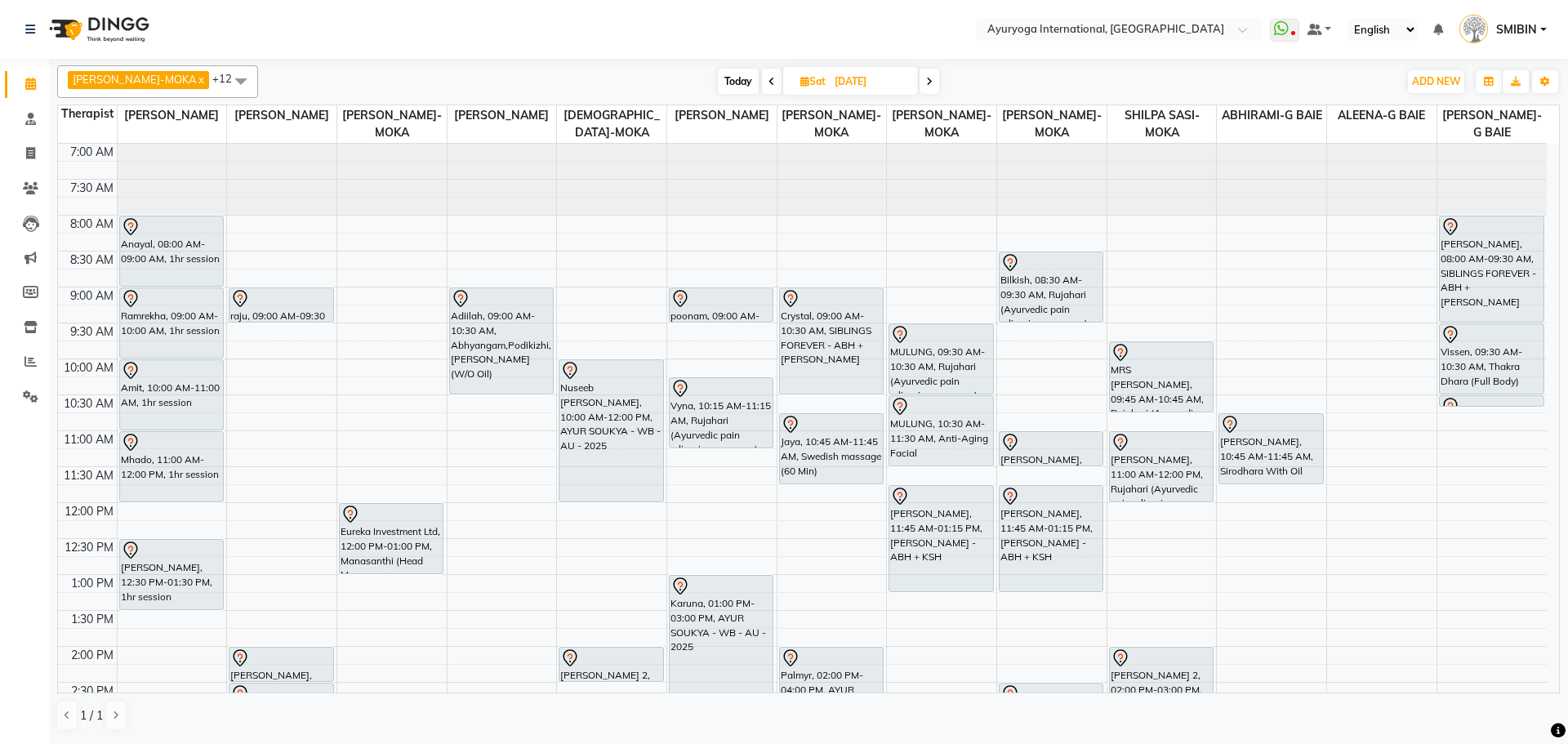
click at [723, 90] on span "Today" at bounding box center [738, 81] width 41 height 25
type input "[DATE]"
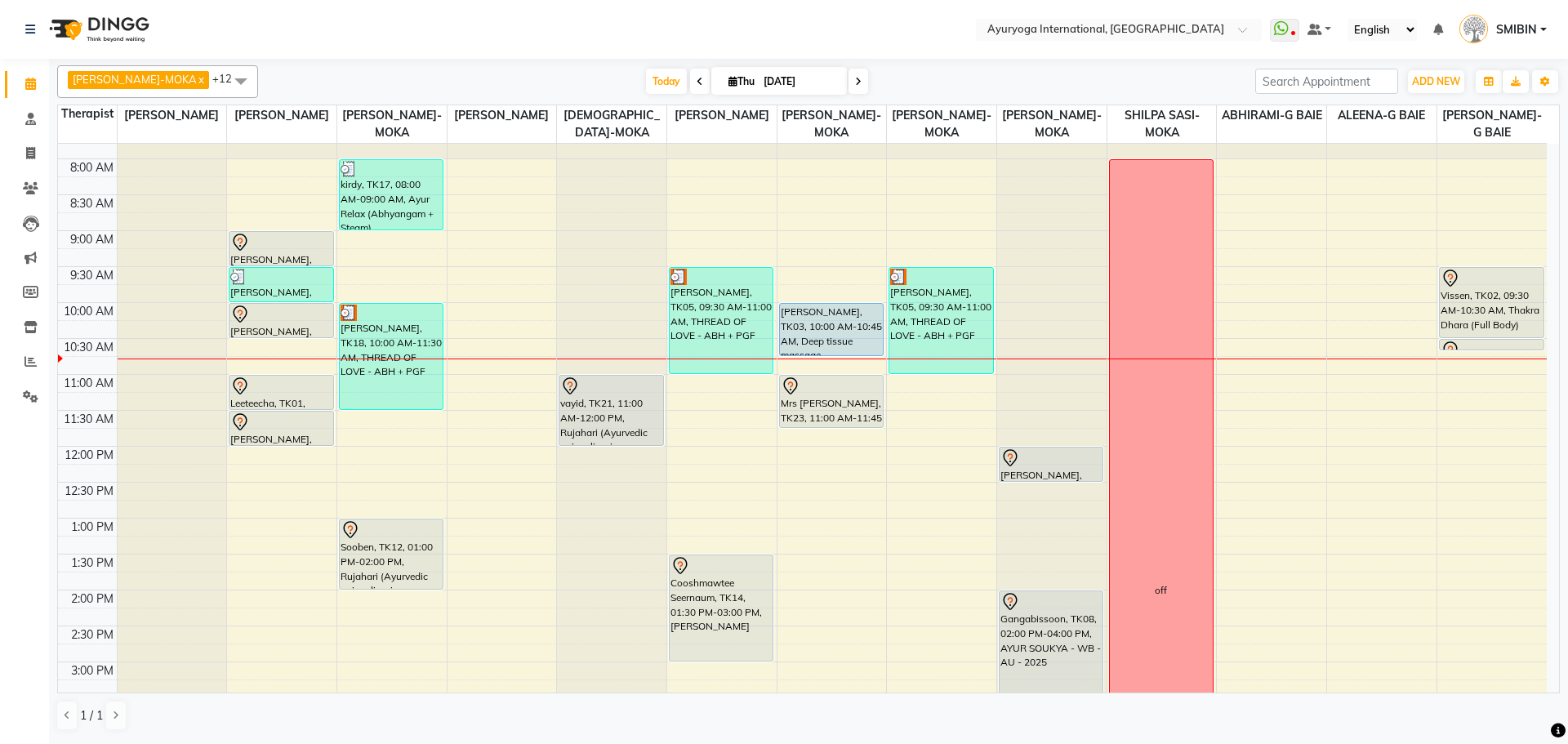
scroll to position [53, 0]
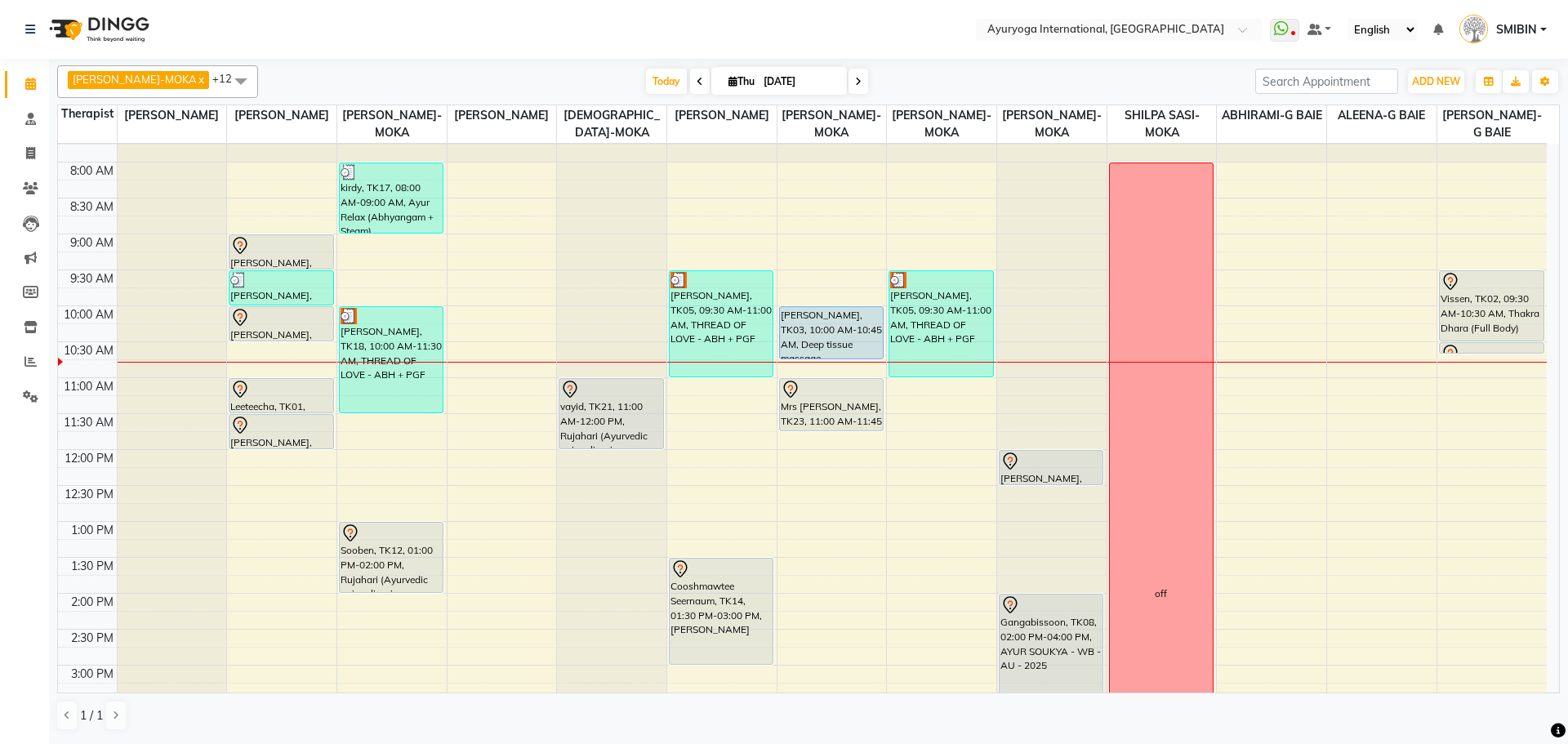
click at [167, 91] on div at bounding box center [172, 91] width 109 height 0
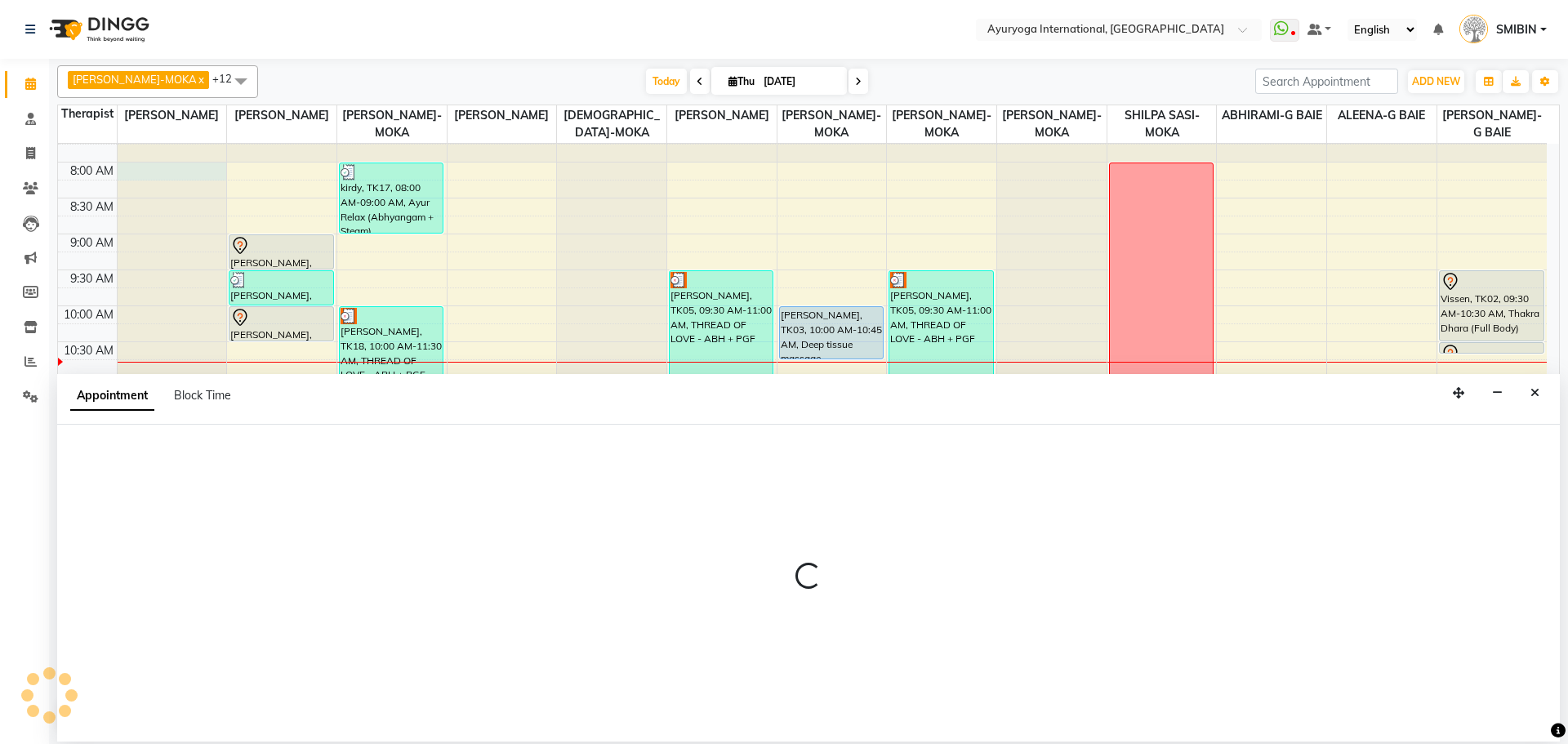
select select "69824"
select select "480"
select select "tentative"
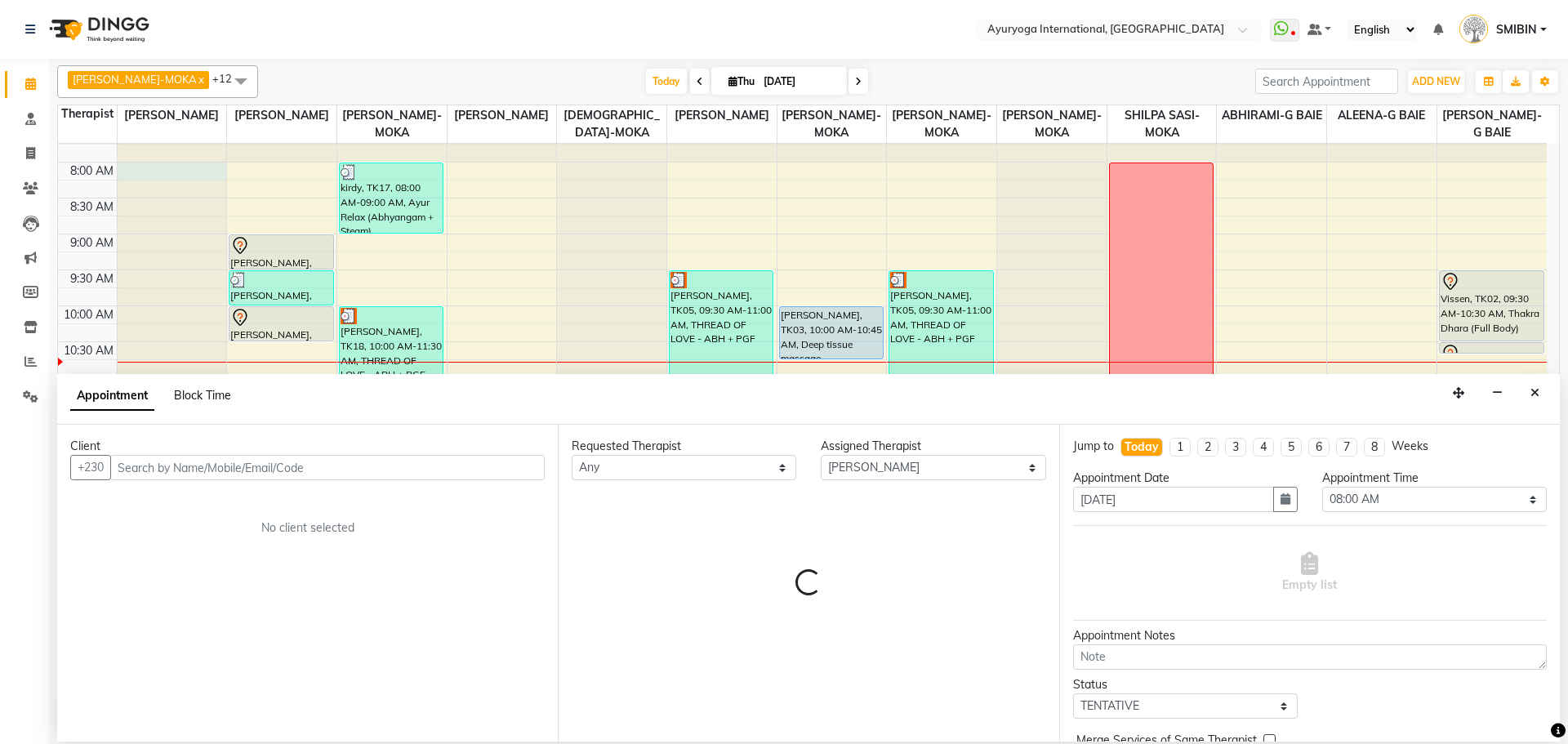
click at [214, 389] on span "Block Time" at bounding box center [203, 394] width 58 height 14
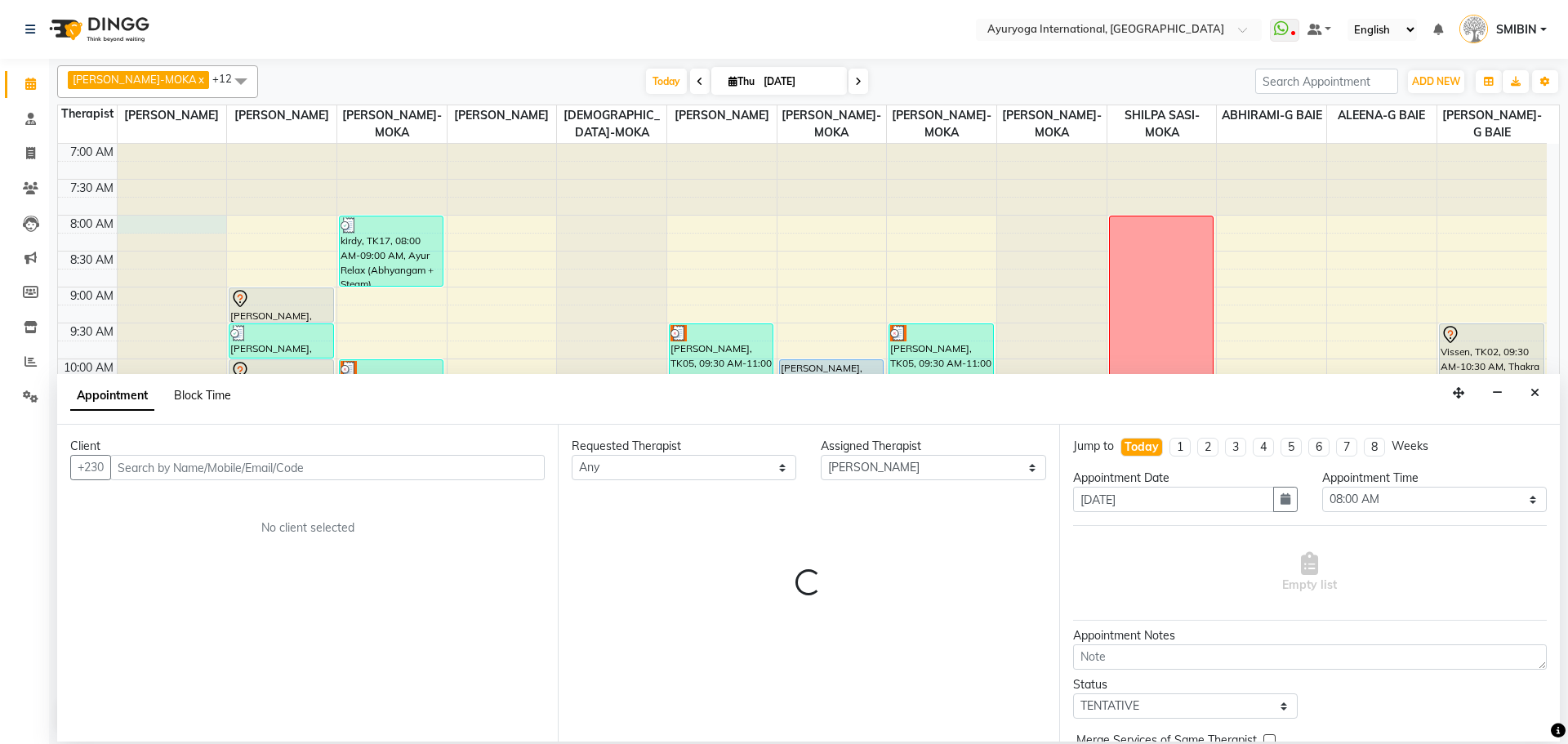
select select "69824"
select select "480"
select select "495"
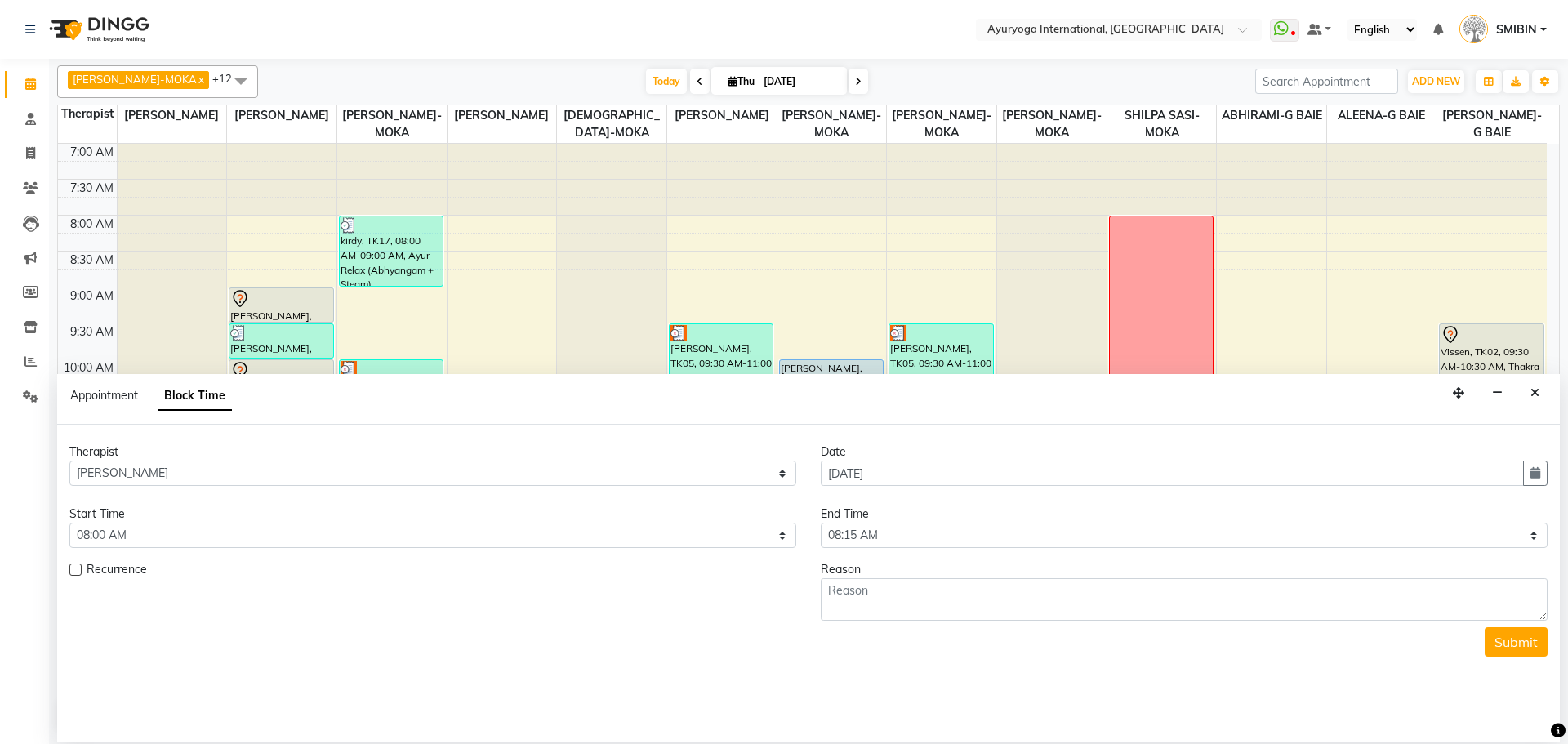
scroll to position [217, 0]
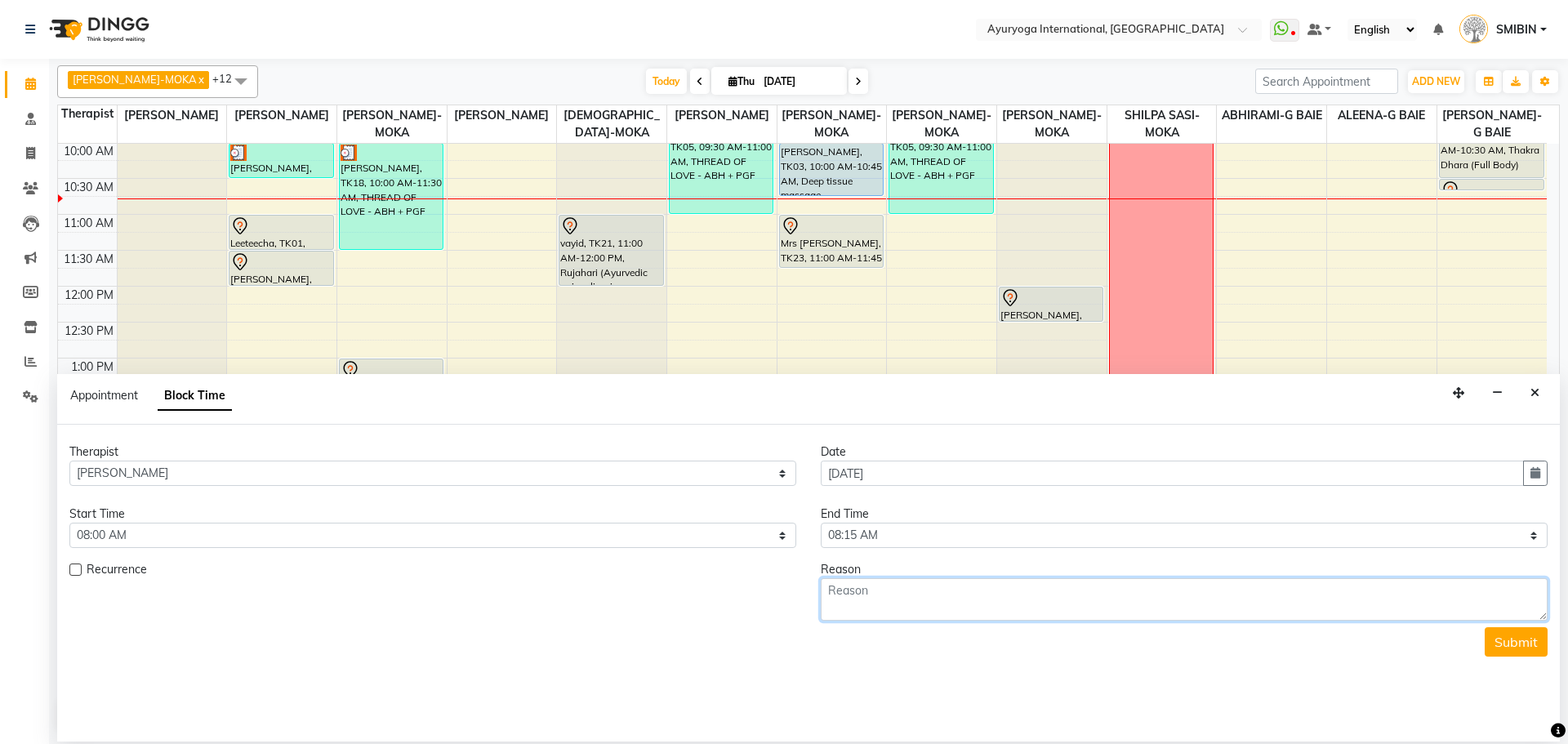
click at [904, 605] on textarea at bounding box center [1184, 599] width 727 height 42
type textarea "OFF"
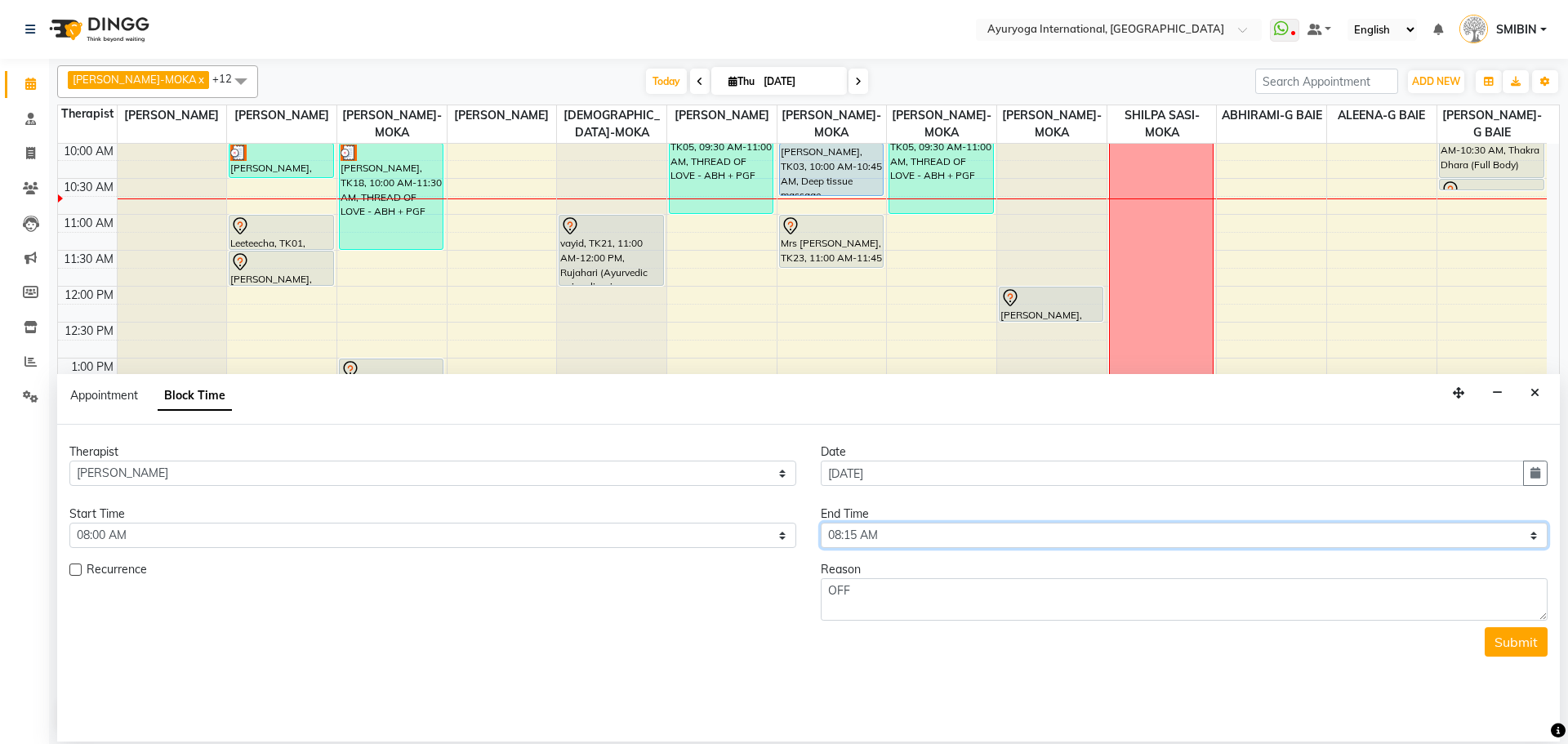
click at [853, 534] on select "Select 08:00 AM 08:15 AM 08:30 AM 08:45 AM 09:00 AM 09:15 AM 09:30 AM 09:45 AM …" at bounding box center [1184, 536] width 727 height 25
select select "1200"
click at [821, 523] on select "Select 08:00 AM 08:15 AM 08:30 AM 08:45 AM 09:00 AM 09:15 AM 09:30 AM 09:45 AM …" at bounding box center [1184, 536] width 727 height 25
click at [1516, 645] on button "Submit" at bounding box center [1516, 642] width 63 height 30
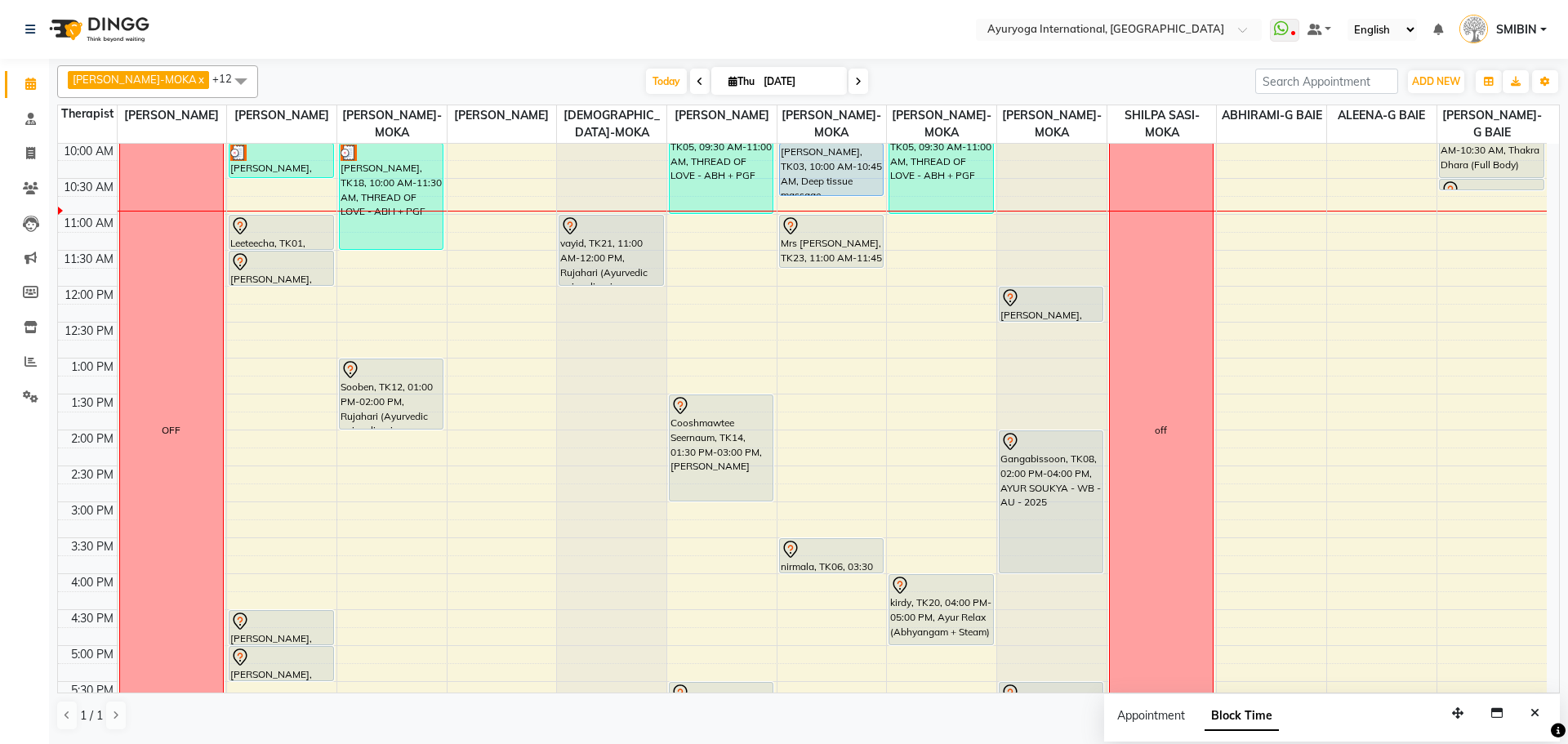
click at [1542, 30] on link "SMIBIN" at bounding box center [1503, 30] width 87 height 27
click at [1470, 116] on link "Sign out" at bounding box center [1463, 118] width 150 height 25
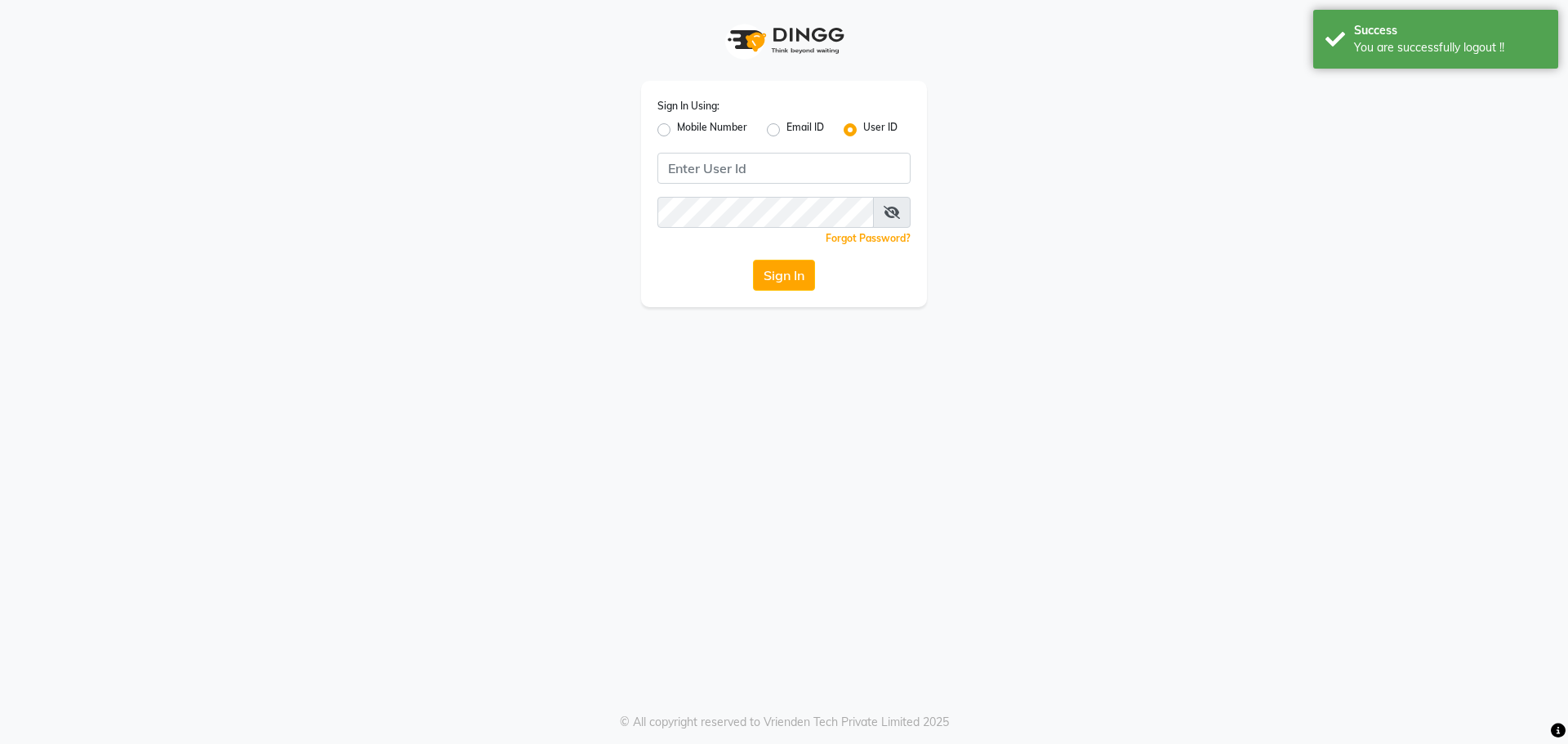
click at [787, 130] on label "Email ID" at bounding box center [806, 130] width 37 height 19
click at [787, 130] on input "Email ID" at bounding box center [792, 125] width 11 height 11
radio input "true"
radio input "false"
click at [773, 157] on input "Username" at bounding box center [784, 168] width 253 height 31
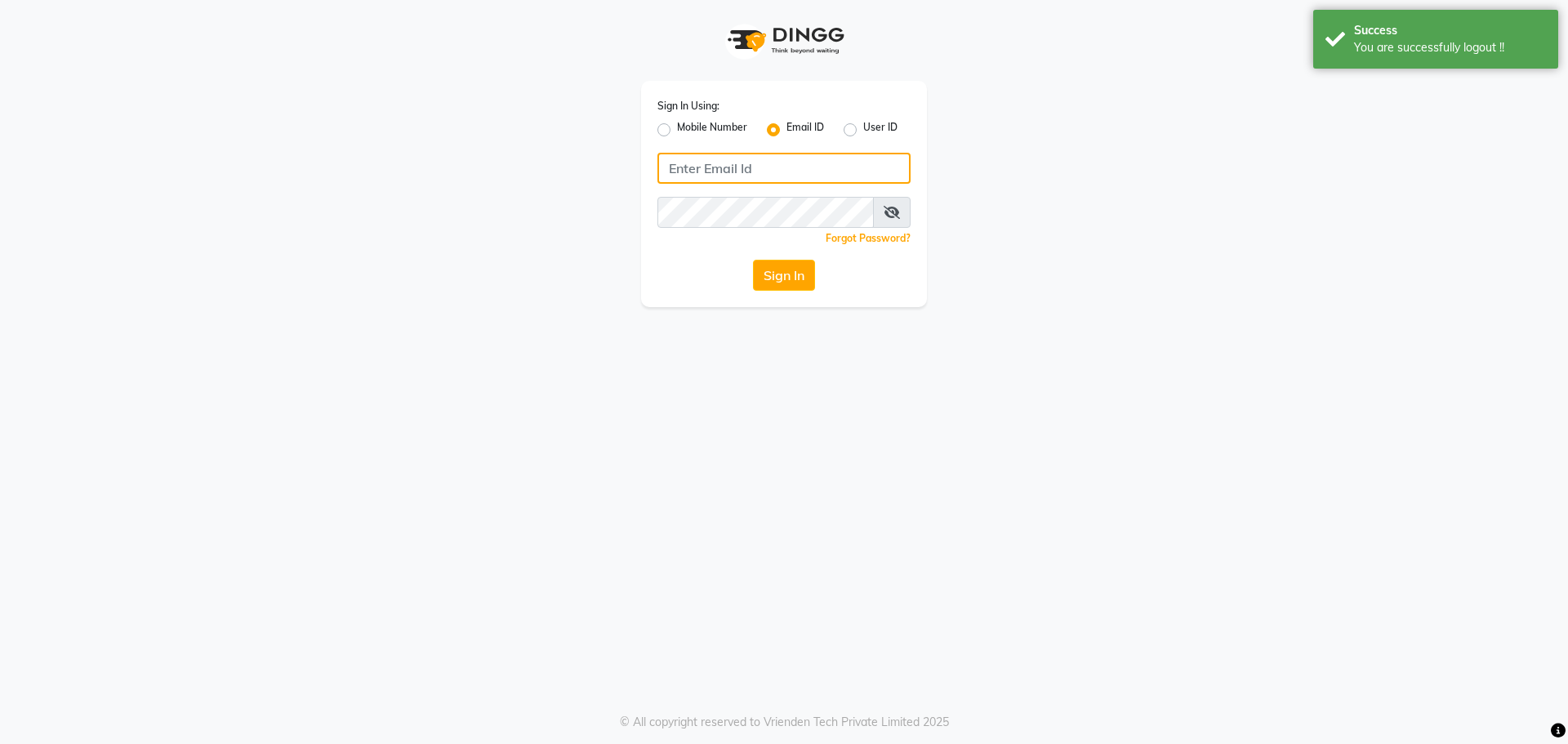
type input "[EMAIL_ADDRESS][DOMAIN_NAME]"
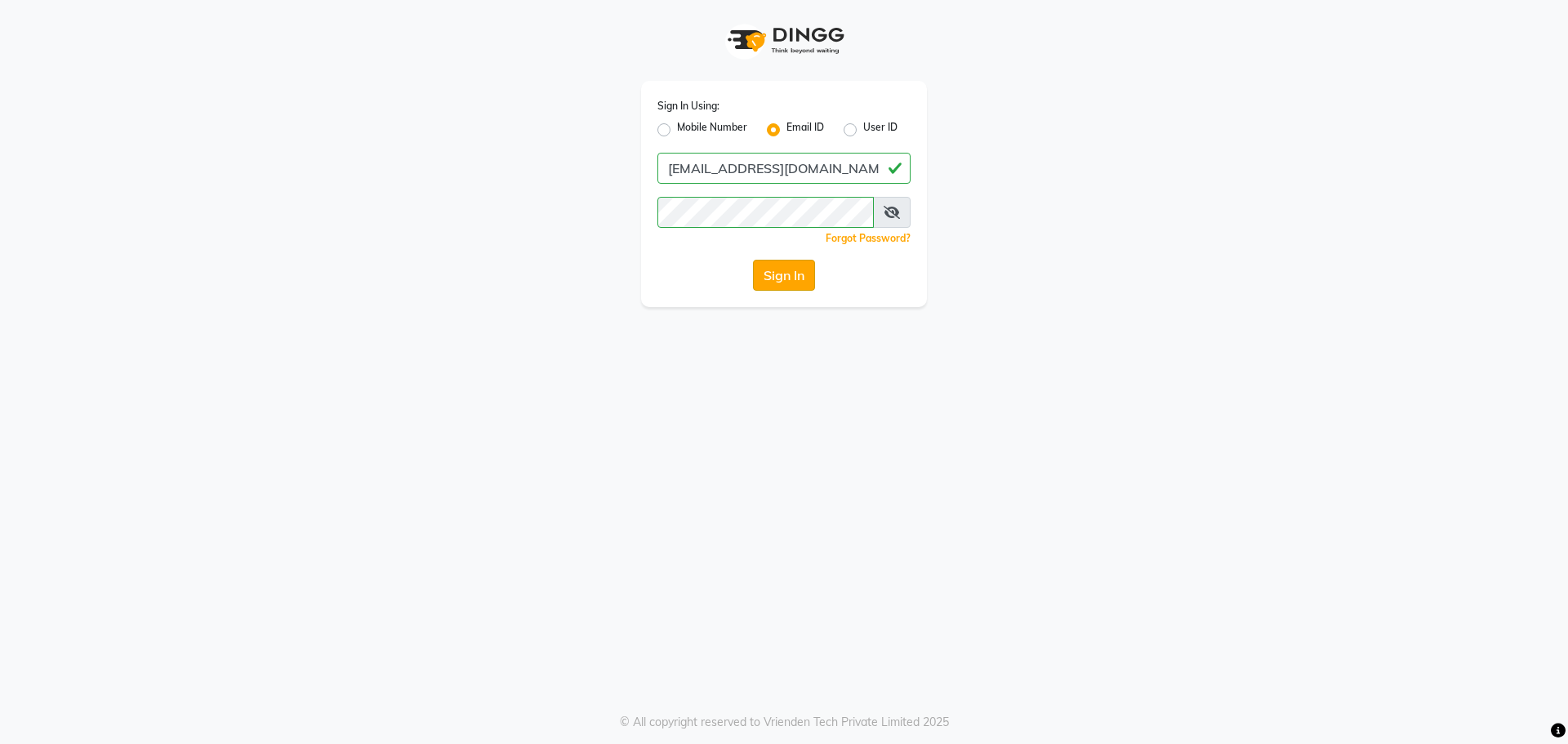
click at [788, 272] on button "Sign In" at bounding box center [784, 275] width 62 height 31
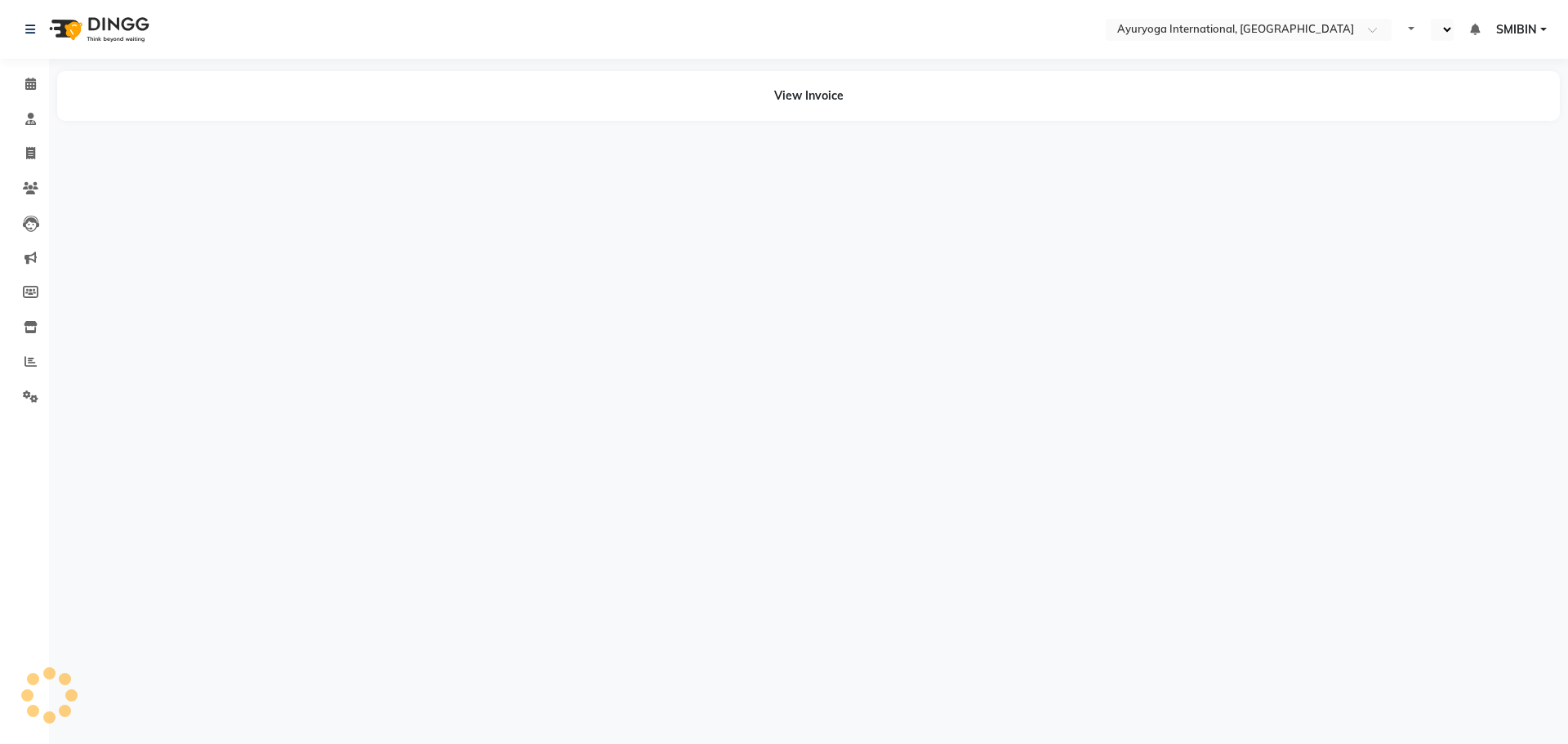
select select "en"
